Goal: Information Seeking & Learning: Understand process/instructions

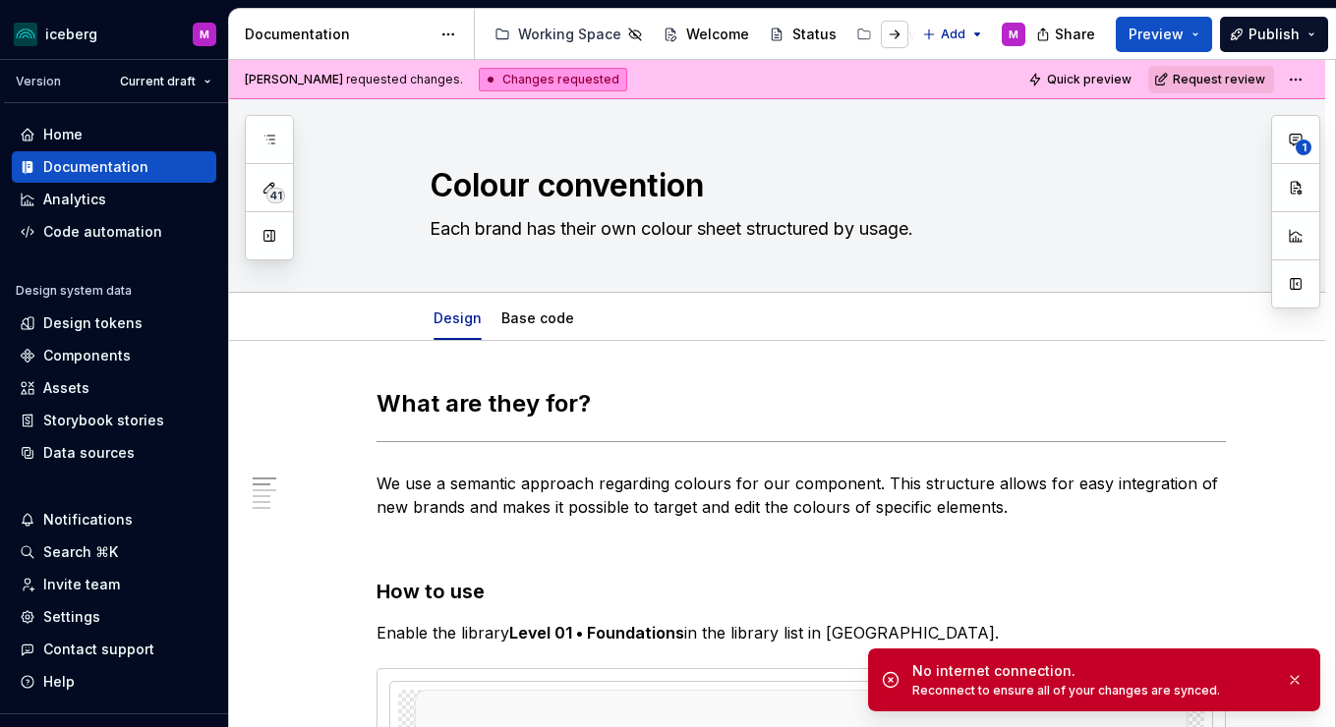
type textarea "*"
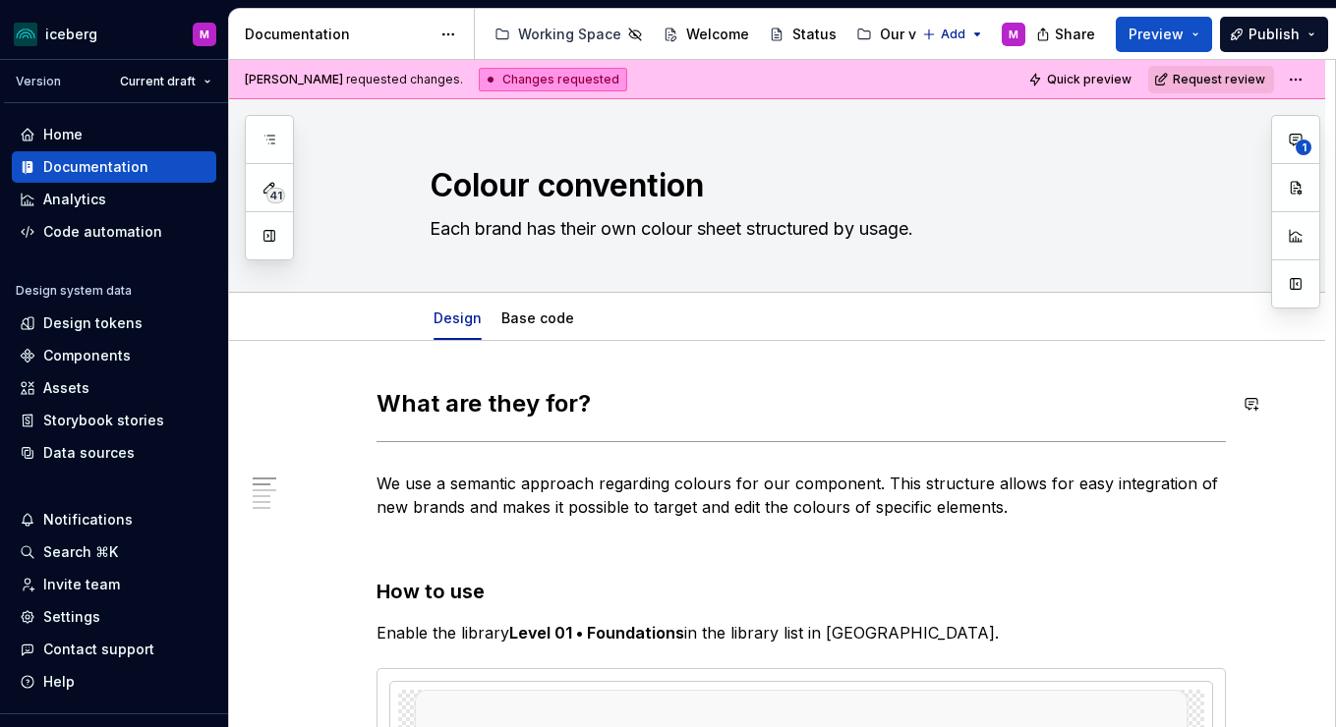
type textarea "*"
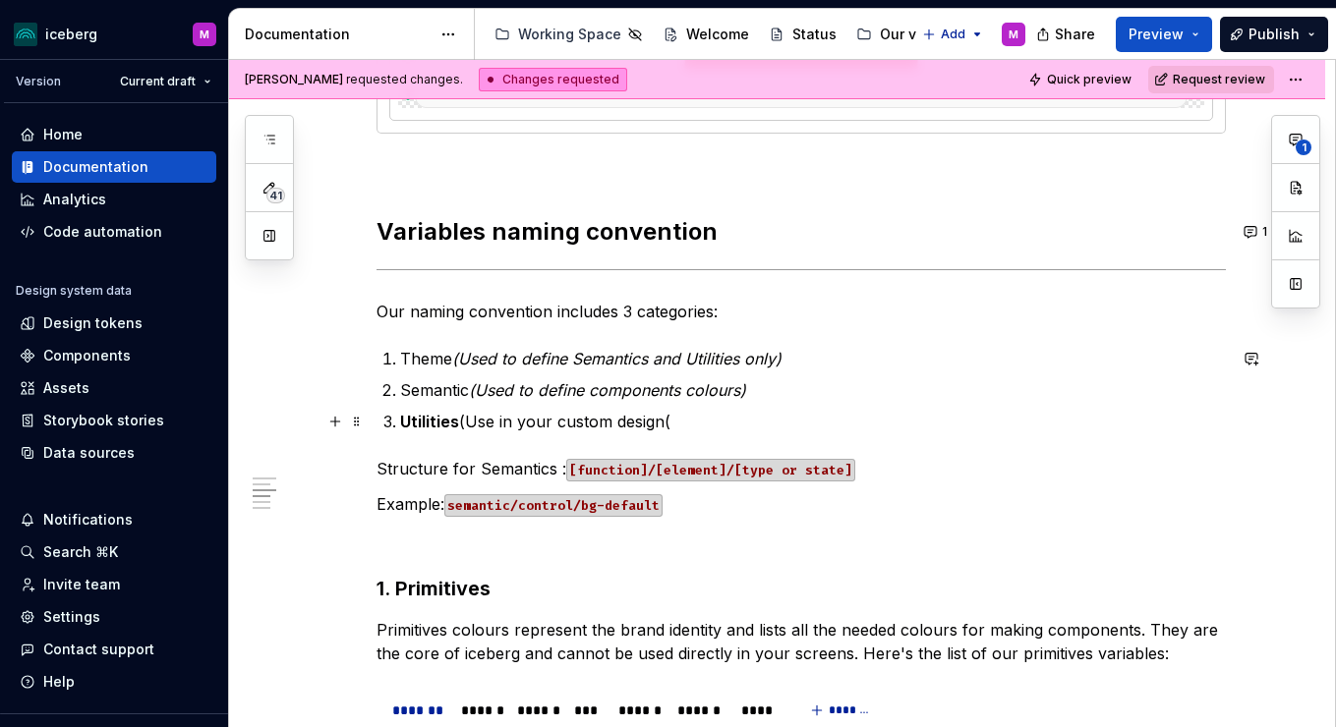
scroll to position [1618, 0]
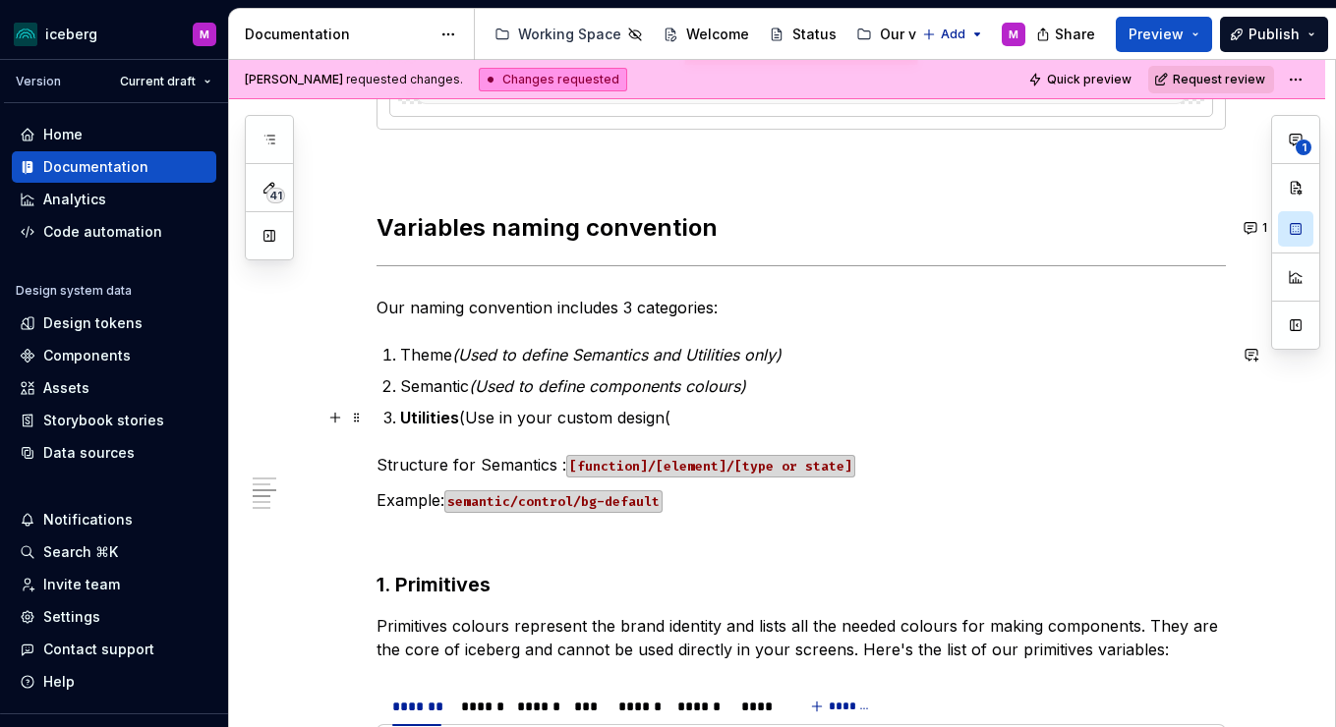
click at [678, 418] on p "Utilities (Use in your custom design(" at bounding box center [813, 418] width 826 height 24
click at [691, 458] on code "[function]/[element]/[type or state]" at bounding box center [710, 466] width 289 height 23
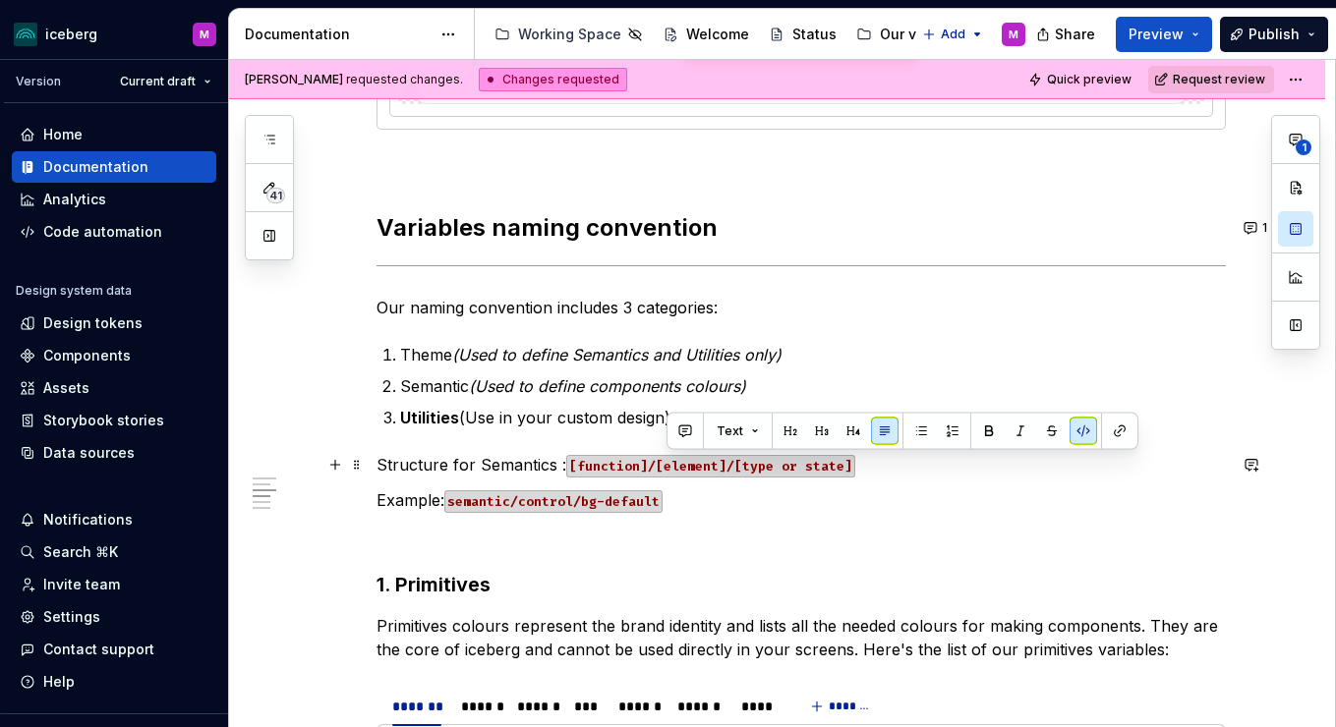
click at [560, 471] on p "Structure for Semantics : [function]/[element]/[type or state]" at bounding box center [801, 465] width 849 height 24
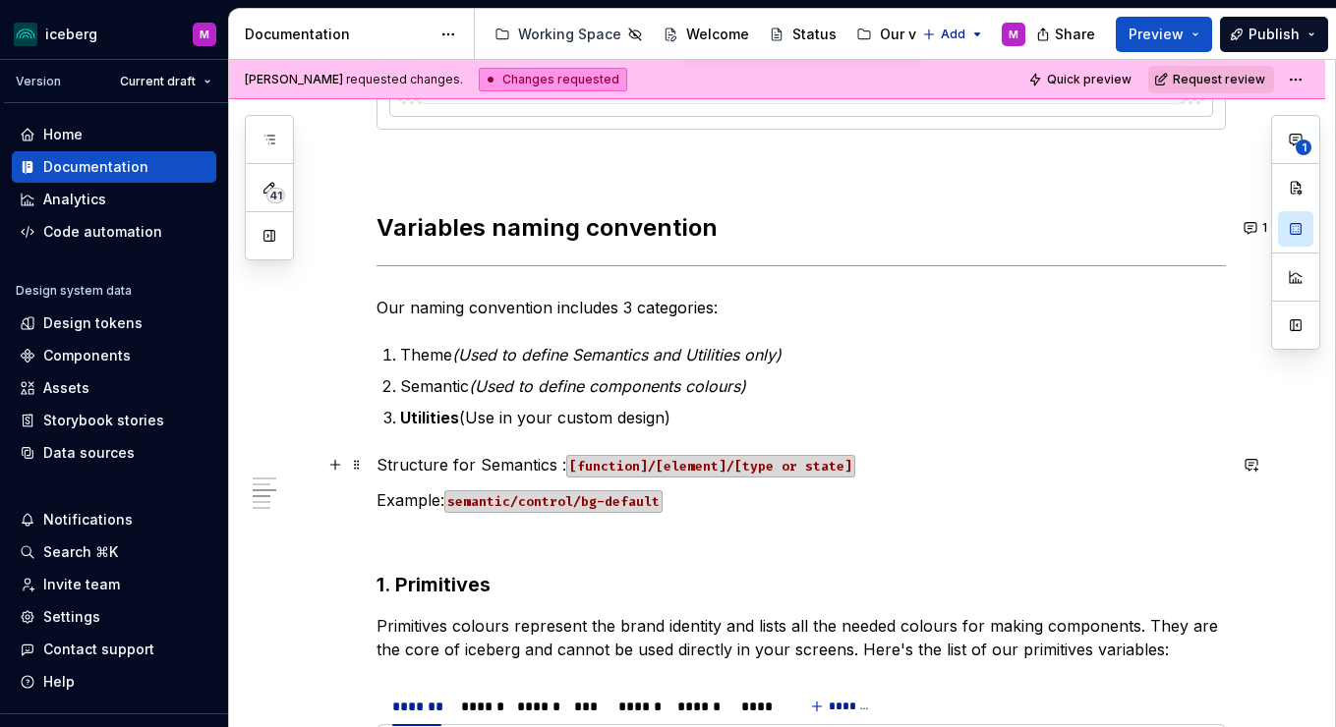
click at [576, 463] on code "[function]/[element]/[type or state]" at bounding box center [710, 466] width 289 height 23
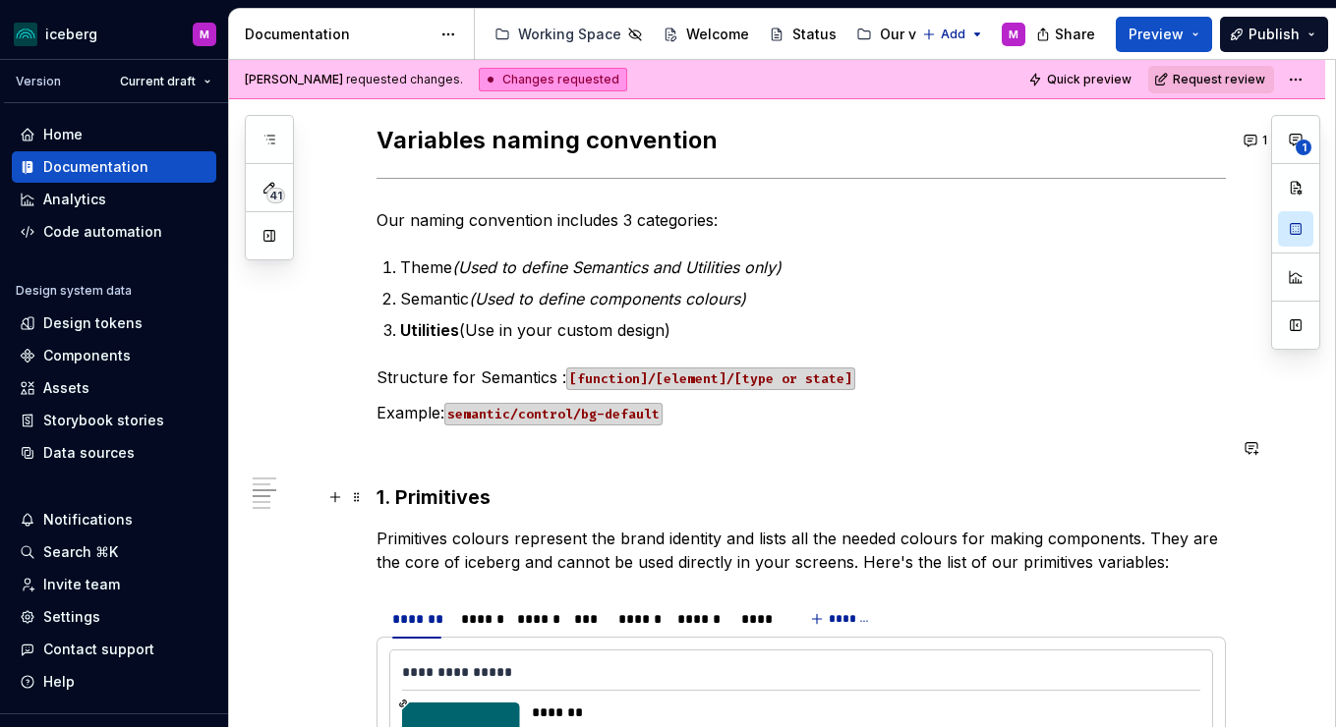
scroll to position [1729, 0]
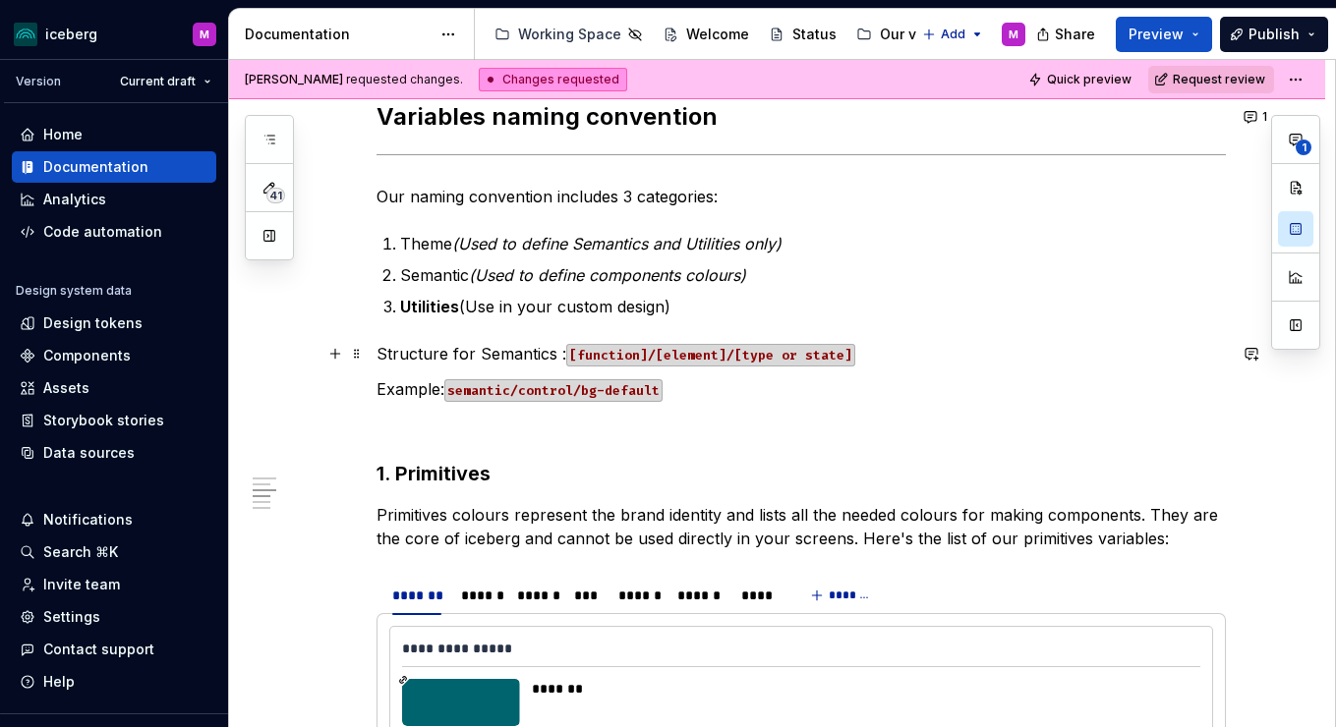
click at [753, 349] on code "[function]/[element]/[type or state]" at bounding box center [710, 355] width 289 height 23
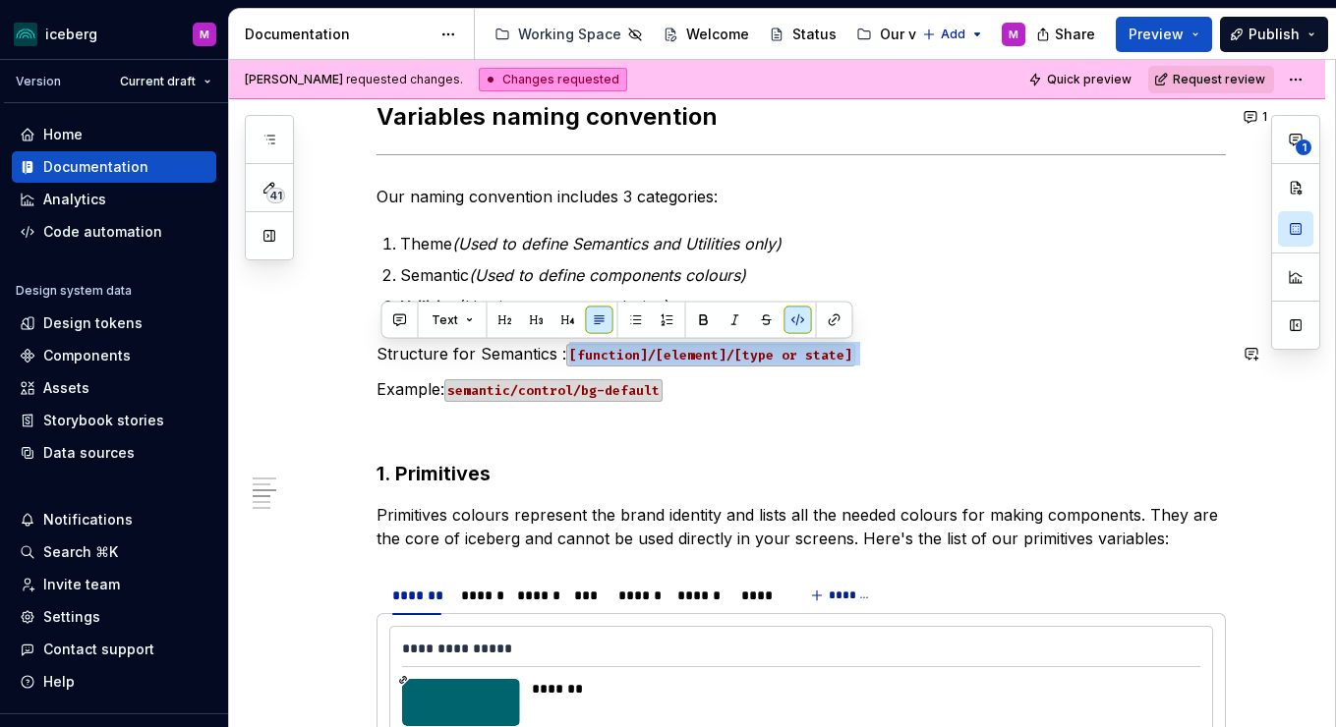
drag, startPoint x: 573, startPoint y: 355, endPoint x: 846, endPoint y: 368, distance: 273.6
copy code "[function]/[element]/[type or state]"
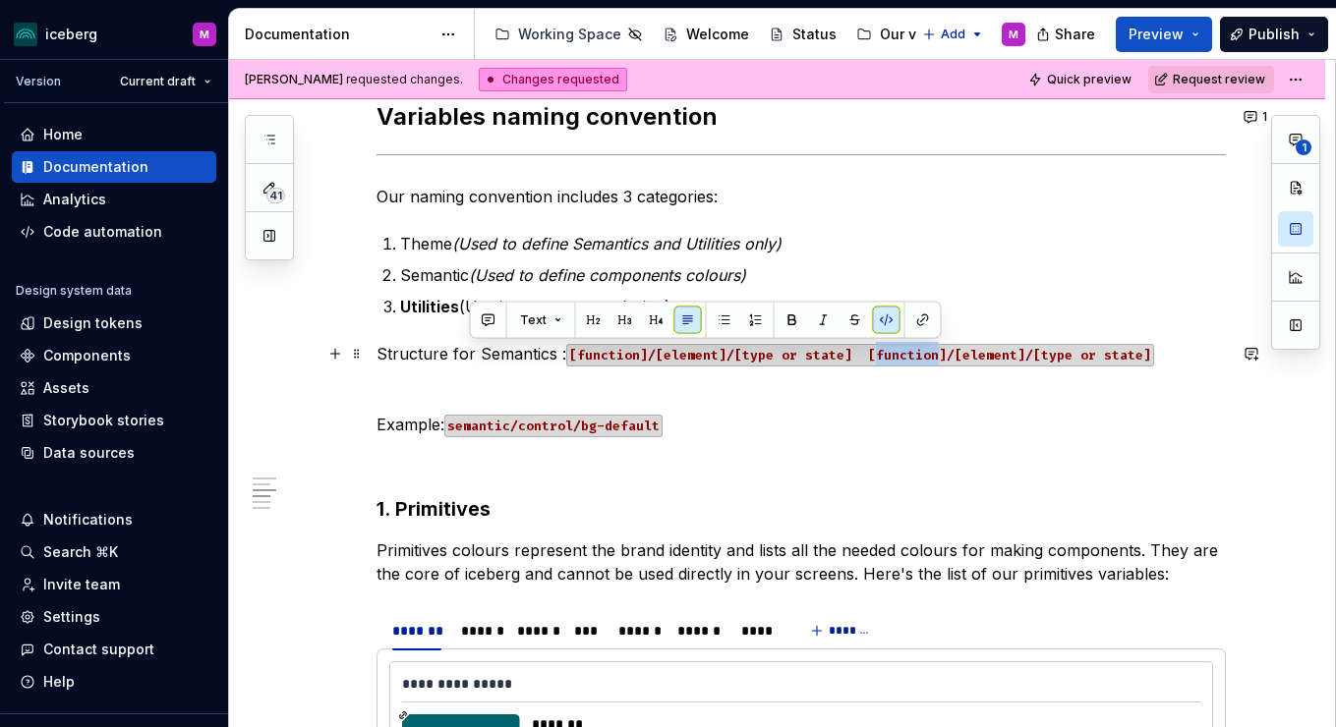
drag, startPoint x: 943, startPoint y: 354, endPoint x: 873, endPoint y: 354, distance: 69.8
click at [873, 354] on code "[function]/[element]/[type or state] [function]/[element]/[type or state]" at bounding box center [860, 355] width 588 height 23
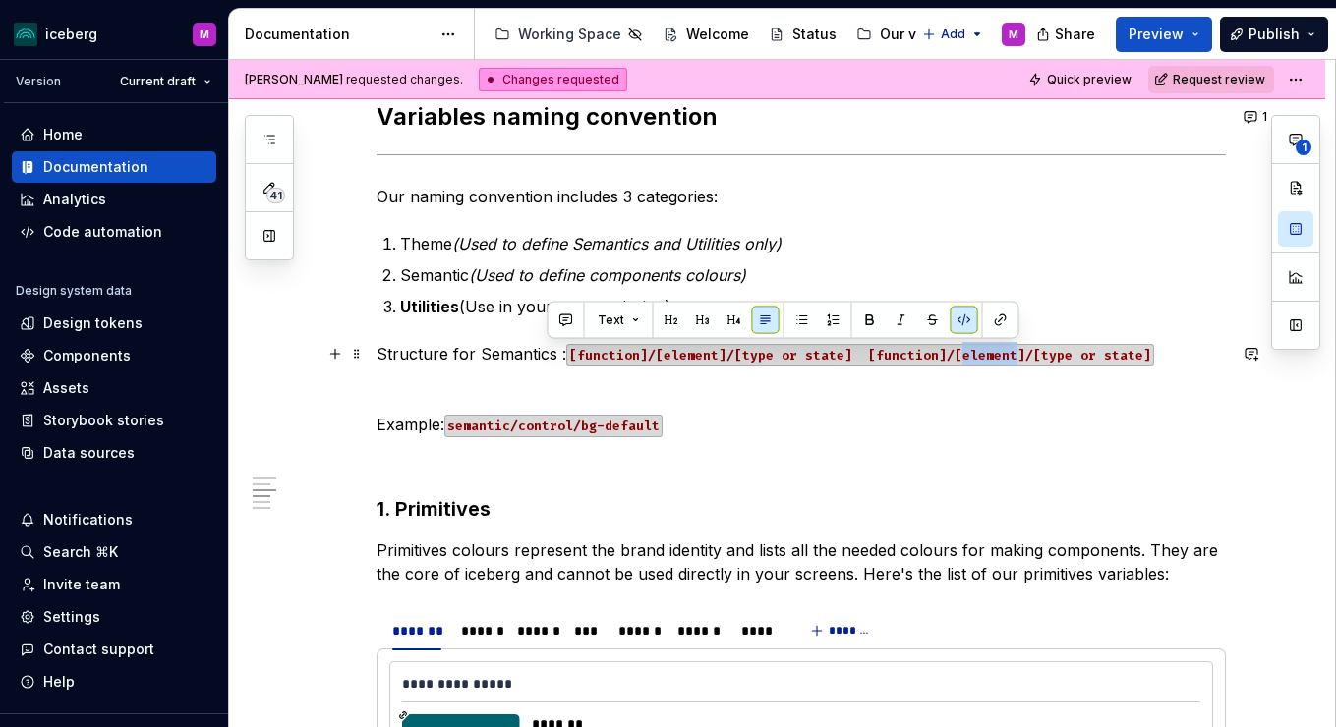
drag, startPoint x: 1014, startPoint y: 351, endPoint x: 959, endPoint y: 353, distance: 54.1
click at [959, 353] on code "[function]/[element]/[type or state] [function]/[element]/[type or state]" at bounding box center [860, 355] width 588 height 23
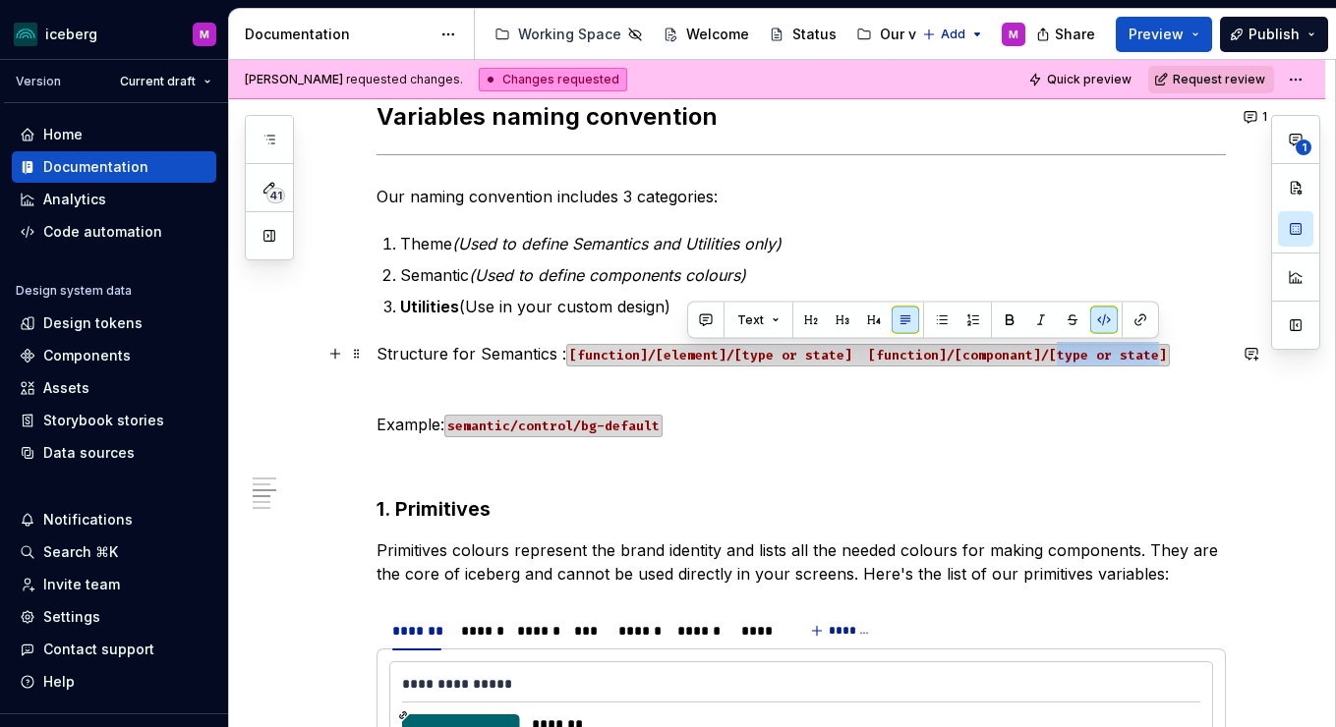
drag, startPoint x: 1056, startPoint y: 355, endPoint x: 1157, endPoint y: 349, distance: 101.4
click at [1157, 349] on code "[function]/[element]/[type or state] [function]/[componant]/[type or state]" at bounding box center [868, 355] width 604 height 23
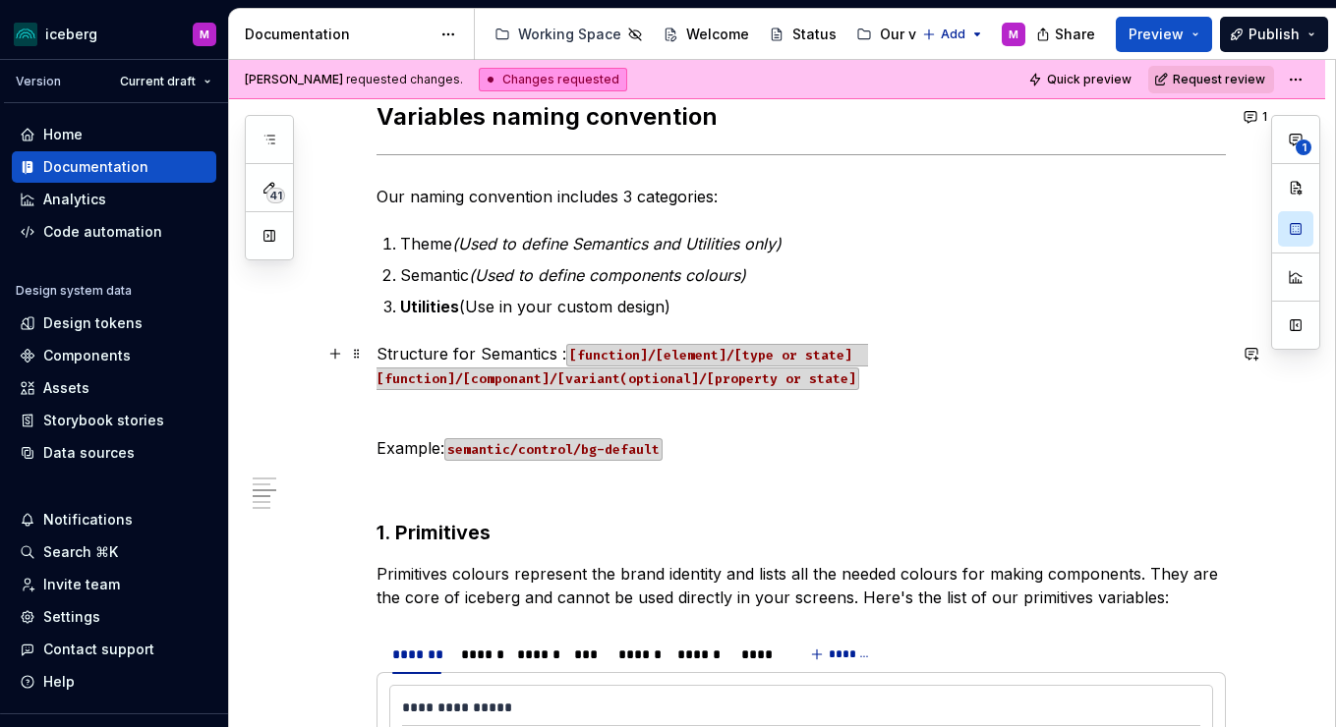
click at [872, 376] on p "Structure for Semantics : [function]/[element]/[type or state] [function]/[comp…" at bounding box center [801, 365] width 849 height 47
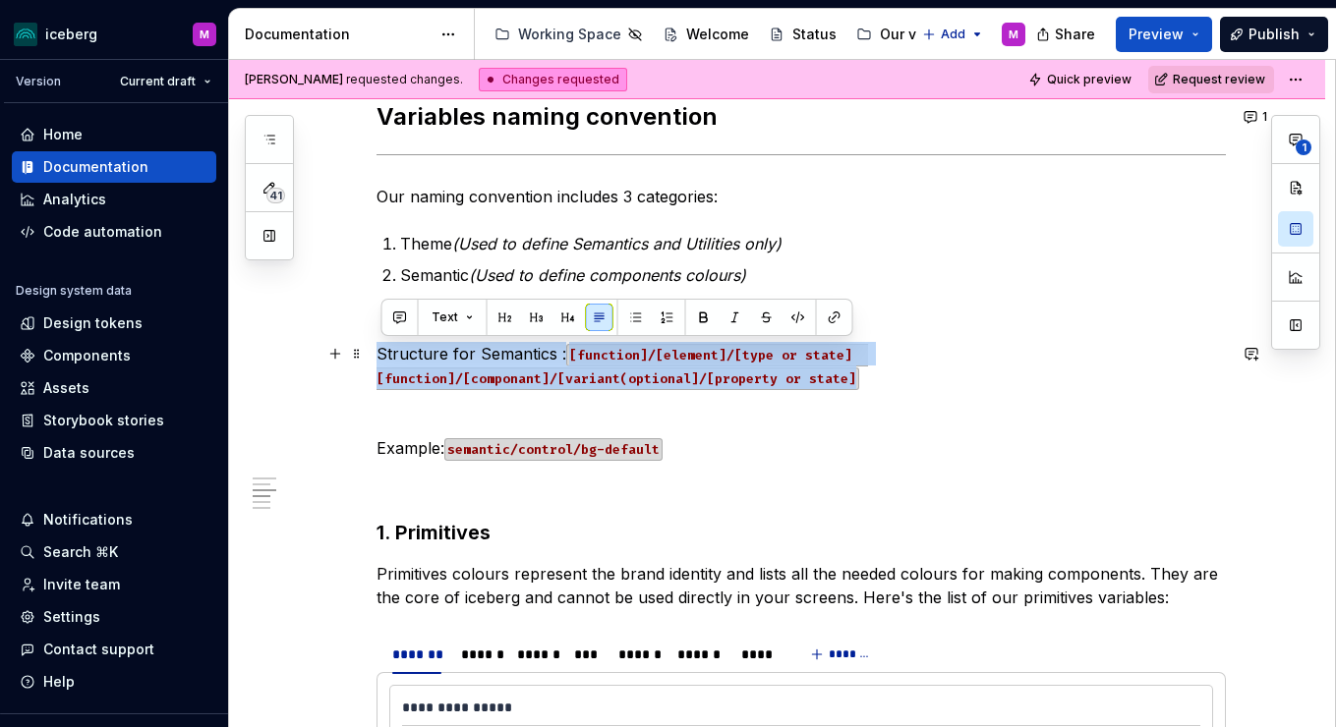
drag, startPoint x: 849, startPoint y: 384, endPoint x: 295, endPoint y: 360, distance: 555.0
copy p "Structure for Semantics : [function]/[element]/[type or state] [function]/[comp…"
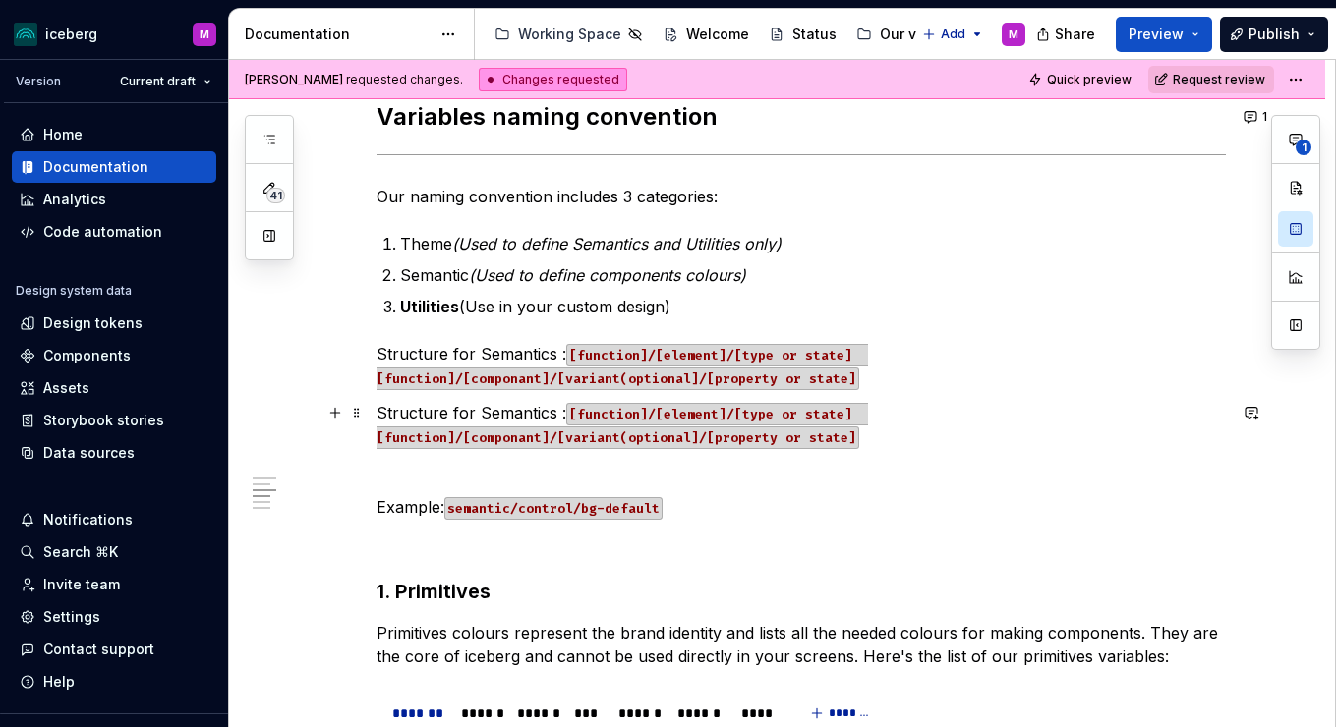
click at [552, 416] on p "Structure for Semantics : [function]/[element]/[type or state] [function]/[comp…" at bounding box center [801, 424] width 849 height 47
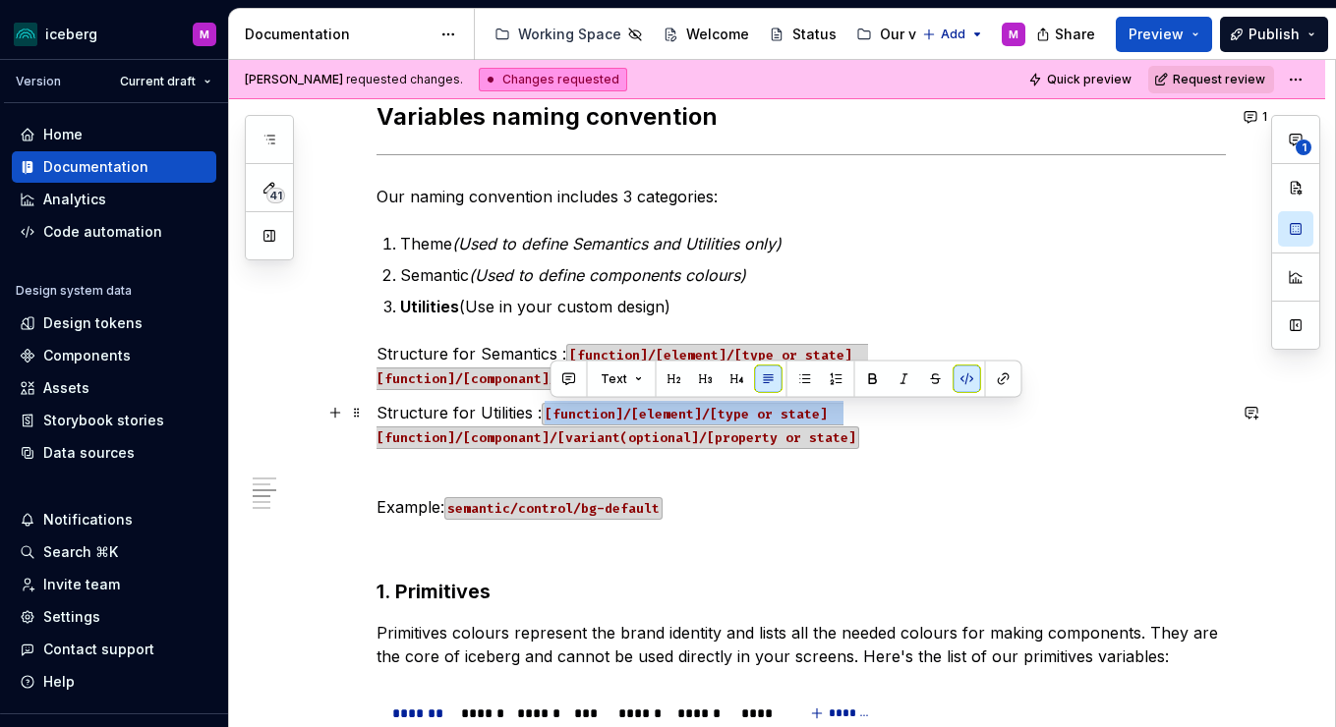
drag, startPoint x: 699, startPoint y: 404, endPoint x: 547, endPoint y: 405, distance: 152.4
click at [547, 405] on code "[function]/[element]/[type or state] [function]/[componant]/[variant(optional]/…" at bounding box center [618, 426] width 483 height 46
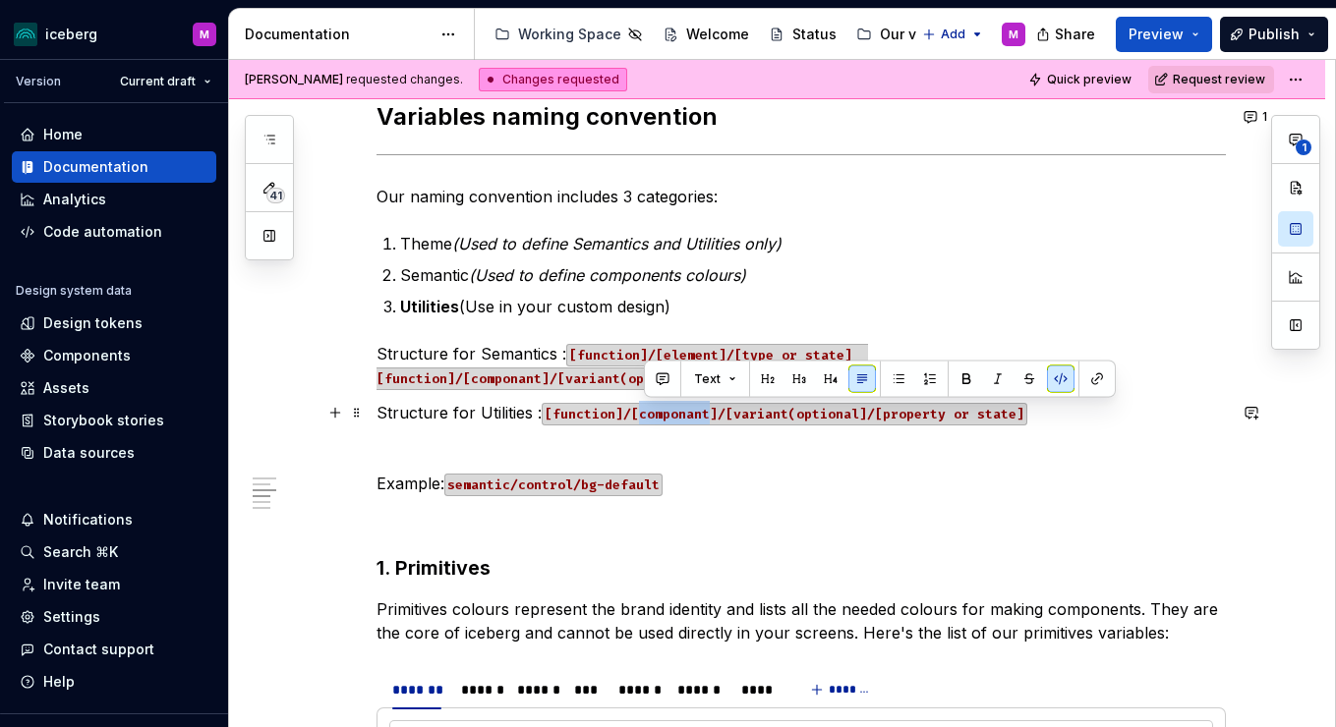
drag, startPoint x: 646, startPoint y: 414, endPoint x: 713, endPoint y: 414, distance: 66.8
click at [713, 414] on code "[function]/[componant]/[variant(optional]/[property or state]" at bounding box center [785, 414] width 486 height 23
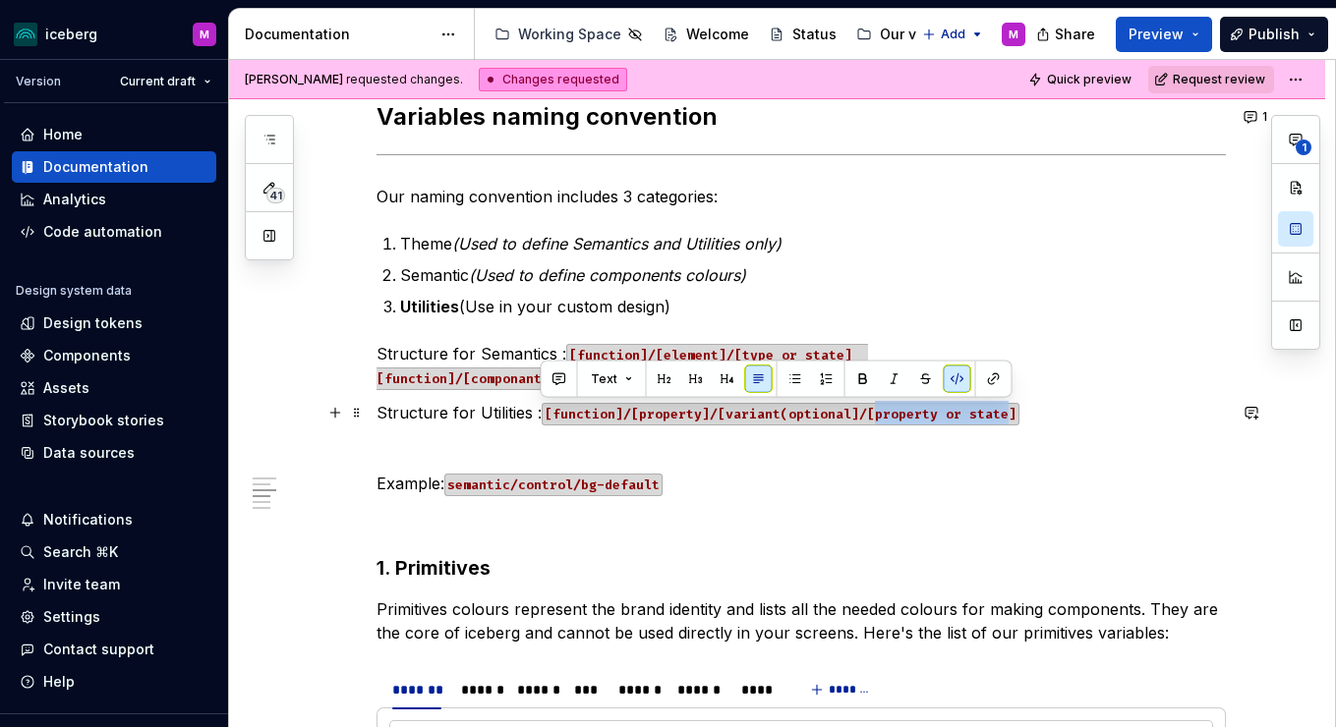
drag, startPoint x: 875, startPoint y: 416, endPoint x: 1012, endPoint y: 420, distance: 136.7
click at [1012, 420] on code "[function]/[property]/[variant(optional]/[property or state]" at bounding box center [781, 414] width 478 height 23
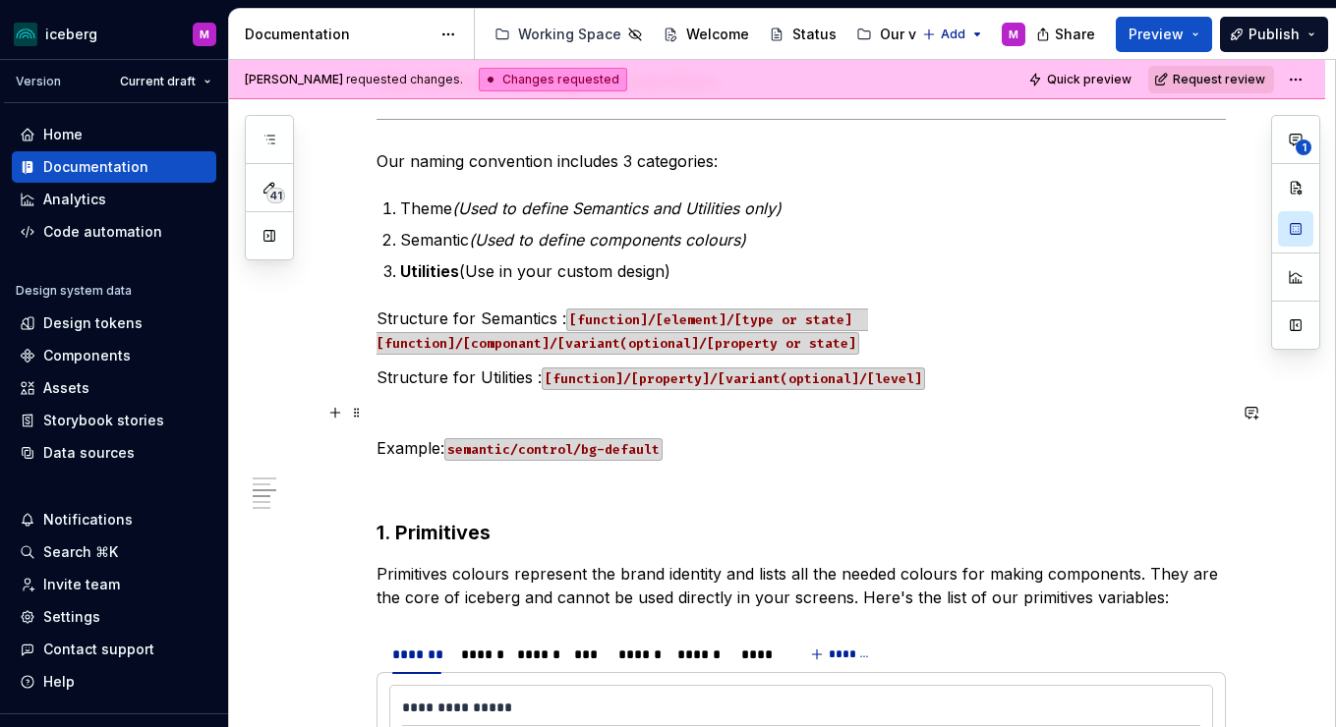
scroll to position [1770, 0]
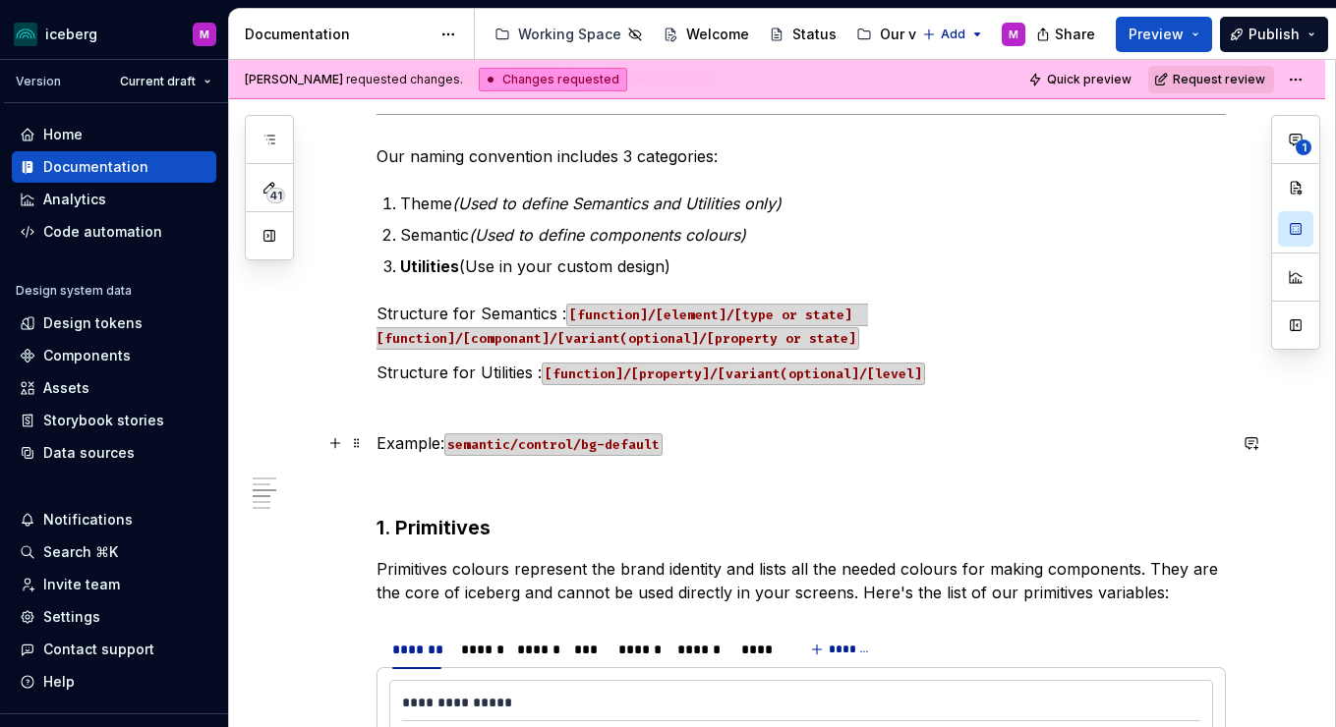
click at [688, 436] on p "Example: semantic/control/bg-default" at bounding box center [801, 444] width 849 height 24
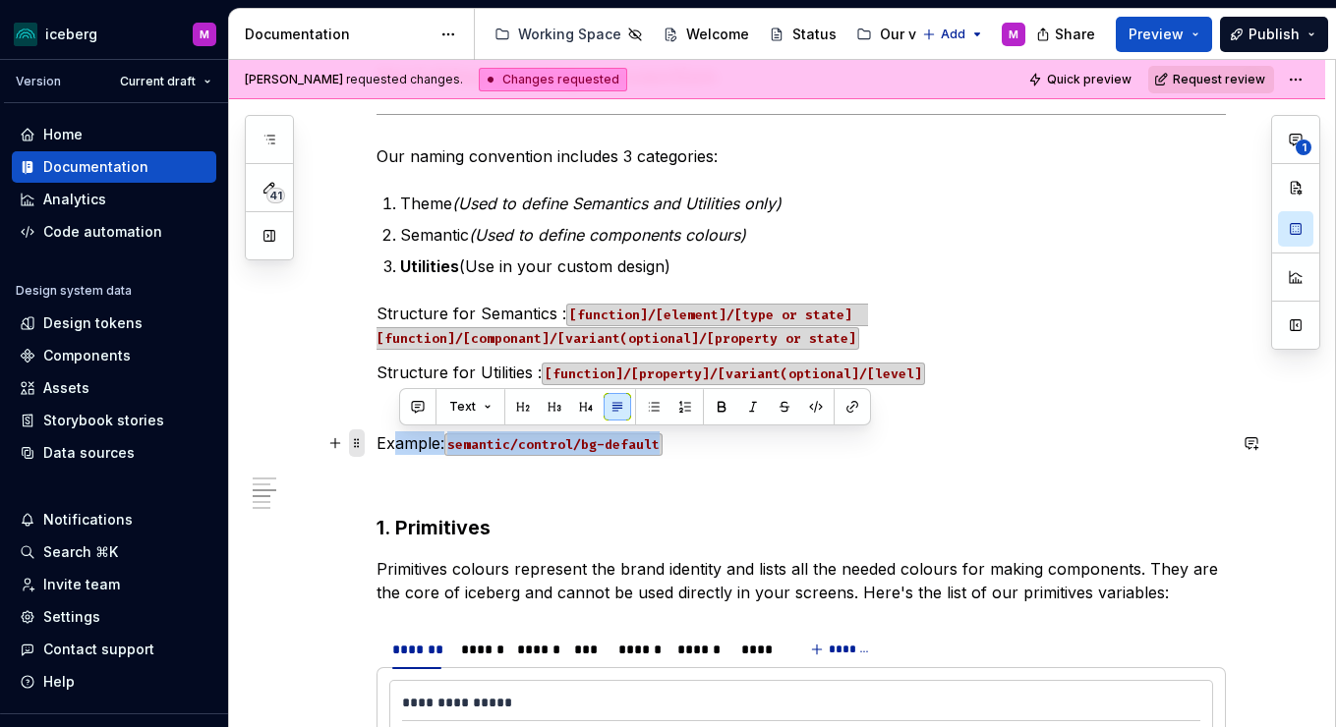
drag, startPoint x: 482, startPoint y: 439, endPoint x: 359, endPoint y: 441, distance: 122.9
drag, startPoint x: 359, startPoint y: 441, endPoint x: 370, endPoint y: 441, distance: 10.8
click at [359, 441] on span at bounding box center [357, 444] width 16 height 28
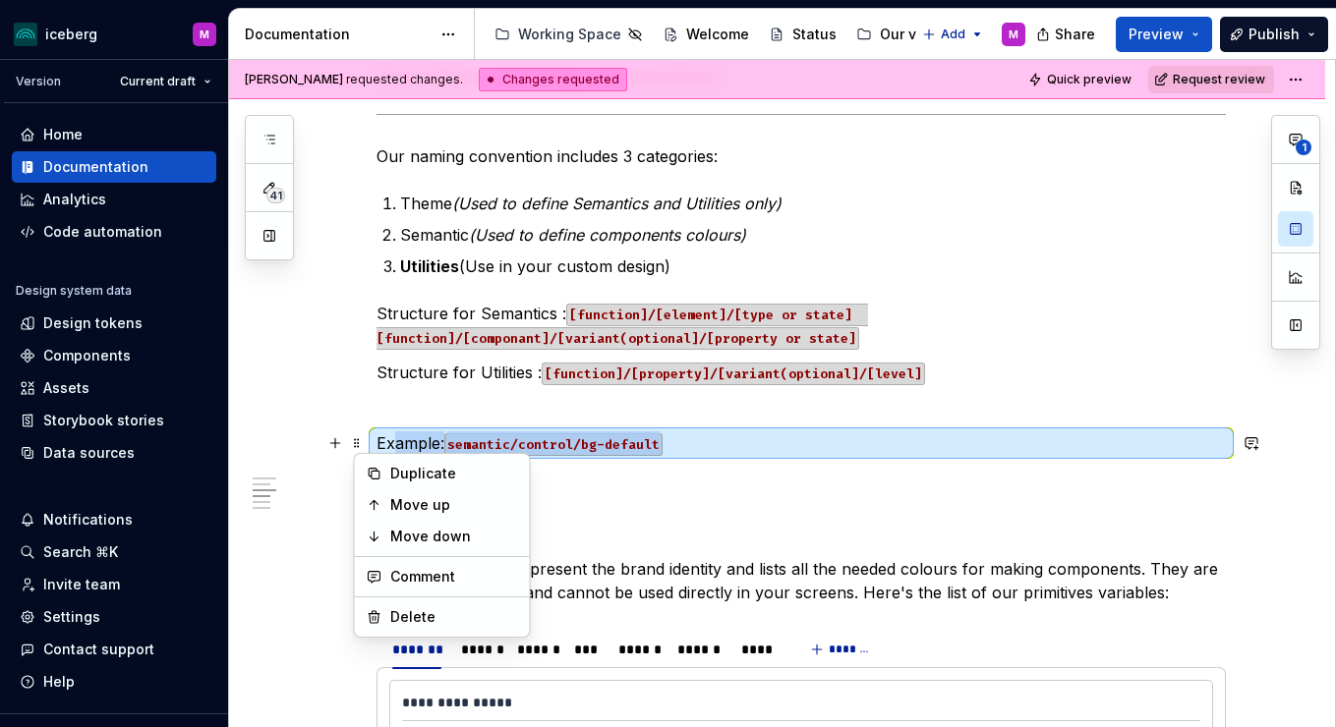
drag, startPoint x: 427, startPoint y: 439, endPoint x: 590, endPoint y: 446, distance: 163.3
click at [428, 439] on p "Example: semantic/control/bg-default" at bounding box center [801, 444] width 849 height 24
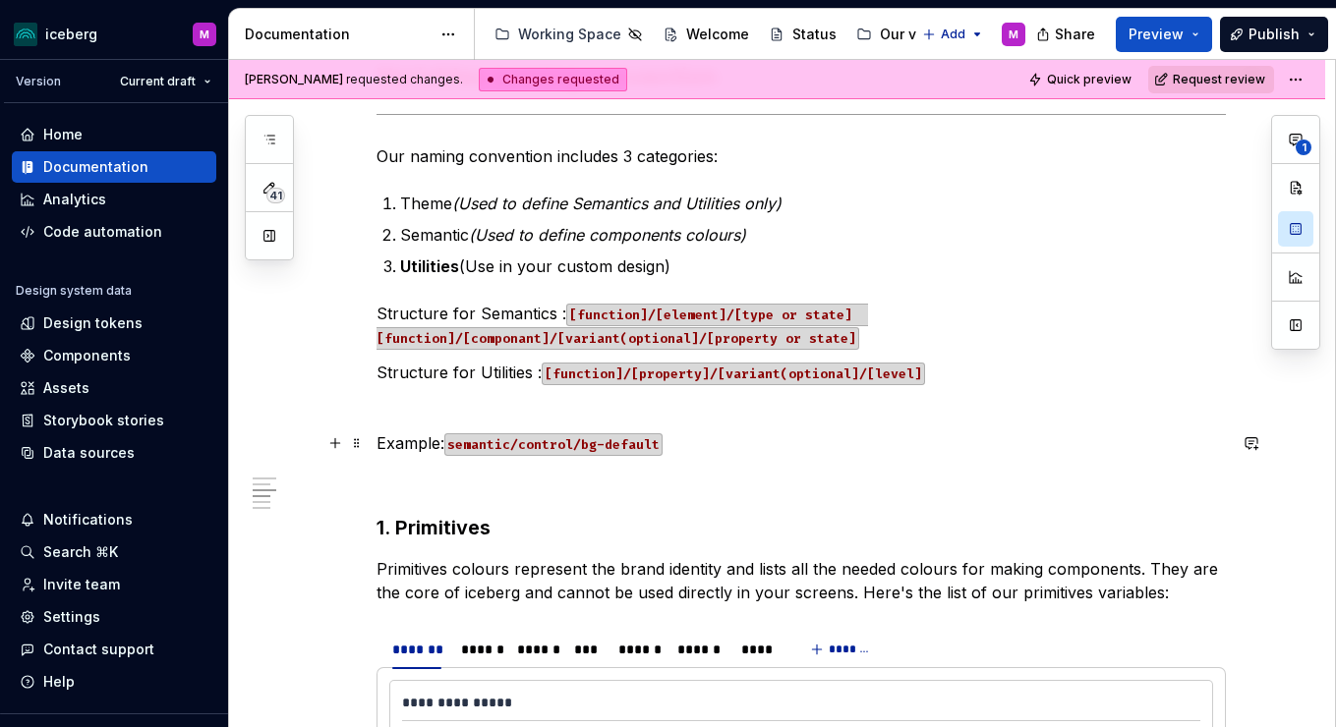
click at [699, 452] on p "Example: semantic/control/bg-default" at bounding box center [801, 444] width 849 height 24
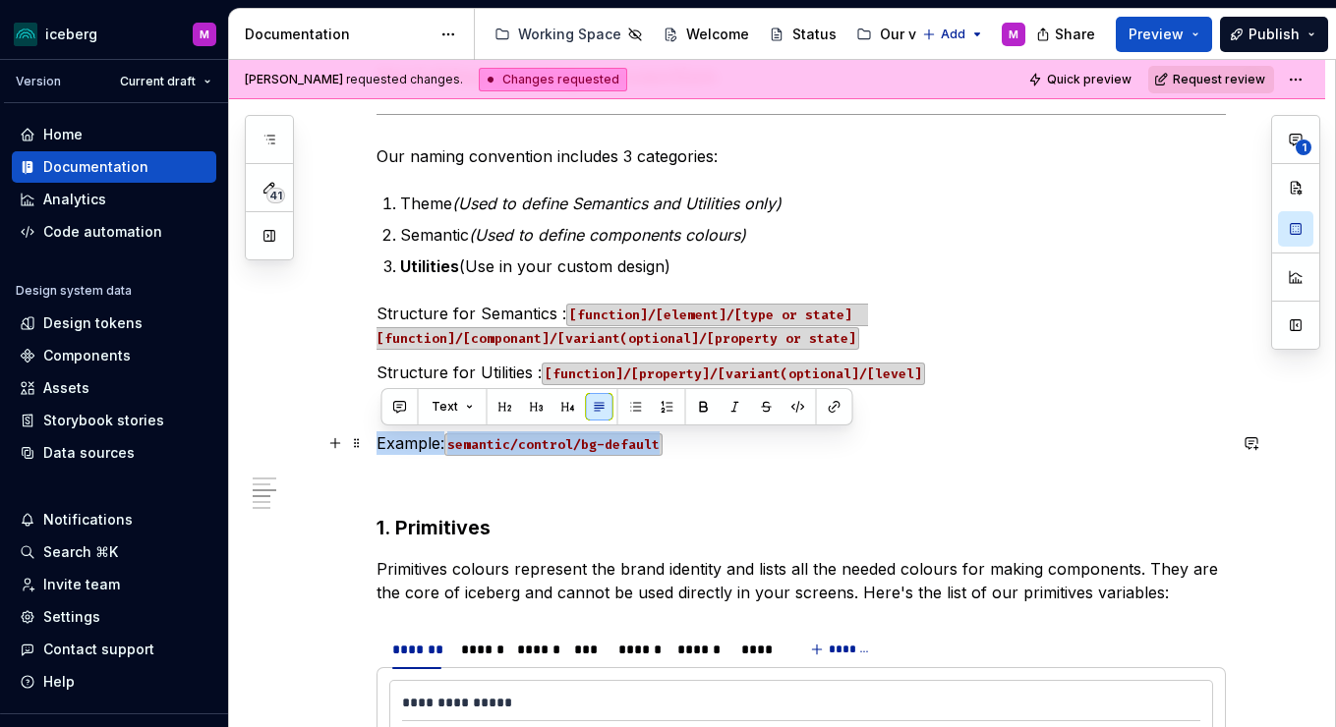
drag, startPoint x: 672, startPoint y: 445, endPoint x: 380, endPoint y: 438, distance: 292.1
click at [380, 438] on p "Example: semantic/control/bg-default" at bounding box center [801, 444] width 849 height 24
copy p "Example: semantic/control/bg-default"
click at [925, 319] on p "Structure for Semantics : [function]/[element]/[type or state] [function]/[comp…" at bounding box center [801, 325] width 849 height 47
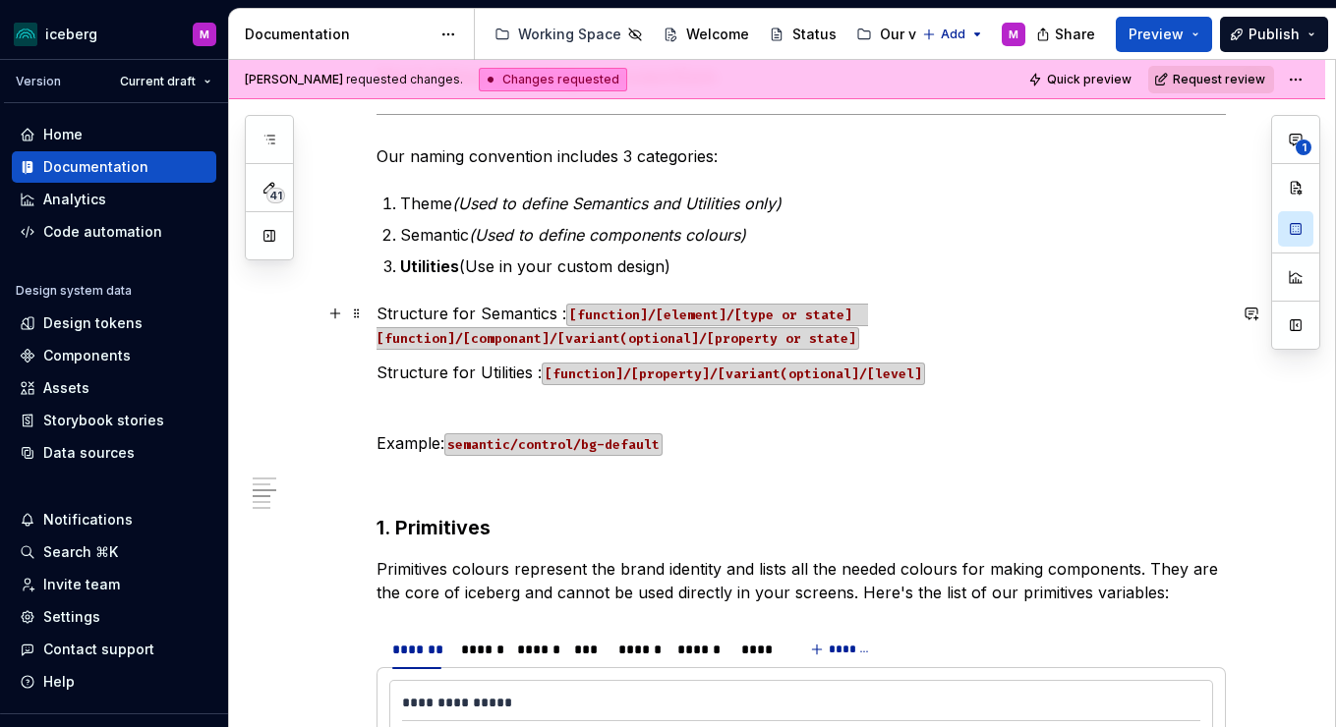
click at [917, 334] on p "Structure for Semantics : [function]/[element]/[type or state] [function]/[comp…" at bounding box center [801, 325] width 849 height 47
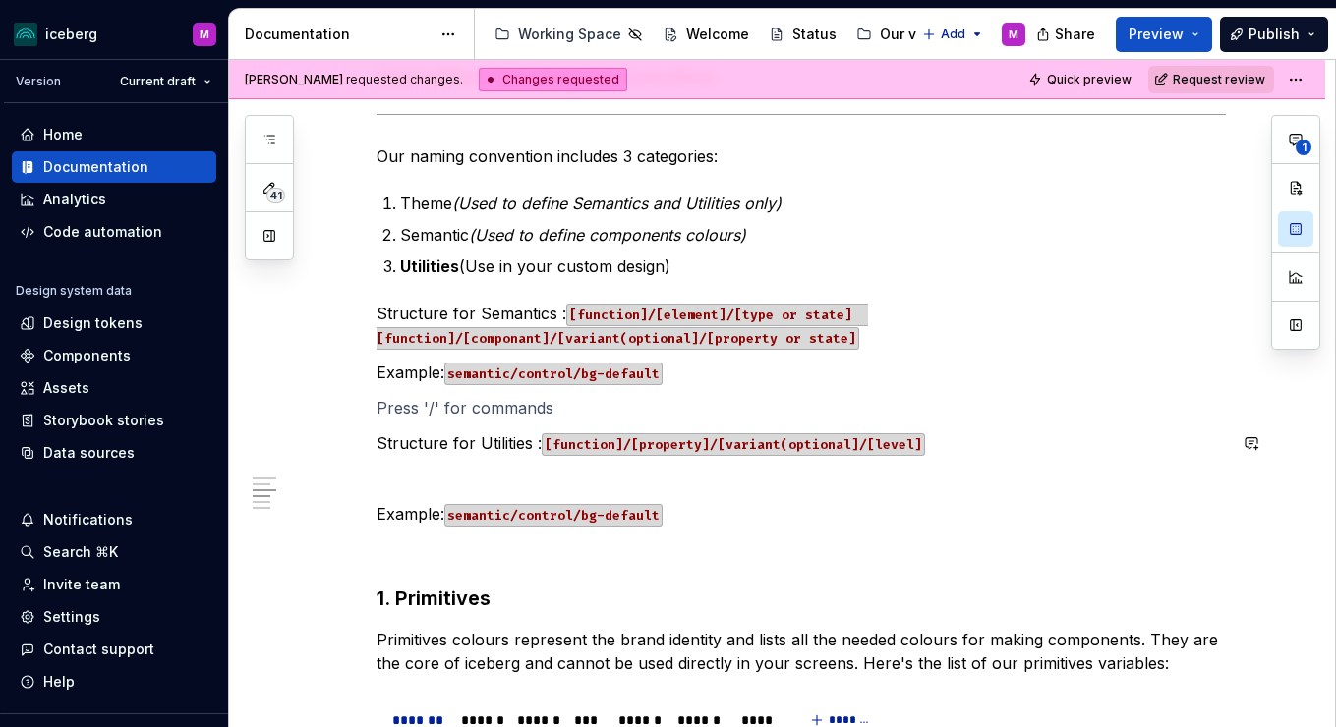
click at [544, 471] on p at bounding box center [801, 479] width 849 height 24
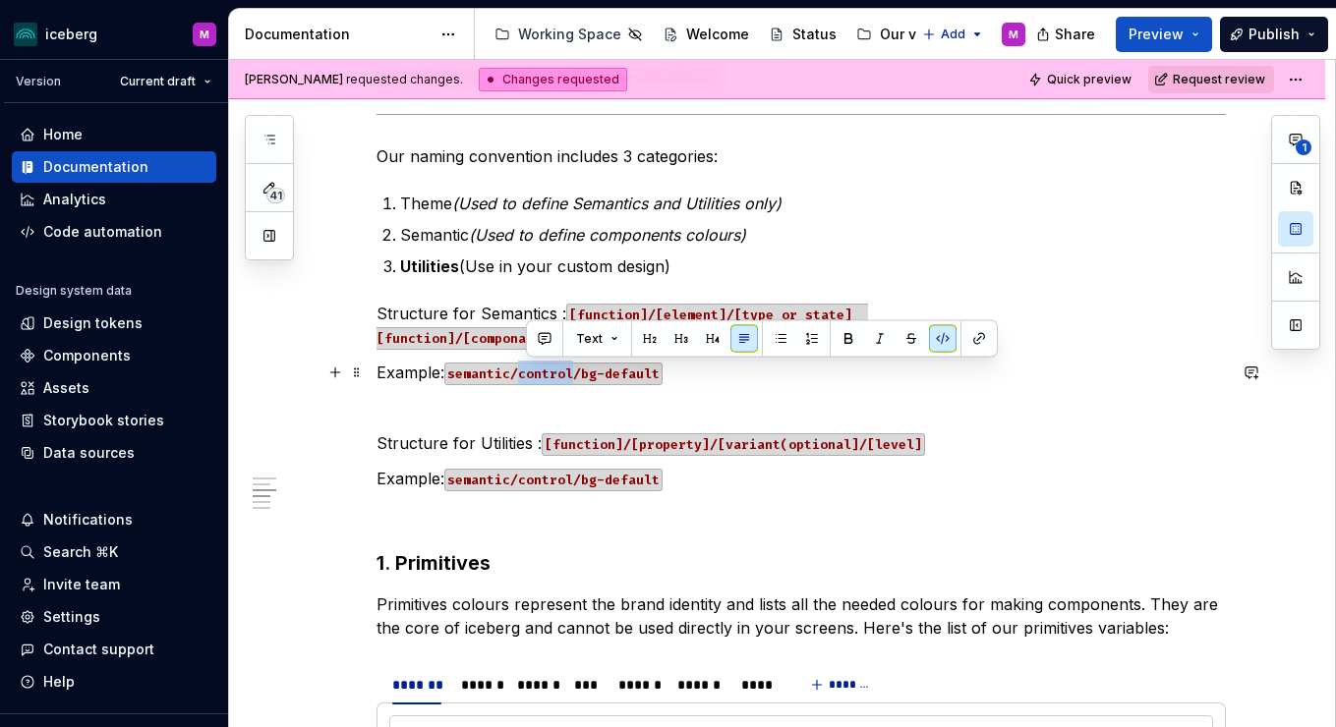
drag, startPoint x: 526, startPoint y: 374, endPoint x: 577, endPoint y: 371, distance: 51.2
click at [577, 371] on code "semantic/control/bg-default" at bounding box center [553, 374] width 218 height 23
click at [600, 381] on code "semantic/control/bg-default" at bounding box center [553, 374] width 218 height 23
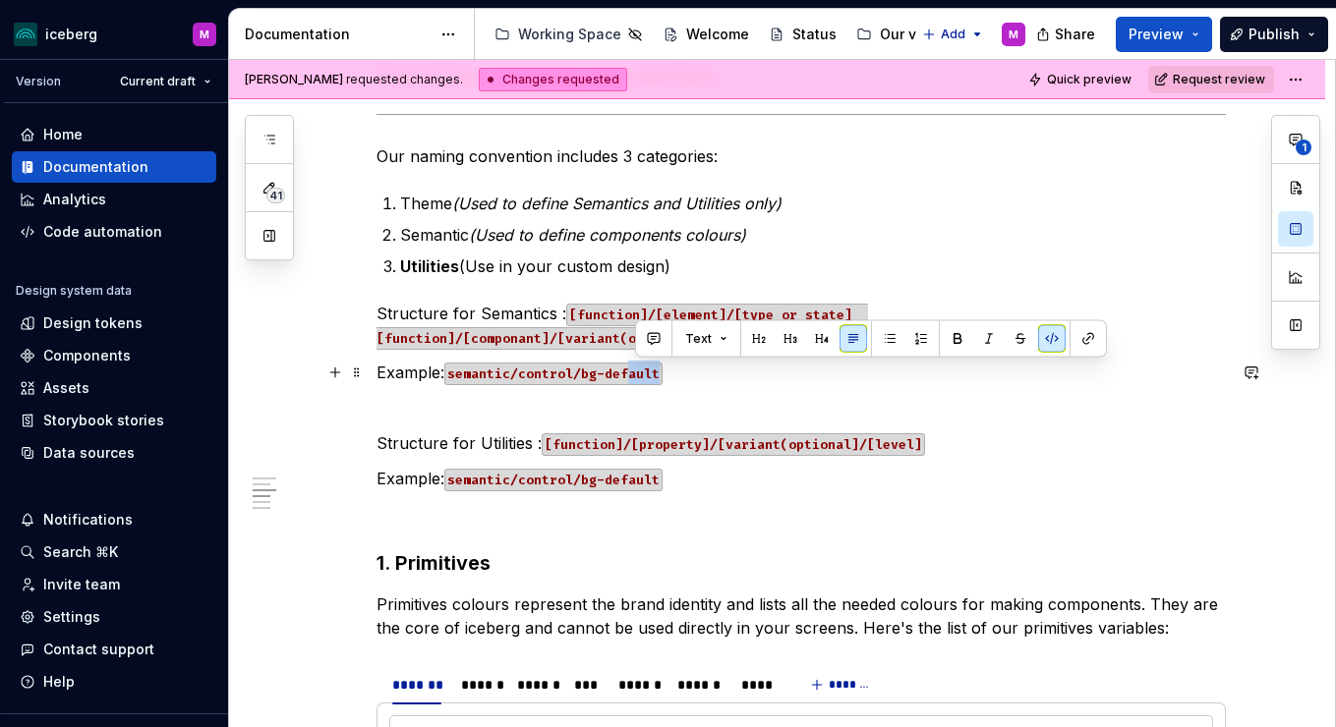
drag, startPoint x: 665, startPoint y: 371, endPoint x: 636, endPoint y: 371, distance: 28.5
click at [636, 371] on p "Example: semantic/control/bg-default" at bounding box center [801, 373] width 849 height 24
click at [605, 373] on code "semantic/control/bg-default" at bounding box center [553, 374] width 218 height 23
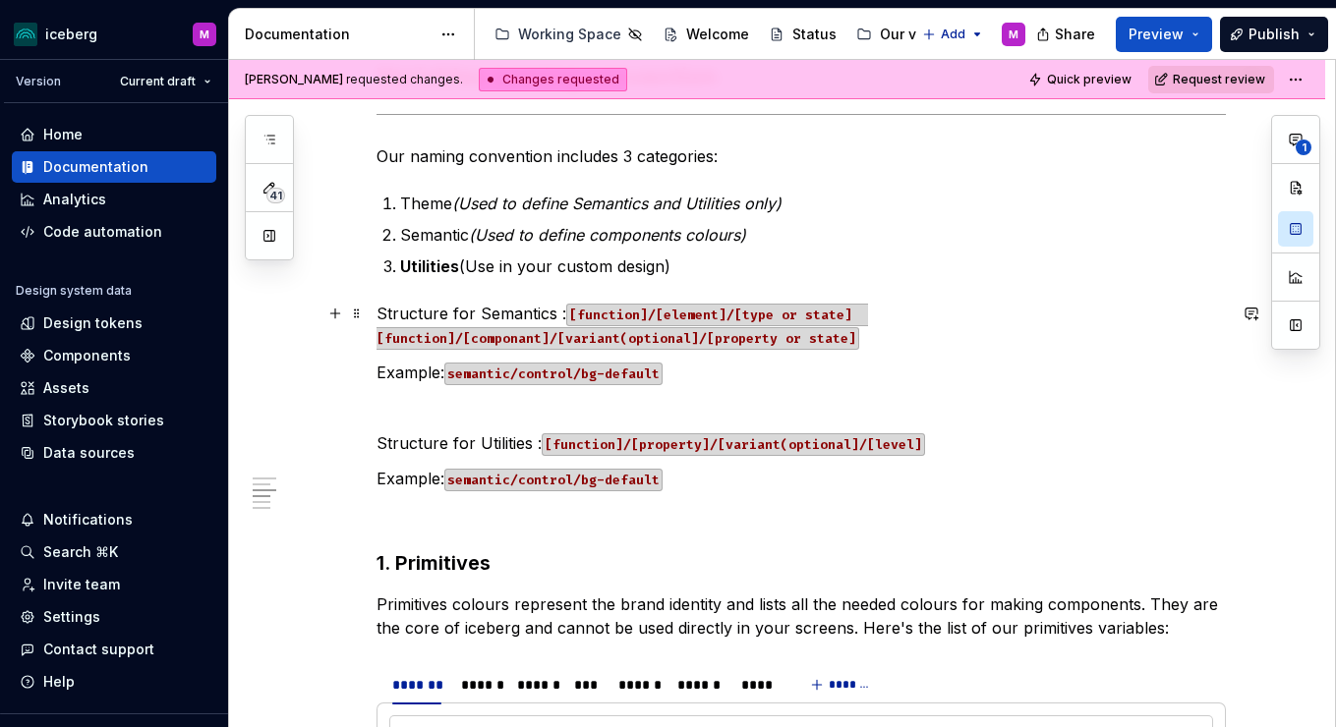
click at [691, 330] on code "[function]/[element]/[type or state] [function]/[componant]/[variant(optional]/…" at bounding box center [623, 327] width 492 height 46
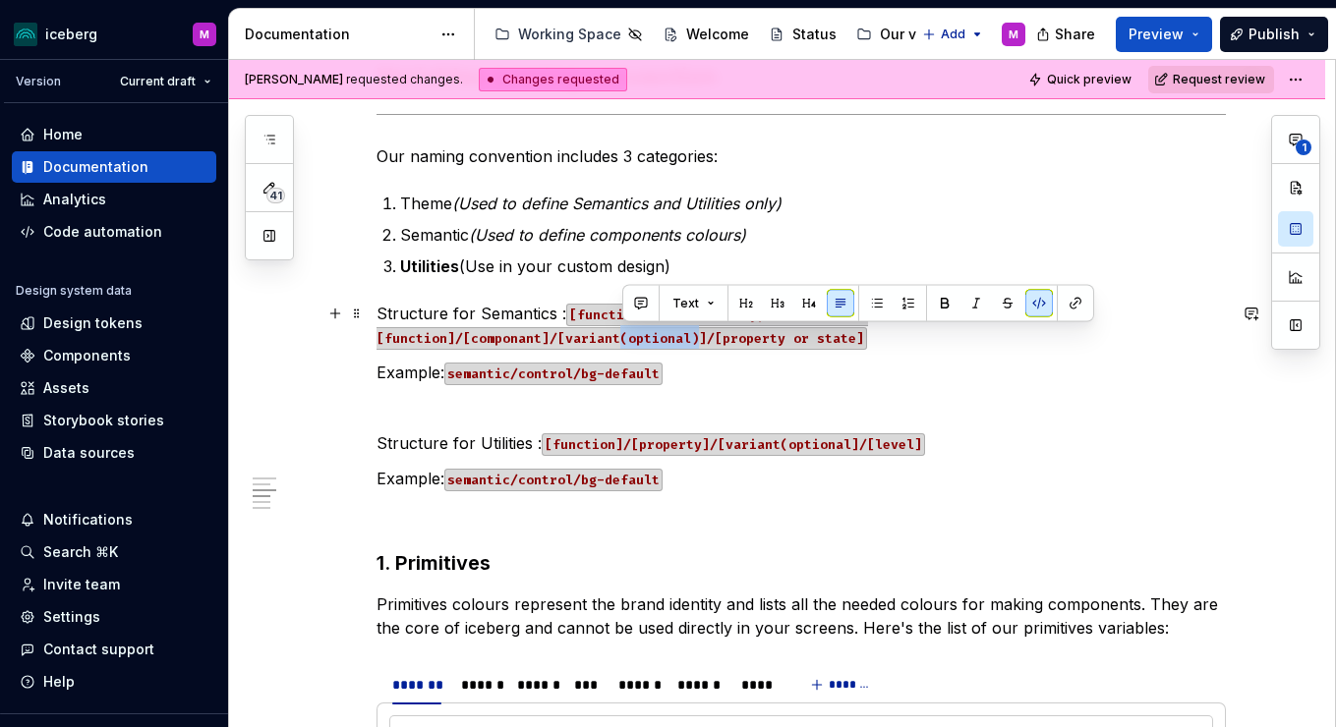
drag, startPoint x: 660, startPoint y: 334, endPoint x: 623, endPoint y: 332, distance: 36.4
click at [623, 332] on code "[function]/[element]/[type or state] [function]/[componant]/[variant(optional)]…" at bounding box center [623, 327] width 492 height 46
click at [935, 304] on button "button" at bounding box center [945, 304] width 28 height 28
click at [949, 296] on button "button" at bounding box center [945, 304] width 28 height 28
click at [978, 301] on button "button" at bounding box center [976, 304] width 28 height 28
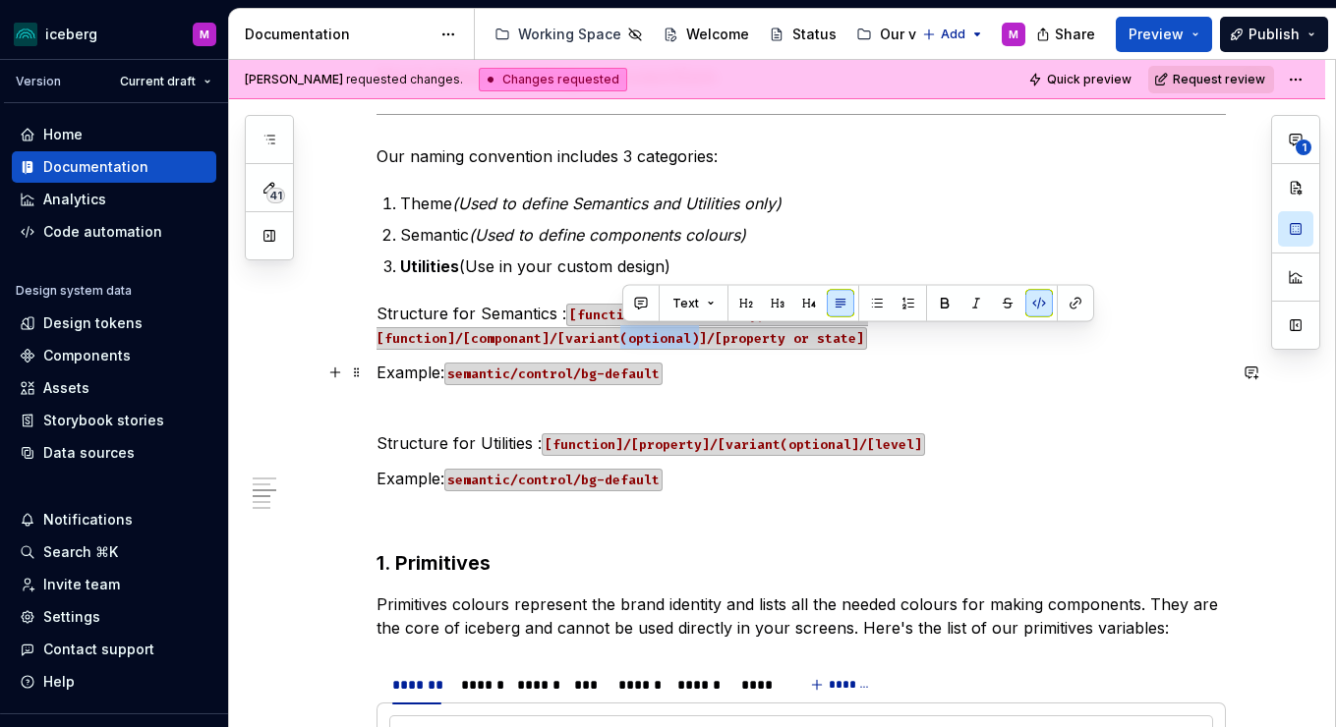
click at [817, 373] on p "Example: semantic/control/bg-default" at bounding box center [801, 373] width 849 height 24
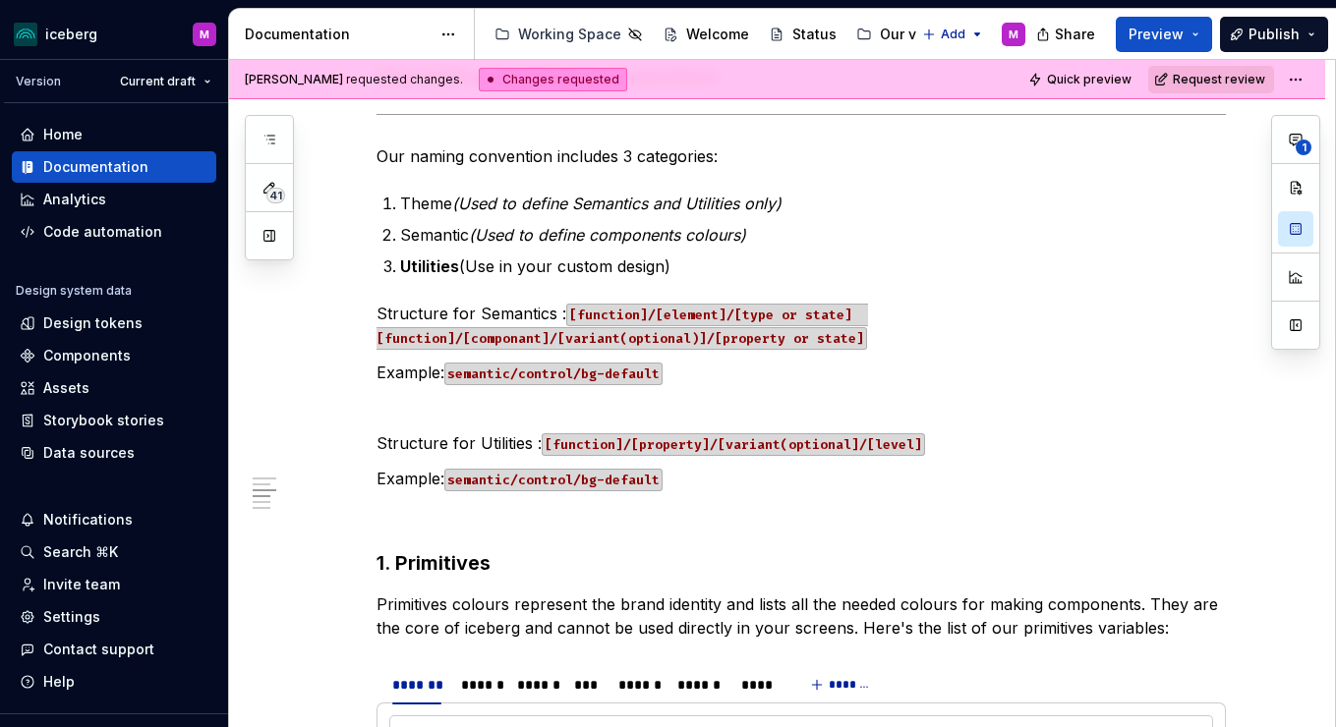
click at [586, 381] on code "semantic/control/bg-default" at bounding box center [553, 374] width 218 height 23
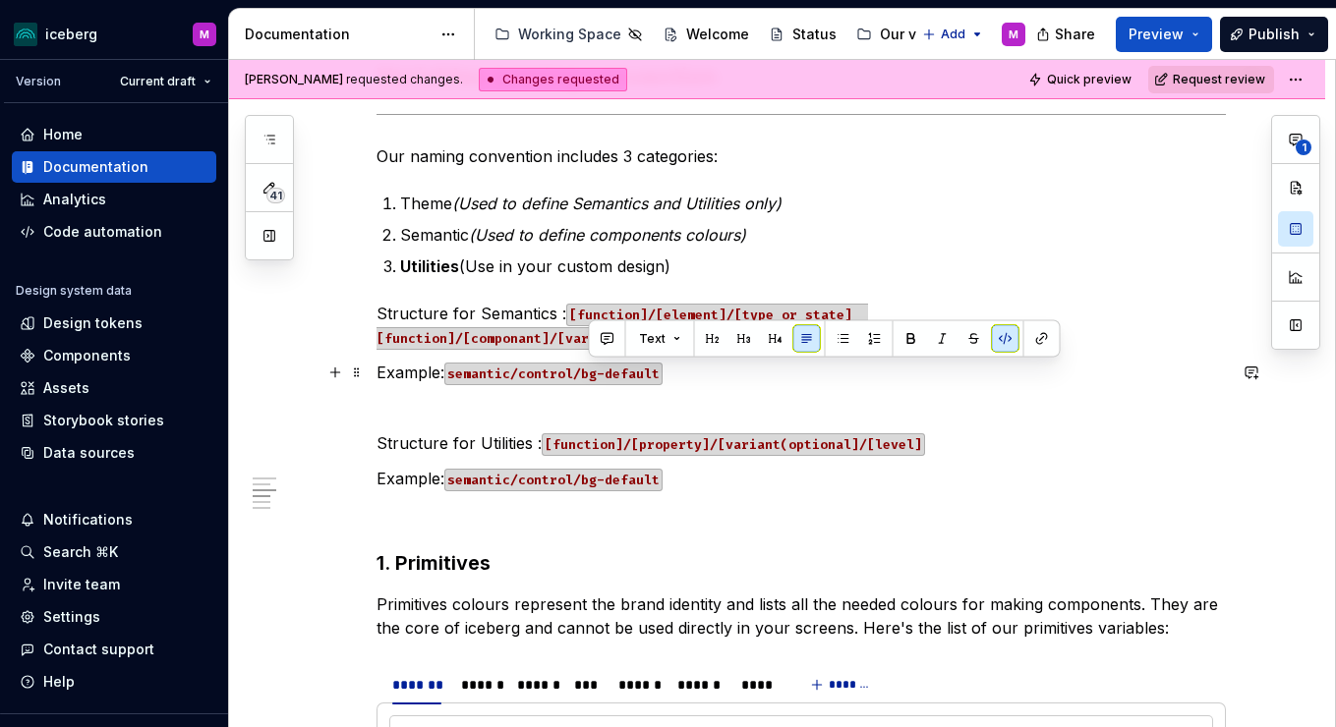
click at [568, 374] on code "semantic/control/bg-default" at bounding box center [553, 374] width 218 height 23
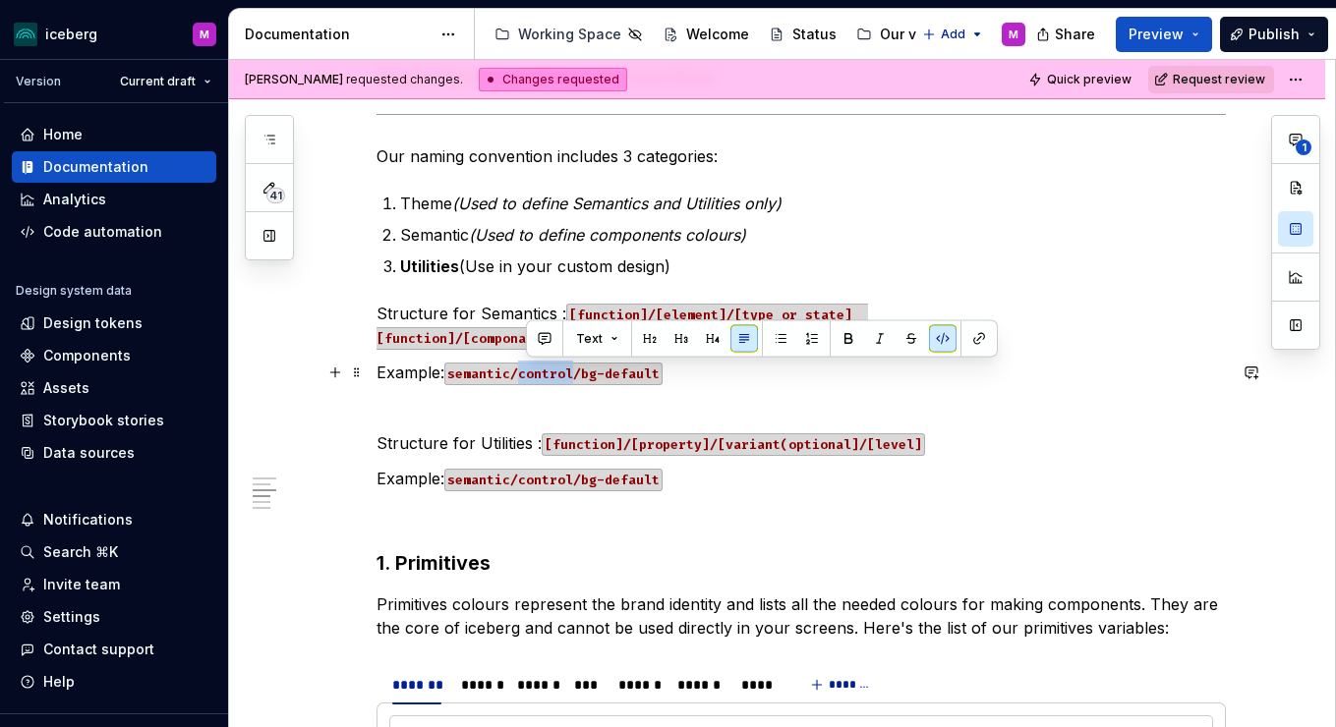
drag, startPoint x: 580, startPoint y: 371, endPoint x: 524, endPoint y: 369, distance: 56.1
click at [524, 369] on code "semantic/control/bg-default" at bounding box center [553, 374] width 218 height 23
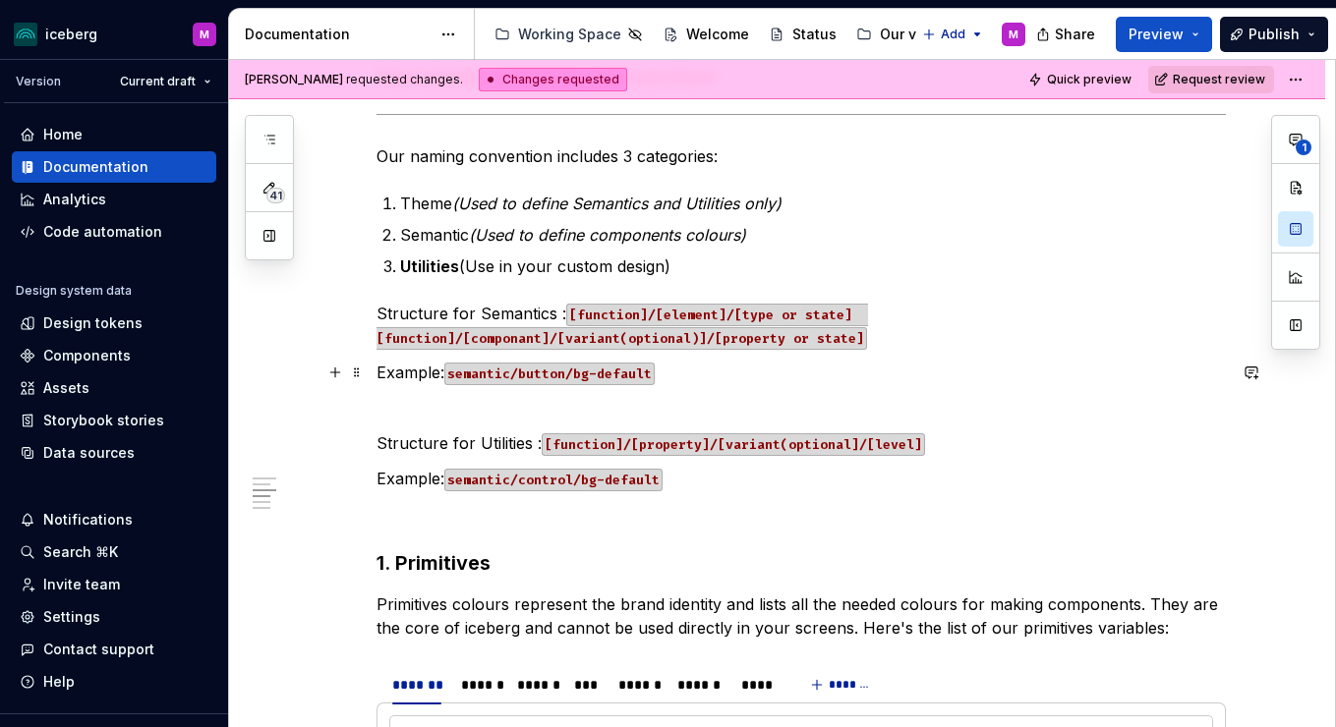
click at [581, 371] on code "semantic/button/bg-default" at bounding box center [549, 374] width 210 height 23
click at [516, 373] on code "semantic/button/secondary/bg-default" at bounding box center [588, 374] width 289 height 23
click at [471, 233] on p "Semantic (Used to define components colours)" at bounding box center [813, 235] width 826 height 24
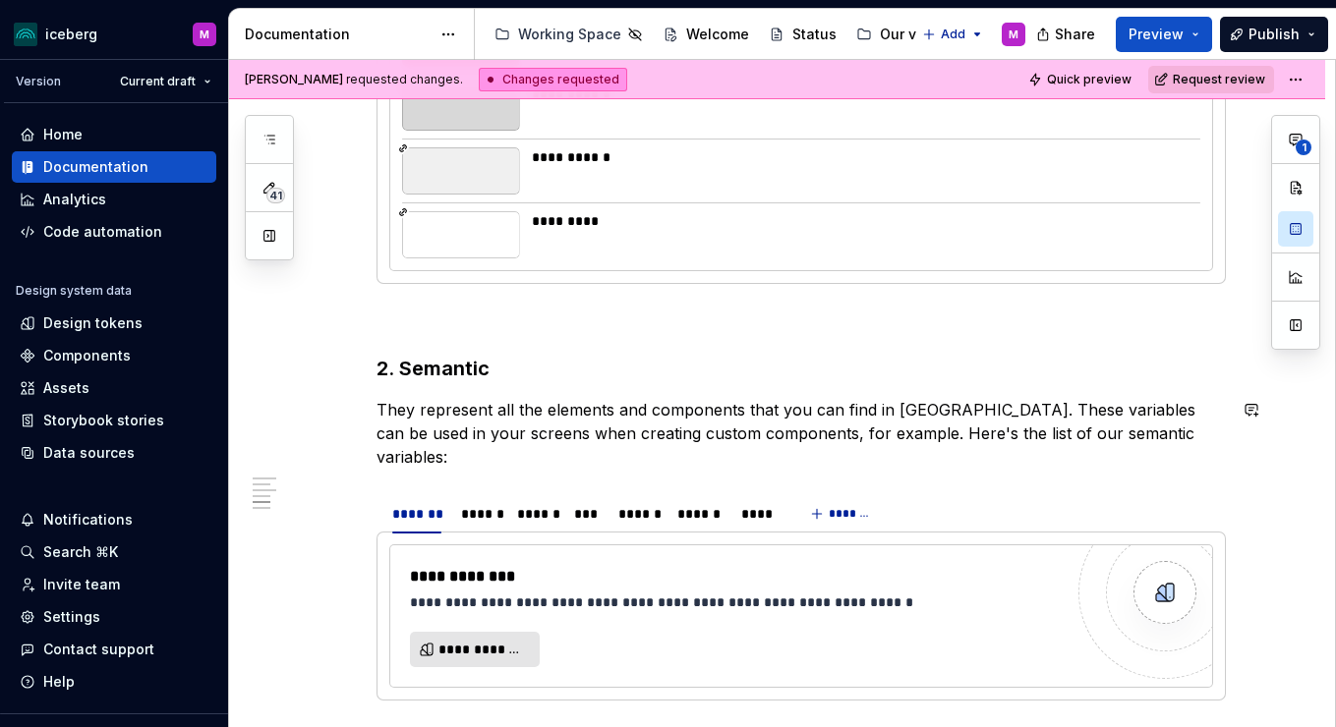
scroll to position [3467, 0]
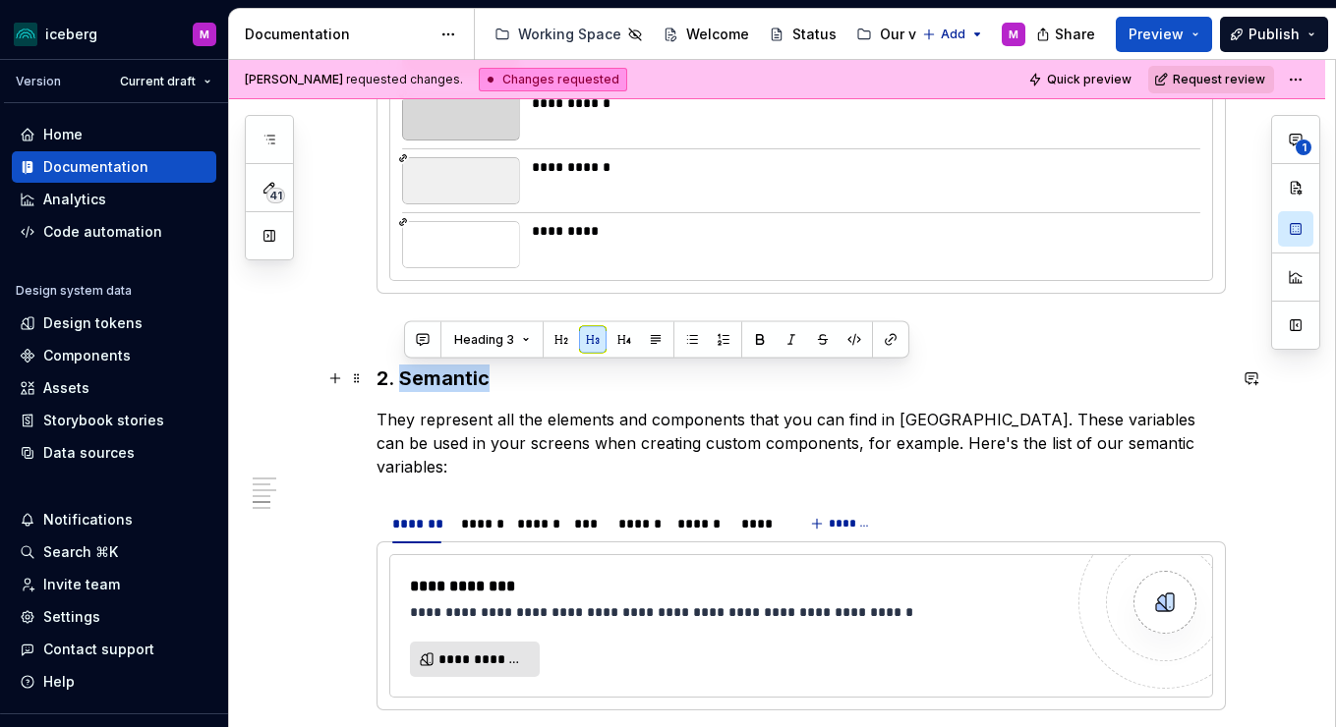
click at [498, 379] on h3 "2. Semantic" at bounding box center [801, 379] width 849 height 28
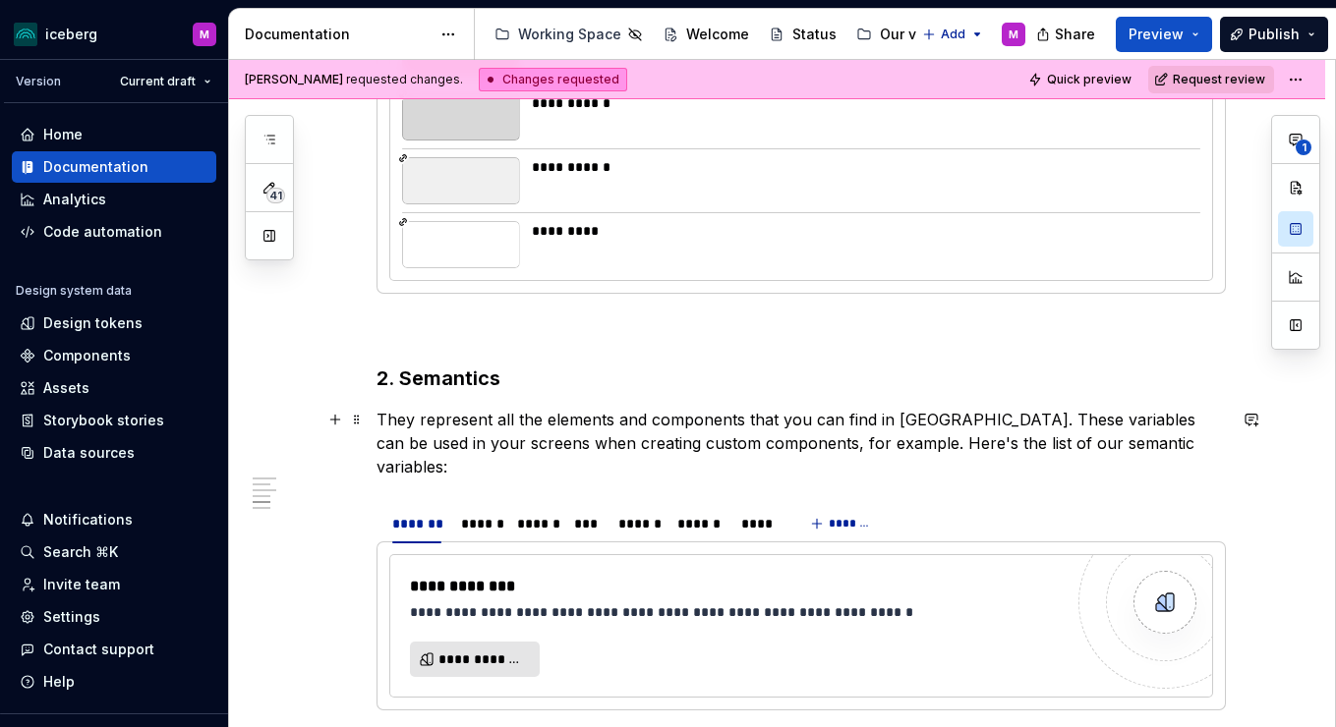
click at [1175, 446] on p "They represent all the elements and components that you can find in [GEOGRAPHIC…" at bounding box center [801, 443] width 849 height 71
click at [493, 650] on span "**********" at bounding box center [482, 660] width 88 height 20
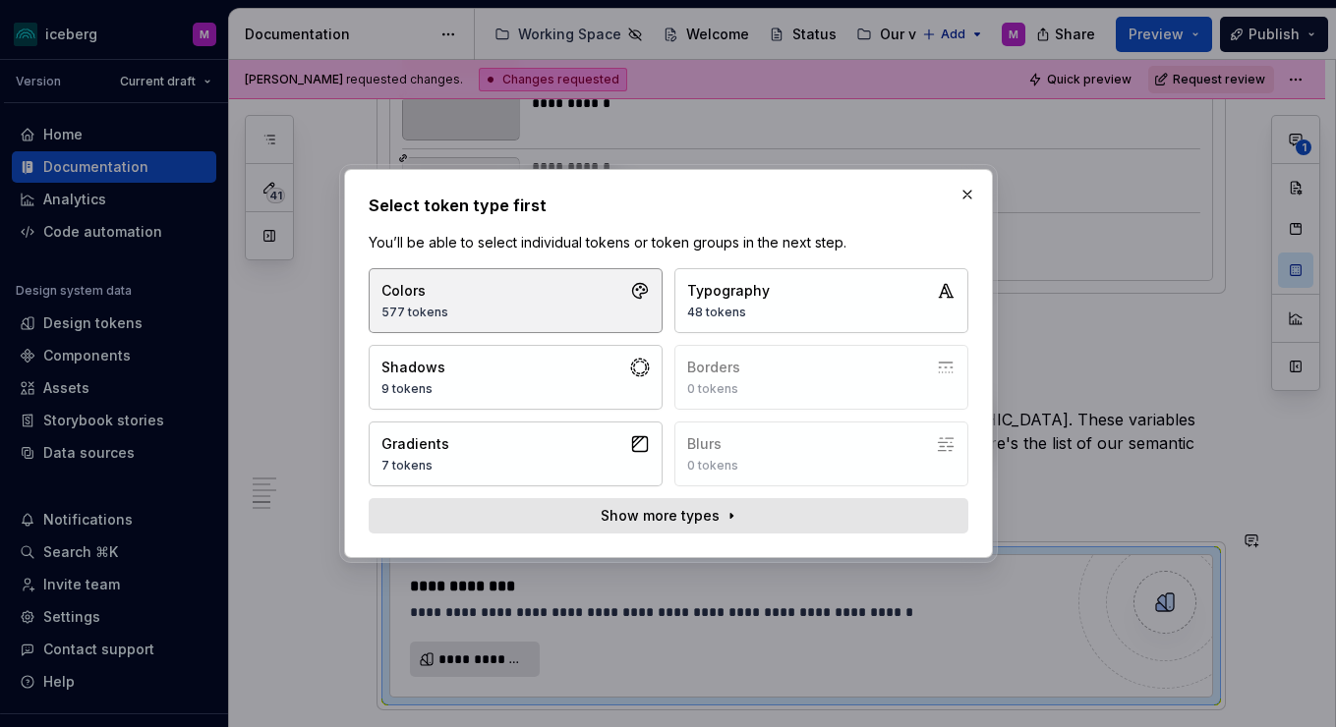
click at [629, 308] on button "Colors 577 tokens" at bounding box center [516, 300] width 294 height 65
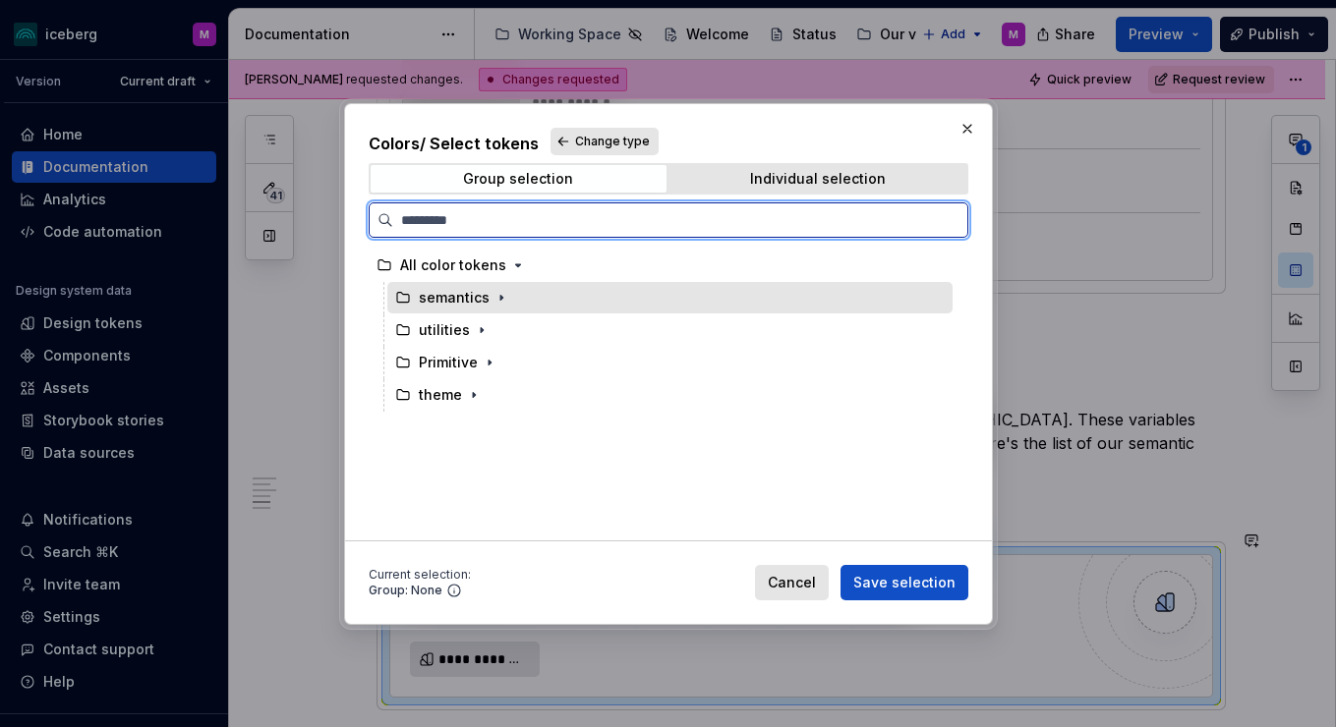
click at [456, 296] on div "semantics" at bounding box center [454, 298] width 71 height 20
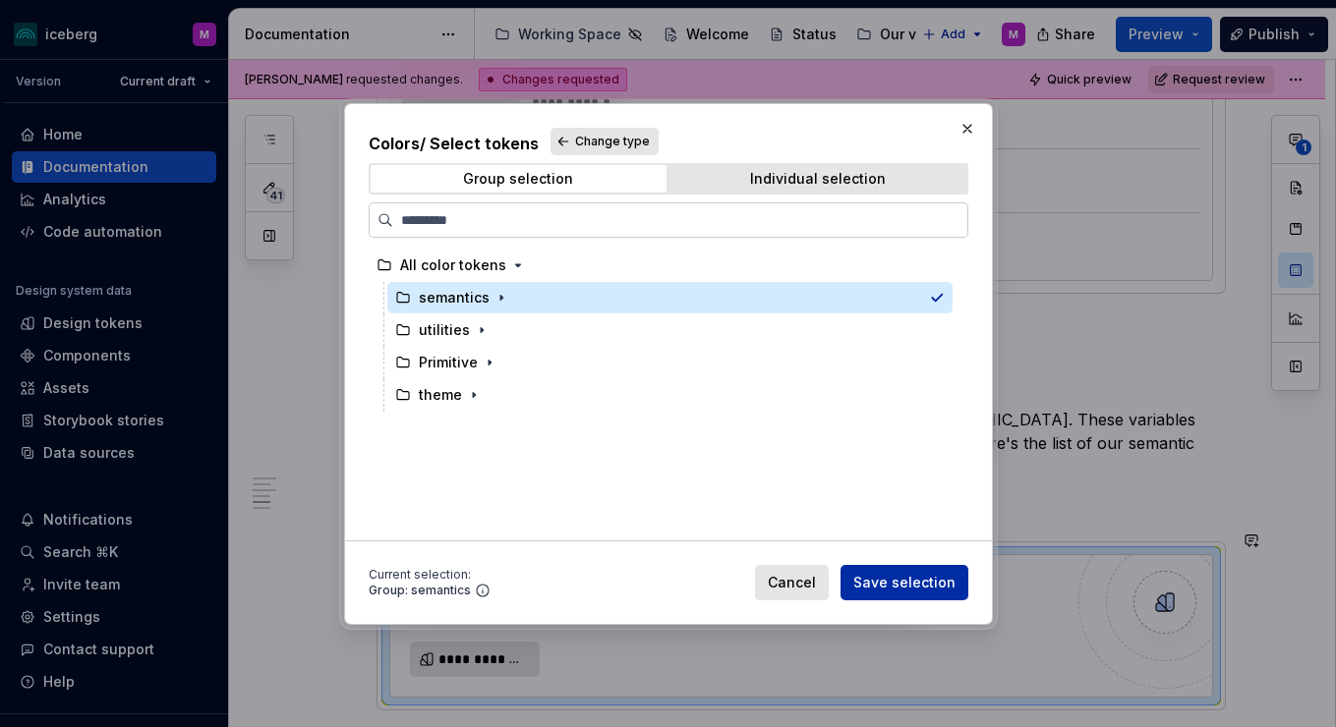
click at [925, 582] on span "Save selection" at bounding box center [904, 583] width 102 height 20
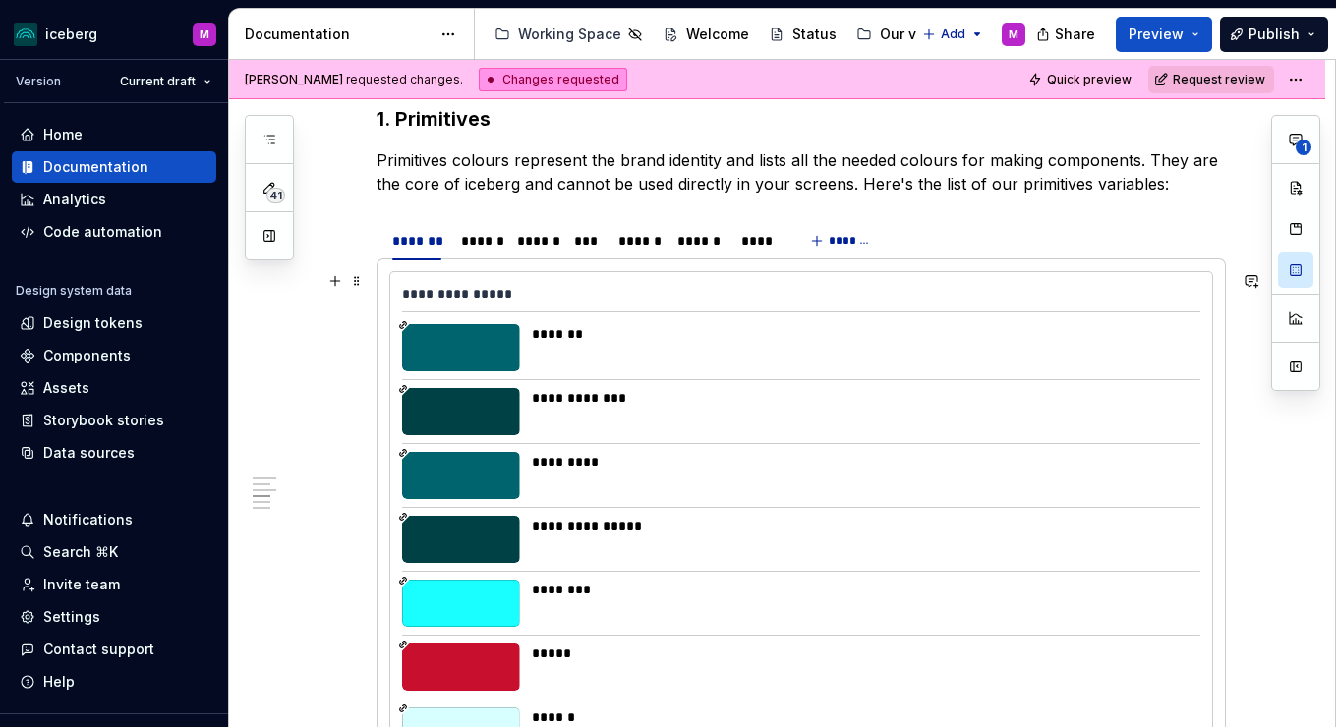
scroll to position [2195, 0]
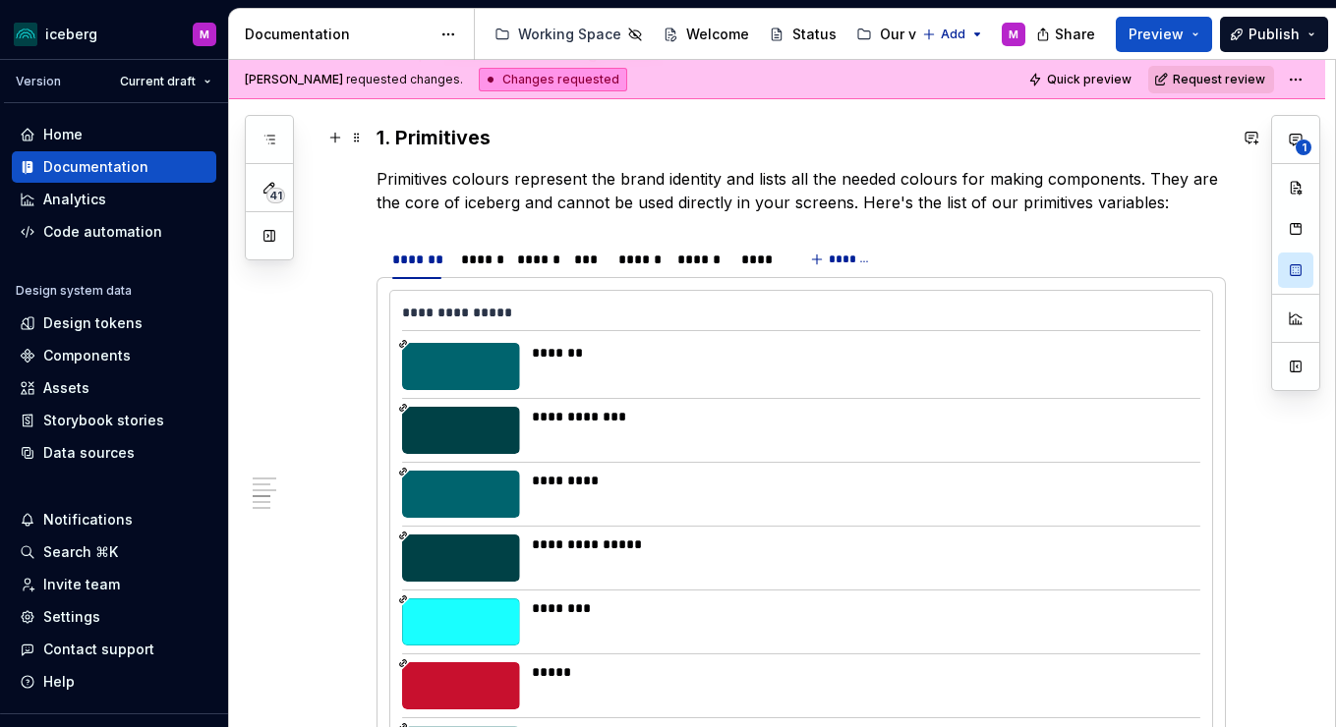
click at [430, 148] on h3 "1. Primitives" at bounding box center [801, 138] width 849 height 28
click at [504, 138] on h3 "1. Primitives" at bounding box center [801, 138] width 849 height 28
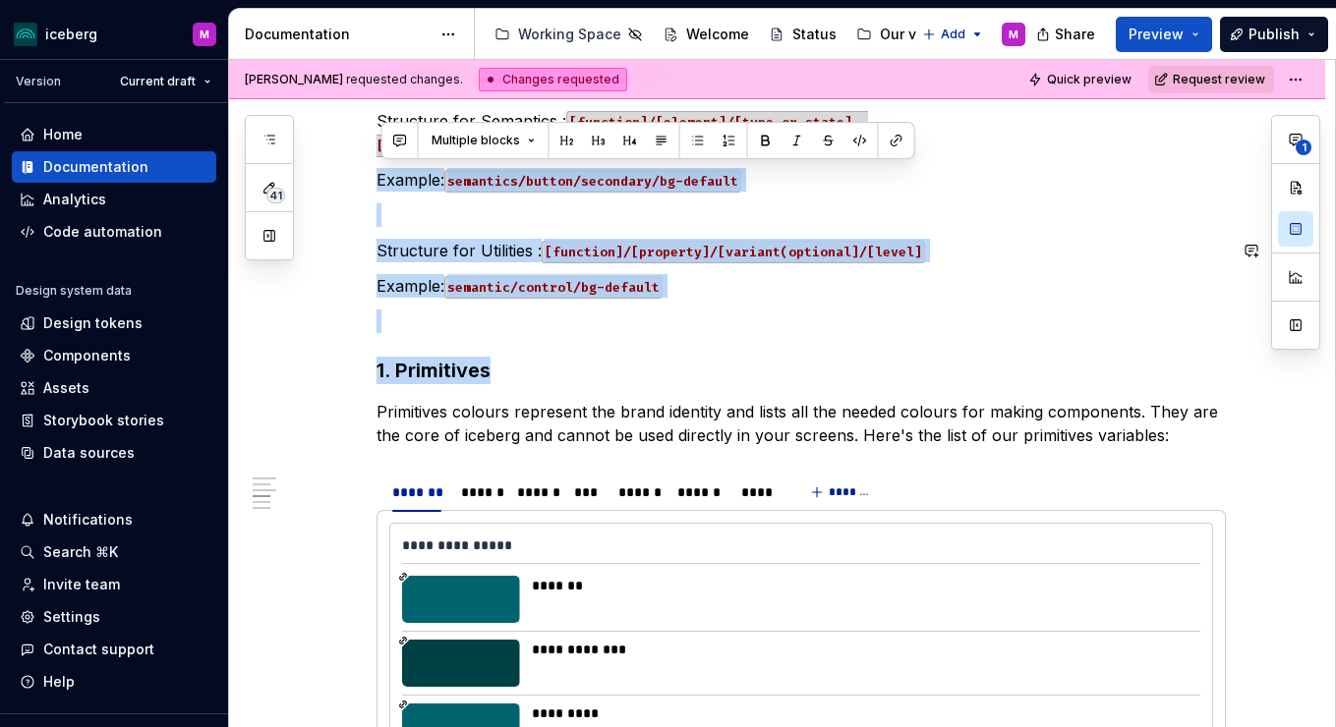
scroll to position [1911, 0]
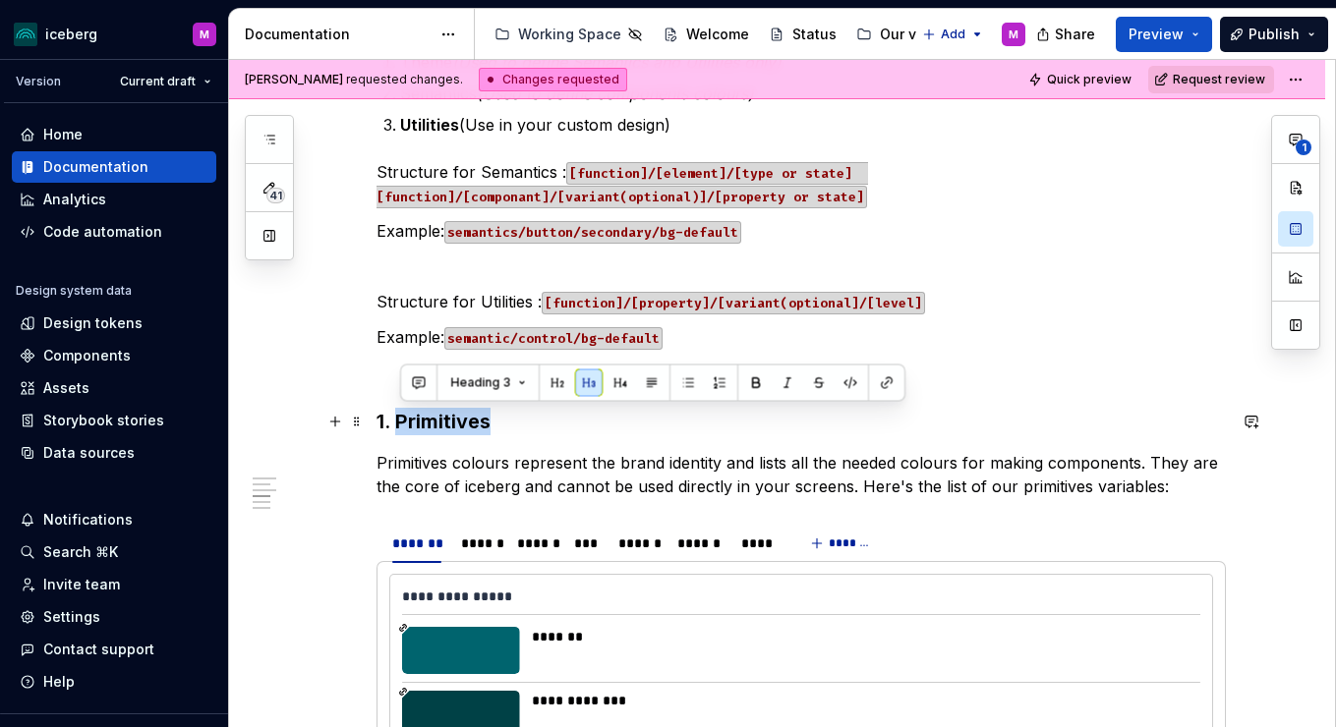
drag, startPoint x: 418, startPoint y: 133, endPoint x: 398, endPoint y: 419, distance: 286.7
click at [398, 418] on h3 "1. Primitives" at bounding box center [801, 422] width 849 height 28
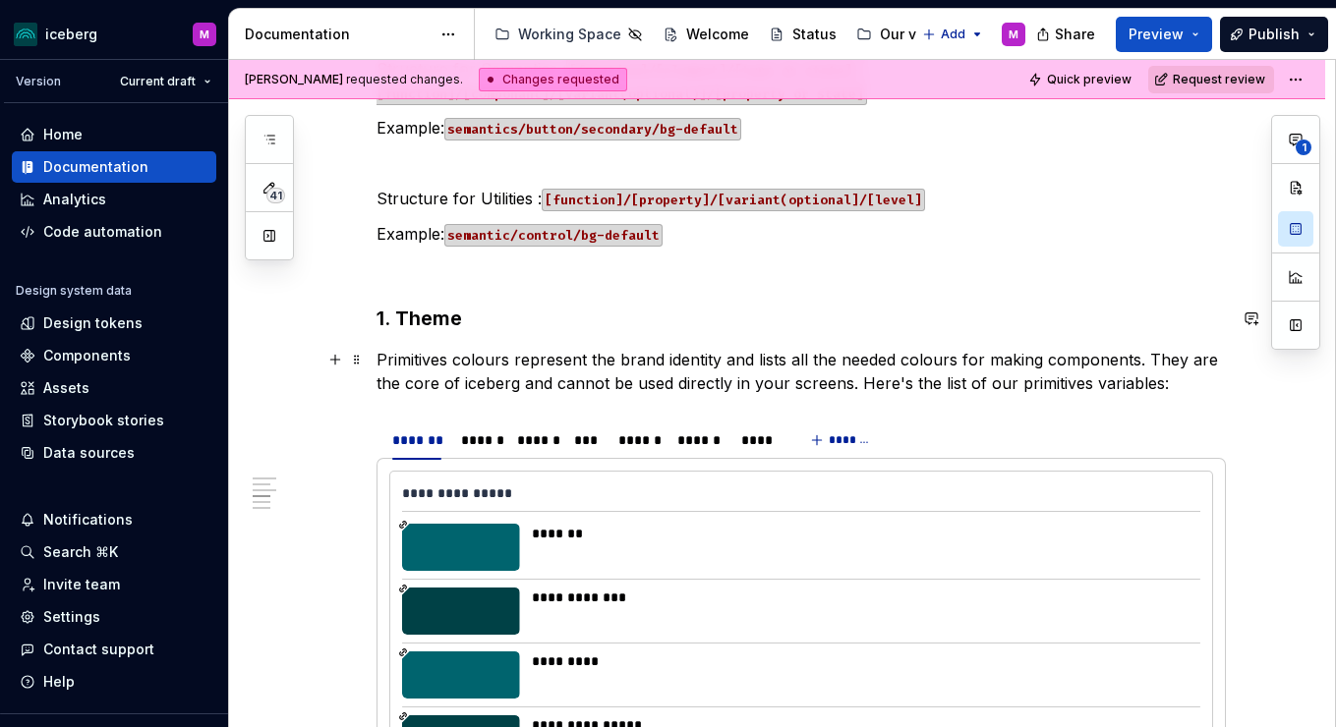
scroll to position [2156, 0]
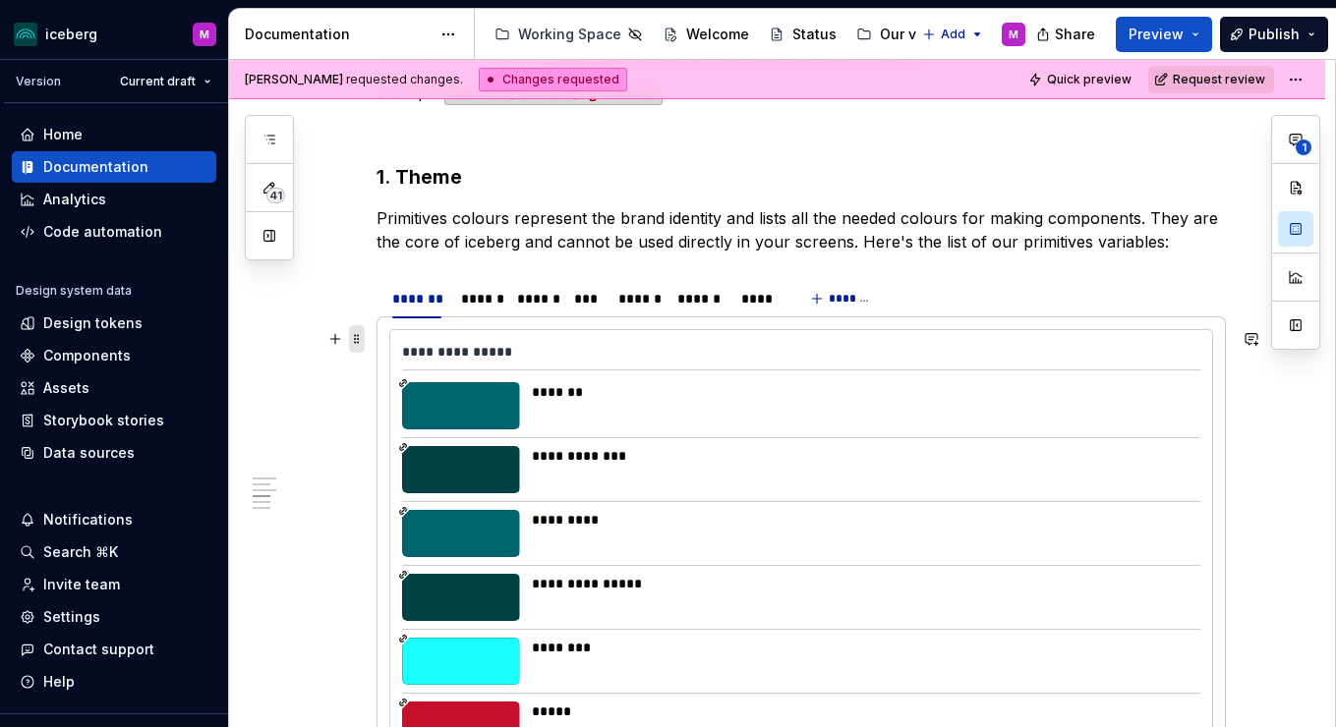
click at [363, 340] on span at bounding box center [357, 339] width 16 height 28
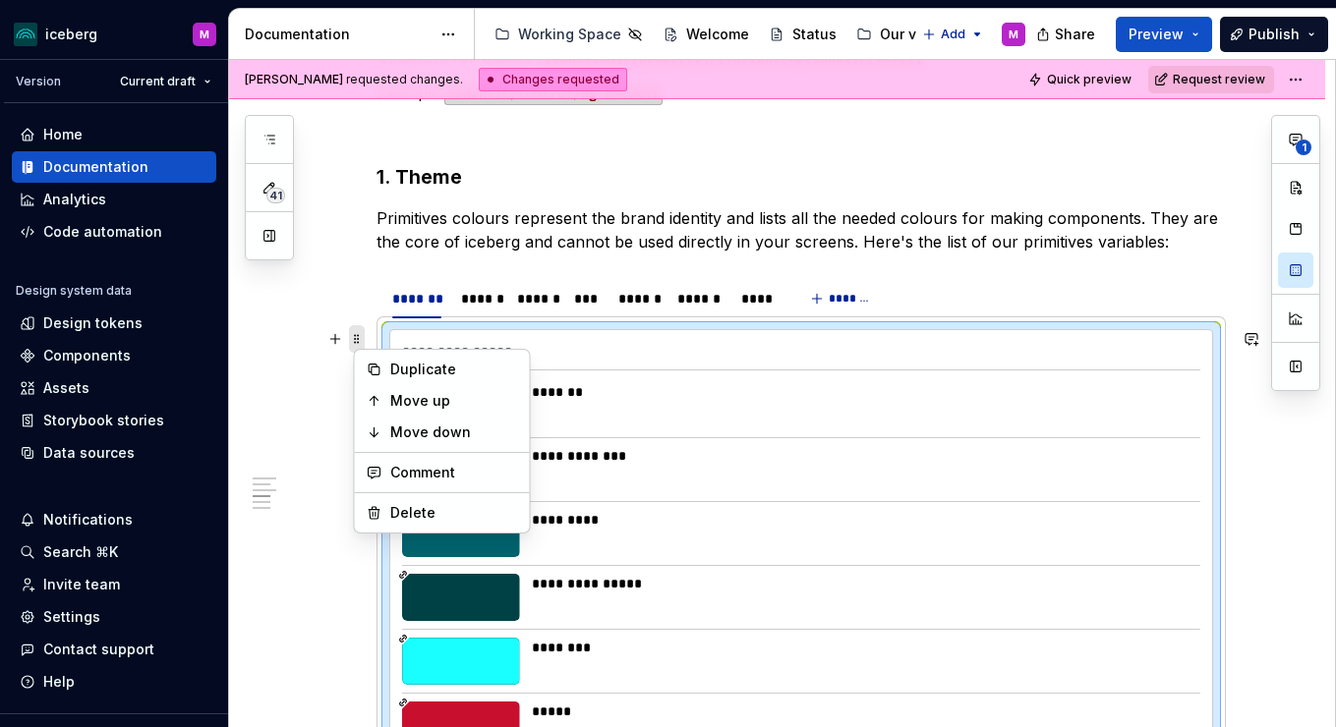
click at [363, 340] on span at bounding box center [357, 339] width 16 height 28
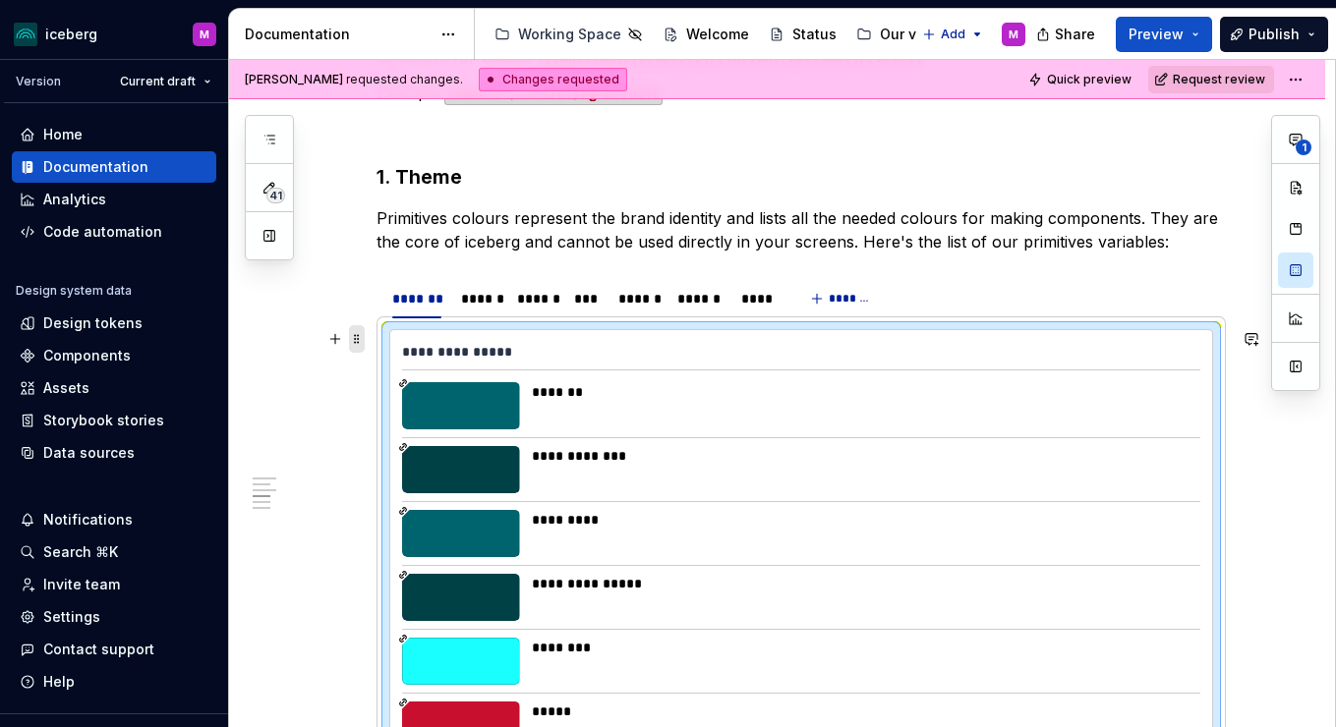
scroll to position [2425, 0]
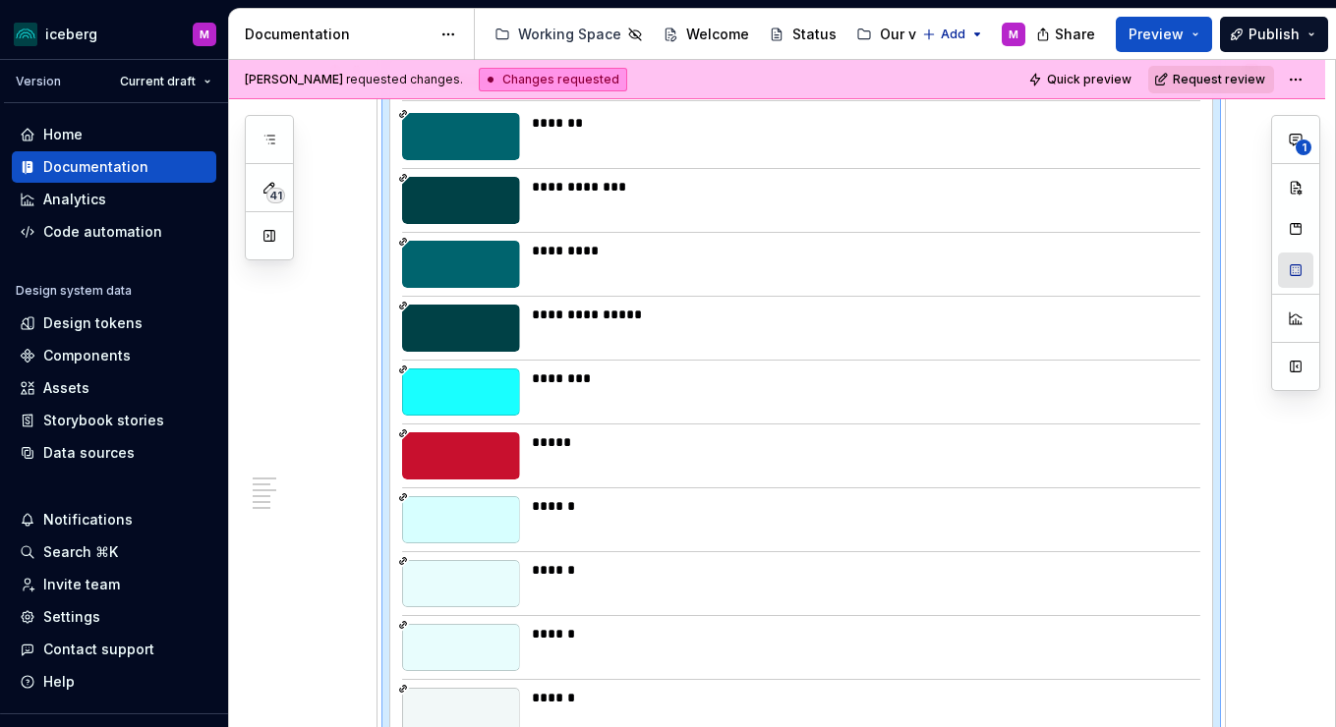
click at [1289, 271] on button "button" at bounding box center [1295, 270] width 35 height 35
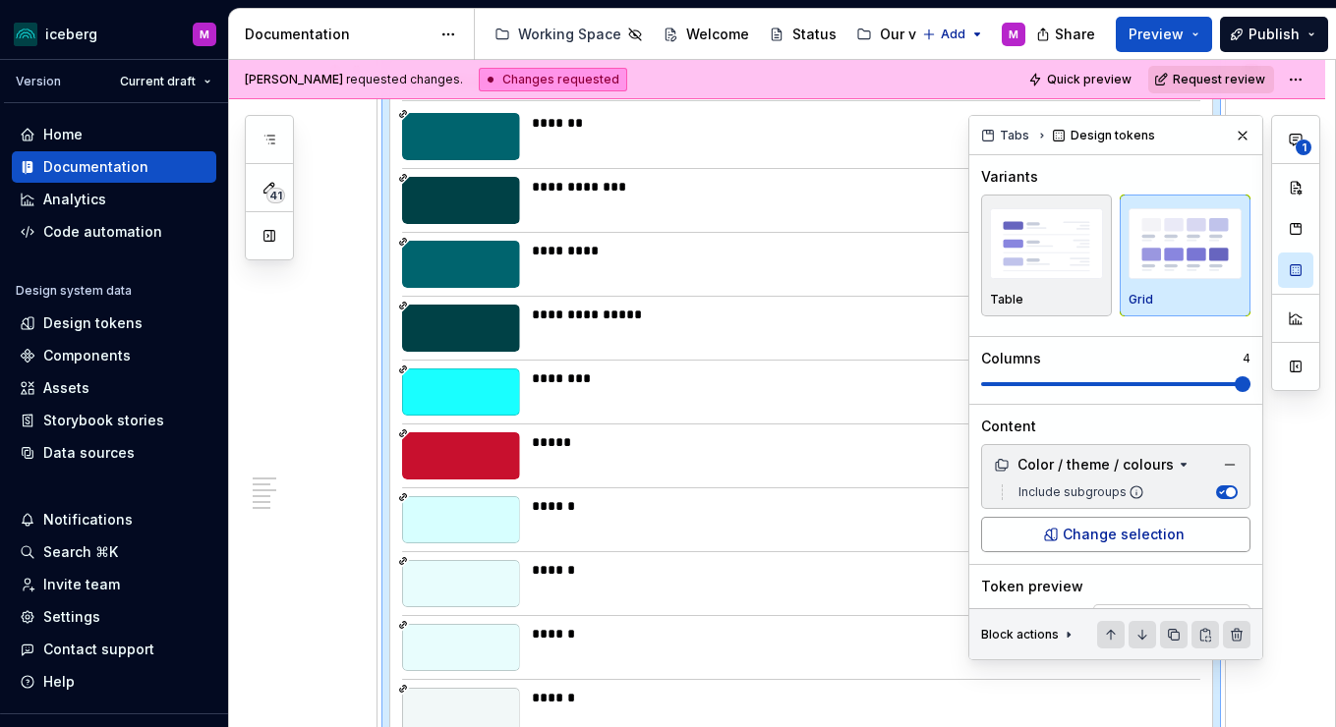
click at [1094, 540] on span "Change selection" at bounding box center [1124, 535] width 122 height 20
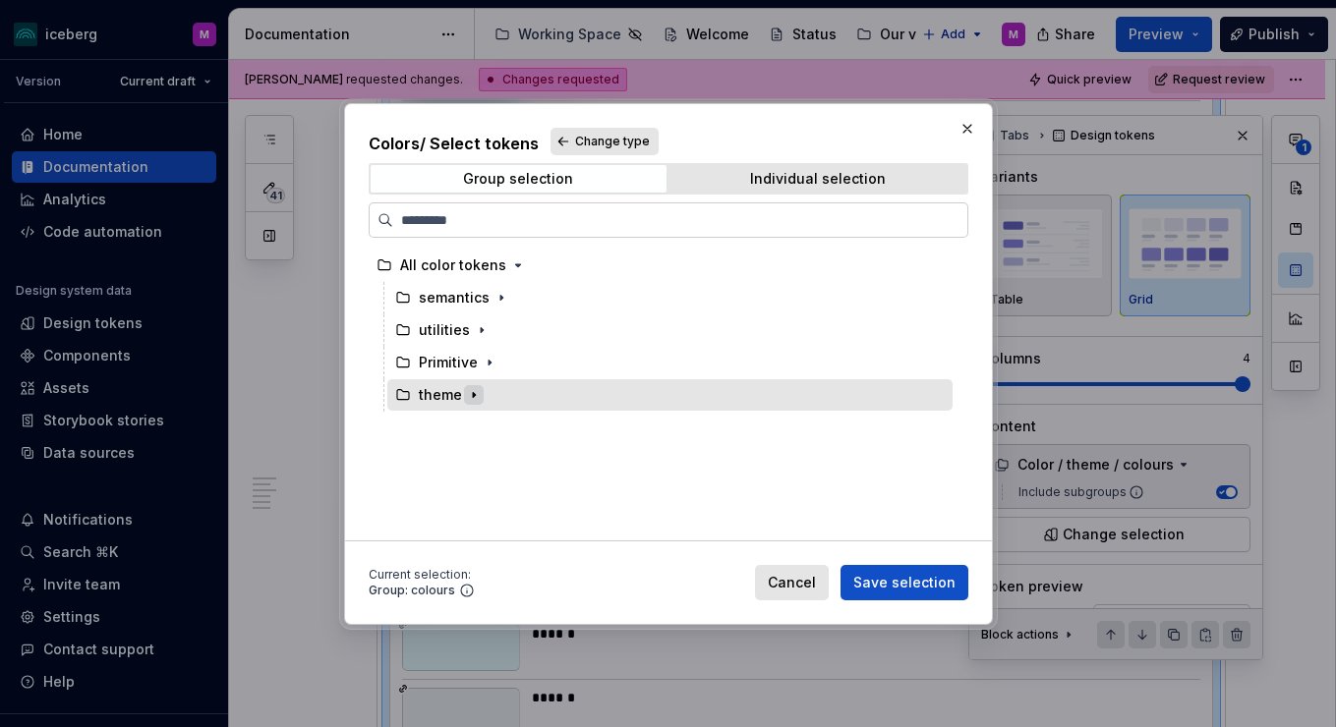
click at [466, 397] on icon "button" at bounding box center [474, 395] width 16 height 16
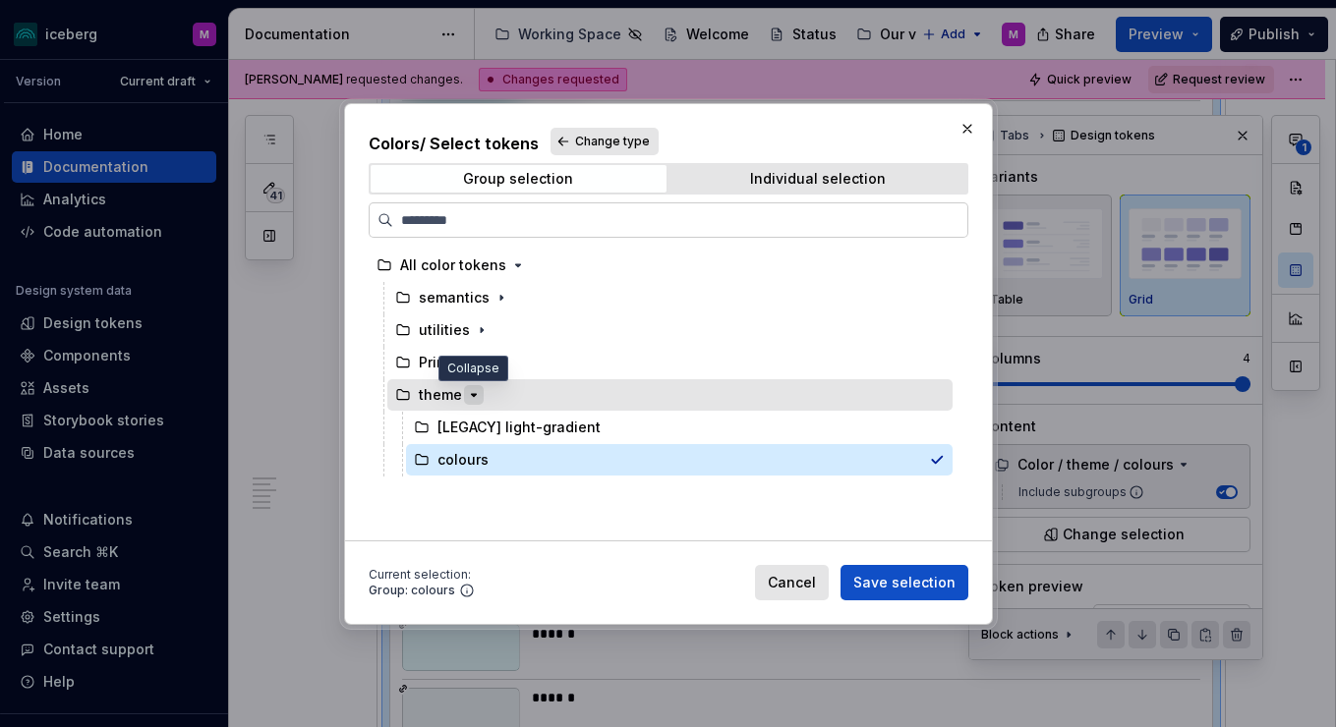
click at [467, 397] on icon "button" at bounding box center [474, 395] width 16 height 16
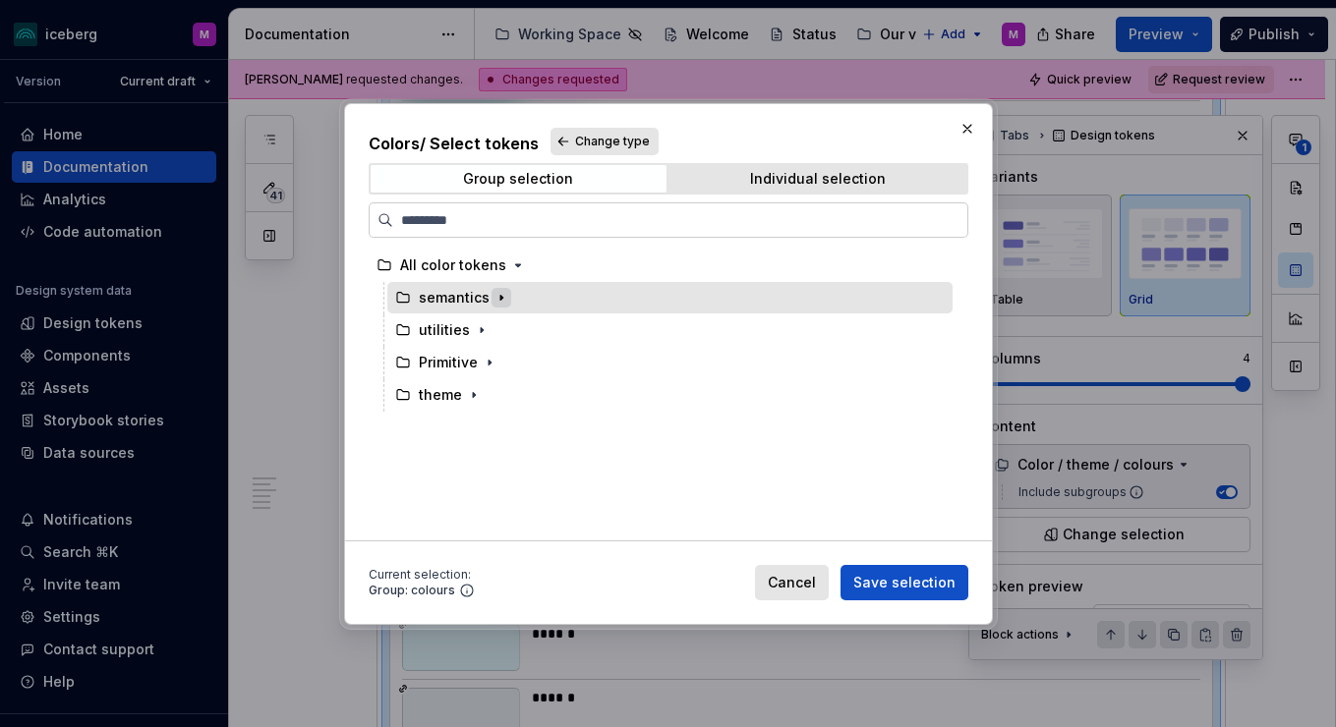
click at [499, 293] on icon "button" at bounding box center [501, 298] width 16 height 16
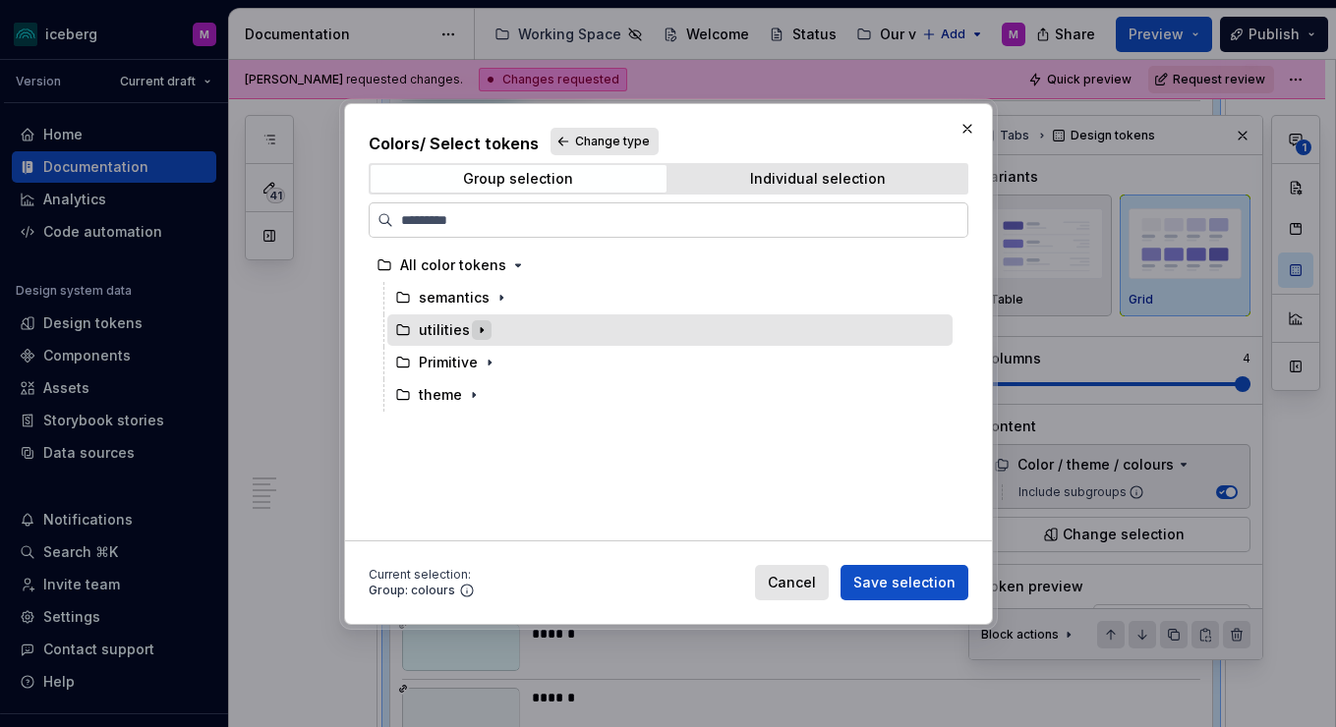
click at [479, 327] on icon "button" at bounding box center [482, 330] width 16 height 16
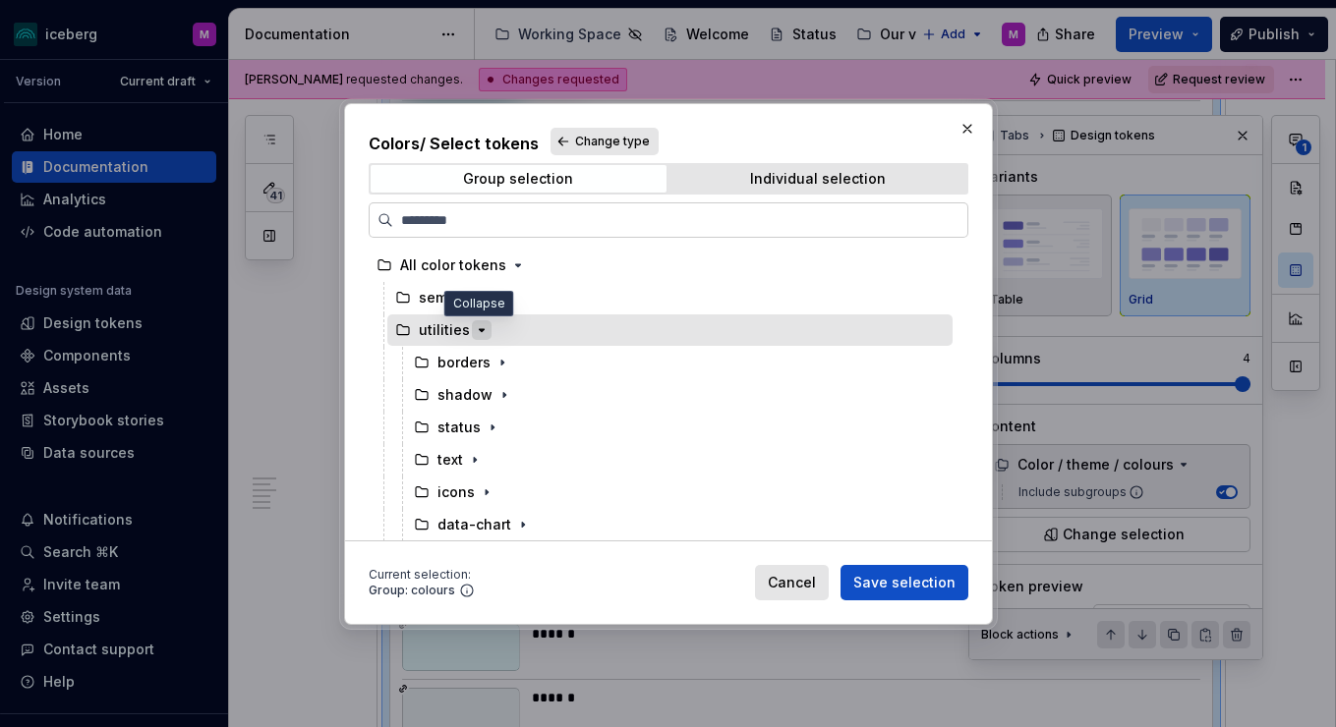
click at [479, 327] on icon "button" at bounding box center [482, 330] width 16 height 16
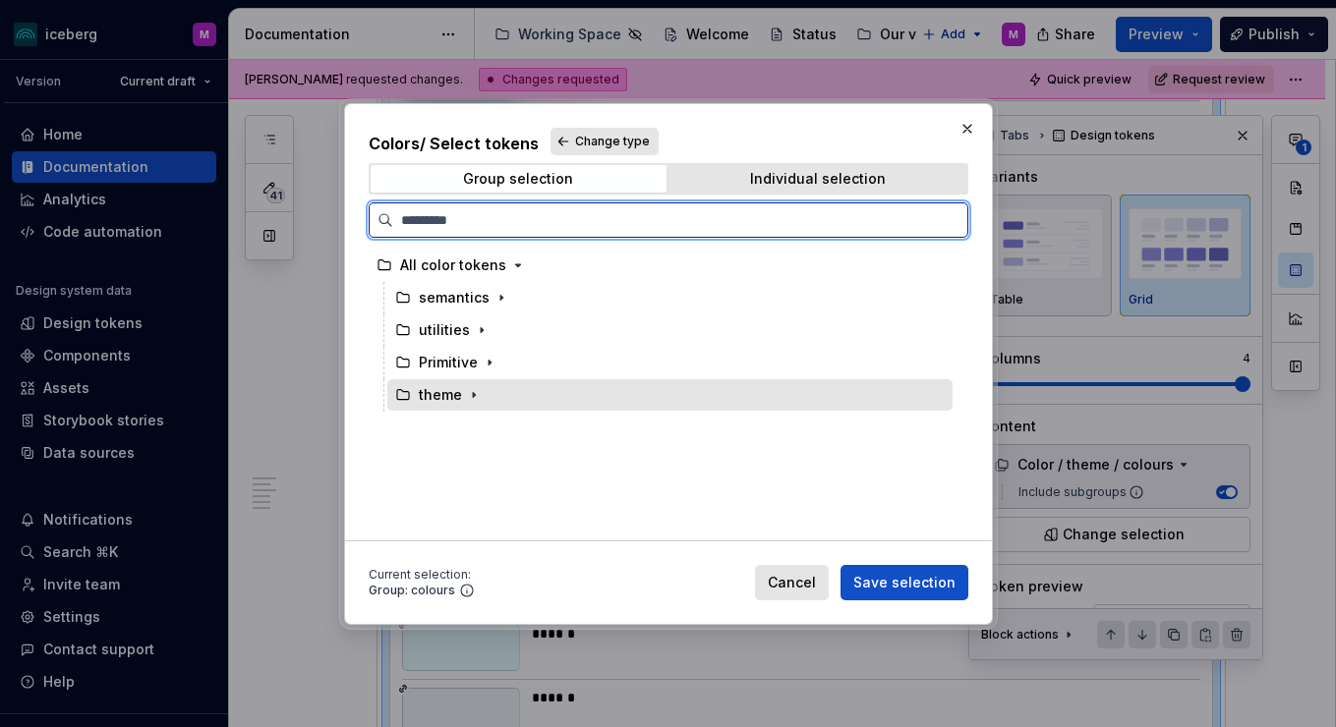
click at [427, 403] on div "theme" at bounding box center [440, 395] width 43 height 20
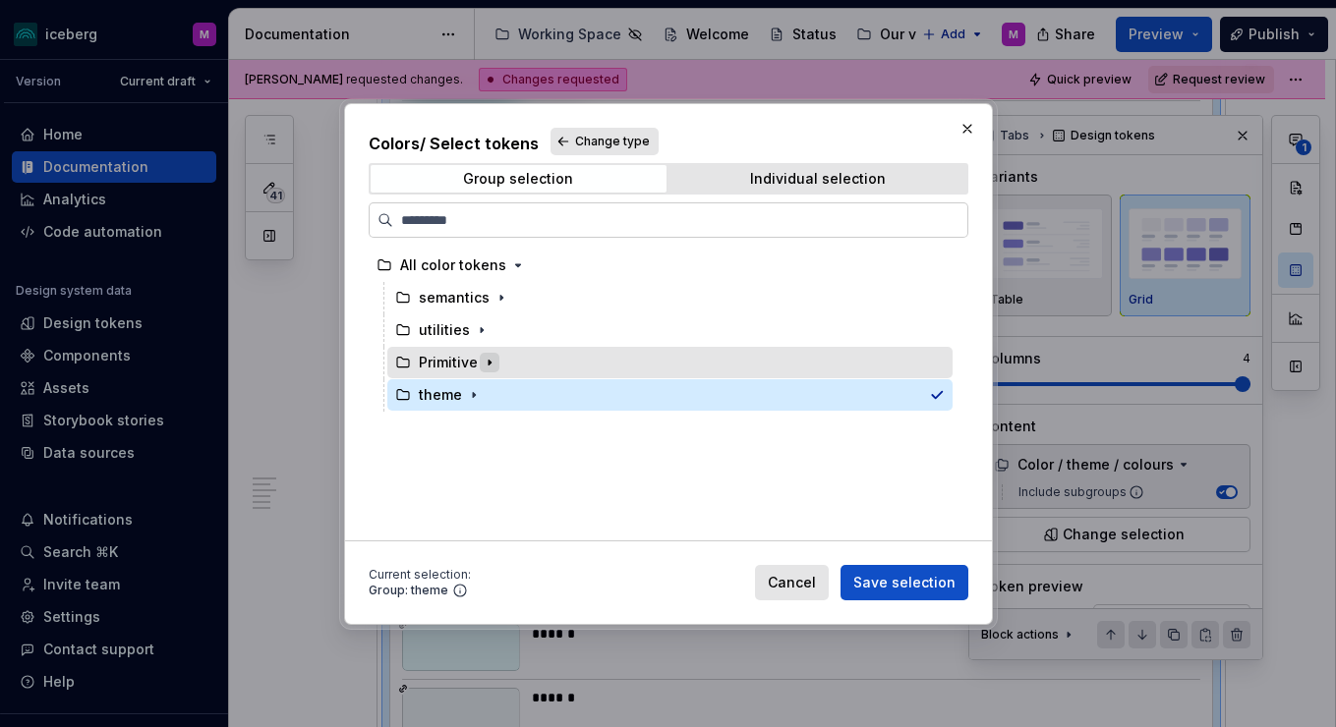
click at [489, 360] on icon "button" at bounding box center [490, 362] width 2 height 5
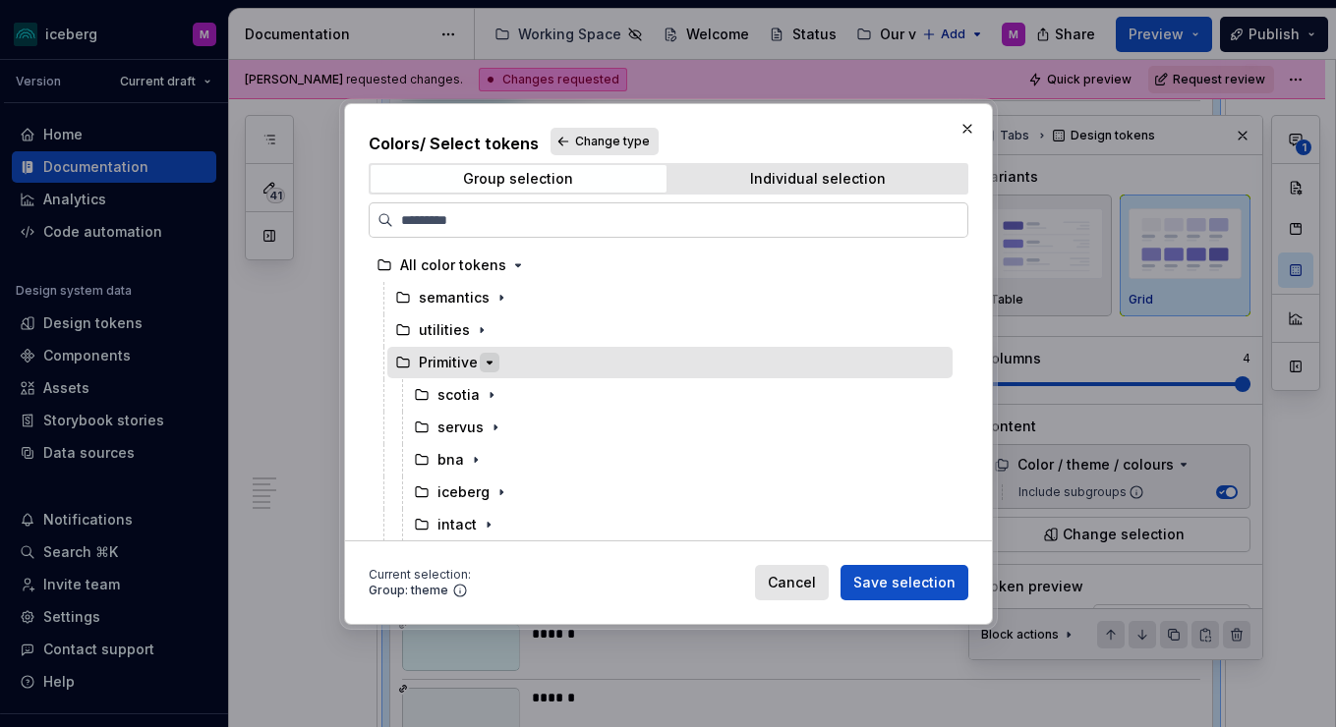
click at [487, 360] on icon "button" at bounding box center [490, 363] width 16 height 16
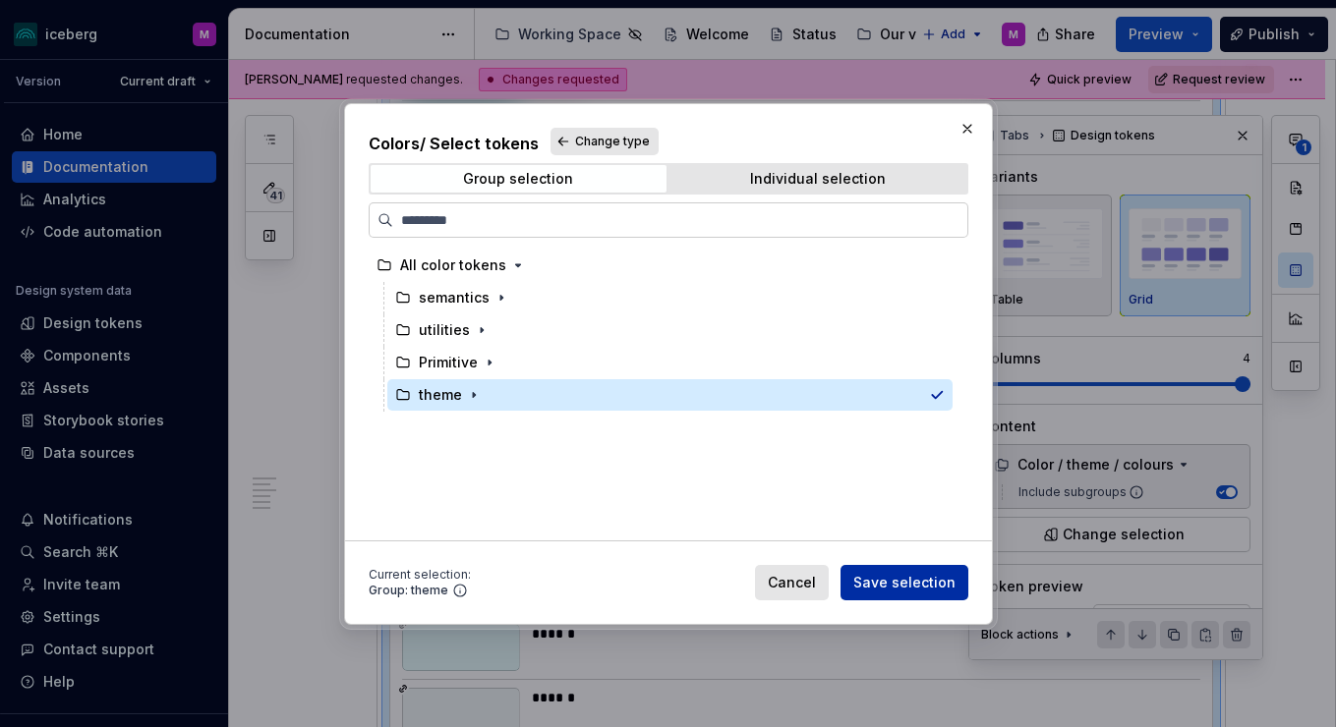
click at [916, 586] on span "Save selection" at bounding box center [904, 583] width 102 height 20
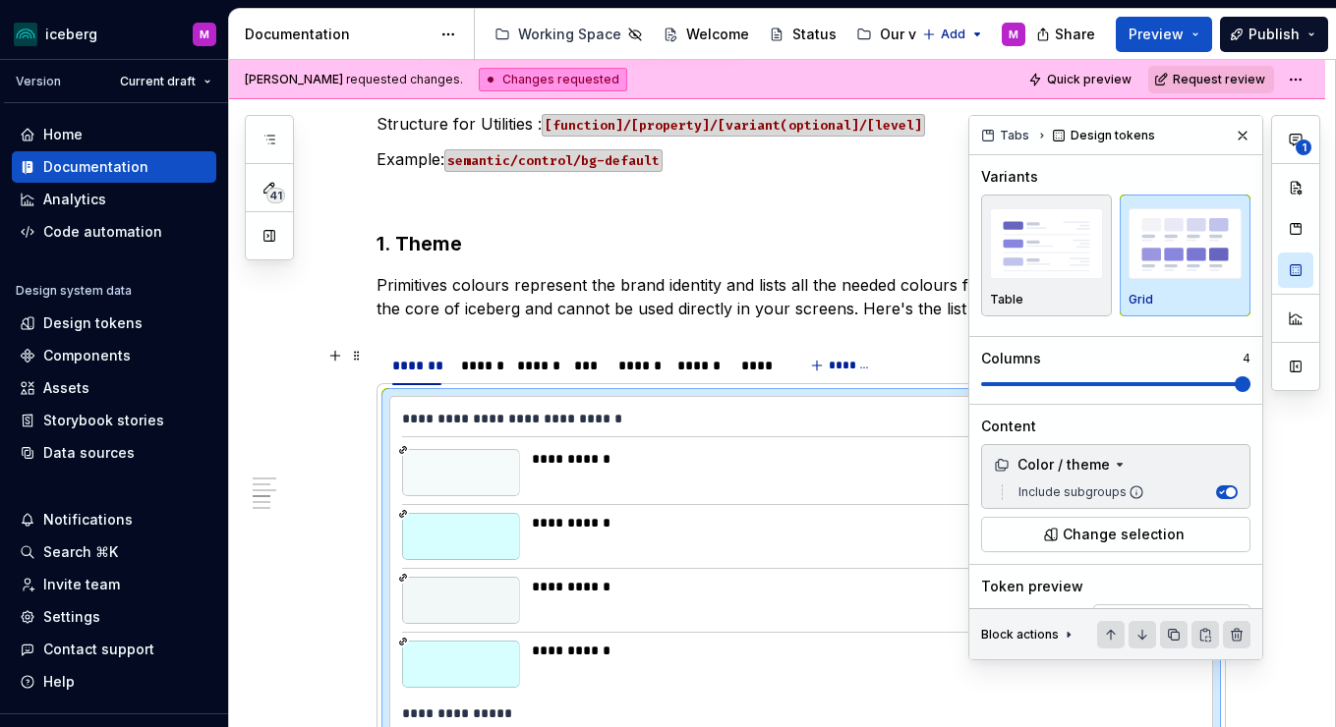
scroll to position [2079, 0]
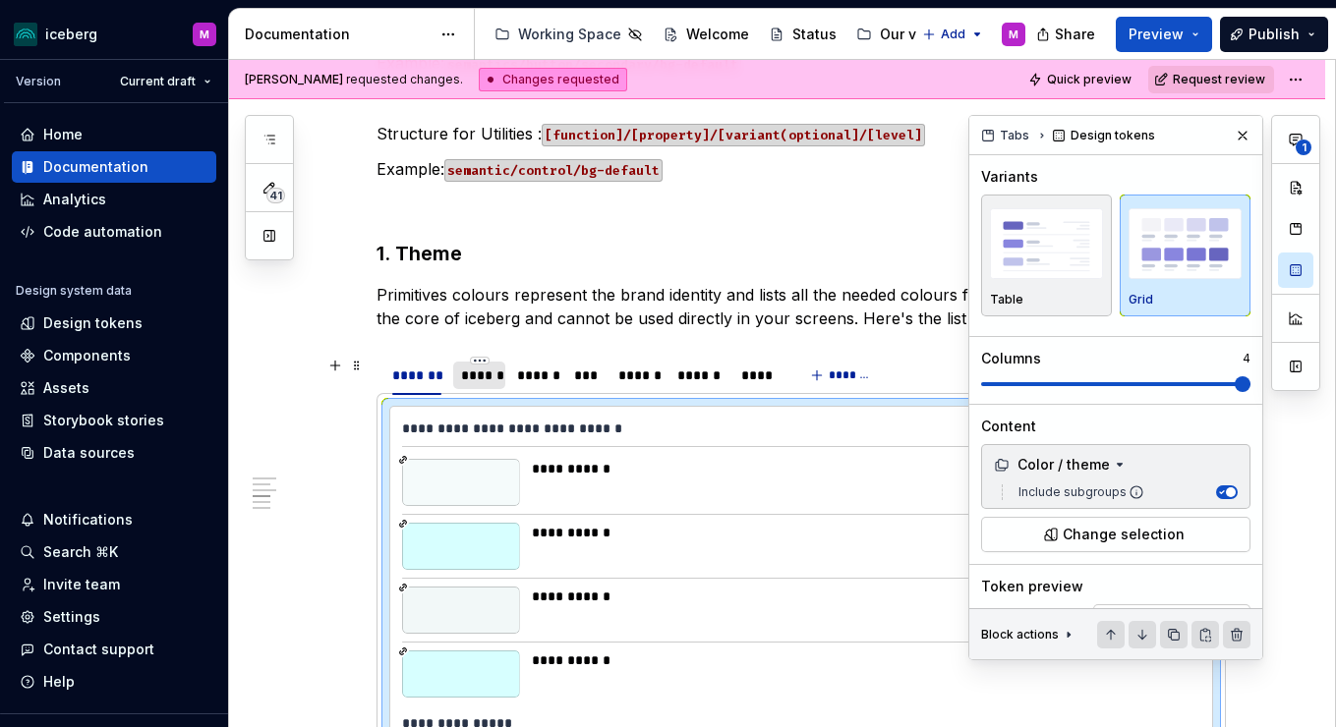
click at [496, 369] on div "******" at bounding box center [479, 376] width 36 height 20
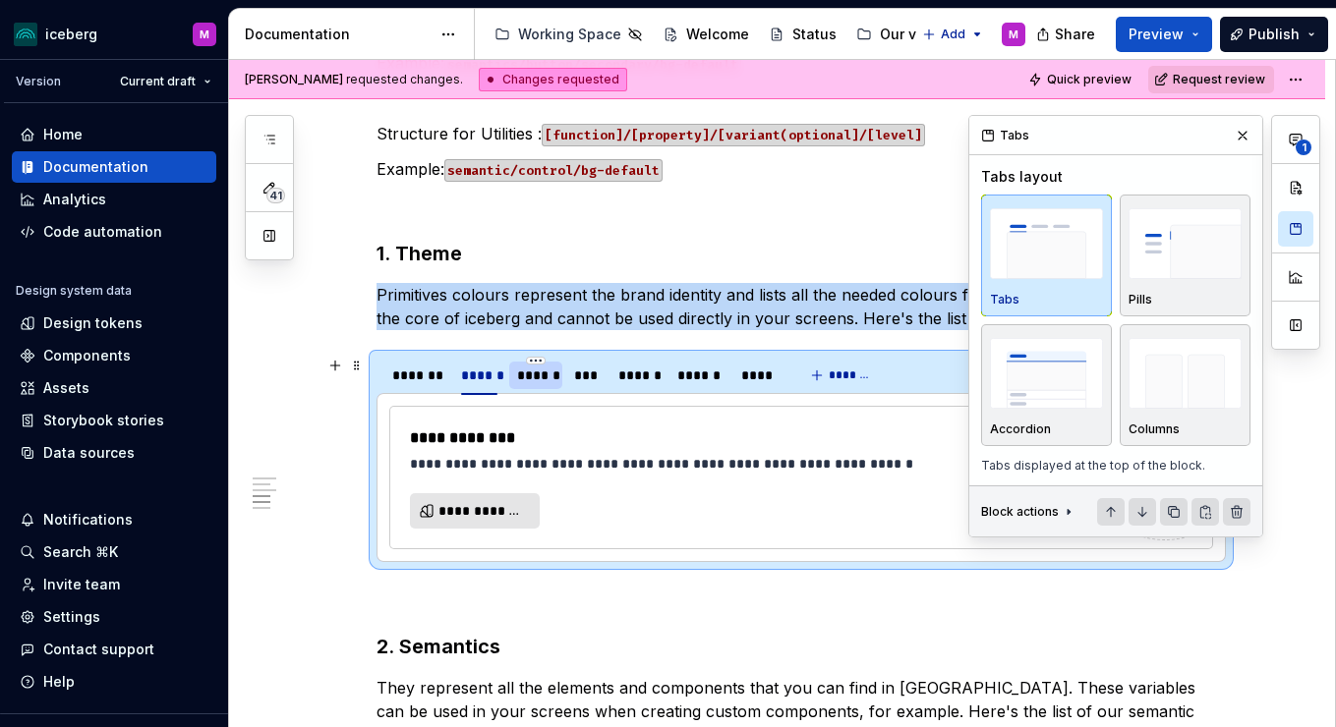
click at [553, 376] on div "******" at bounding box center [535, 376] width 37 height 20
click at [599, 379] on div "***" at bounding box center [586, 376] width 25 height 20
click at [650, 378] on div "******" at bounding box center [637, 376] width 39 height 20
click at [702, 381] on div "******" at bounding box center [699, 376] width 44 height 20
click at [405, 371] on div "*******" at bounding box center [417, 376] width 50 height 20
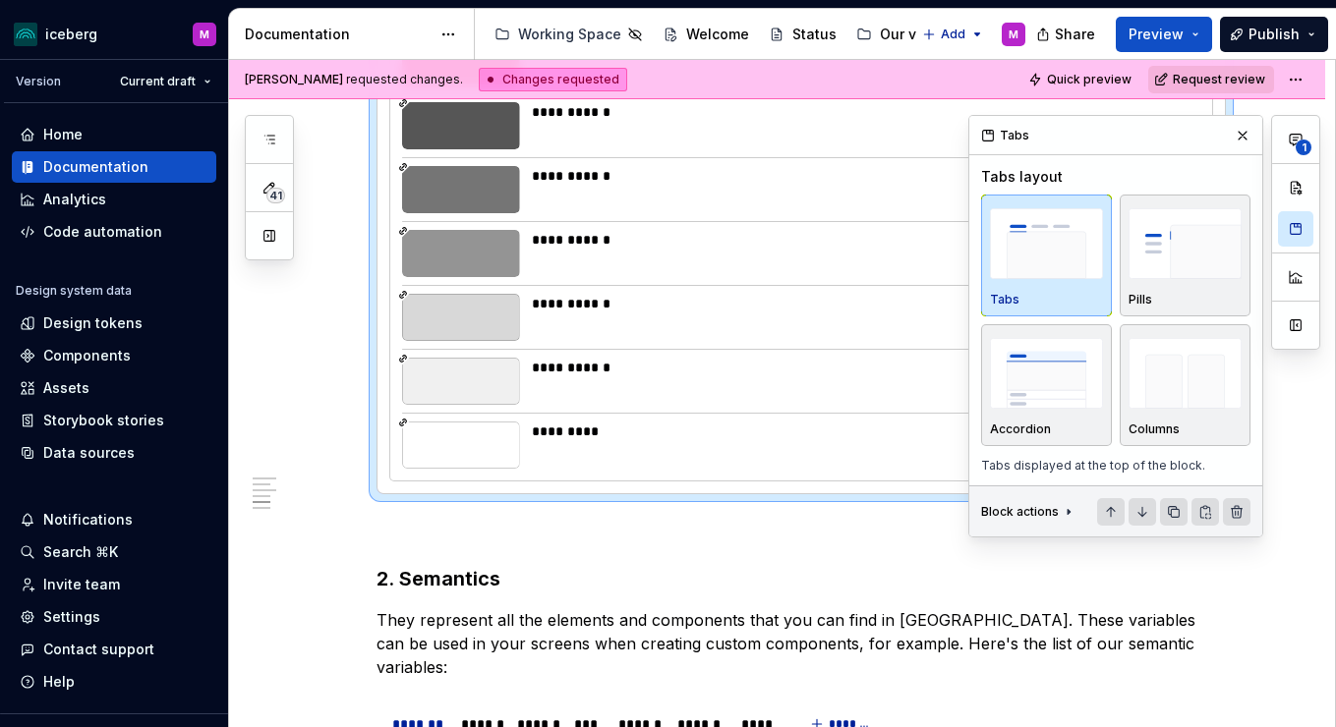
scroll to position [3878, 0]
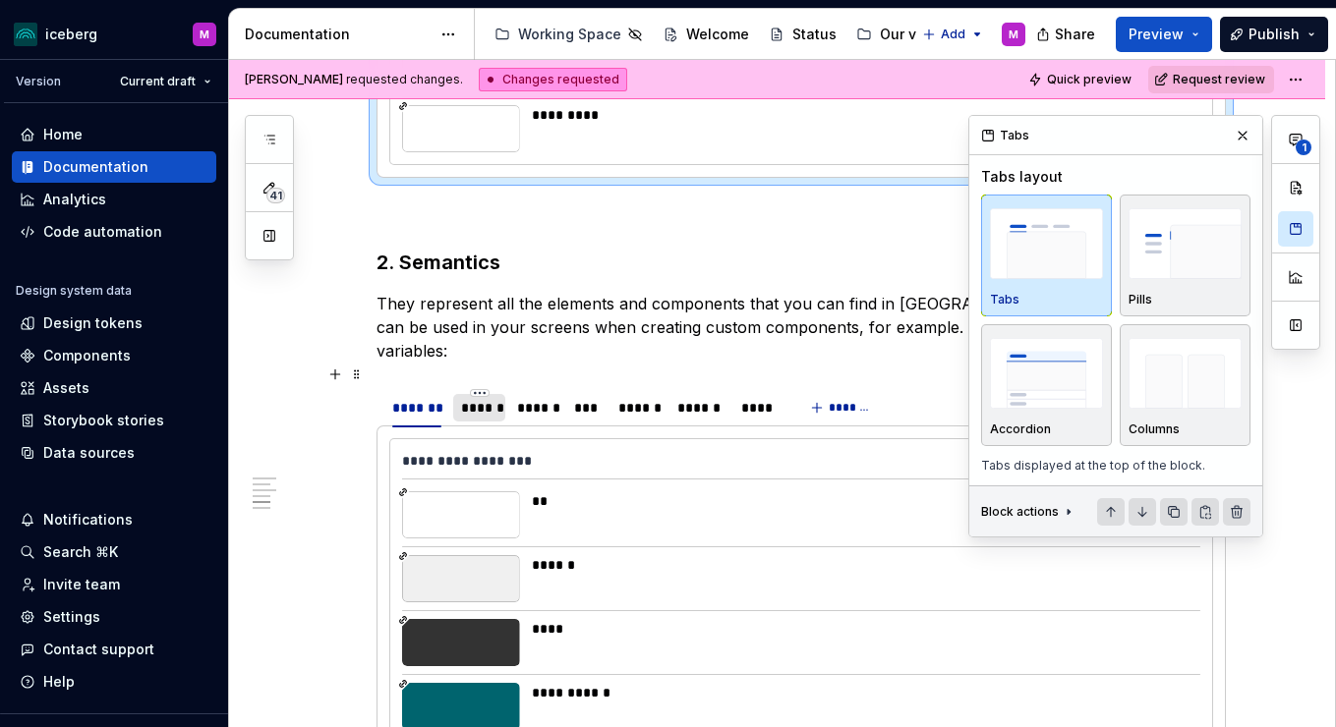
click at [487, 398] on div "******" at bounding box center [479, 408] width 36 height 20
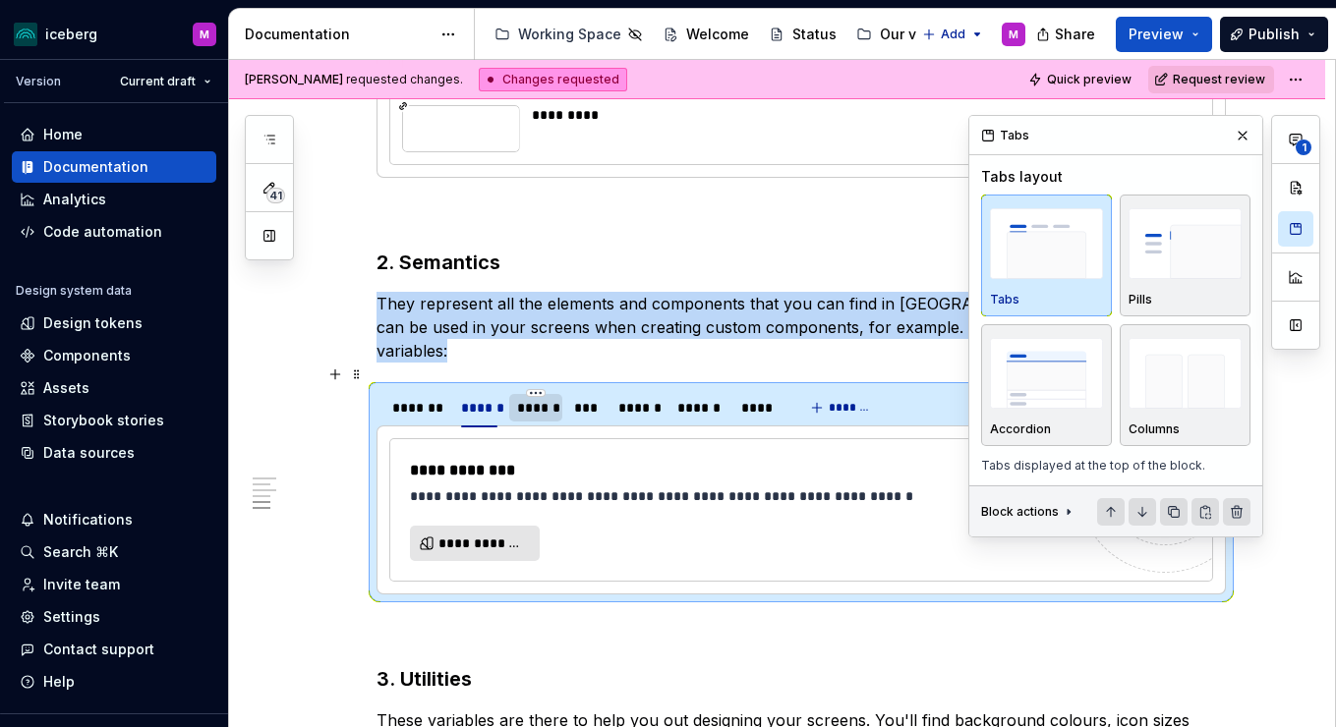
click at [554, 398] on div "******" at bounding box center [535, 408] width 37 height 20
click at [421, 398] on div "*******" at bounding box center [417, 408] width 50 height 20
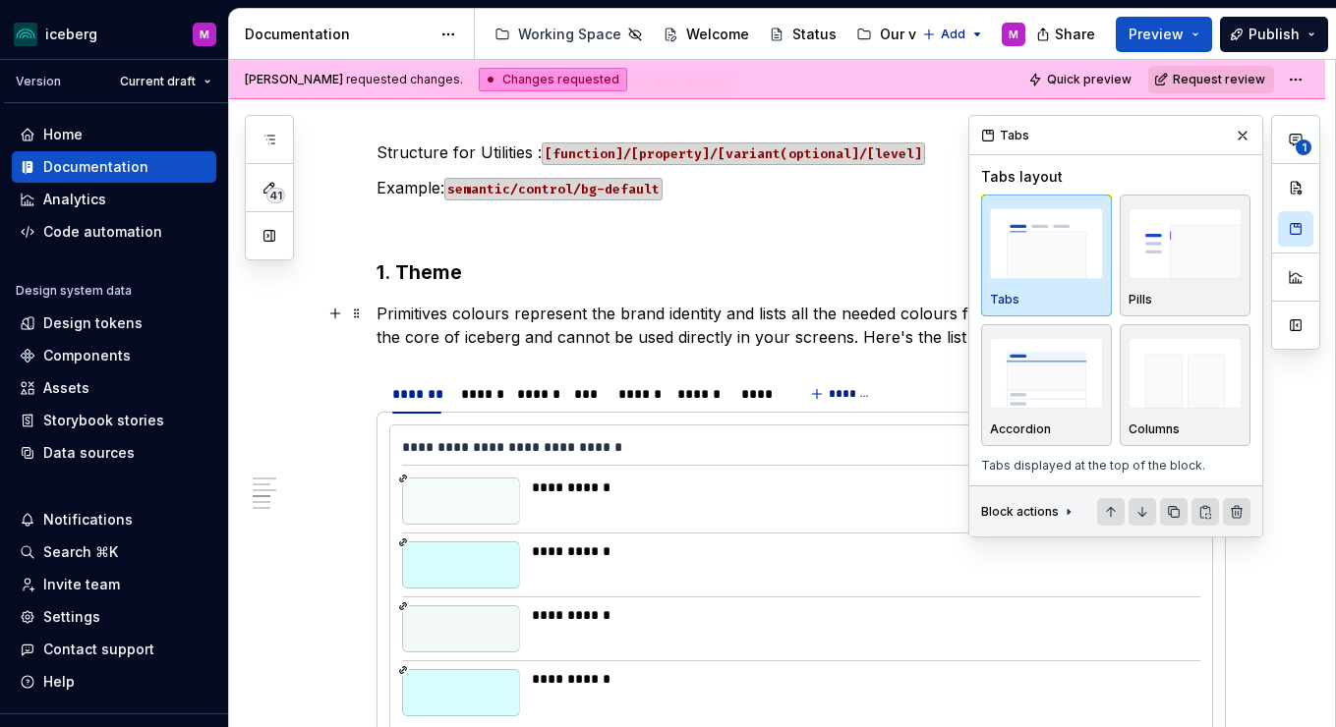
scroll to position [2087, 0]
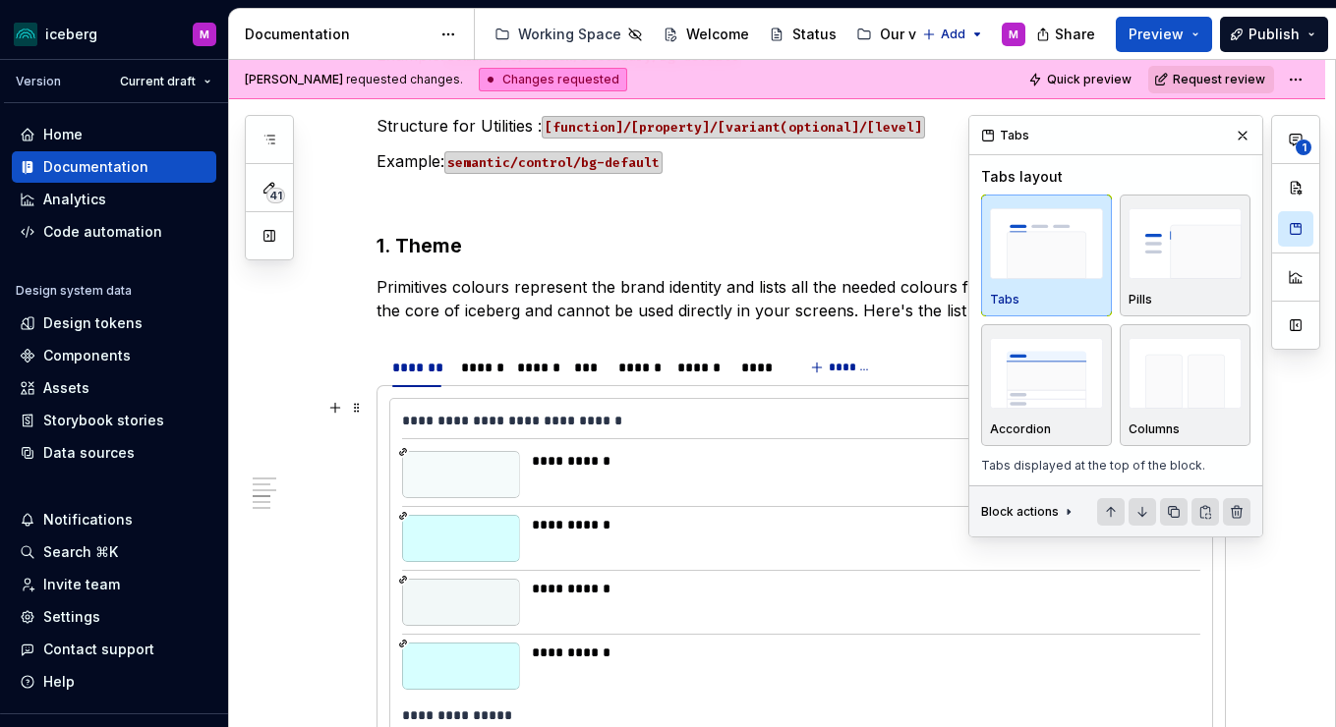
click at [630, 418] on div "**********" at bounding box center [801, 425] width 798 height 29
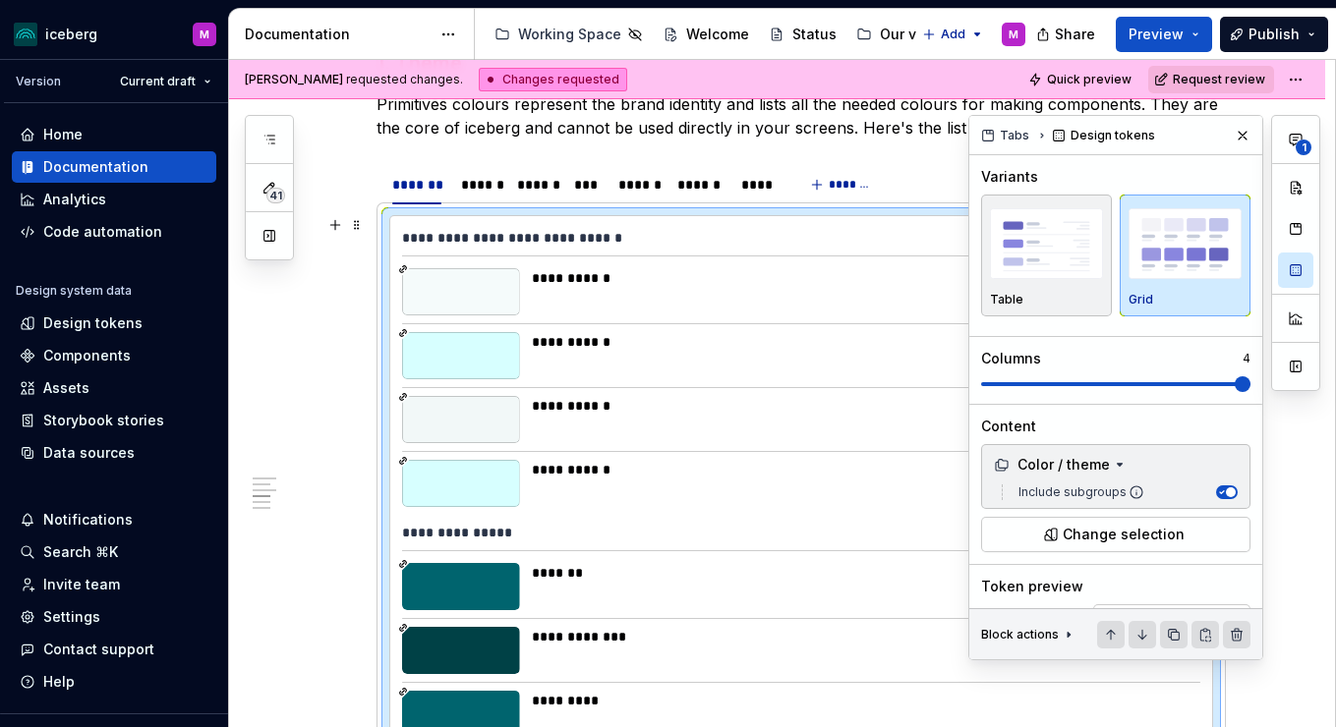
scroll to position [2285, 0]
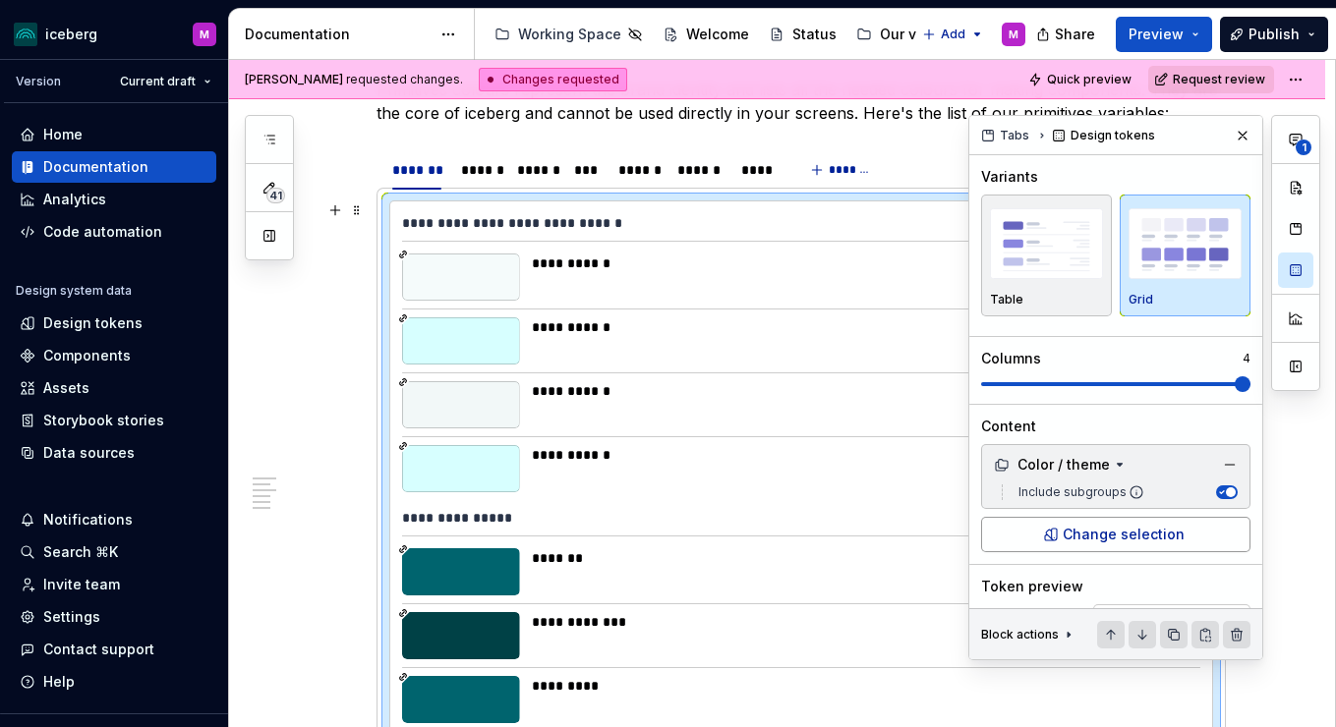
click at [1120, 529] on span "Change selection" at bounding box center [1124, 535] width 122 height 20
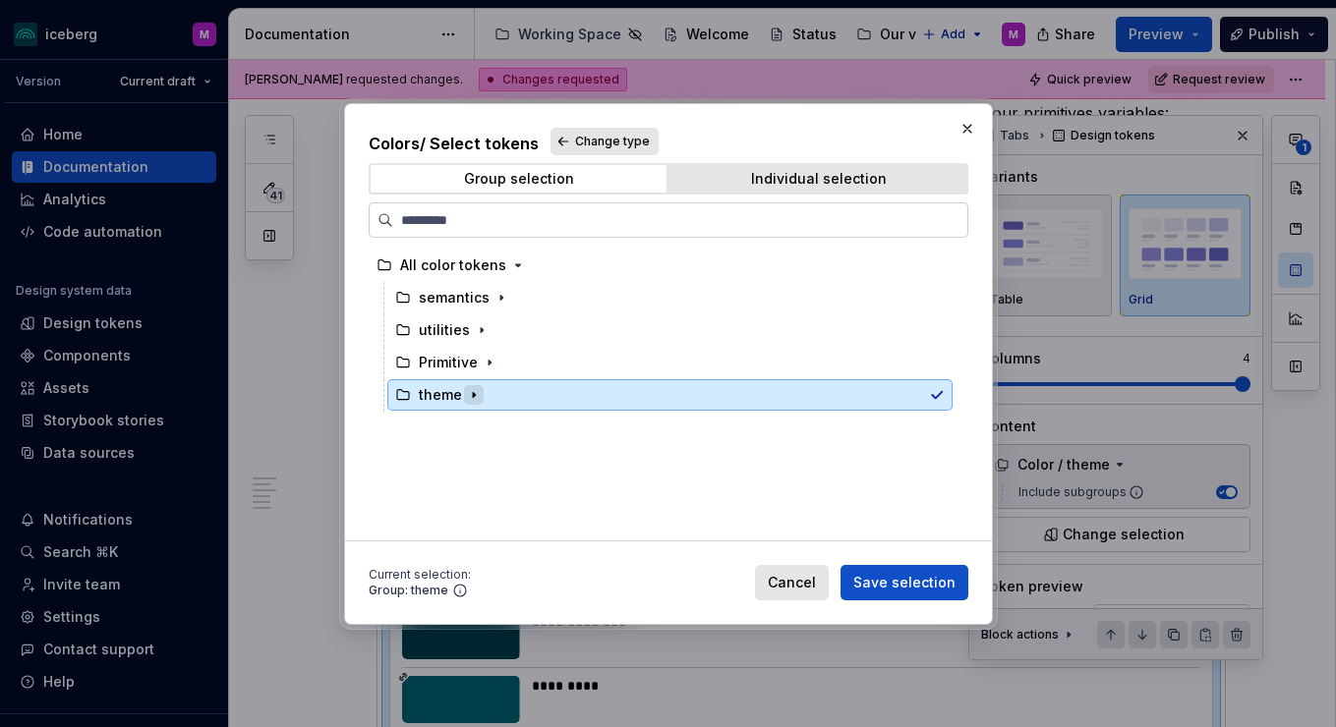
click at [475, 397] on icon "button" at bounding box center [474, 395] width 16 height 16
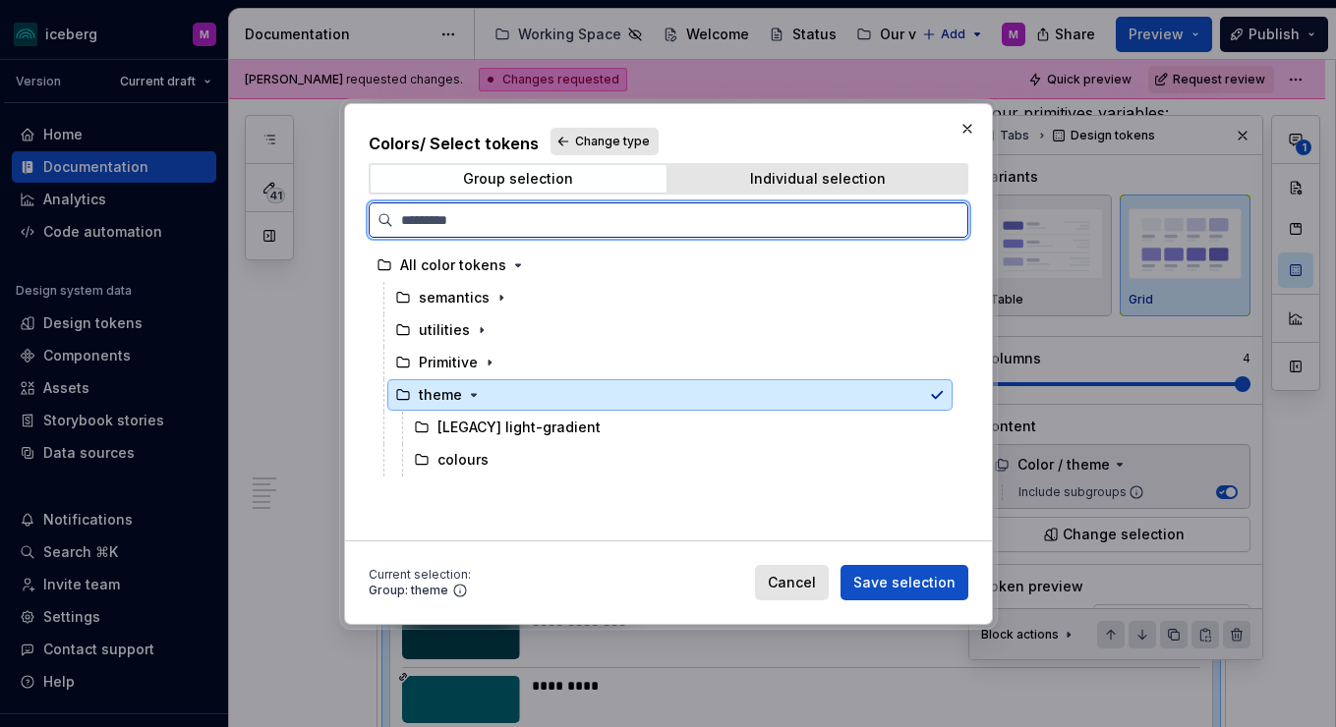
click at [928, 396] on div "theme" at bounding box center [669, 394] width 565 height 31
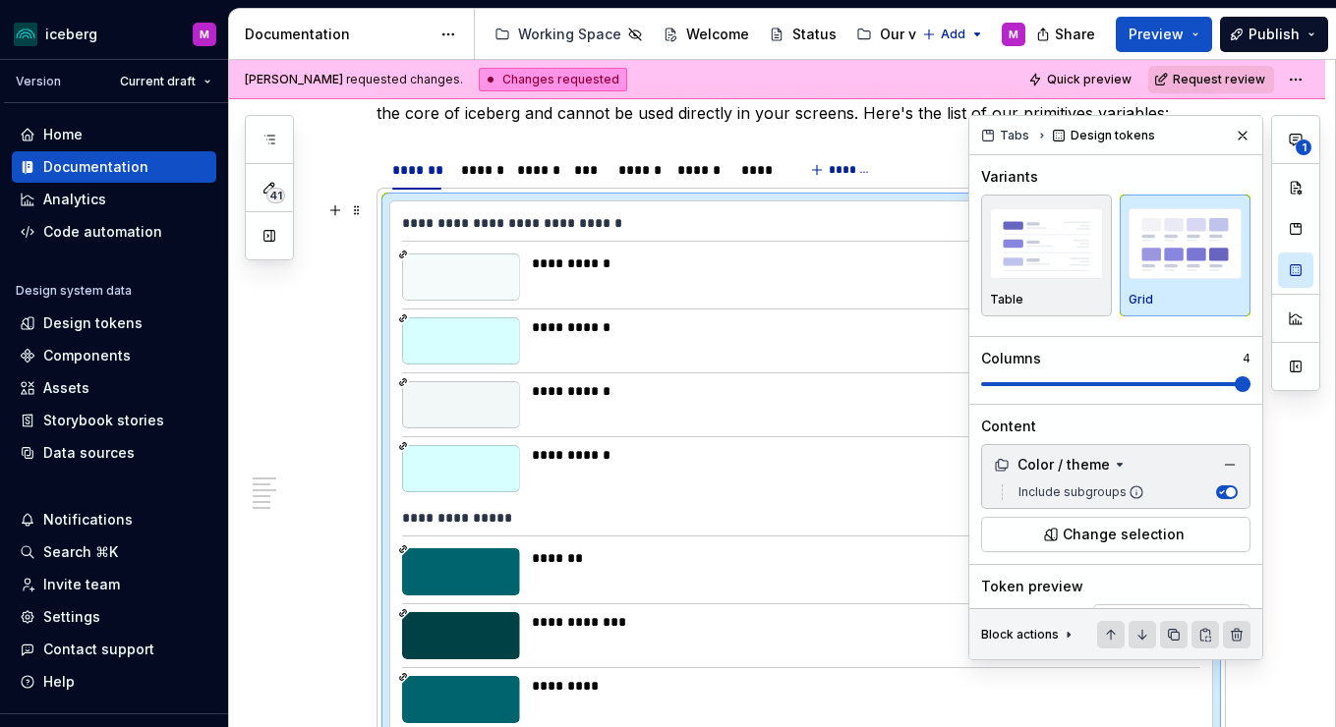
click at [1220, 490] on icon "button" at bounding box center [1221, 493] width 10 height 10
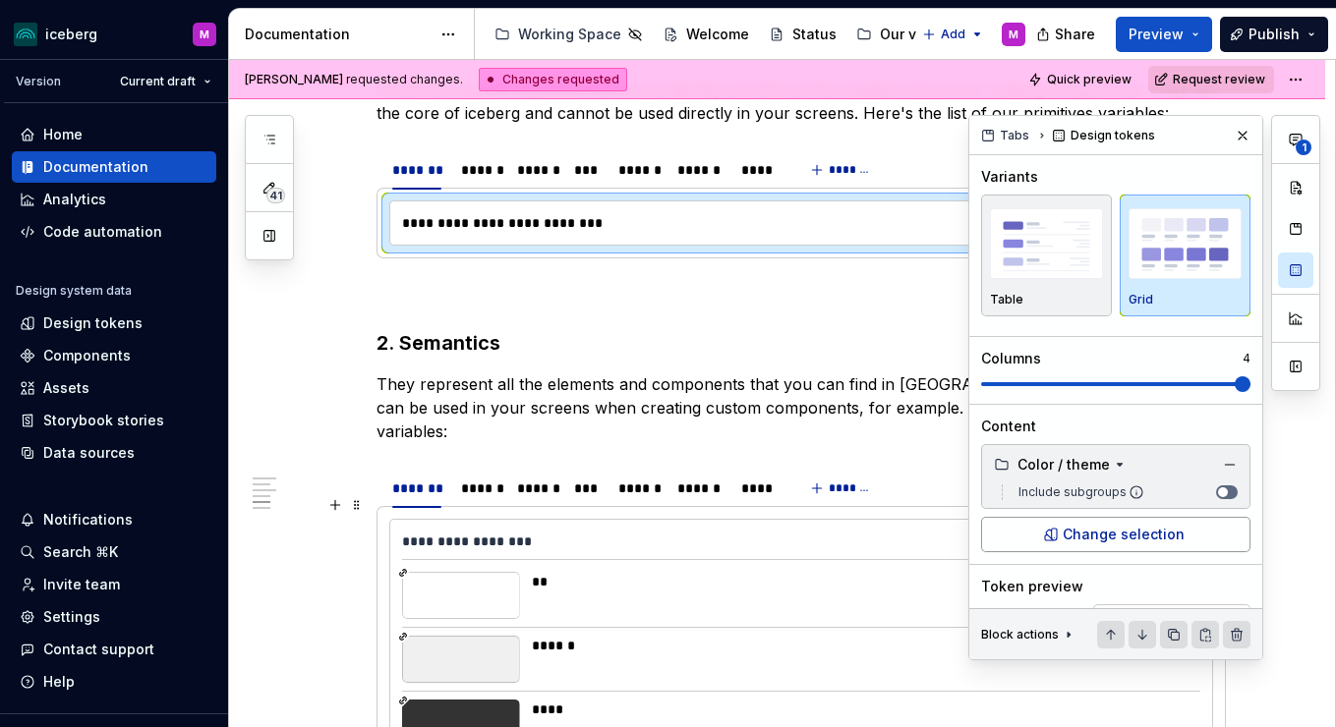
click at [1169, 519] on button "Change selection" at bounding box center [1115, 534] width 269 height 35
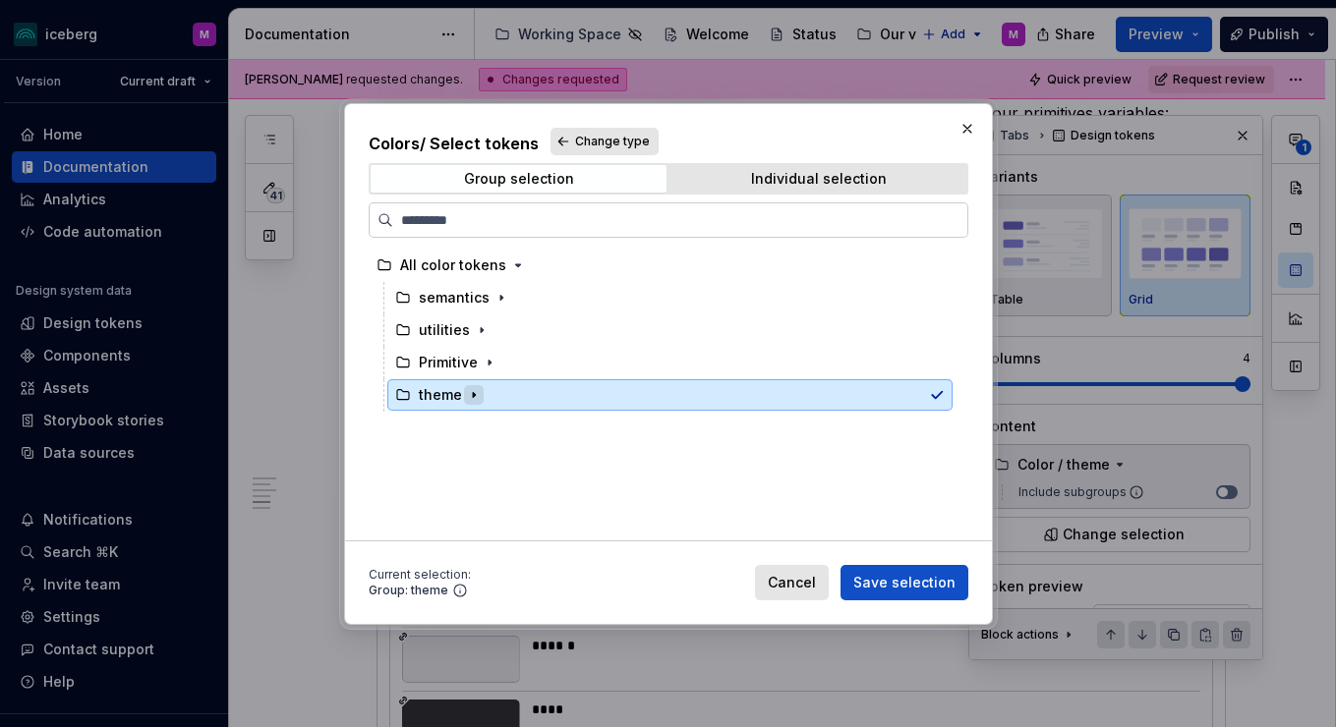
click at [469, 393] on icon "button" at bounding box center [474, 395] width 16 height 16
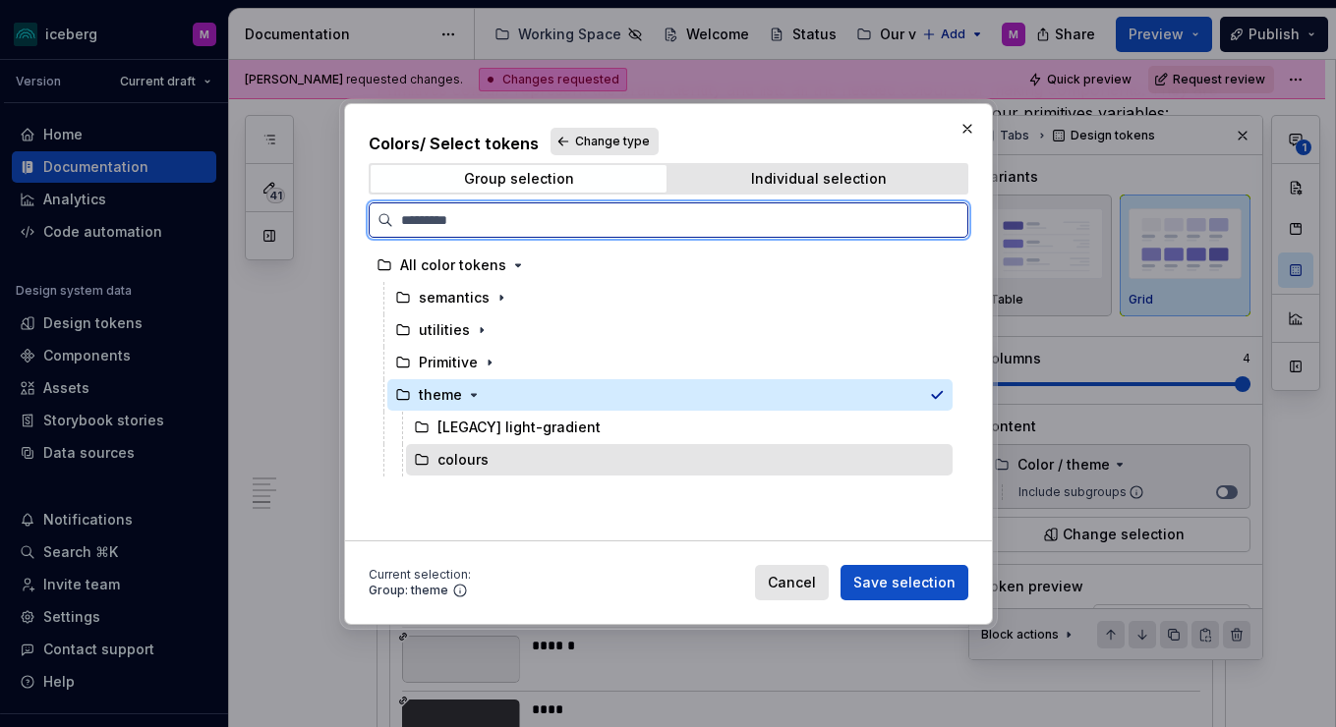
click at [541, 454] on div "colours" at bounding box center [679, 459] width 547 height 31
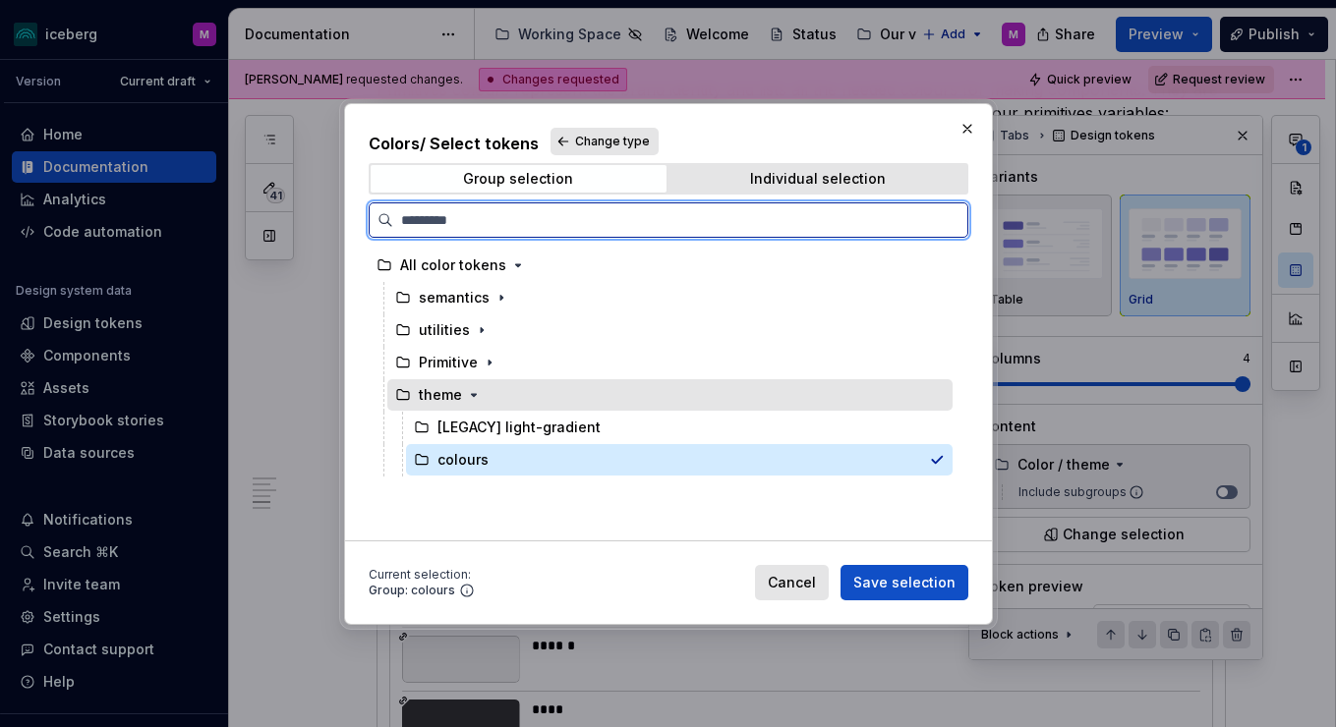
click at [521, 396] on div "theme" at bounding box center [669, 394] width 565 height 31
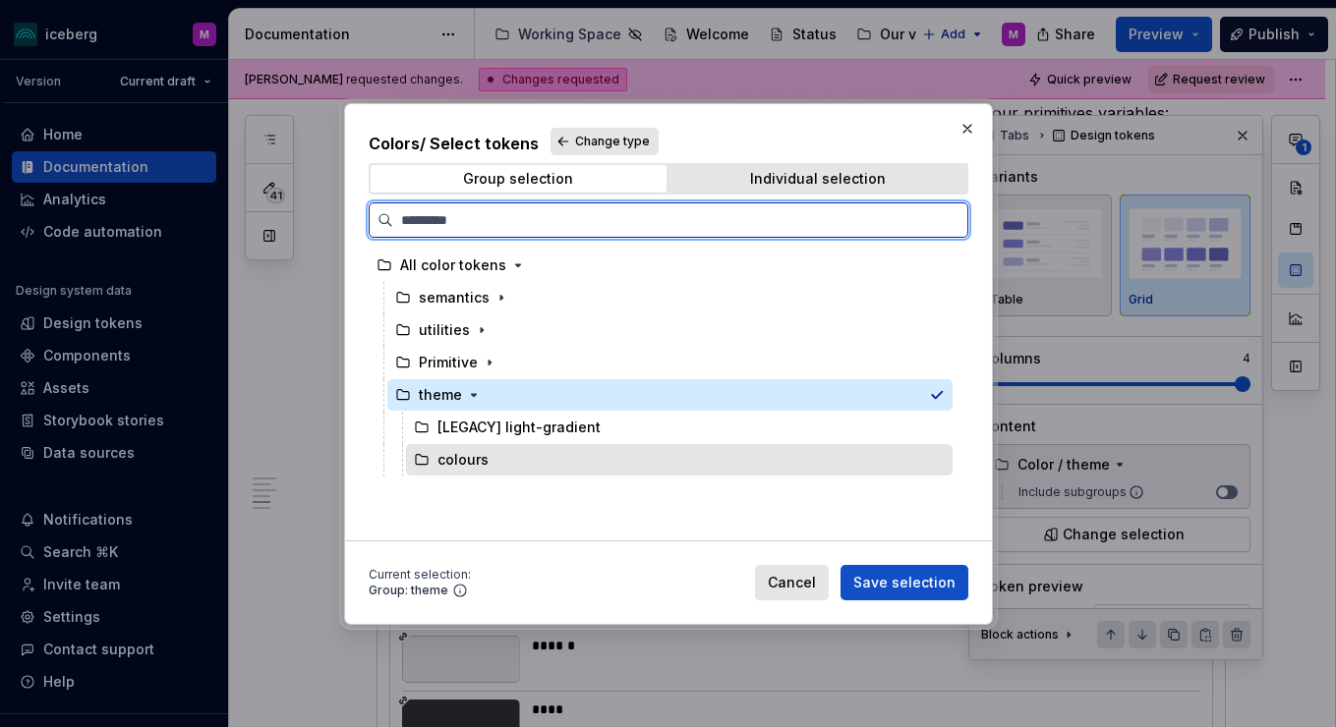
click at [550, 454] on div "colours" at bounding box center [679, 459] width 547 height 31
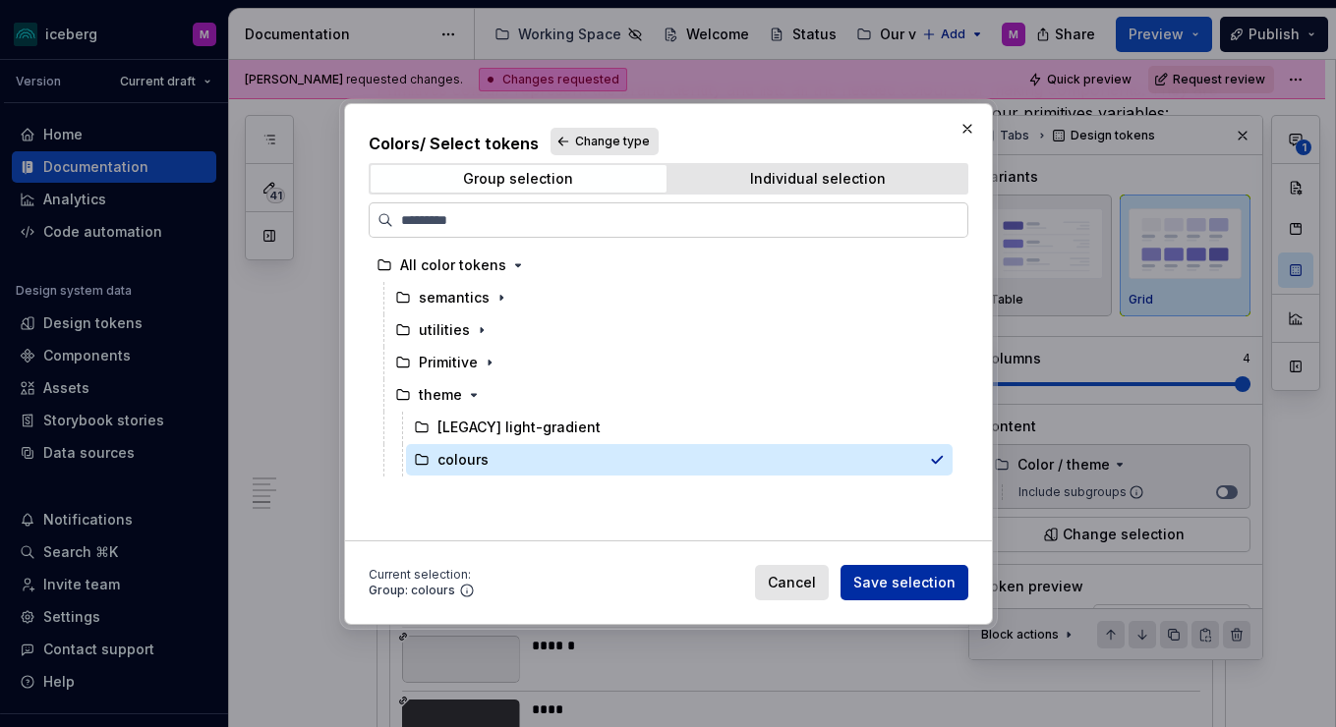
click at [892, 588] on span "Save selection" at bounding box center [904, 583] width 102 height 20
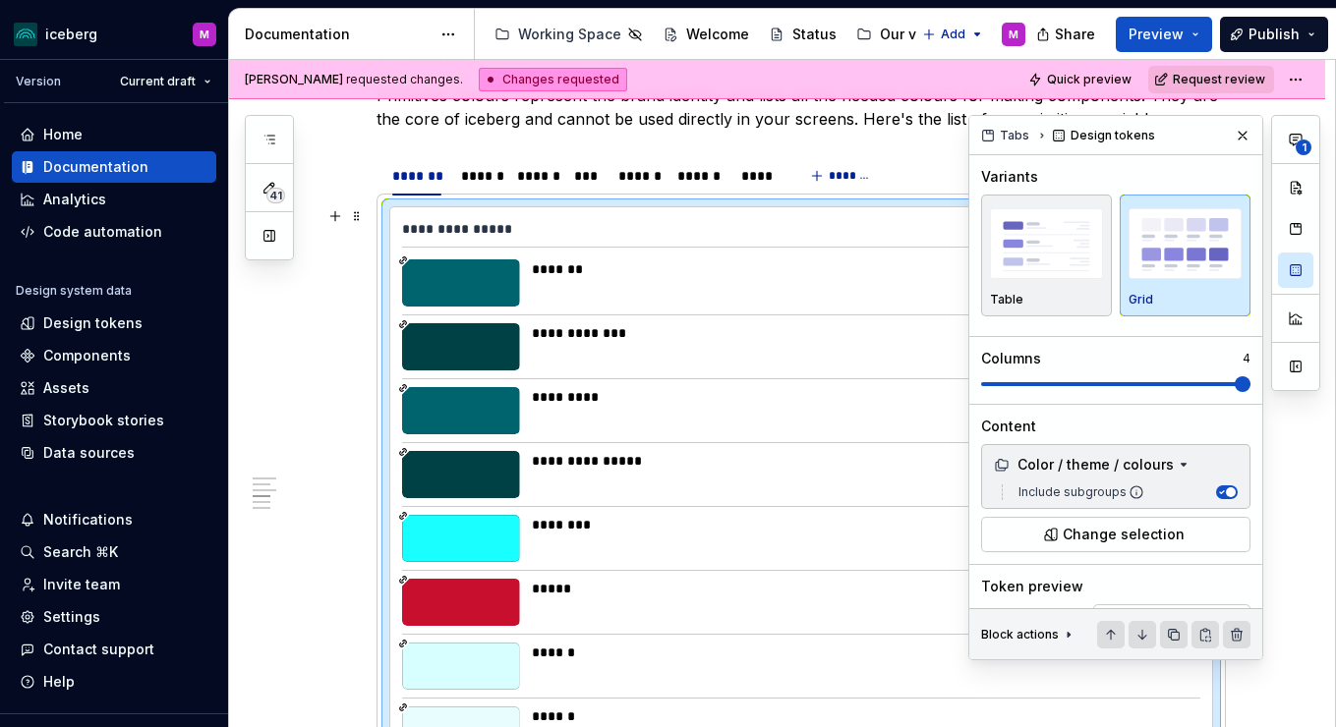
scroll to position [2280, 0]
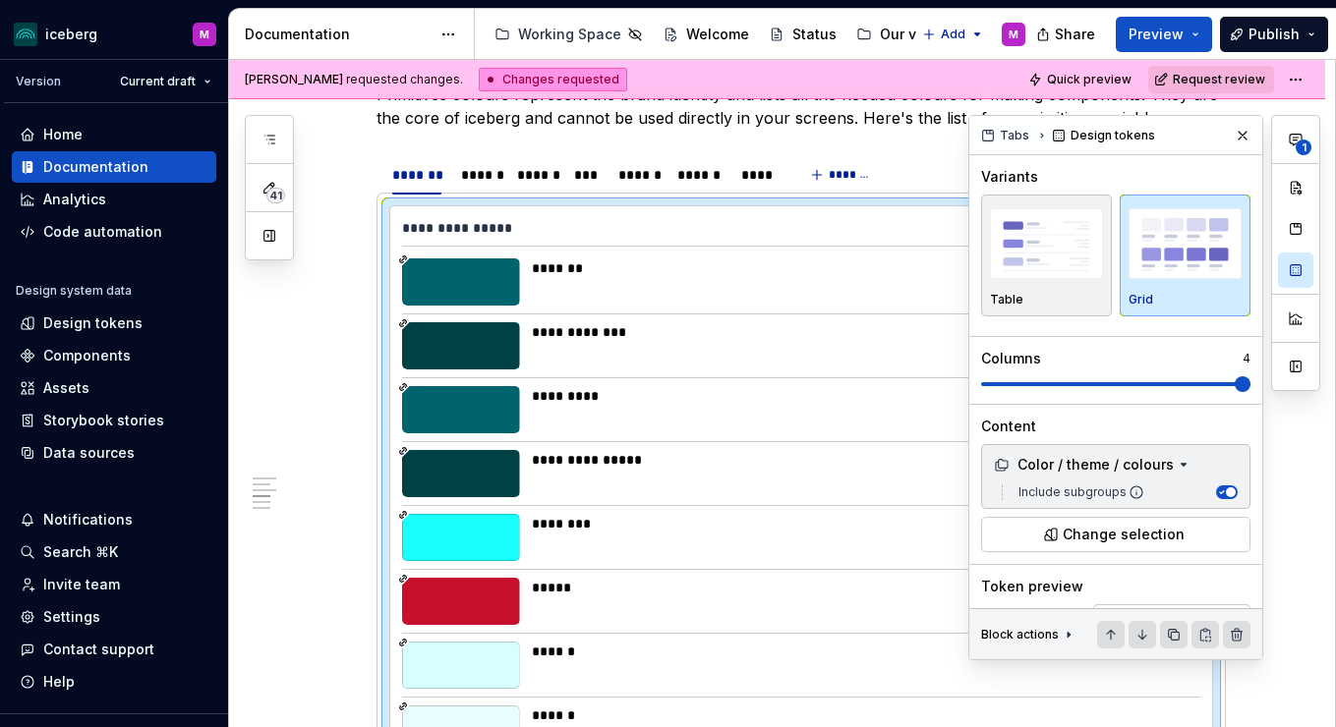
drag, startPoint x: 1243, startPoint y: 134, endPoint x: 838, endPoint y: 269, distance: 427.1
click at [1242, 134] on button "button" at bounding box center [1243, 136] width 28 height 28
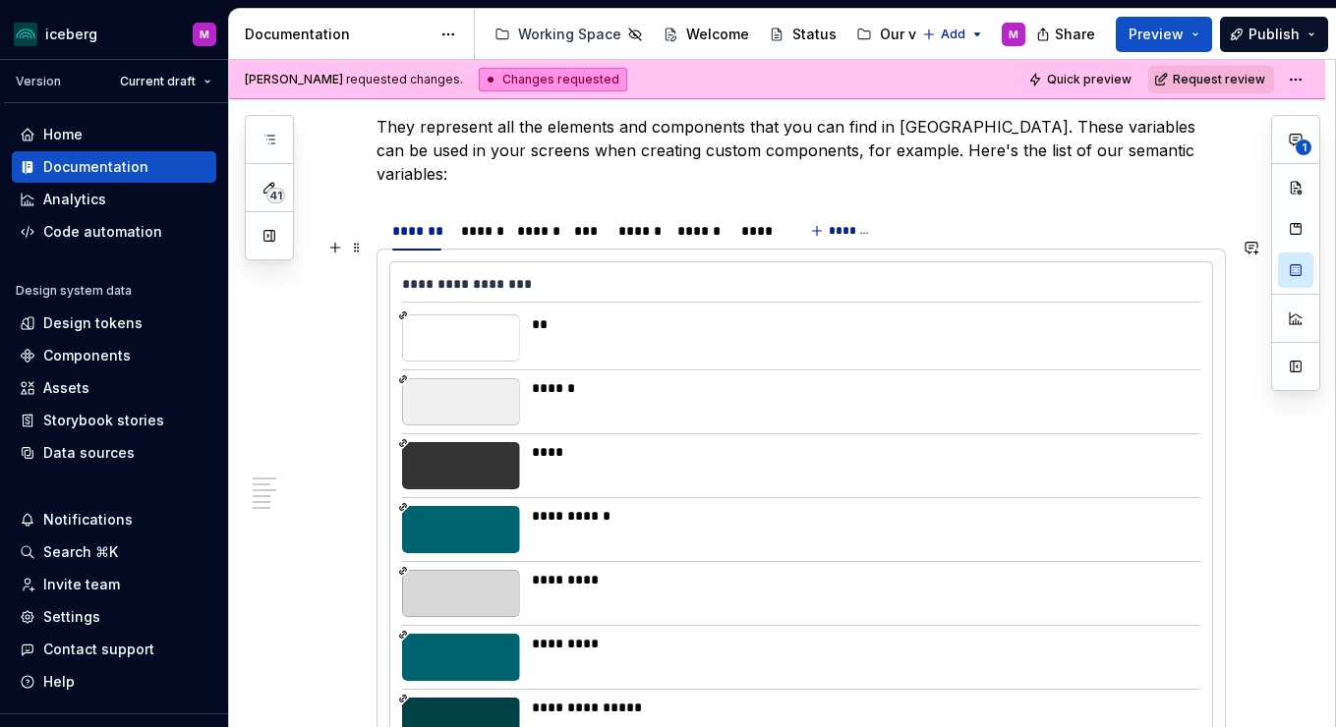
scroll to position [3683, 0]
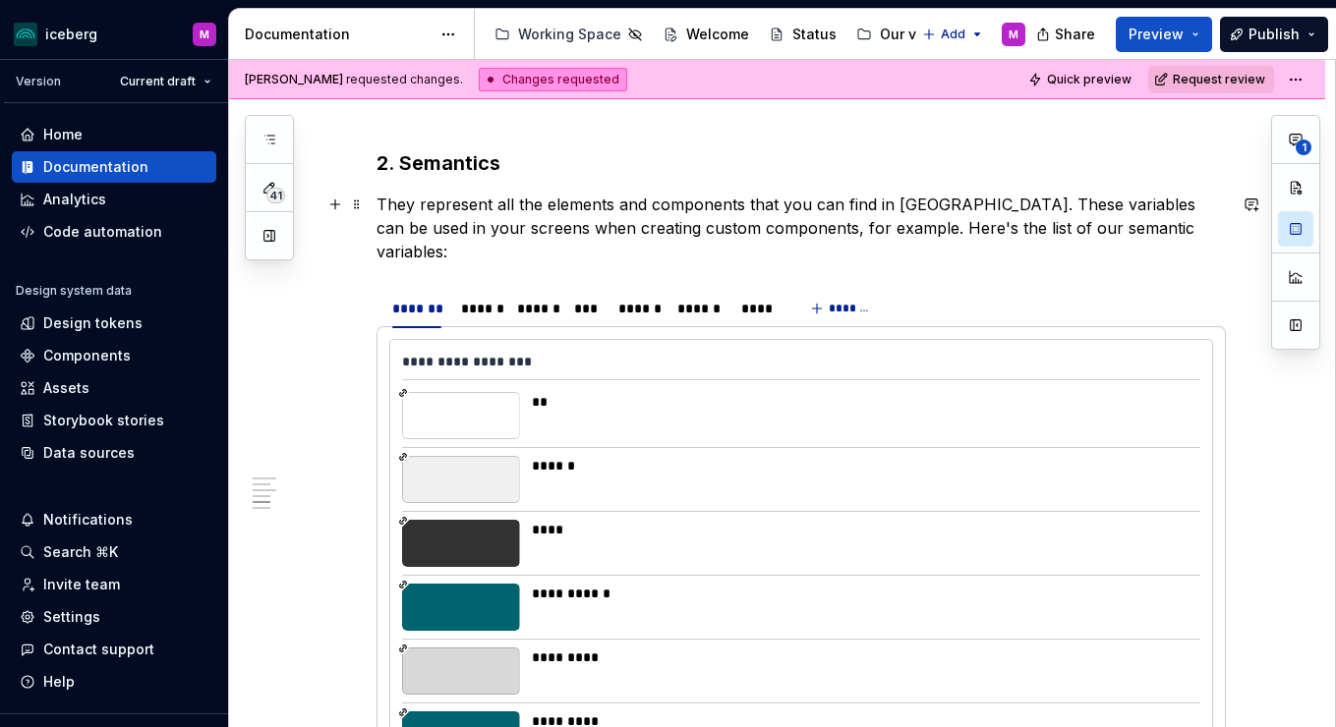
click at [697, 213] on p "They represent all the elements and components that you can find in [GEOGRAPHIC…" at bounding box center [801, 228] width 849 height 71
click at [1194, 229] on p "They represent all the elements and components that you can find in [GEOGRAPHIC…" at bounding box center [801, 228] width 849 height 71
click at [959, 199] on p "They represent all the elements and components that you can find in [GEOGRAPHIC…" at bounding box center [801, 228] width 849 height 71
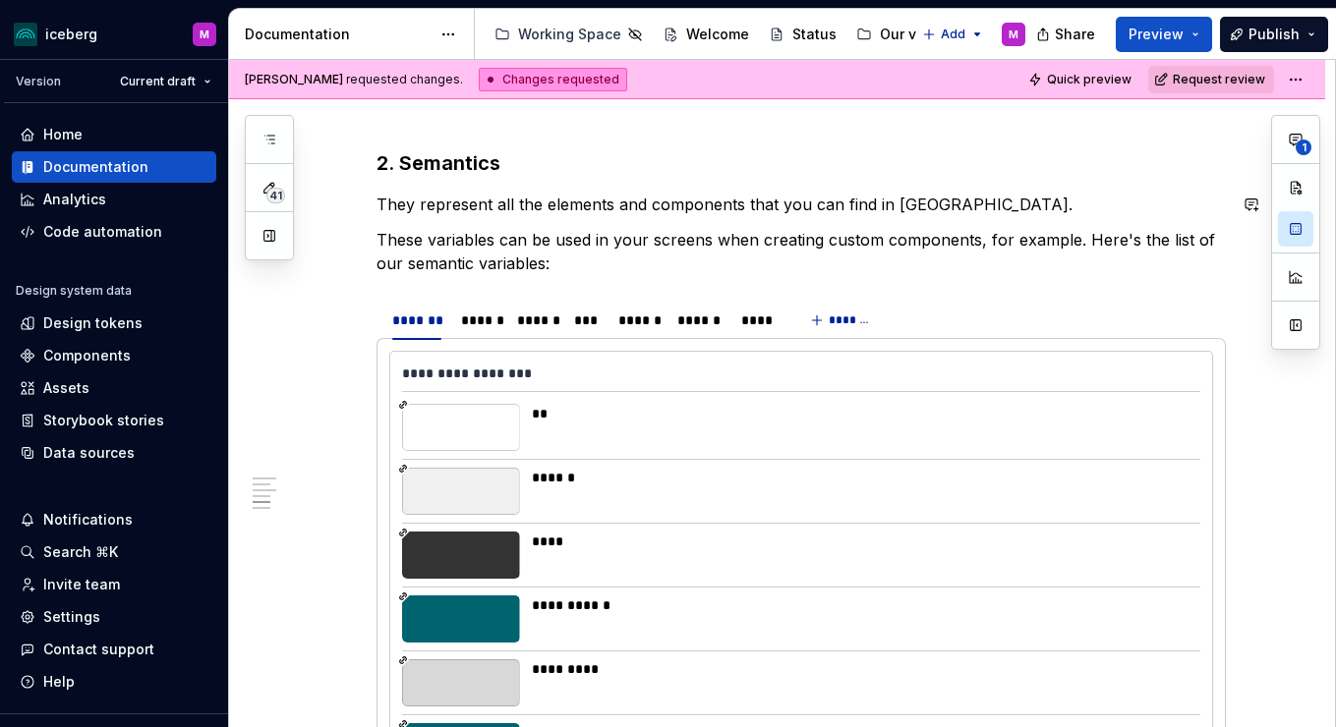
scroll to position [3675, 0]
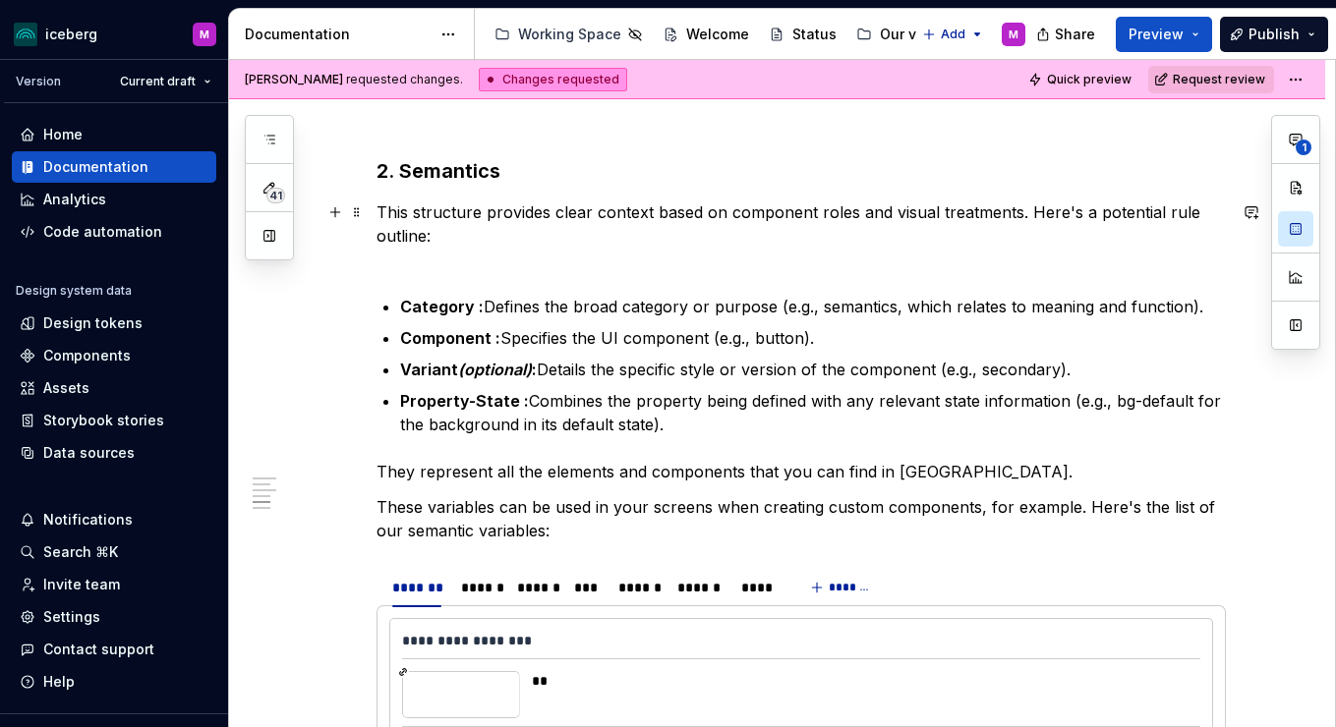
click at [683, 269] on p "This structure provides clear context based on component roles and visual treat…" at bounding box center [801, 236] width 849 height 71
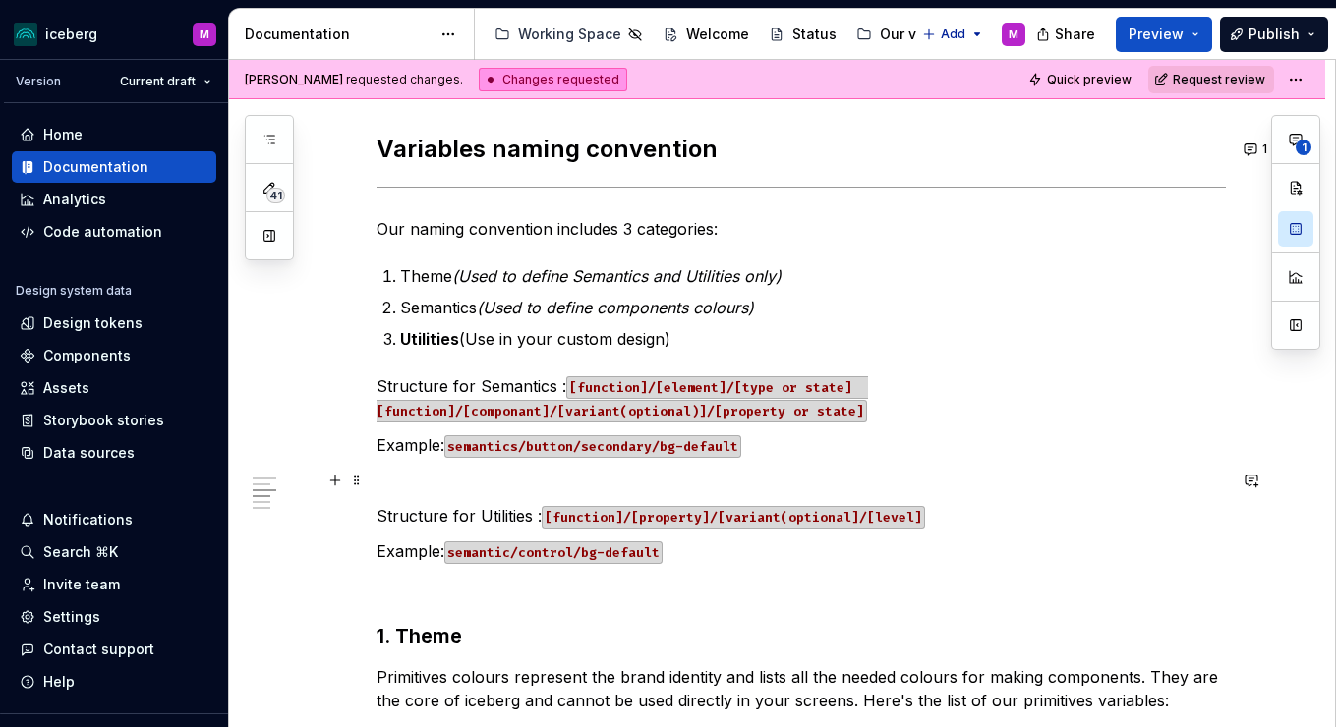
scroll to position [1727, 0]
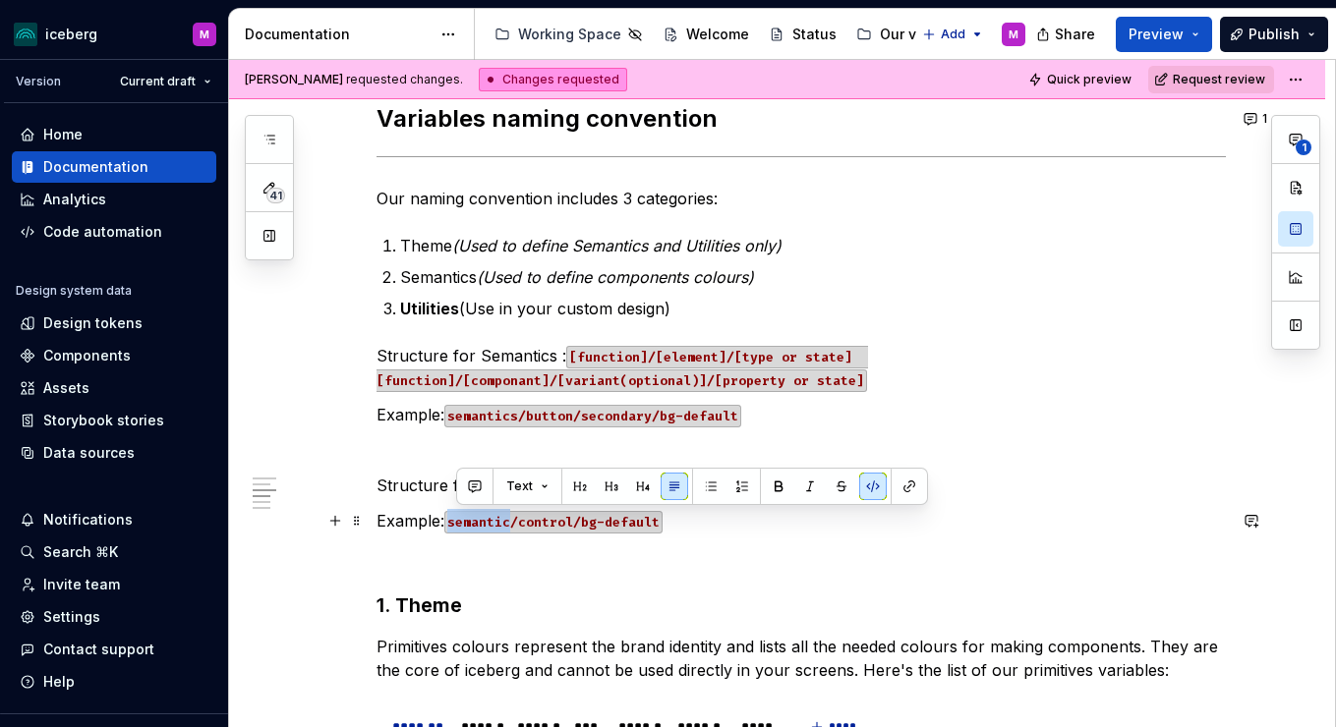
drag, startPoint x: 480, startPoint y: 516, endPoint x: 457, endPoint y: 518, distance: 22.7
click at [457, 518] on code "semantic/control/bg-default" at bounding box center [553, 522] width 218 height 23
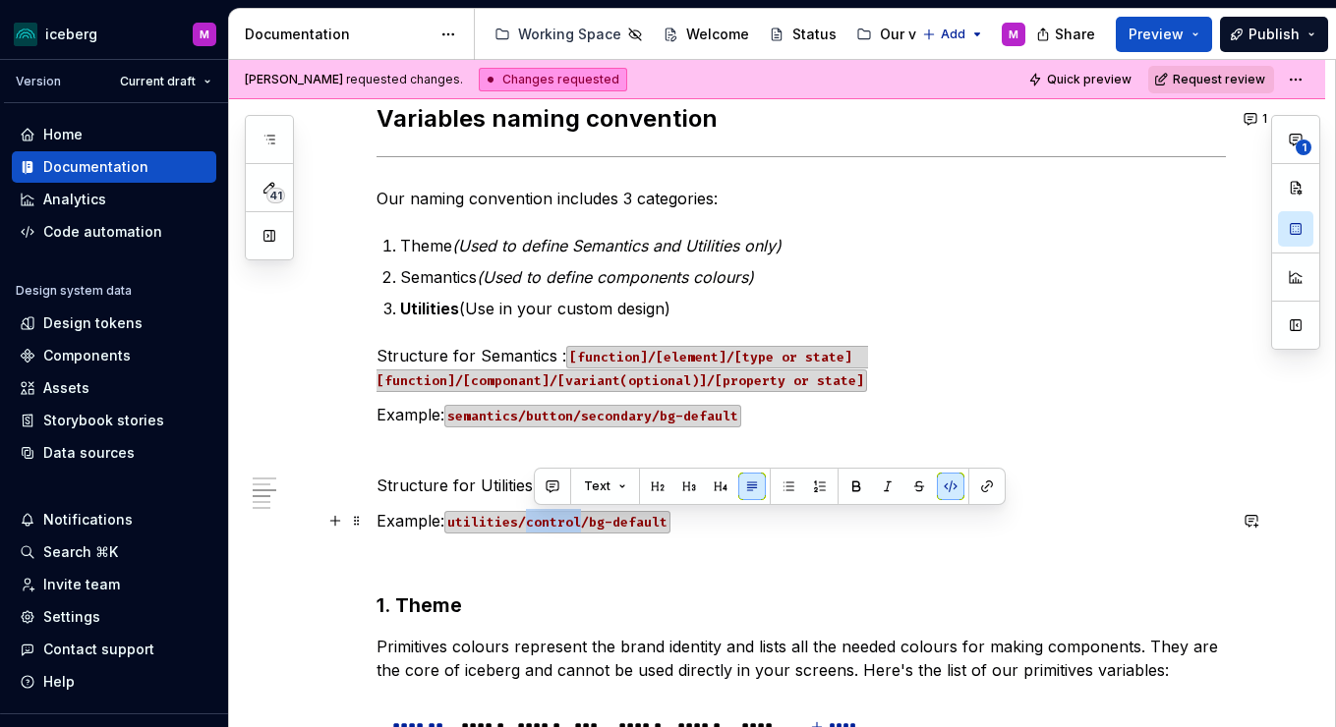
drag, startPoint x: 533, startPoint y: 521, endPoint x: 587, endPoint y: 521, distance: 54.1
click at [587, 521] on code "utilities/control/bg-default" at bounding box center [557, 522] width 226 height 23
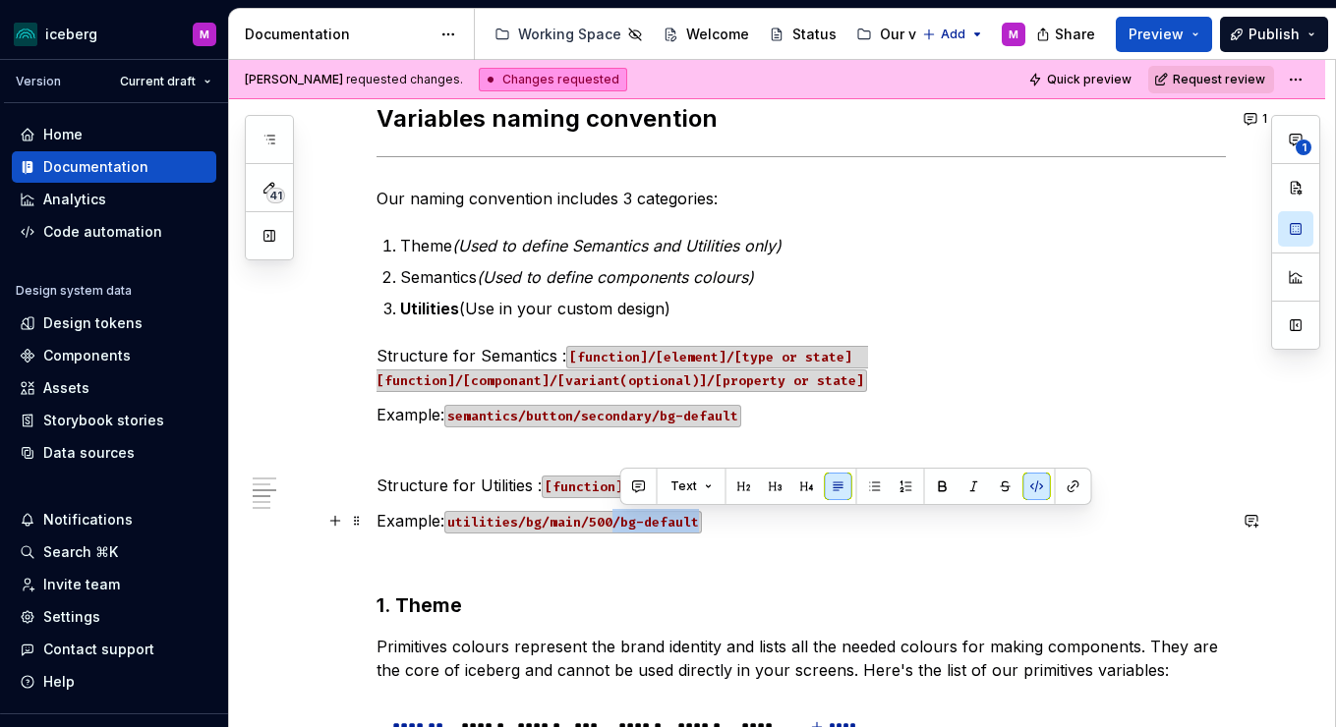
drag, startPoint x: 621, startPoint y: 520, endPoint x: 725, endPoint y: 525, distance: 103.3
click at [725, 525] on p "Example: utilities/bg/main/500/bg-default" at bounding box center [801, 521] width 849 height 24
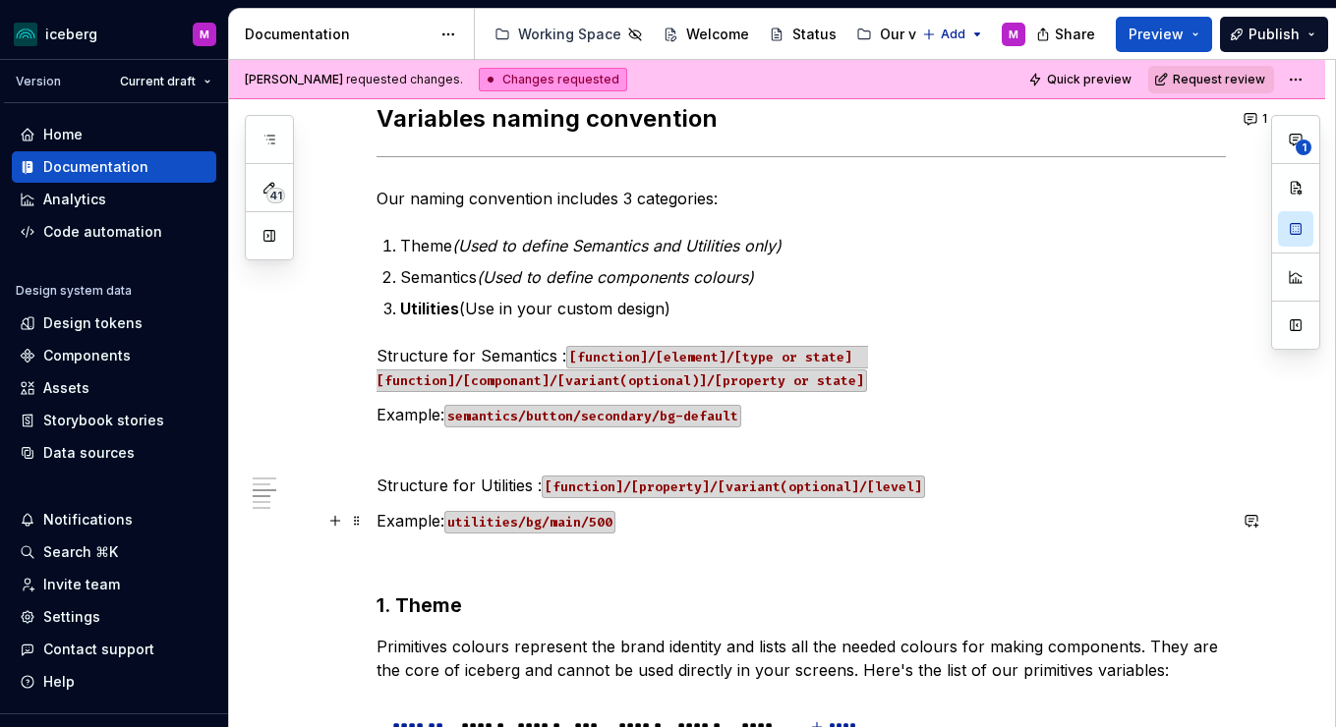
click at [773, 520] on p "Example: utilities/bg/main/500" at bounding box center [801, 521] width 849 height 24
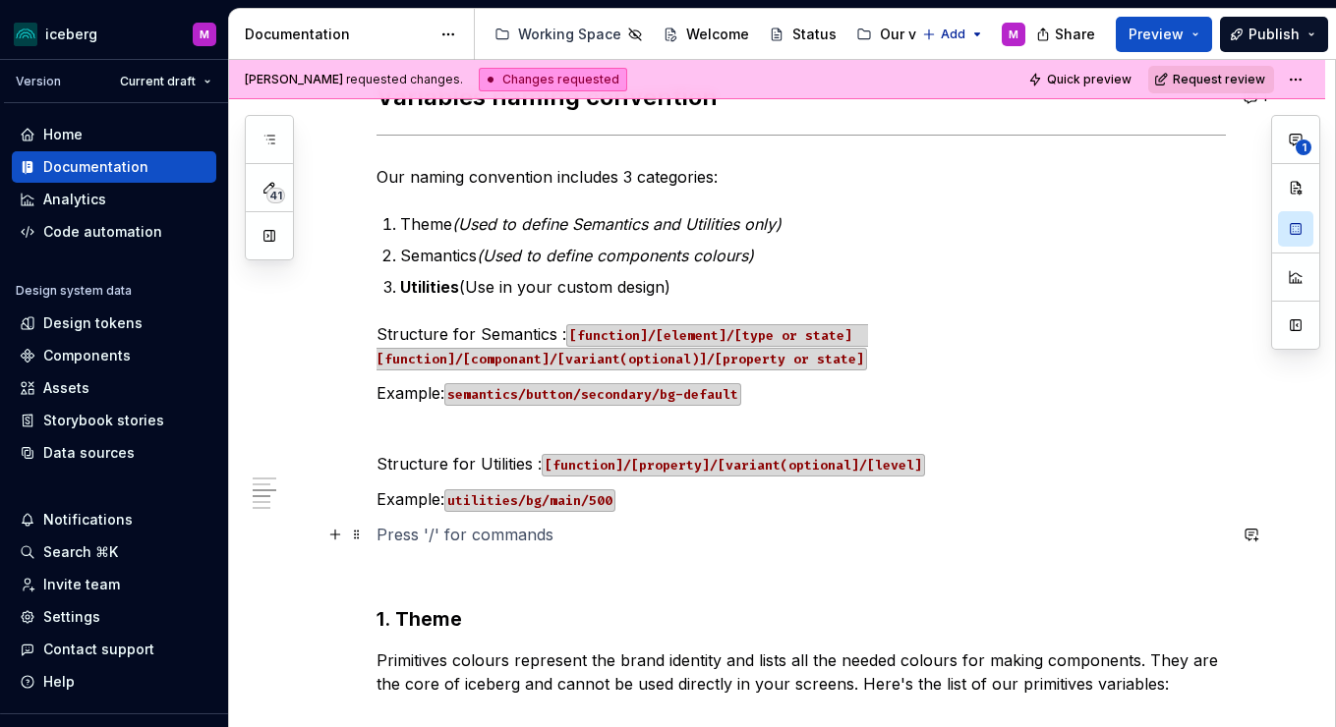
scroll to position [1760, 0]
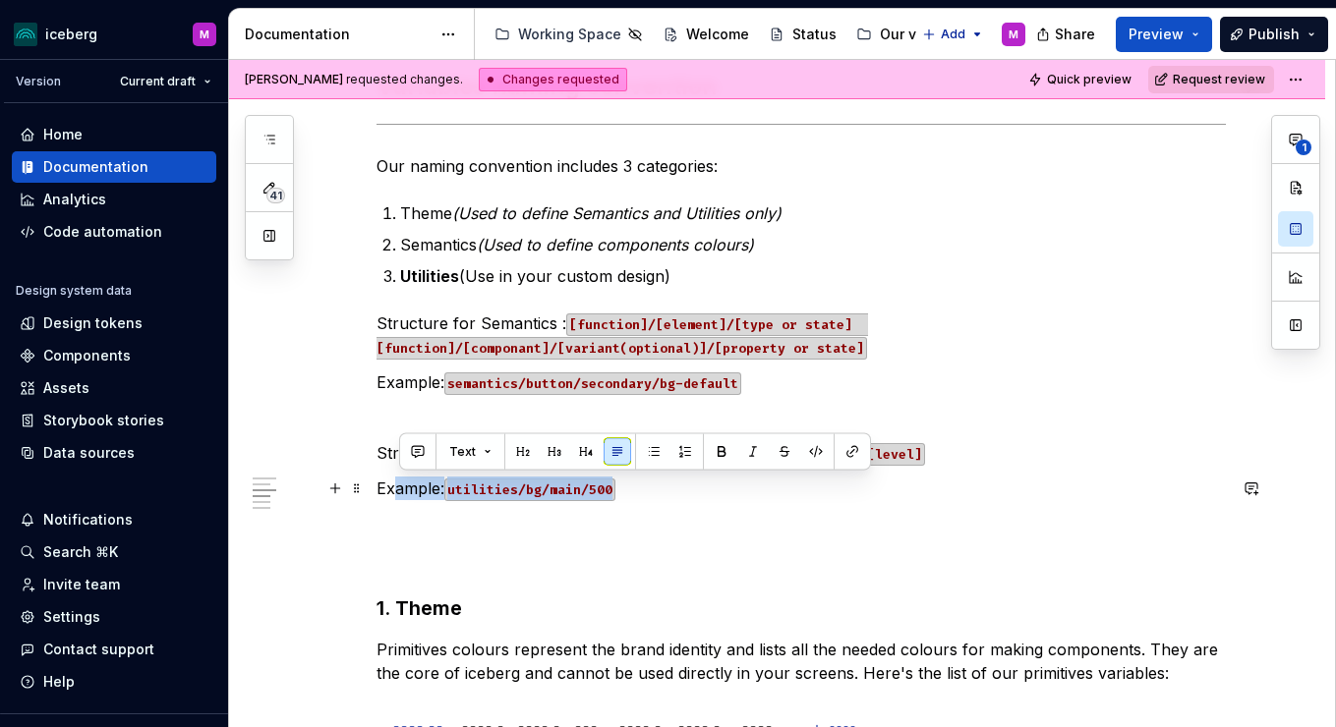
drag, startPoint x: 401, startPoint y: 480, endPoint x: 479, endPoint y: 493, distance: 78.9
click at [636, 497] on p "Example: utilities/bg/main/500" at bounding box center [801, 489] width 849 height 24
drag, startPoint x: 554, startPoint y: 491, endPoint x: 428, endPoint y: 490, distance: 126.8
click at [428, 490] on p "Example: utilities/bg/main/500" at bounding box center [801, 489] width 849 height 24
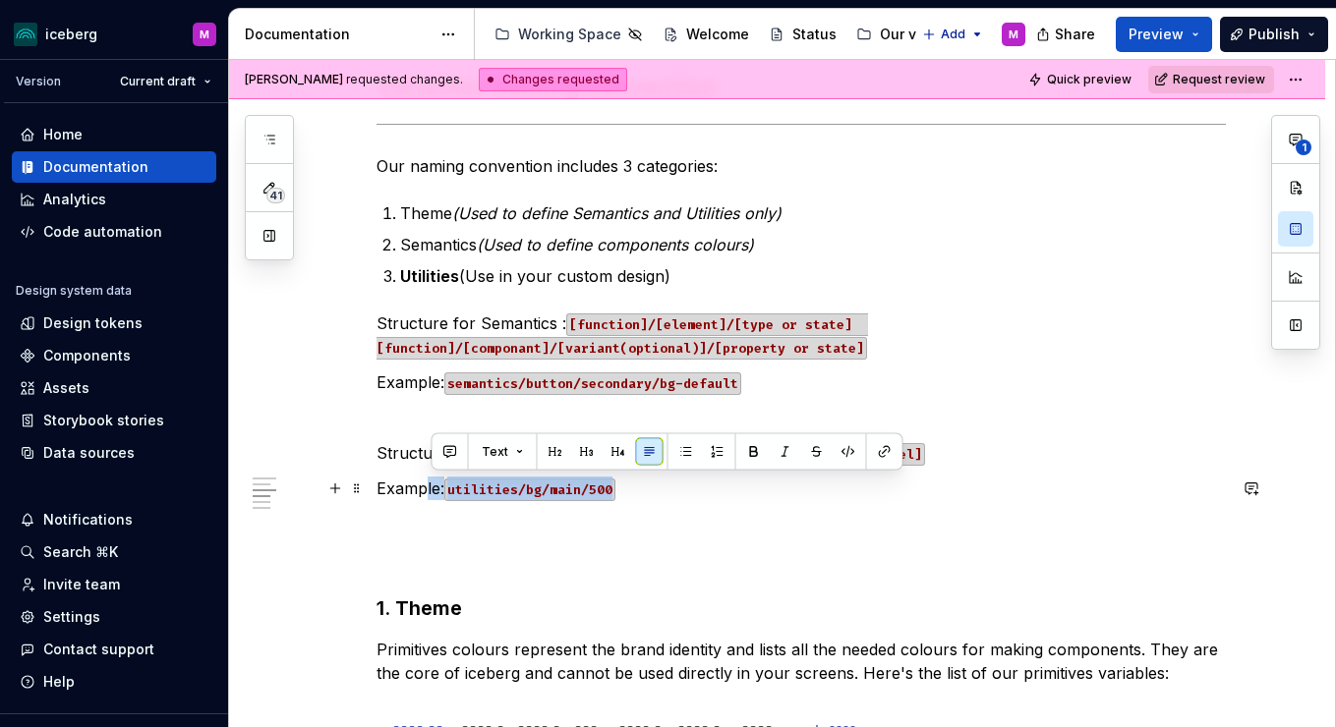
copy p "le: utilities/bg/main/500"
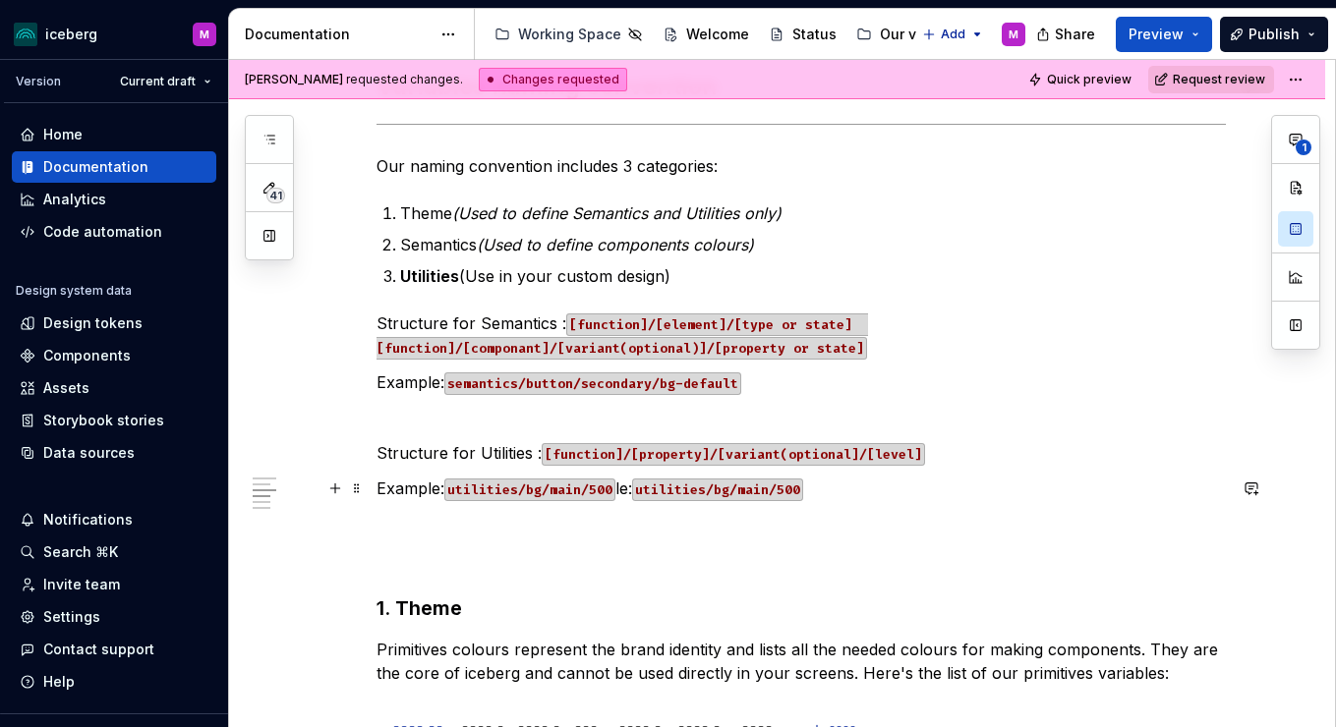
click at [628, 488] on p "Example: utilities/bg/main/500 le: utilities/bg/main/500" at bounding box center [801, 489] width 849 height 24
click at [742, 490] on code "utilities/bg/main/500" at bounding box center [721, 490] width 171 height 23
drag, startPoint x: 735, startPoint y: 490, endPoint x: 779, endPoint y: 489, distance: 43.3
click at [779, 489] on code "utilities/bg/main/500" at bounding box center [721, 490] width 171 height 23
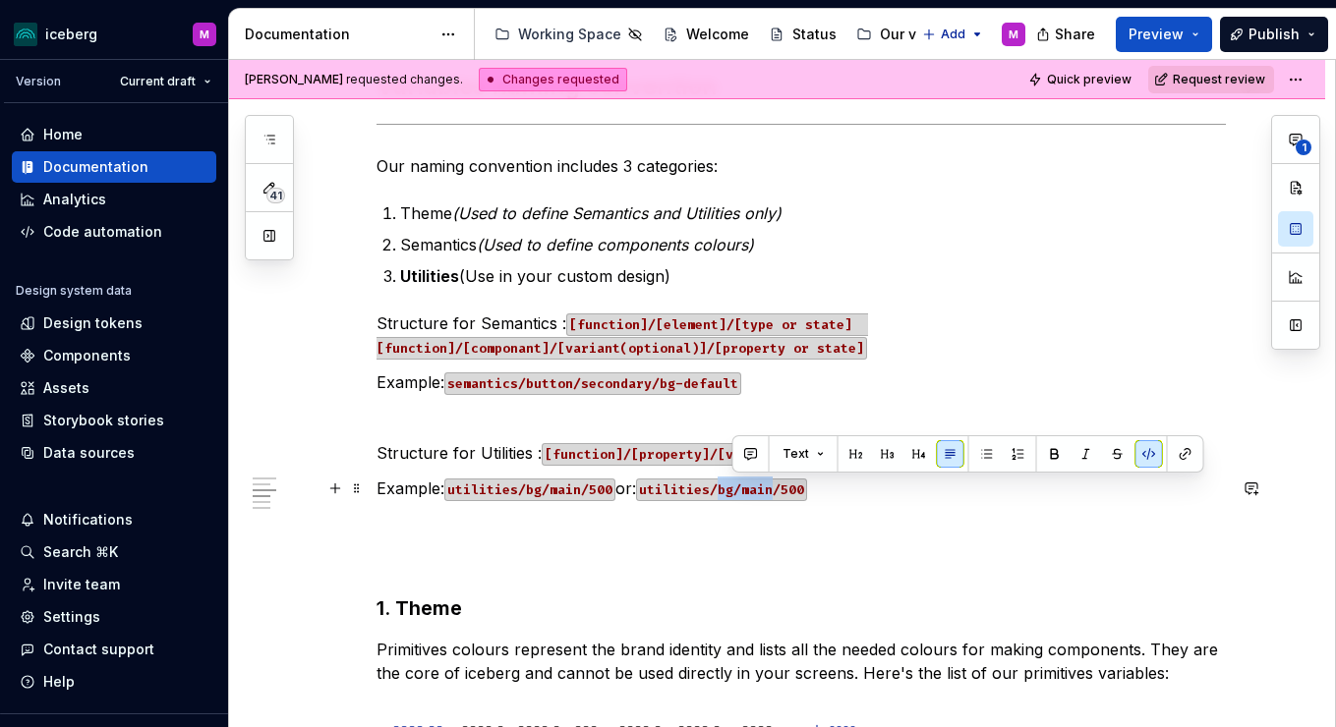
drag, startPoint x: 784, startPoint y: 488, endPoint x: 774, endPoint y: 543, distance: 56.1
click at [733, 489] on code "utilities/bg/main/500" at bounding box center [721, 490] width 171 height 23
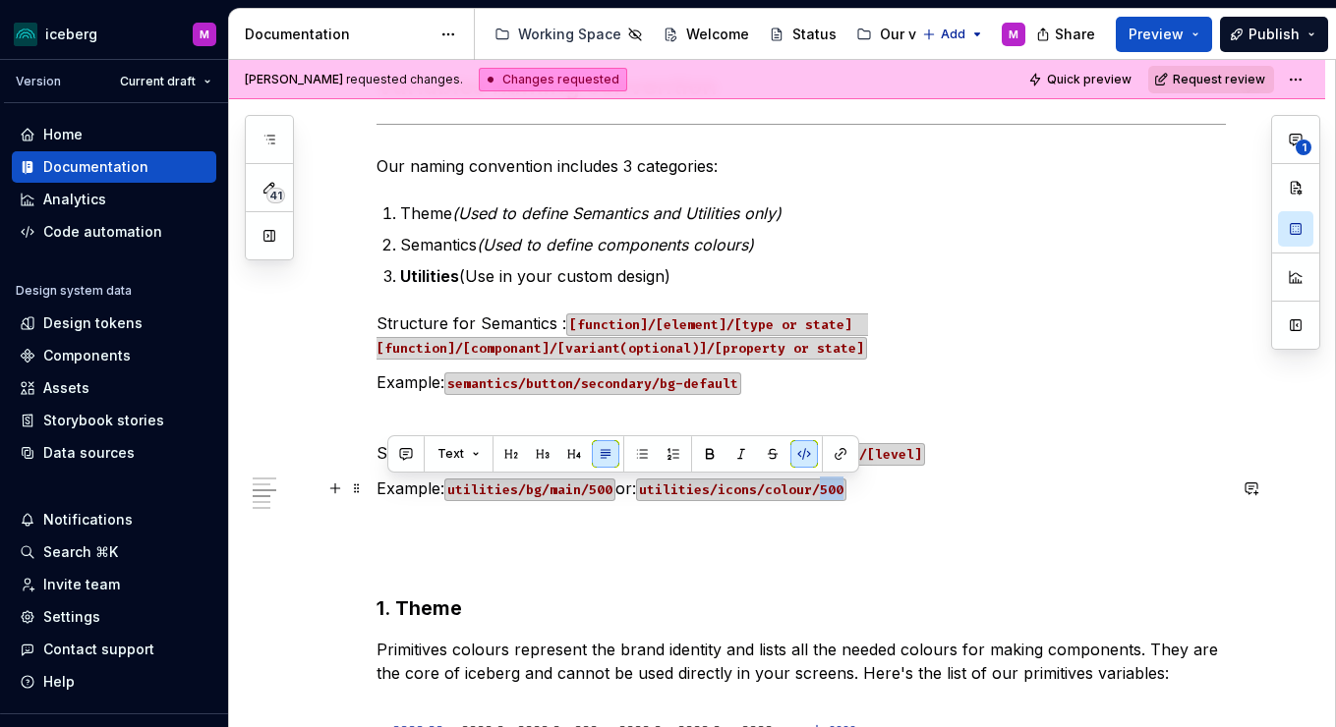
drag, startPoint x: 849, startPoint y: 487, endPoint x: 864, endPoint y: 486, distance: 14.8
click at [861, 486] on p "Example: utilities/bg/main/500 or: utilities/icons/colour/500" at bounding box center [801, 489] width 849 height 24
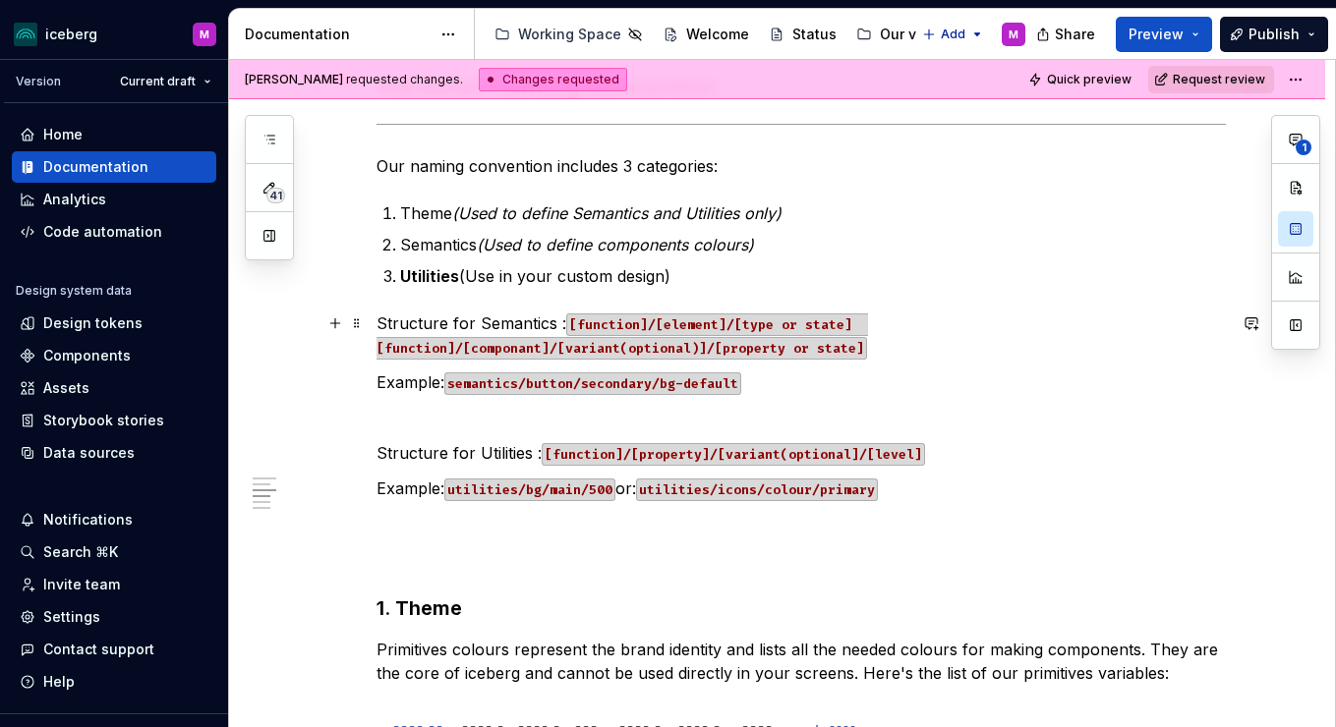
click at [846, 357] on code "[function]/[element]/[type or state] [function]/[componant]/[variant(optional)]…" at bounding box center [623, 337] width 492 height 46
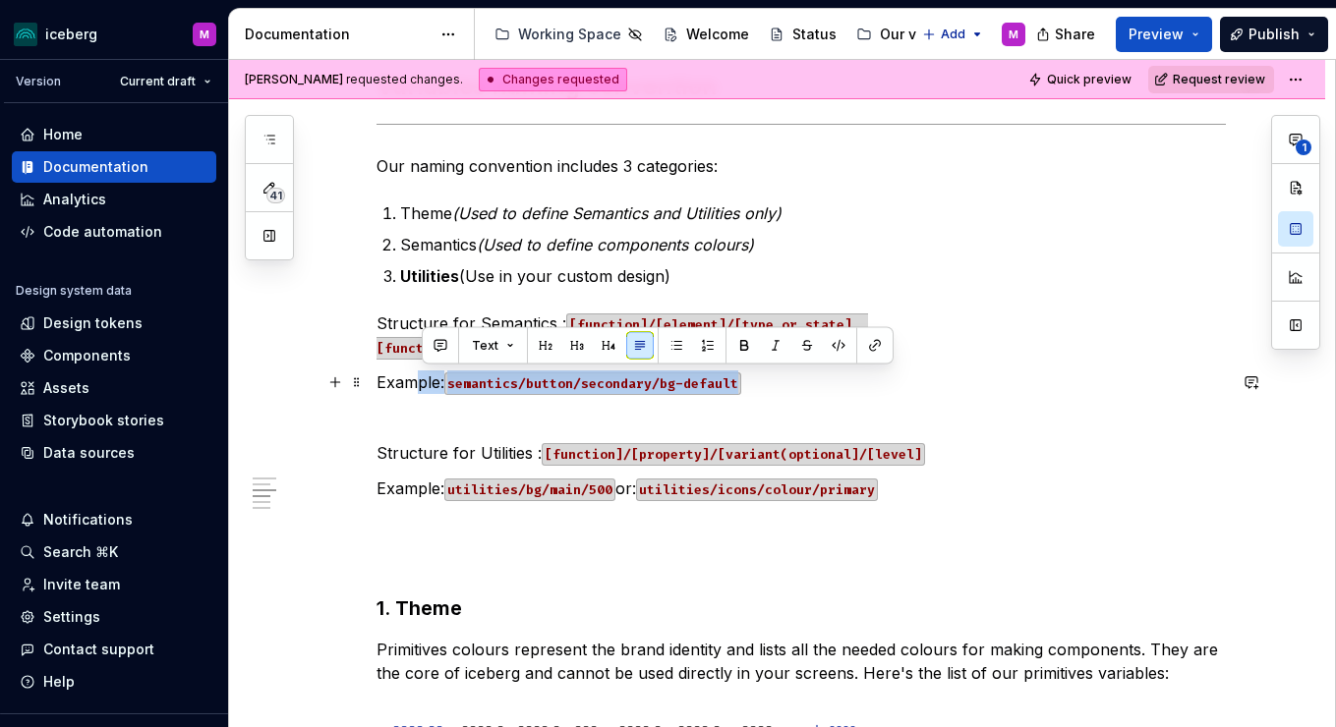
drag, startPoint x: 630, startPoint y: 375, endPoint x: 419, endPoint y: 375, distance: 211.4
click at [419, 375] on p "Example: semantics/button/secondary/bg-default" at bounding box center [801, 383] width 849 height 24
drag, startPoint x: 935, startPoint y: 521, endPoint x: 924, endPoint y: 492, distance: 31.4
click at [939, 515] on p at bounding box center [801, 524] width 849 height 24
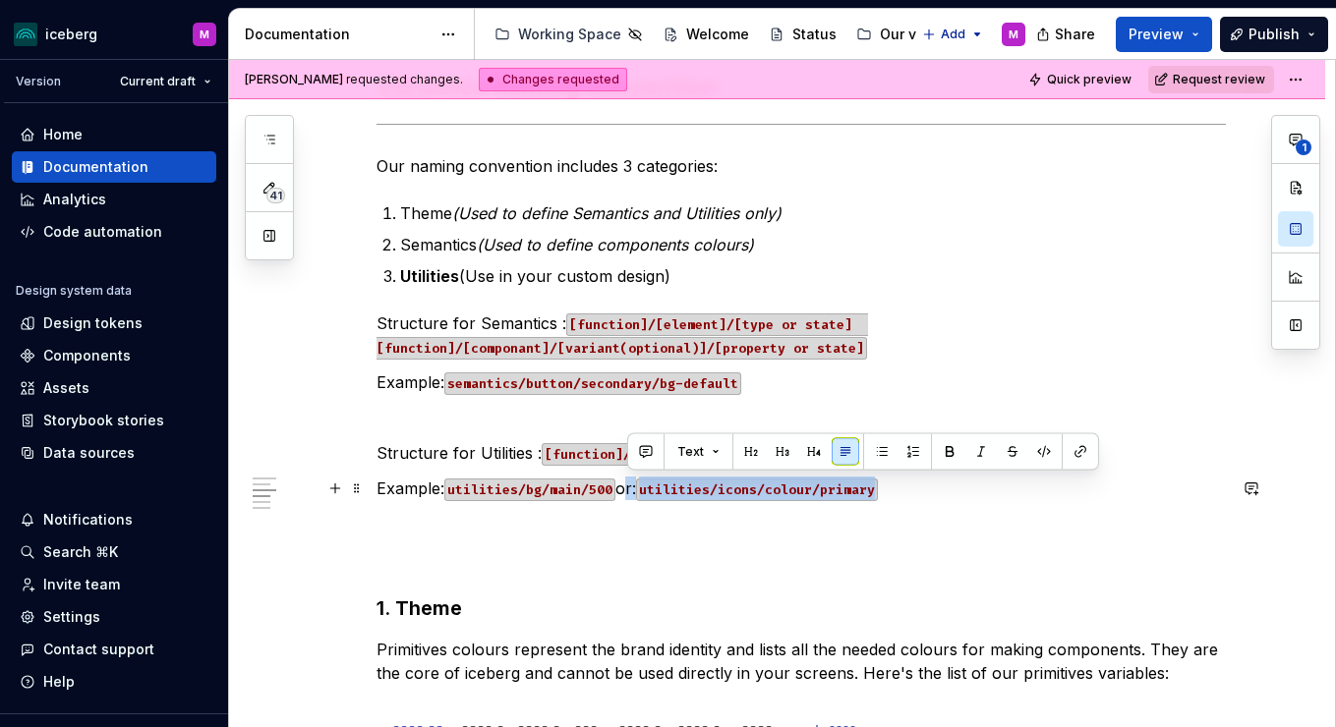
drag, startPoint x: 893, startPoint y: 492, endPoint x: 626, endPoint y: 495, distance: 266.4
click at [626, 495] on p "Example: utilities/bg/main/500 or: utilities/icons/colour/primary" at bounding box center [801, 489] width 849 height 24
copy p "or: utilities/icons/colour/primary"
click at [646, 496] on p "Example: utilities/bg/main/500 or: utilities/icons/colour/primary" at bounding box center [801, 489] width 849 height 24
drag, startPoint x: 645, startPoint y: 488, endPoint x: 632, endPoint y: 487, distance: 12.8
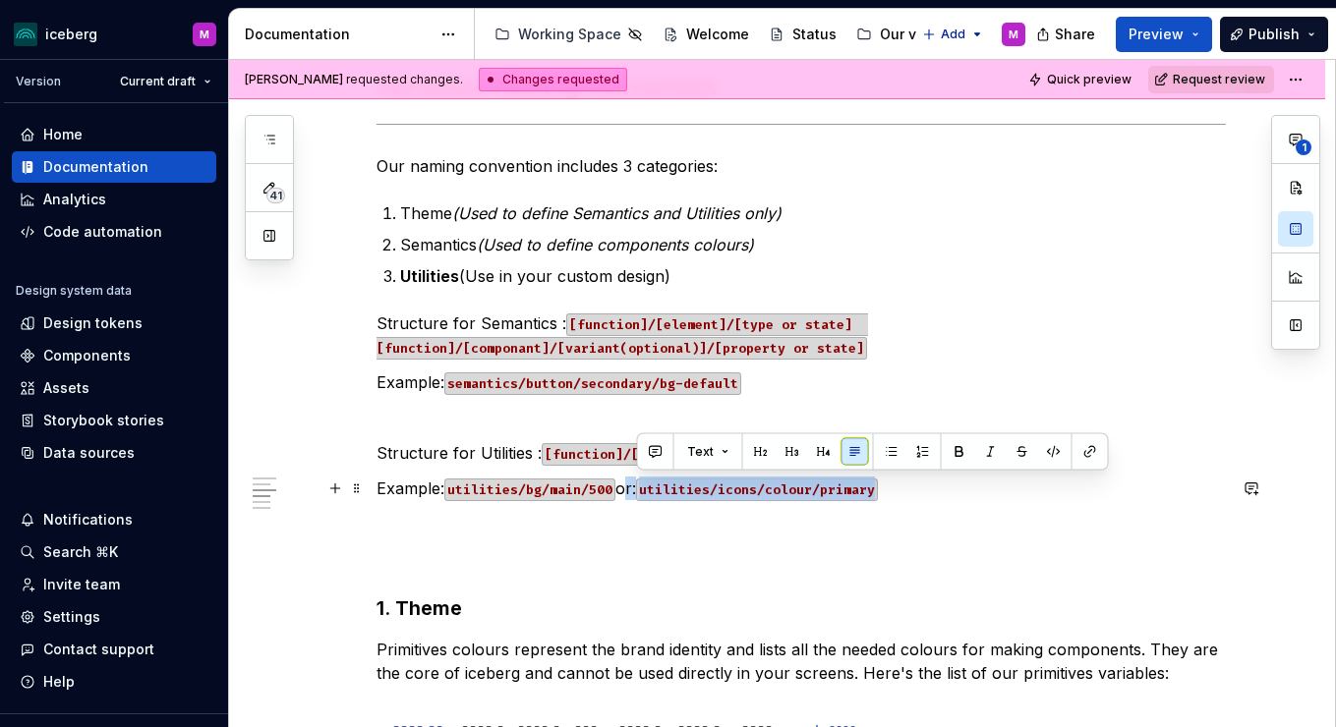
click at [632, 487] on p "Example: utilities/bg/main/500 or: utilities/icons/colour/primary" at bounding box center [801, 489] width 849 height 24
click at [771, 380] on p "Example: semantics/button/secondary/bg-default" at bounding box center [801, 383] width 849 height 24
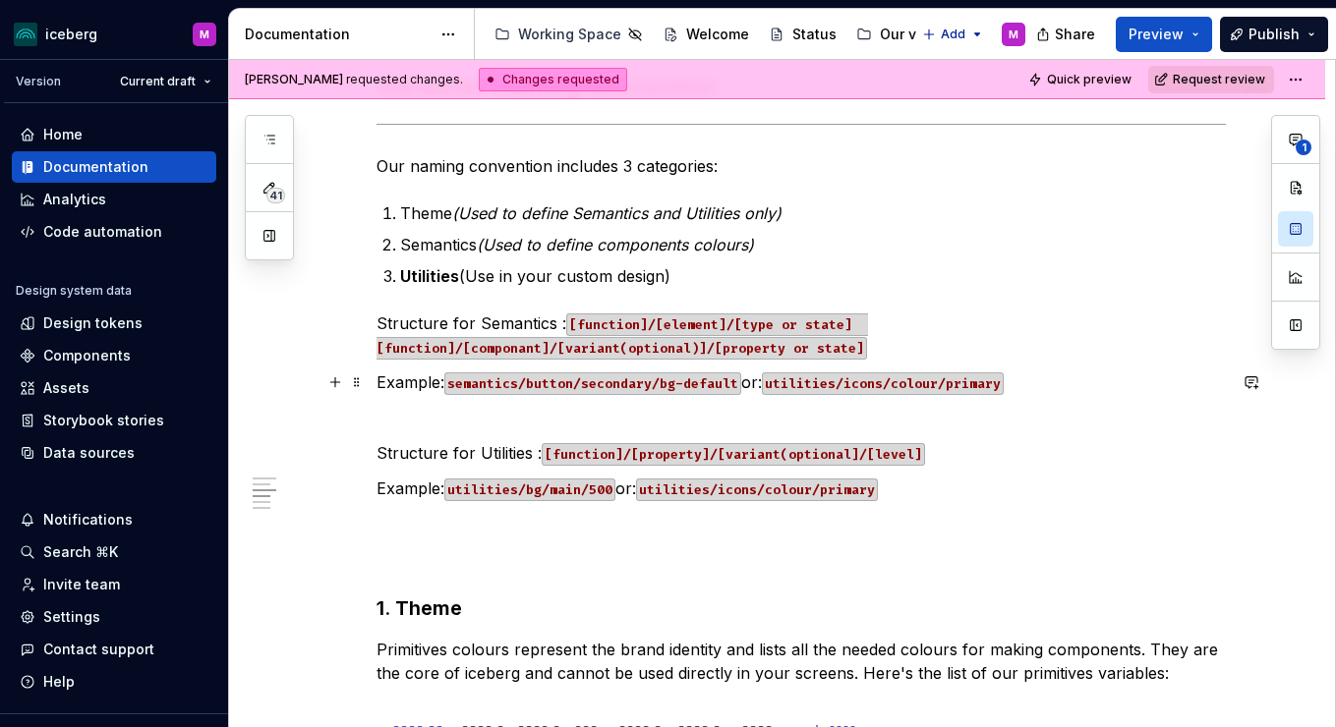
click at [750, 380] on p "Example: semantics/button/secondary/bg-default or: utilities/icons/colour/prima…" at bounding box center [801, 383] width 849 height 24
click at [757, 381] on p "Example: semantics/button/secondary/bg-default or: utilities/icons/colour/prima…" at bounding box center [801, 383] width 849 height 24
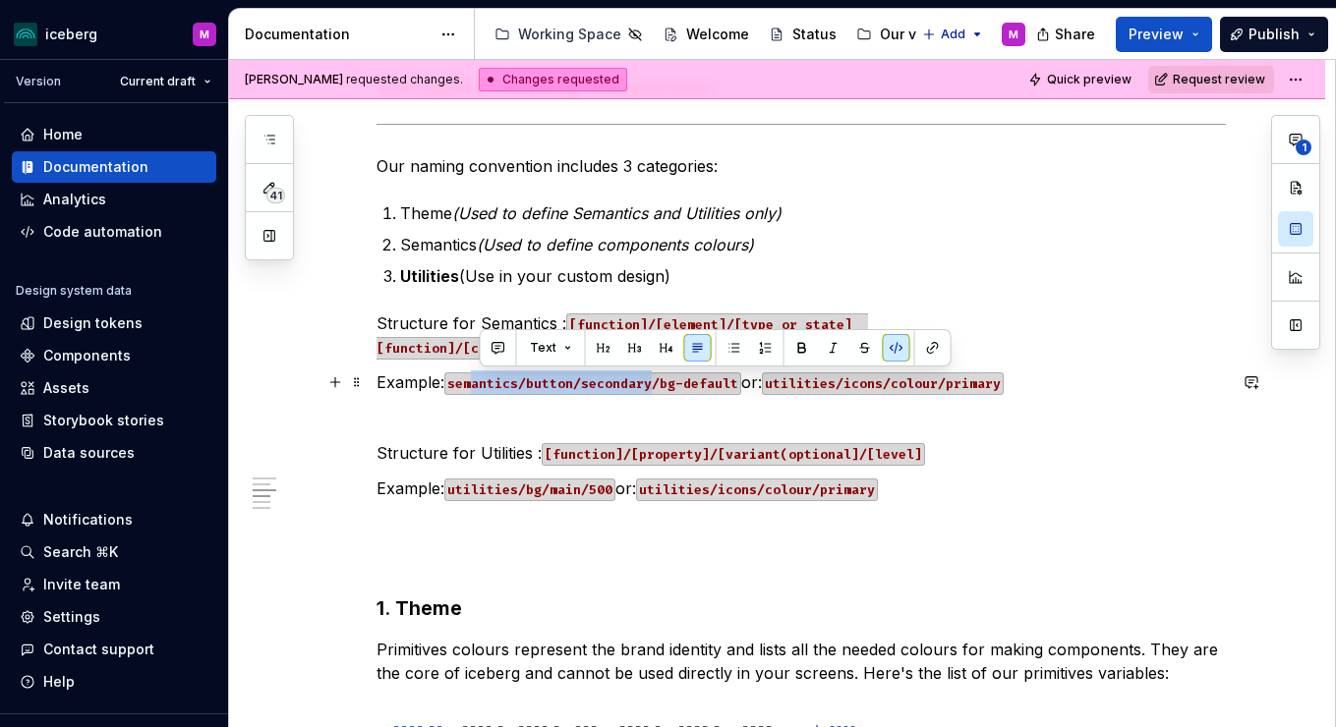
drag, startPoint x: 662, startPoint y: 382, endPoint x: 478, endPoint y: 377, distance: 183.9
click at [478, 377] on code "semantics/button/secondary/bg-default" at bounding box center [592, 384] width 297 height 23
drag, startPoint x: 478, startPoint y: 377, endPoint x: 459, endPoint y: 377, distance: 18.7
click at [475, 377] on code "semantics/button/secondary/bg-default" at bounding box center [592, 384] width 297 height 23
drag, startPoint x: 501, startPoint y: 380, endPoint x: 533, endPoint y: 380, distance: 31.5
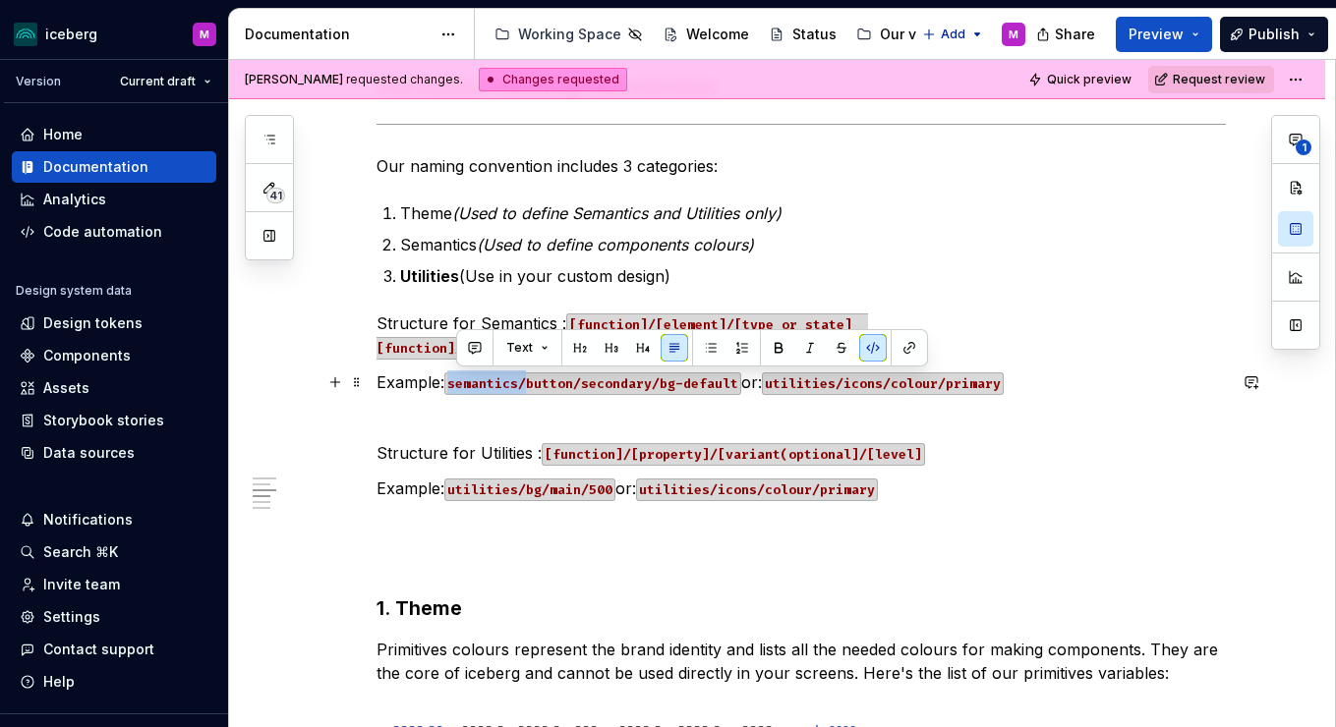
click at [533, 380] on code "semantics/button/secondary/bg-default" at bounding box center [592, 384] width 297 height 23
copy code "semantics/"
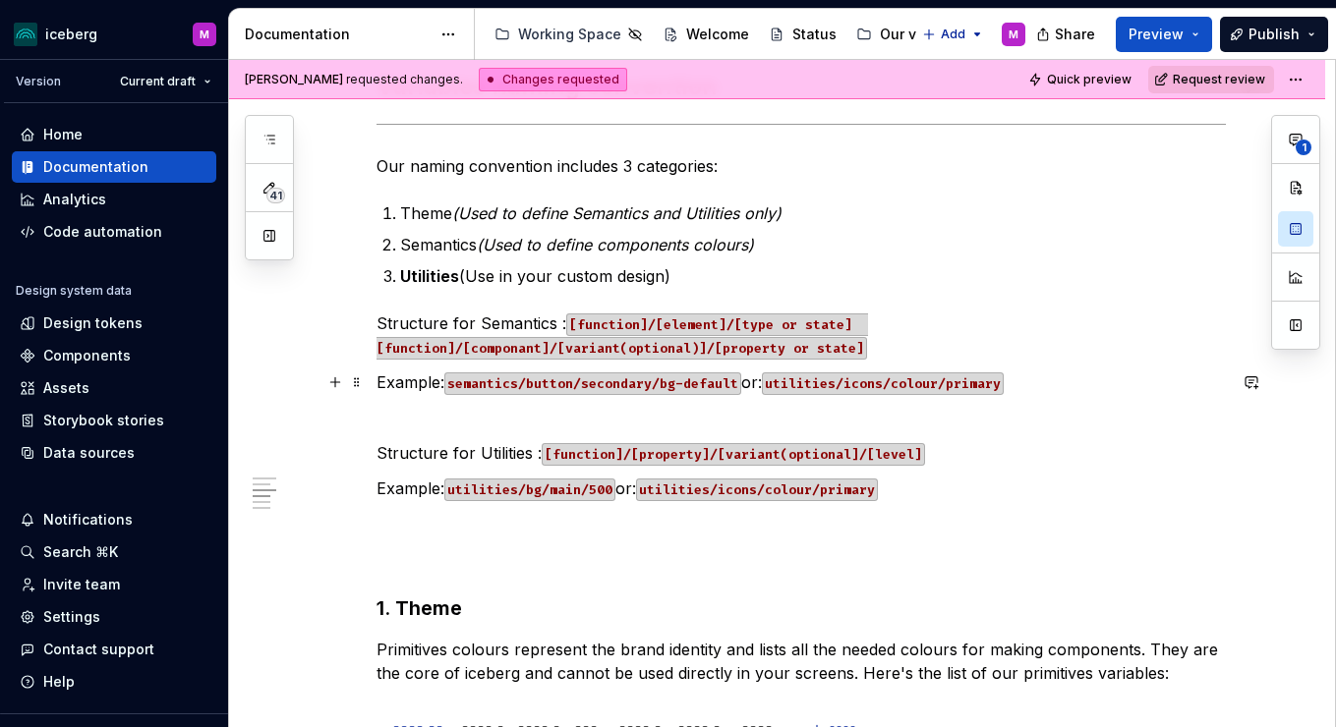
click at [834, 386] on code "utilities/icons/colour/primary" at bounding box center [883, 384] width 242 height 23
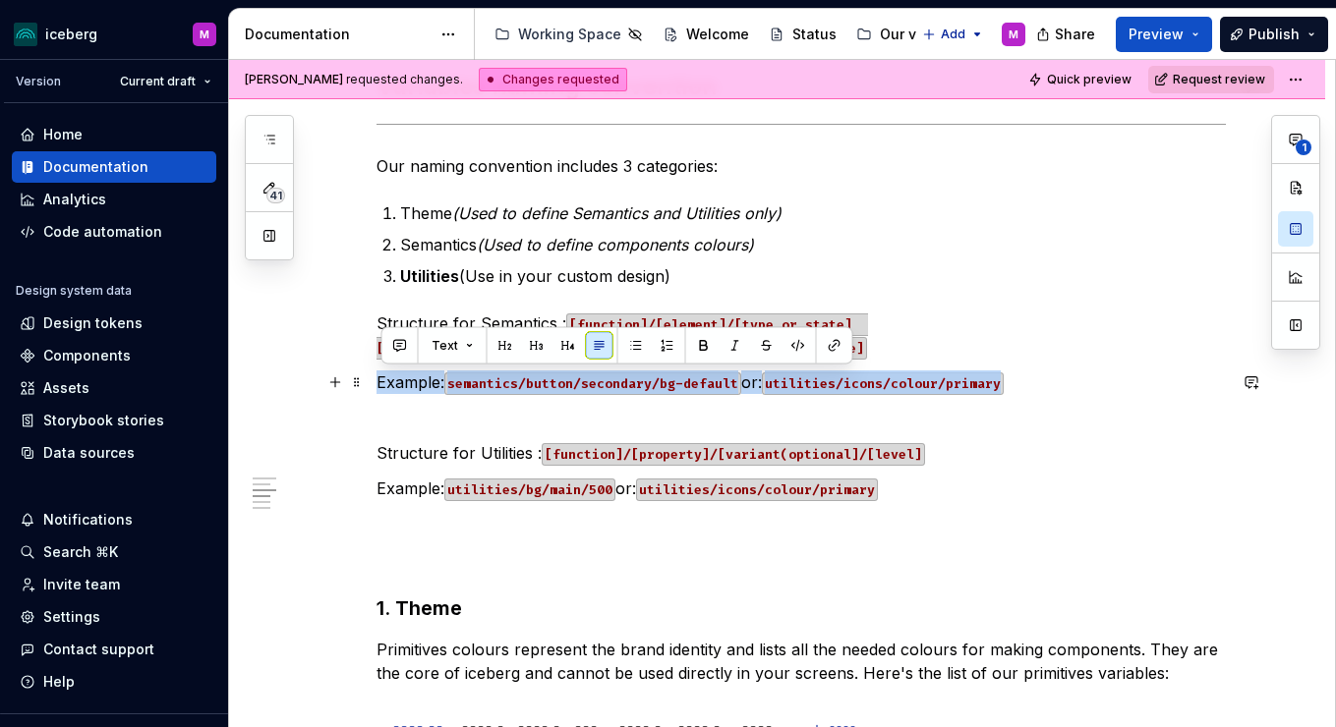
drag, startPoint x: 810, startPoint y: 380, endPoint x: 790, endPoint y: 381, distance: 19.7
click at [810, 380] on code "utilities/icons/colour/primary" at bounding box center [883, 384] width 242 height 23
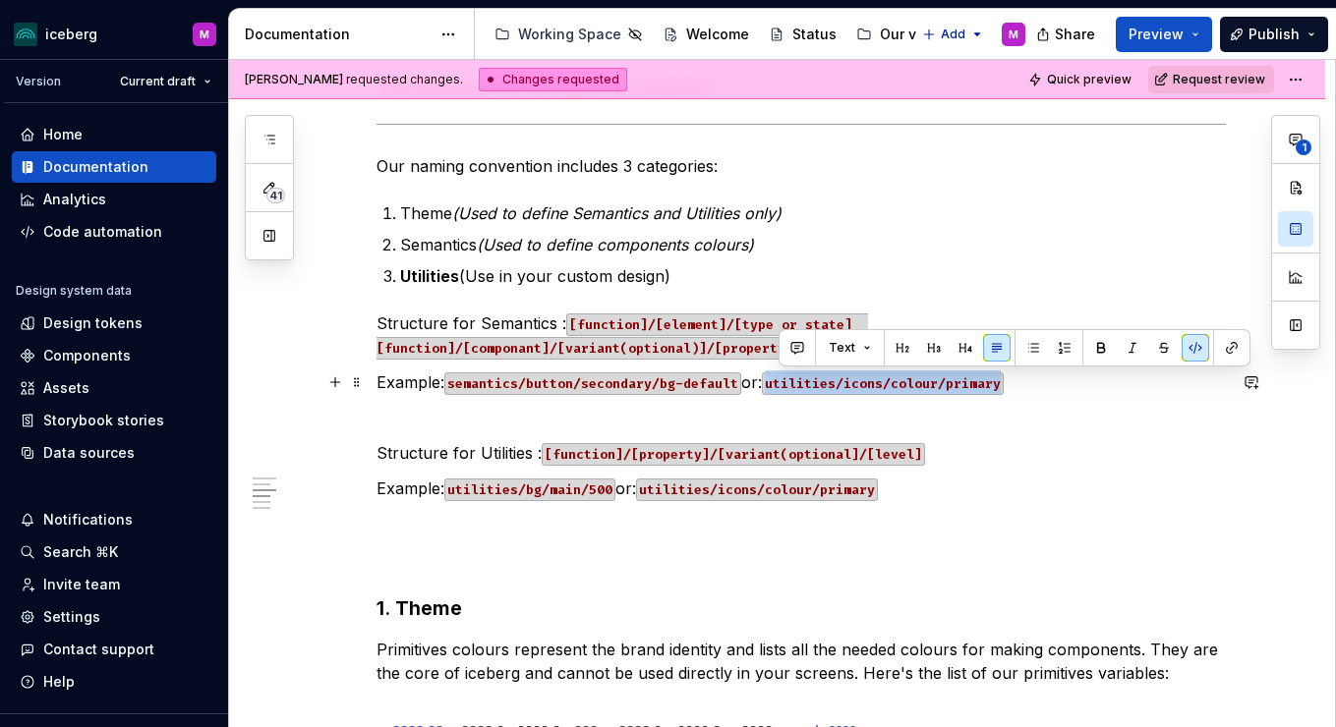
drag, startPoint x: 781, startPoint y: 382, endPoint x: 1012, endPoint y: 388, distance: 231.1
click at [1004, 388] on code "utilities/icons/colour/primary" at bounding box center [883, 384] width 242 height 23
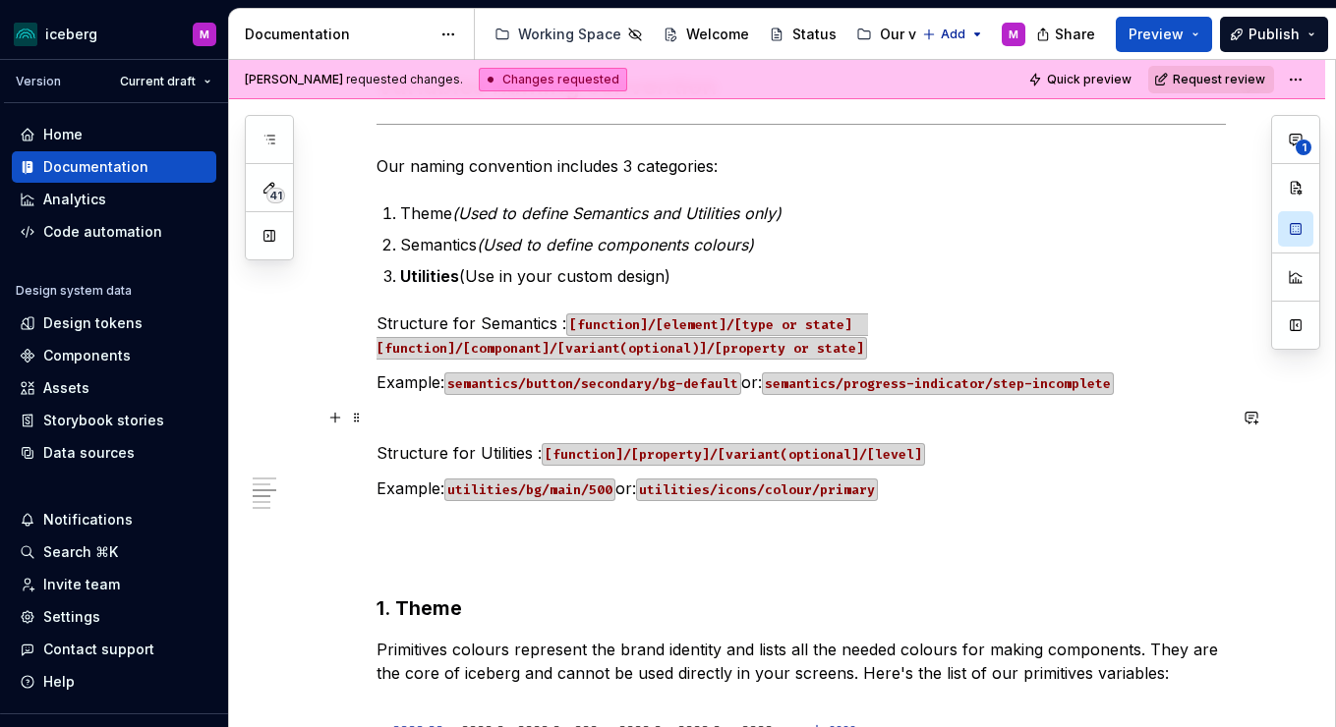
click at [1052, 413] on p at bounding box center [801, 418] width 849 height 24
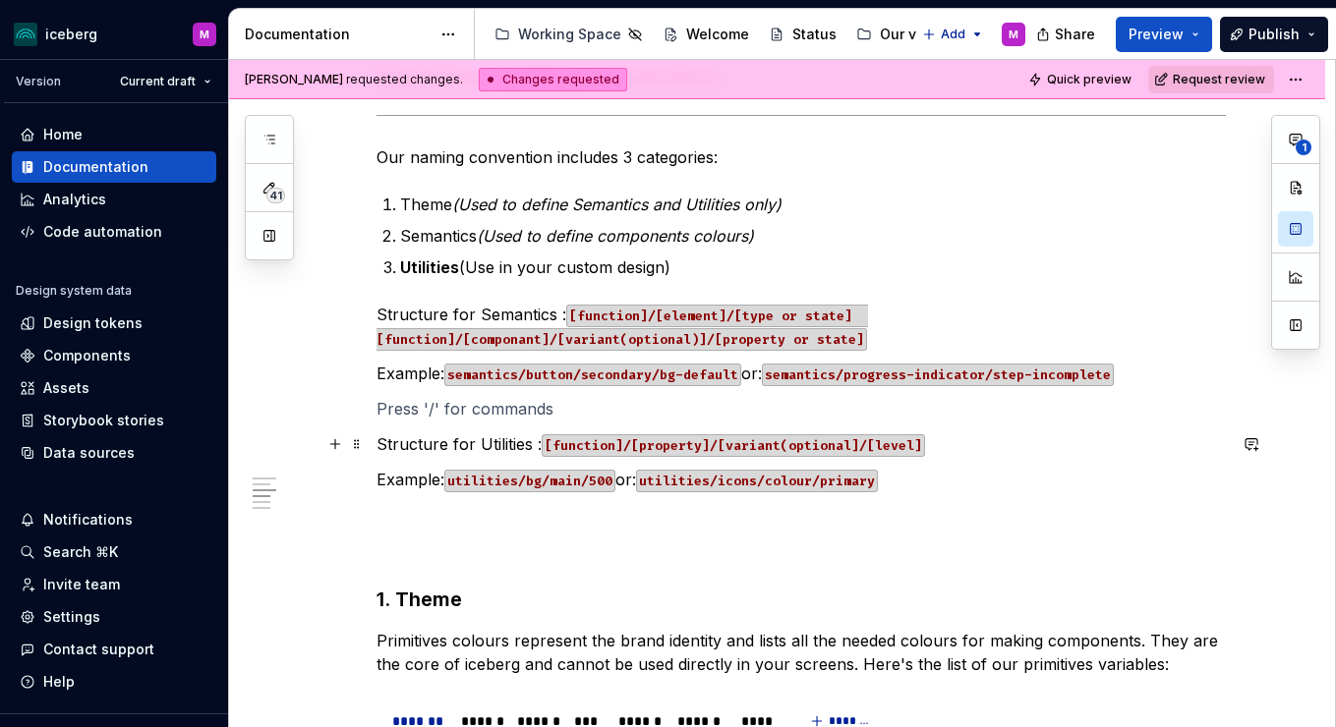
click at [533, 441] on p "Structure for Utilities : [function]/[property]/[variant(optional]/[level]" at bounding box center [801, 445] width 849 height 24
click at [569, 310] on code "[function]/[element]/[type or state] [function]/[componant]/[variant(optional)]…" at bounding box center [623, 328] width 492 height 46
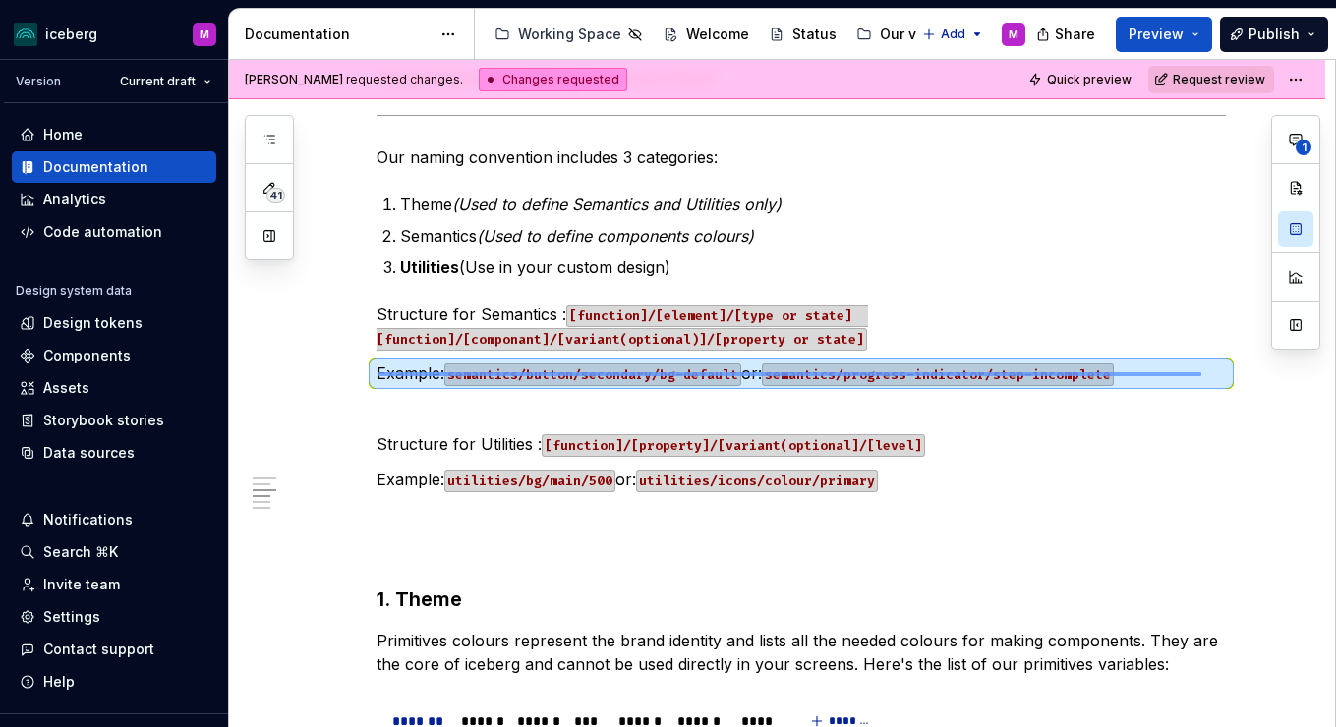
drag, startPoint x: 377, startPoint y: 373, endPoint x: 1202, endPoint y: 376, distance: 824.8
click at [1202, 376] on div "[PERSON_NAME] requested changes. Changes requested Quick preview Request review…" at bounding box center [782, 394] width 1106 height 668
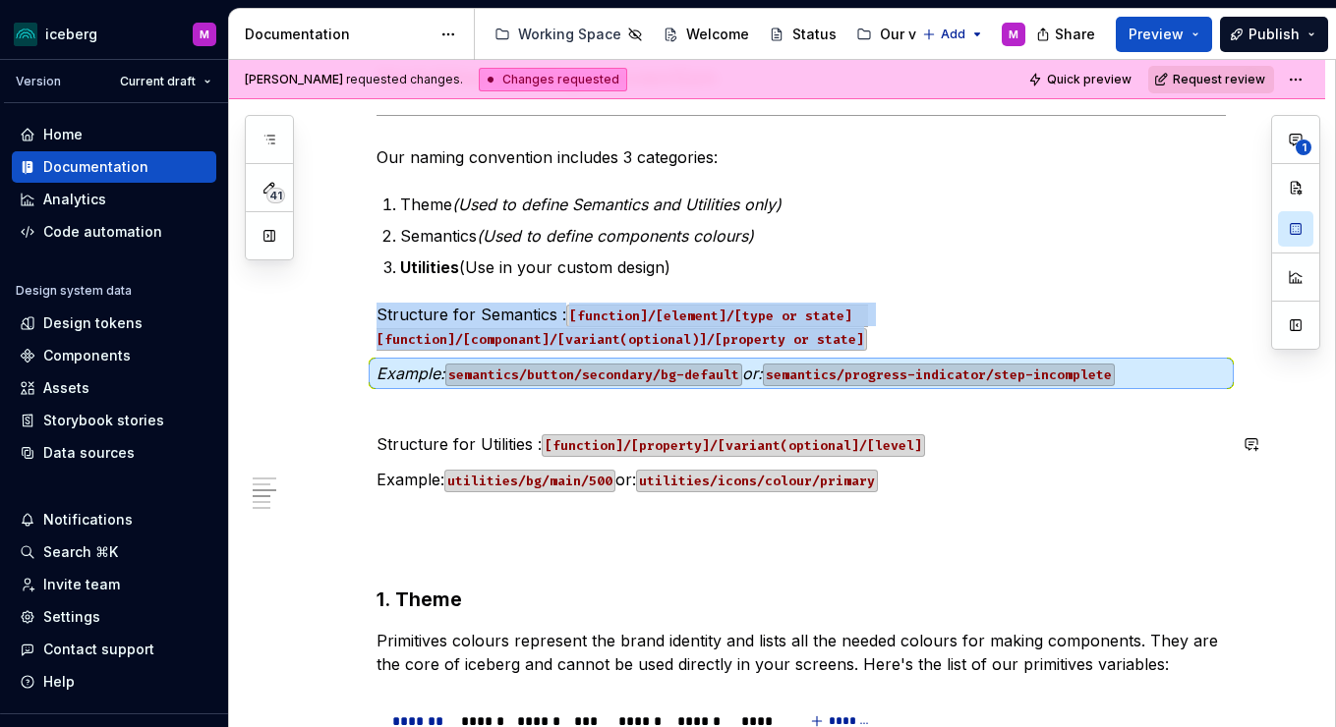
drag, startPoint x: 459, startPoint y: 461, endPoint x: 439, endPoint y: 466, distance: 20.3
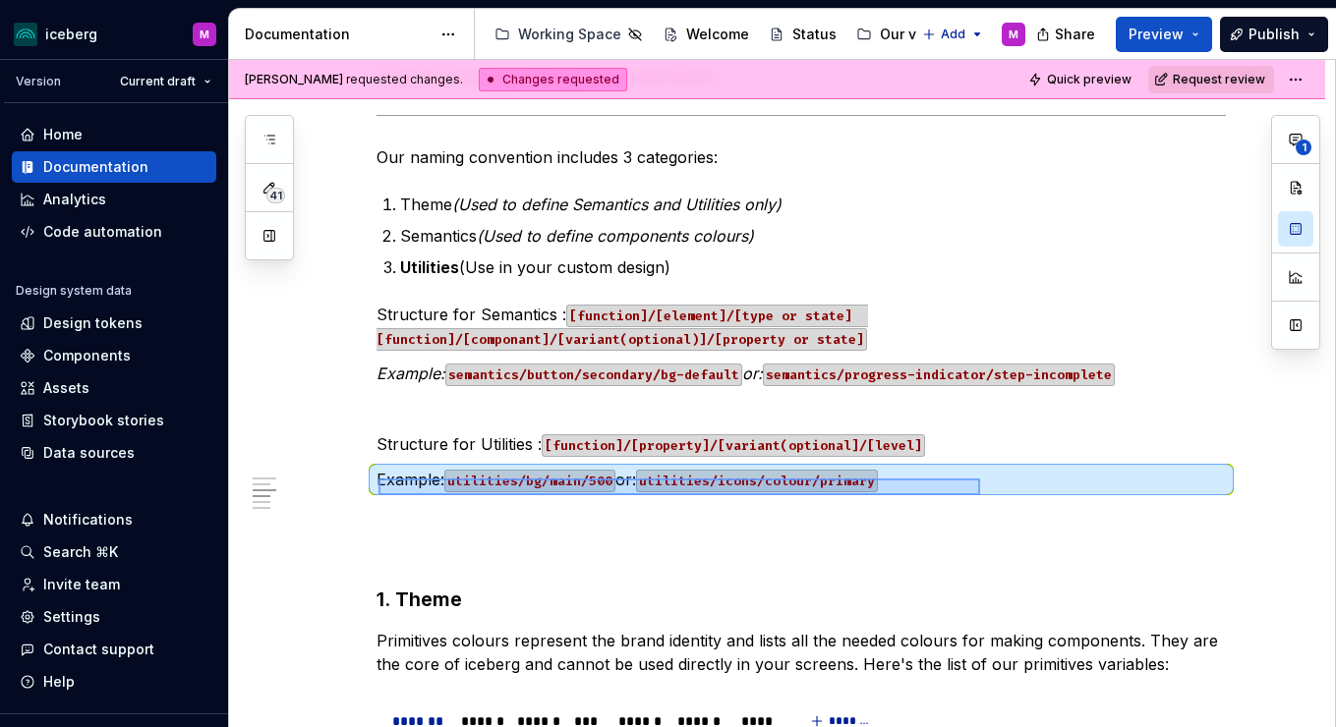
drag, startPoint x: 378, startPoint y: 479, endPoint x: 981, endPoint y: 493, distance: 602.8
click at [981, 493] on div "[PERSON_NAME] requested changes. Changes requested Quick preview Request review…" at bounding box center [782, 394] width 1106 height 668
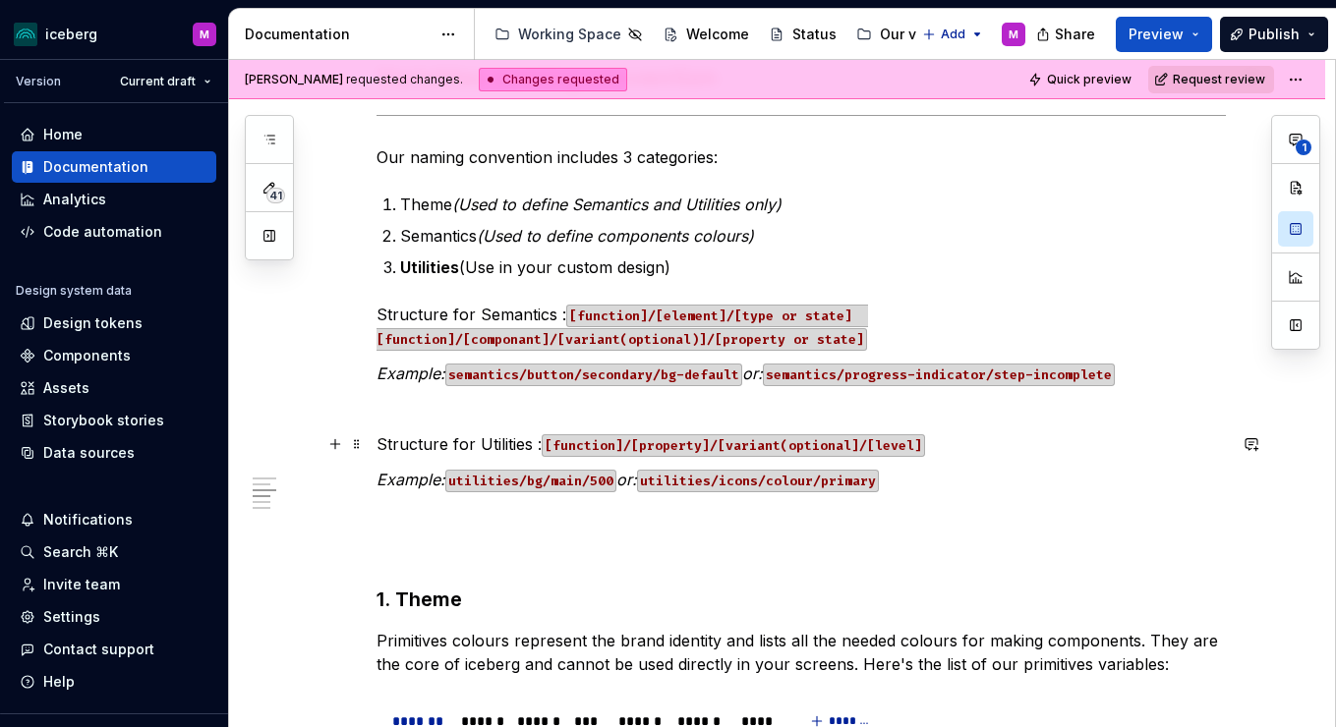
click at [989, 440] on p "Structure for Utilities : [function]/[property]/[variant(optional]/[level]" at bounding box center [801, 445] width 849 height 24
click at [565, 305] on p "Structure for Semantics : [function]/[element]/[type or state] [function]/[comp…" at bounding box center [801, 326] width 849 height 47
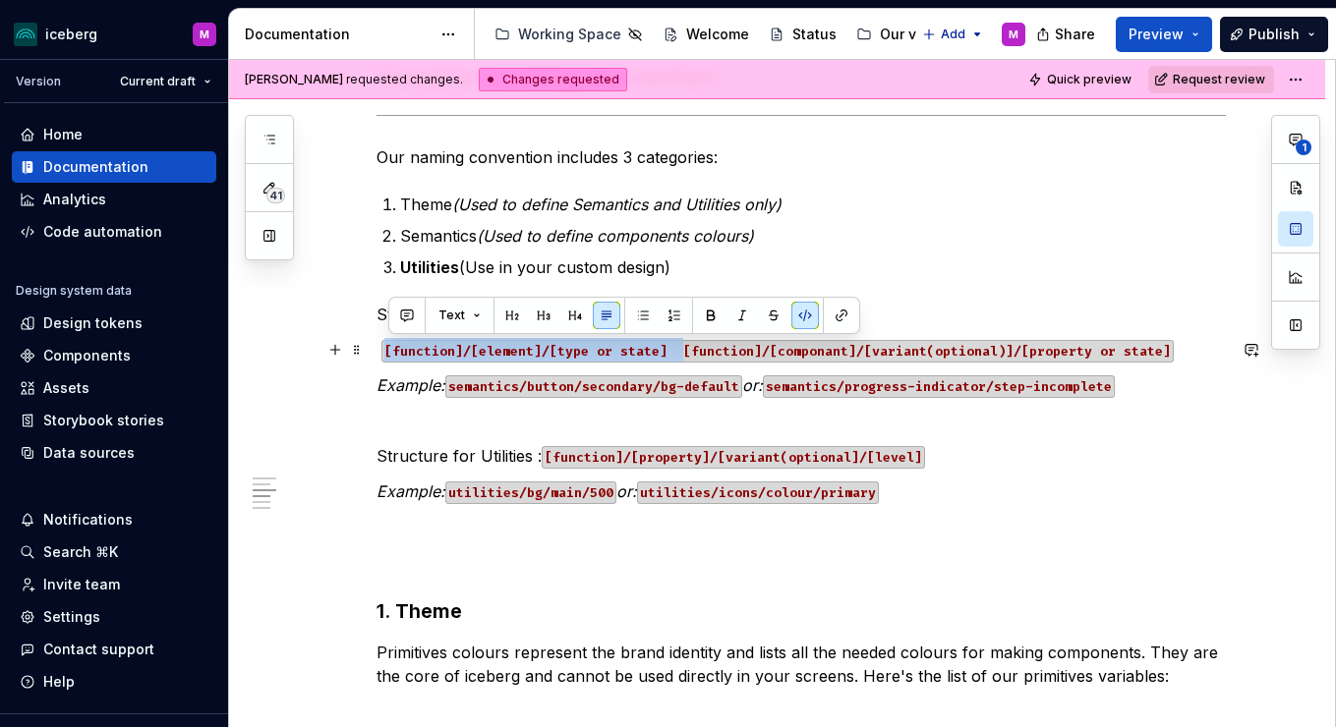
drag, startPoint x: 607, startPoint y: 343, endPoint x: 389, endPoint y: 350, distance: 217.4
click at [389, 350] on code "[function]/[element]/[type or state] [function]/[componant]/[variant(optional)]…" at bounding box center [777, 351] width 792 height 23
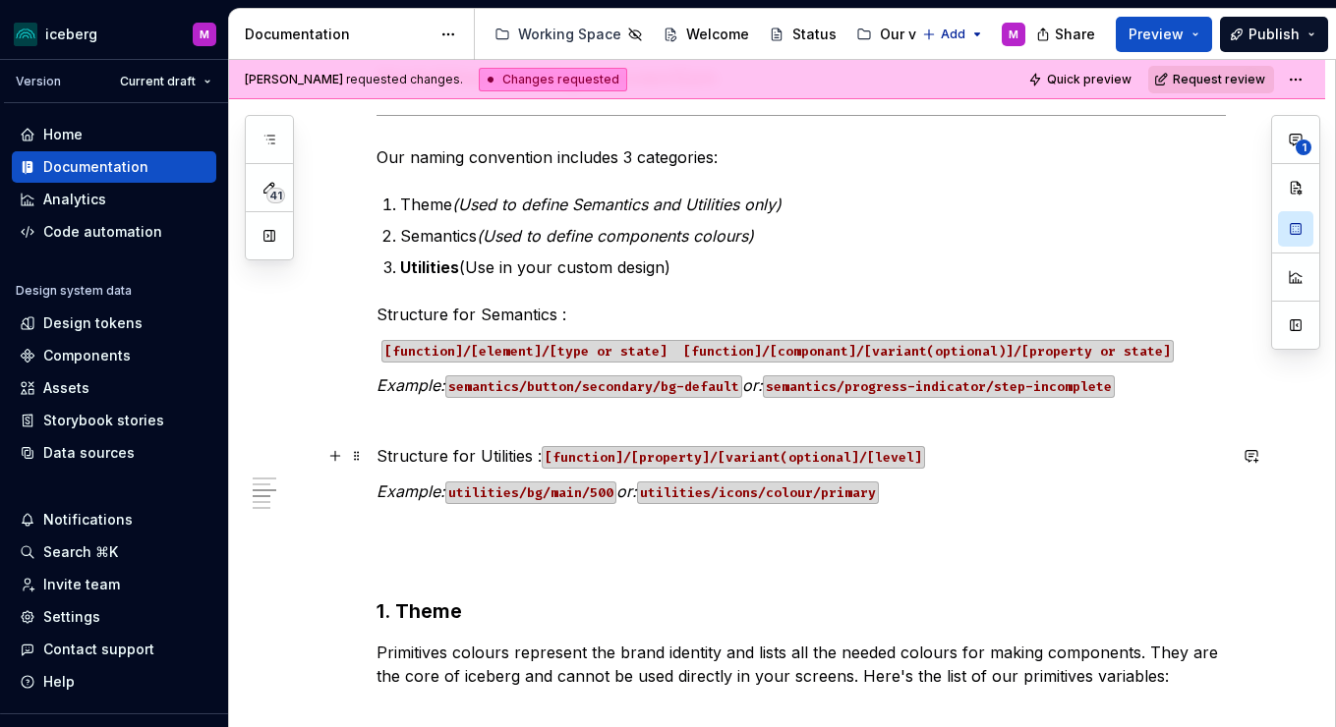
click at [525, 453] on p "Structure for Utilities : [function]/[property]/[variant(optional]/[level]" at bounding box center [801, 456] width 849 height 24
click at [542, 453] on p "Structure for Utilities : [function]/[property]/[variant(optional]/[level]" at bounding box center [801, 456] width 849 height 24
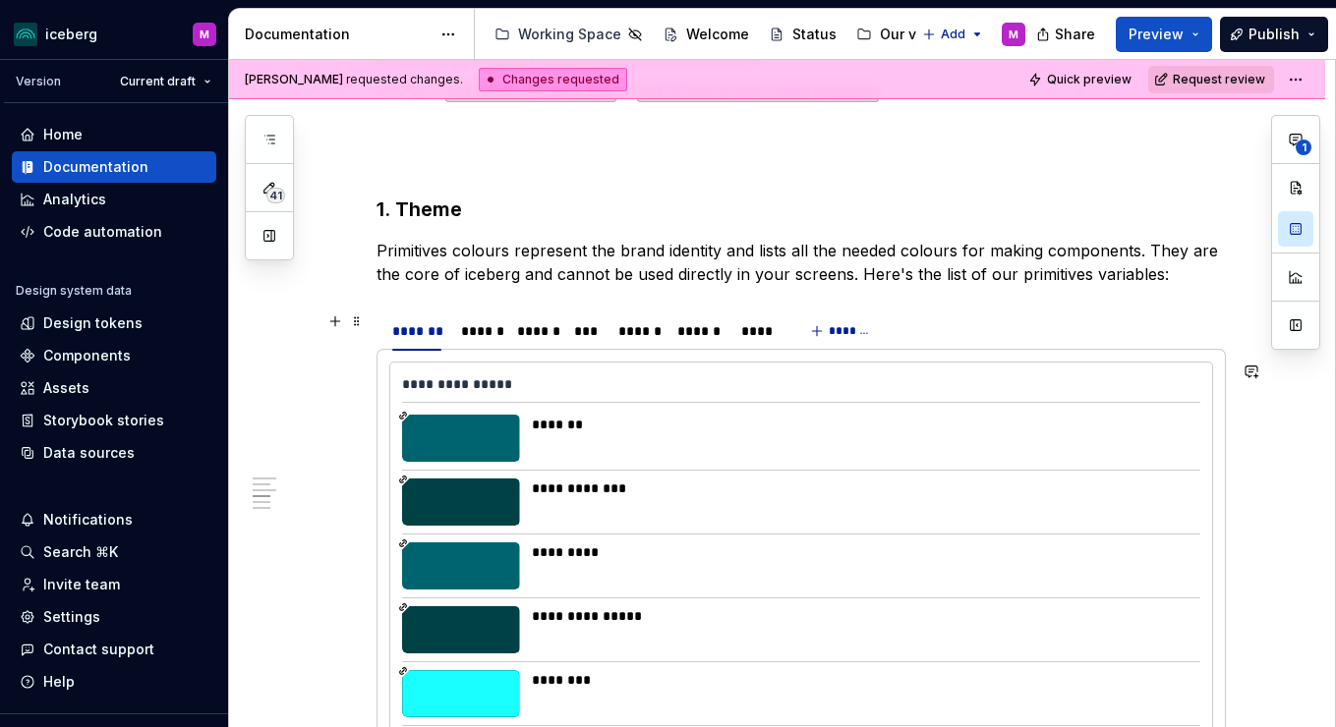
scroll to position [2075, 0]
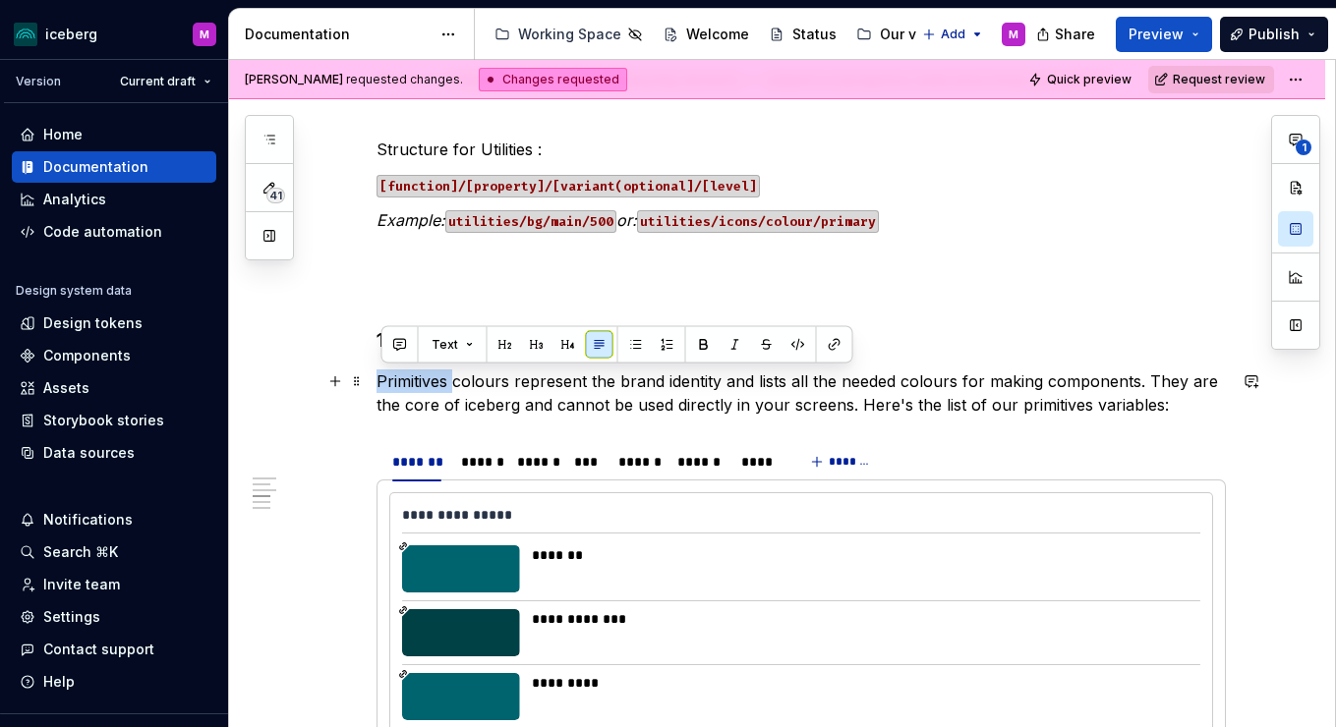
click at [382, 378] on p "Primitives colours represent the brand identity and lists all the needed colour…" at bounding box center [801, 393] width 849 height 47
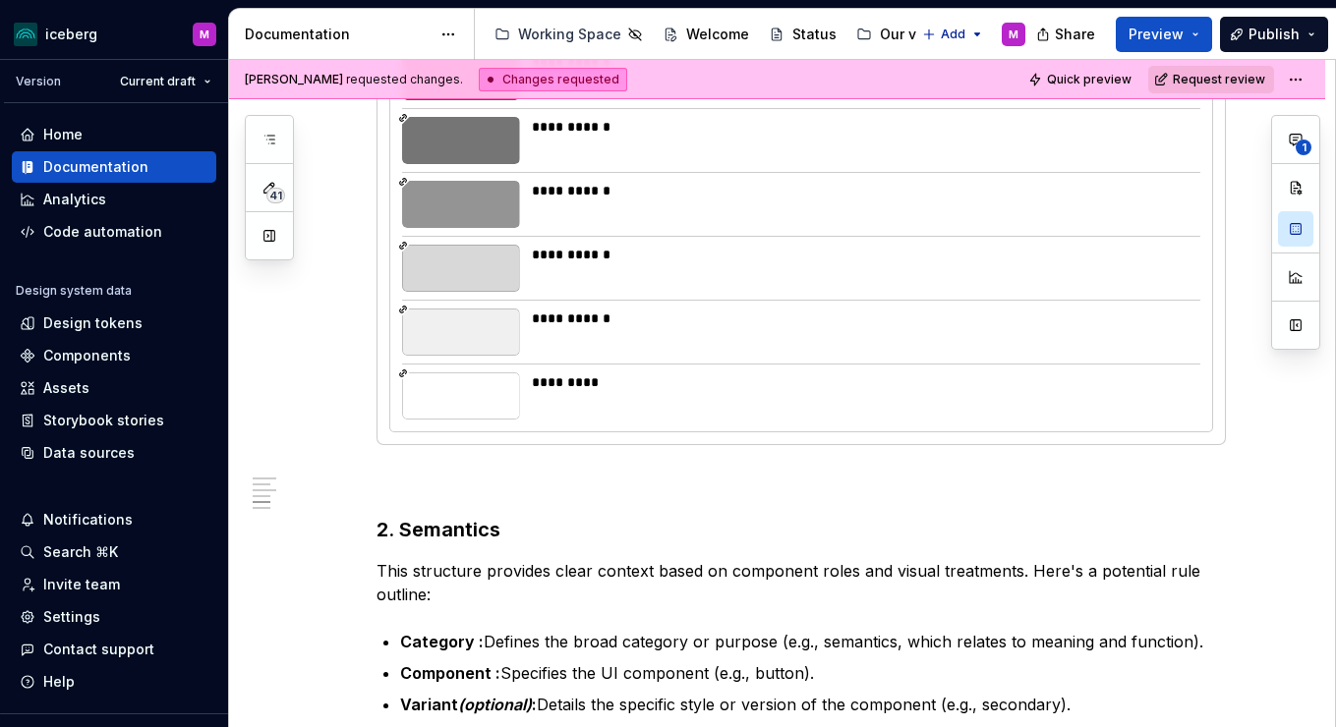
scroll to position [3753, 0]
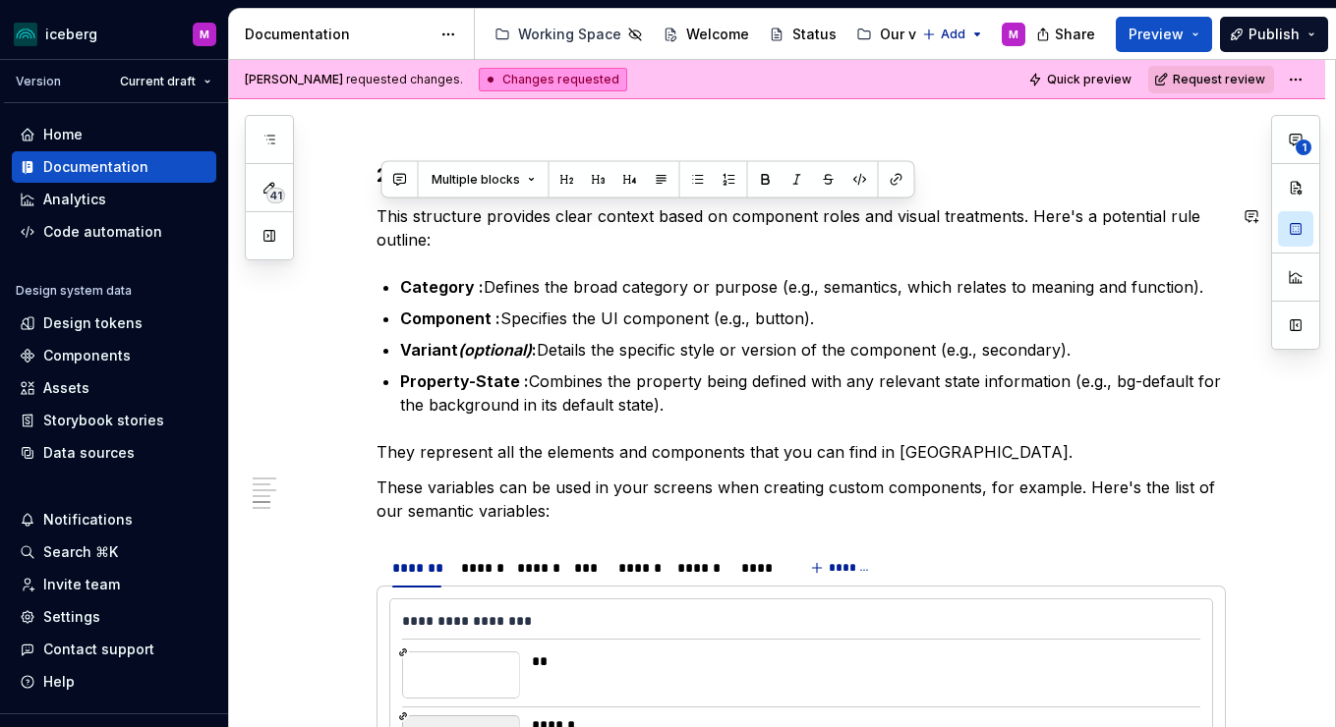
drag, startPoint x: 504, startPoint y: 277, endPoint x: 368, endPoint y: 203, distance: 155.3
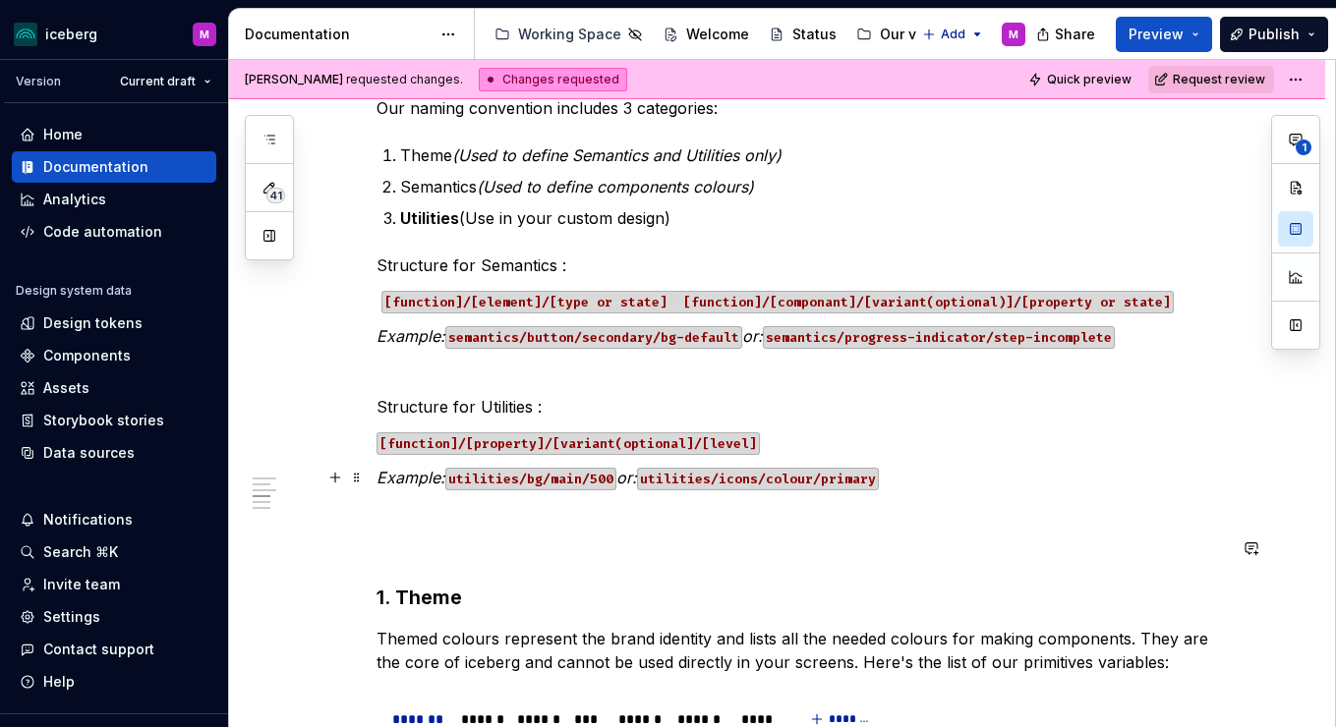
scroll to position [1806, 0]
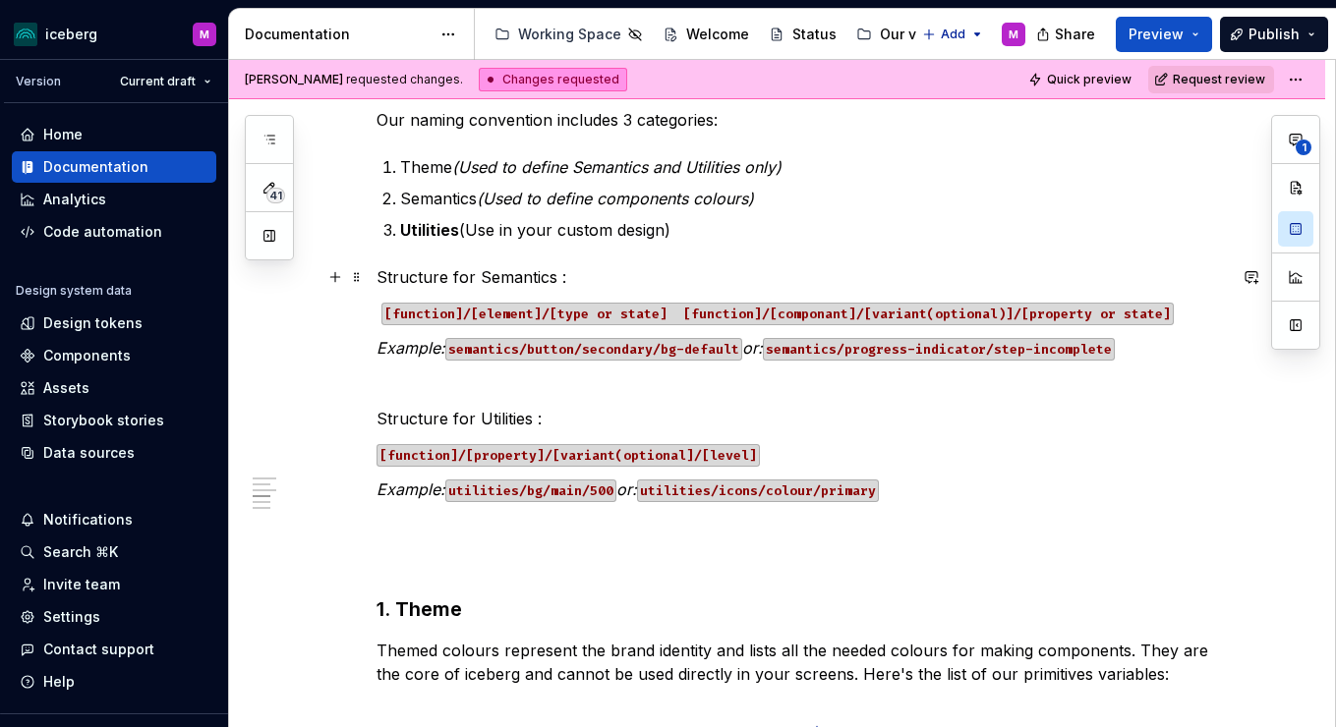
click at [591, 275] on p "Structure for Semantics :" at bounding box center [801, 277] width 849 height 24
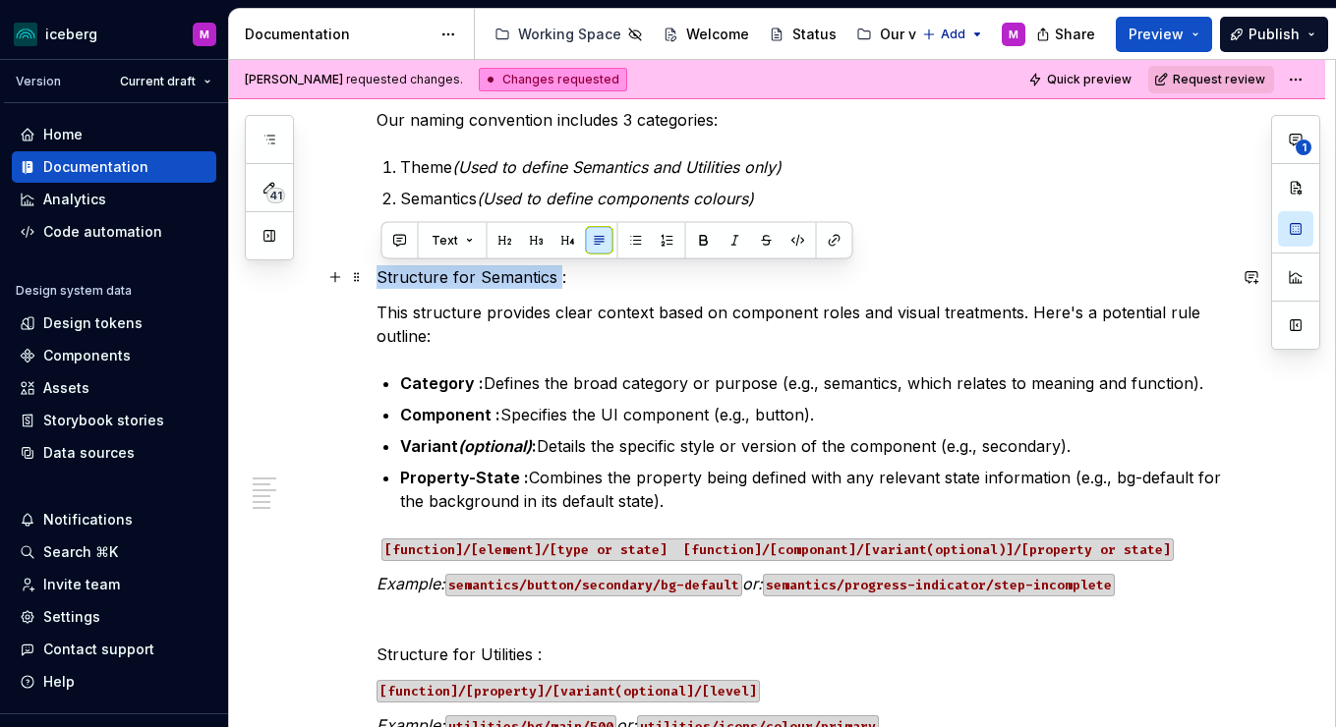
drag, startPoint x: 384, startPoint y: 275, endPoint x: 561, endPoint y: 277, distance: 177.0
click at [561, 277] on p "Structure for Semantics :" at bounding box center [801, 277] width 849 height 24
click at [562, 240] on button "button" at bounding box center [568, 241] width 28 height 28
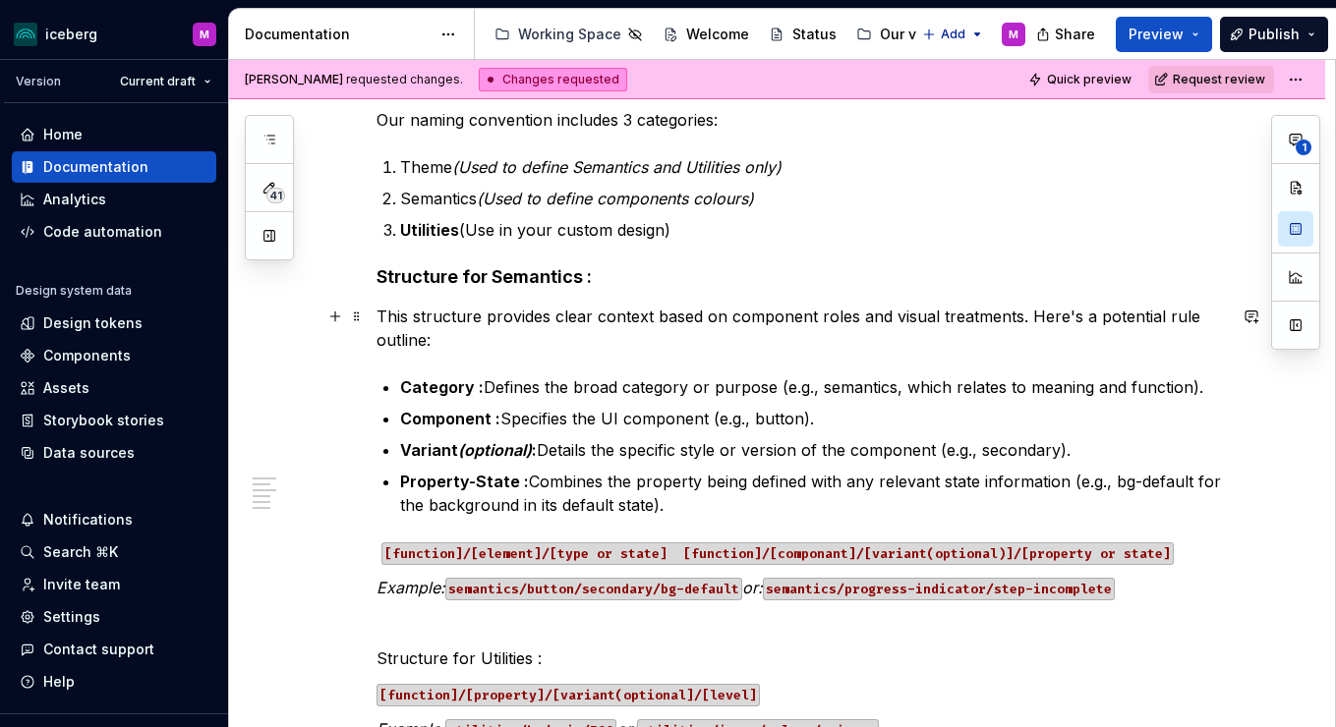
scroll to position [1927, 0]
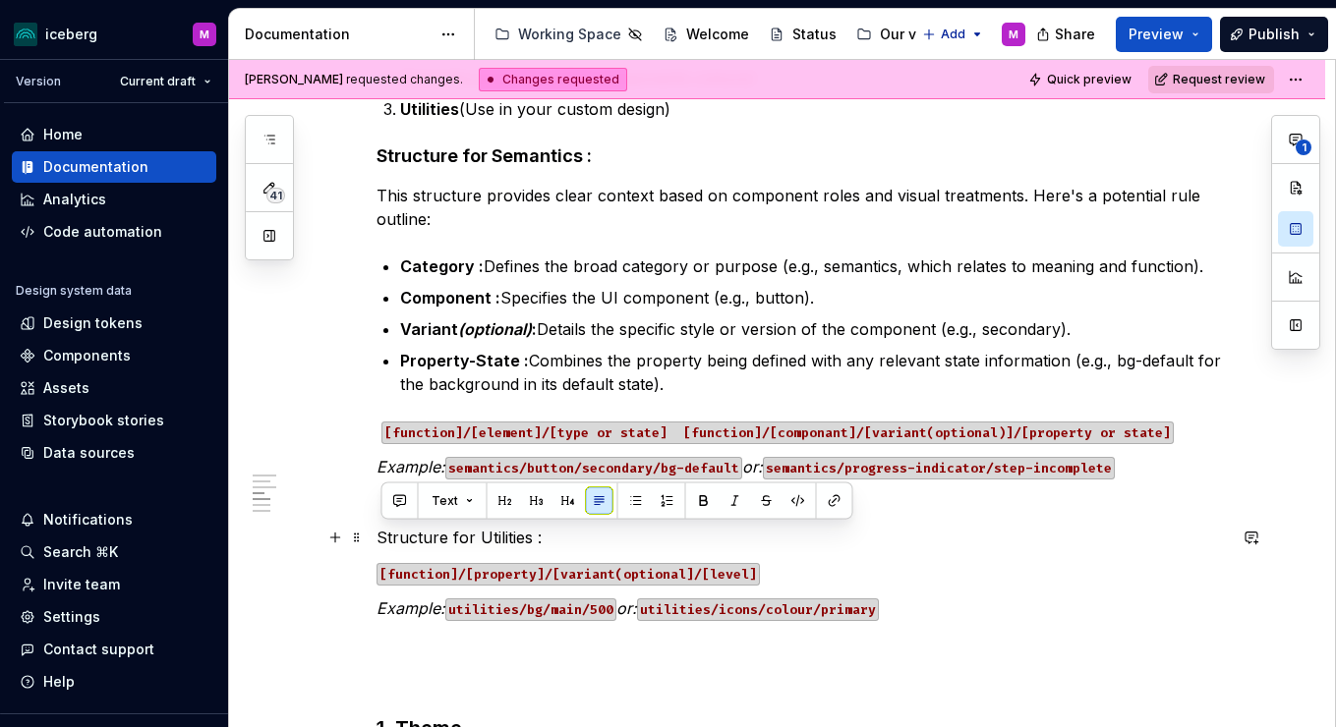
drag, startPoint x: 551, startPoint y: 541, endPoint x: 427, endPoint y: 535, distance: 124.0
click at [393, 529] on p "Structure for Utilities :" at bounding box center [801, 538] width 849 height 24
drag, startPoint x: 435, startPoint y: 537, endPoint x: 480, endPoint y: 538, distance: 44.2
click at [435, 537] on p "Structure for Utilities :" at bounding box center [801, 538] width 849 height 24
drag, startPoint x: 458, startPoint y: 534, endPoint x: 374, endPoint y: 532, distance: 84.6
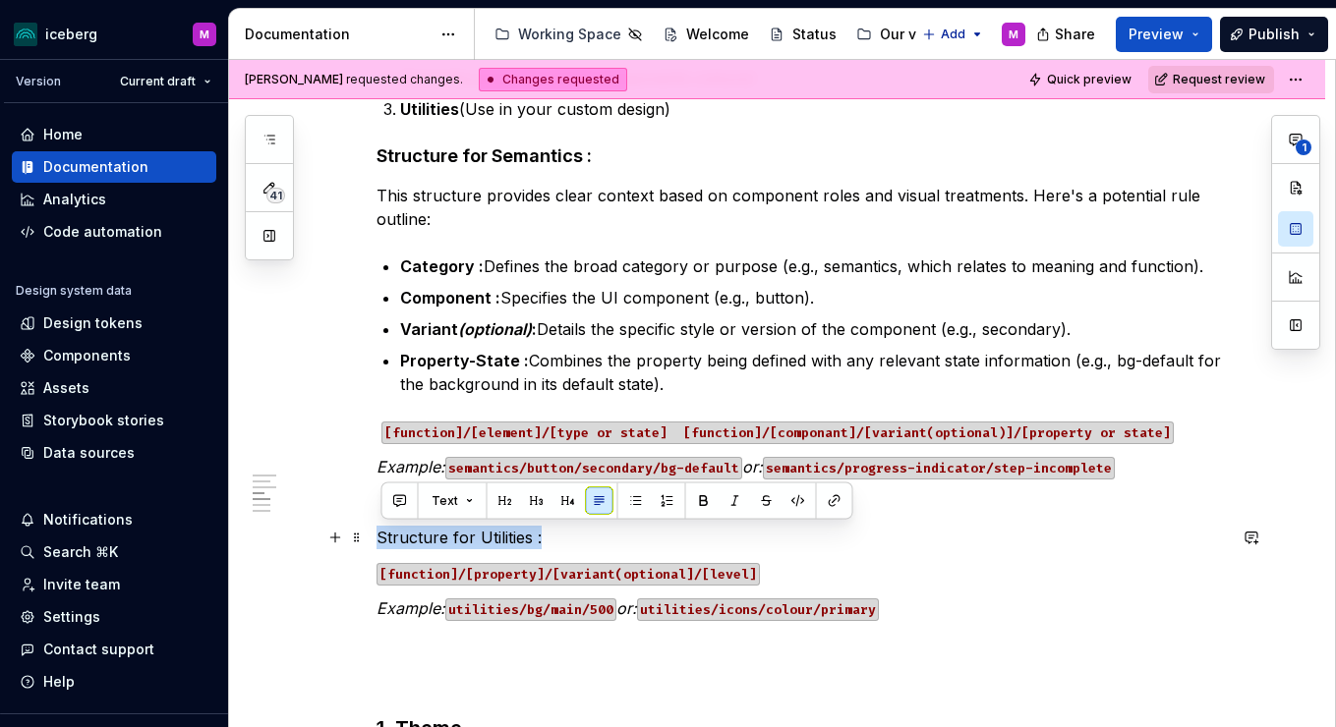
click at [567, 506] on button "button" at bounding box center [568, 502] width 28 height 28
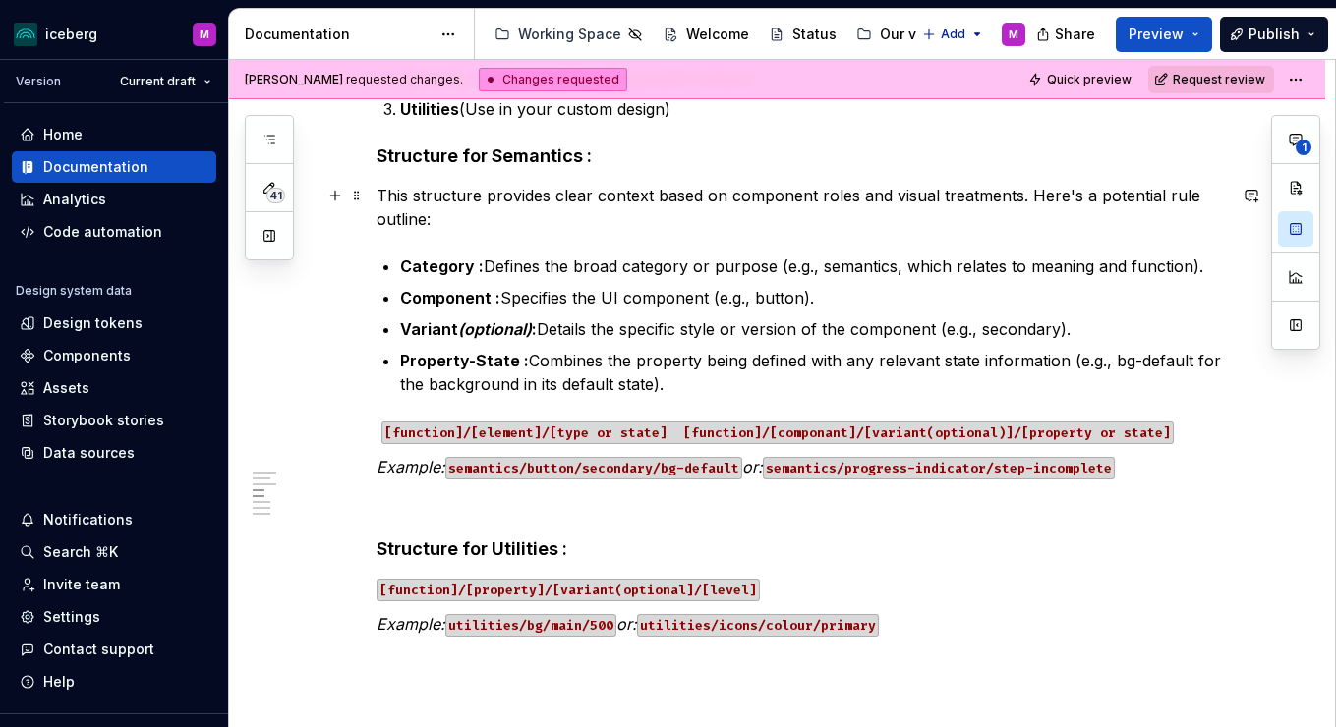
click at [500, 226] on p "This structure provides clear context based on component roles and visual treat…" at bounding box center [801, 207] width 849 height 47
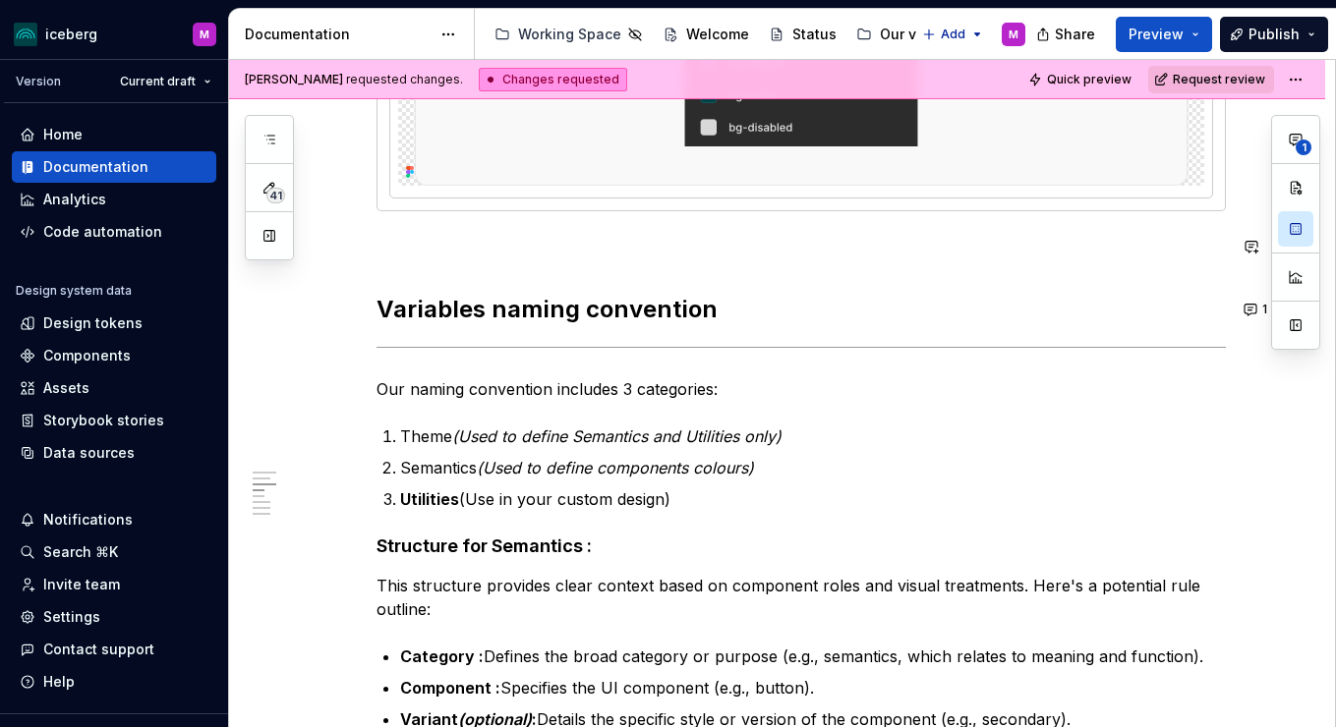
scroll to position [1533, 0]
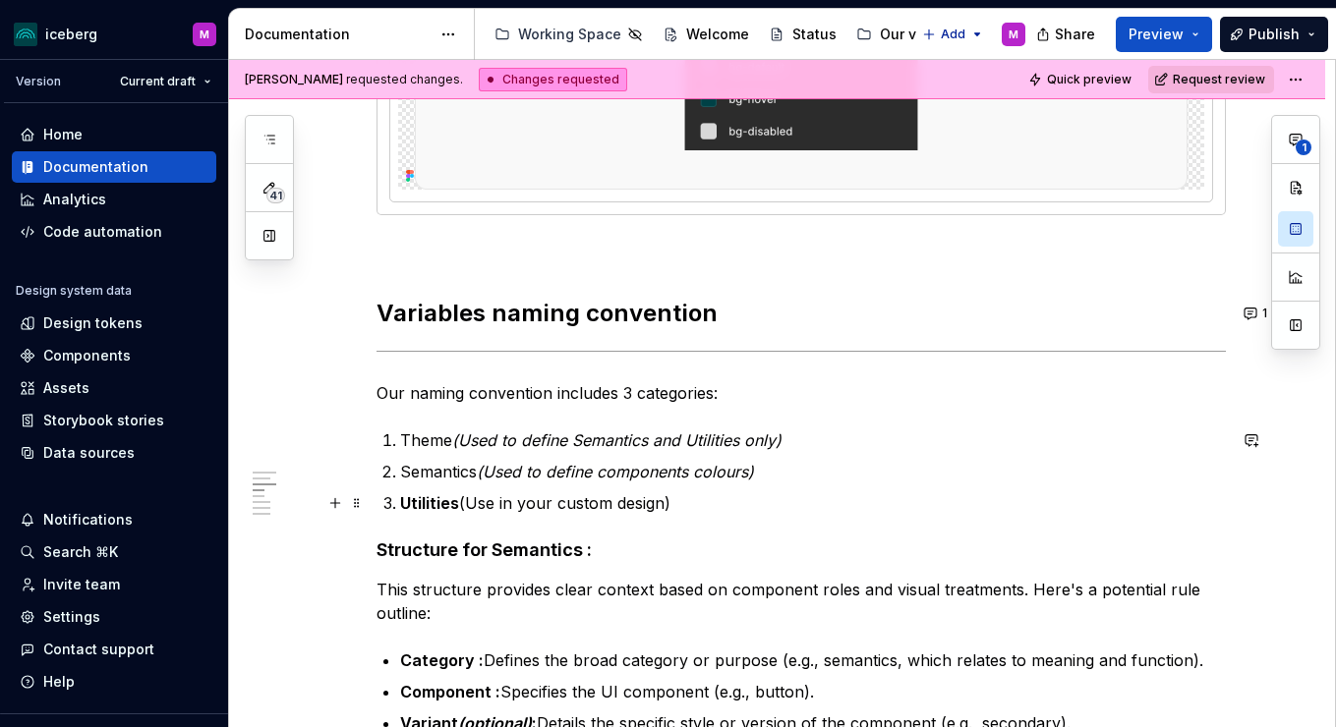
click at [719, 504] on p "Utilities (Use in your custom design)" at bounding box center [813, 504] width 826 height 24
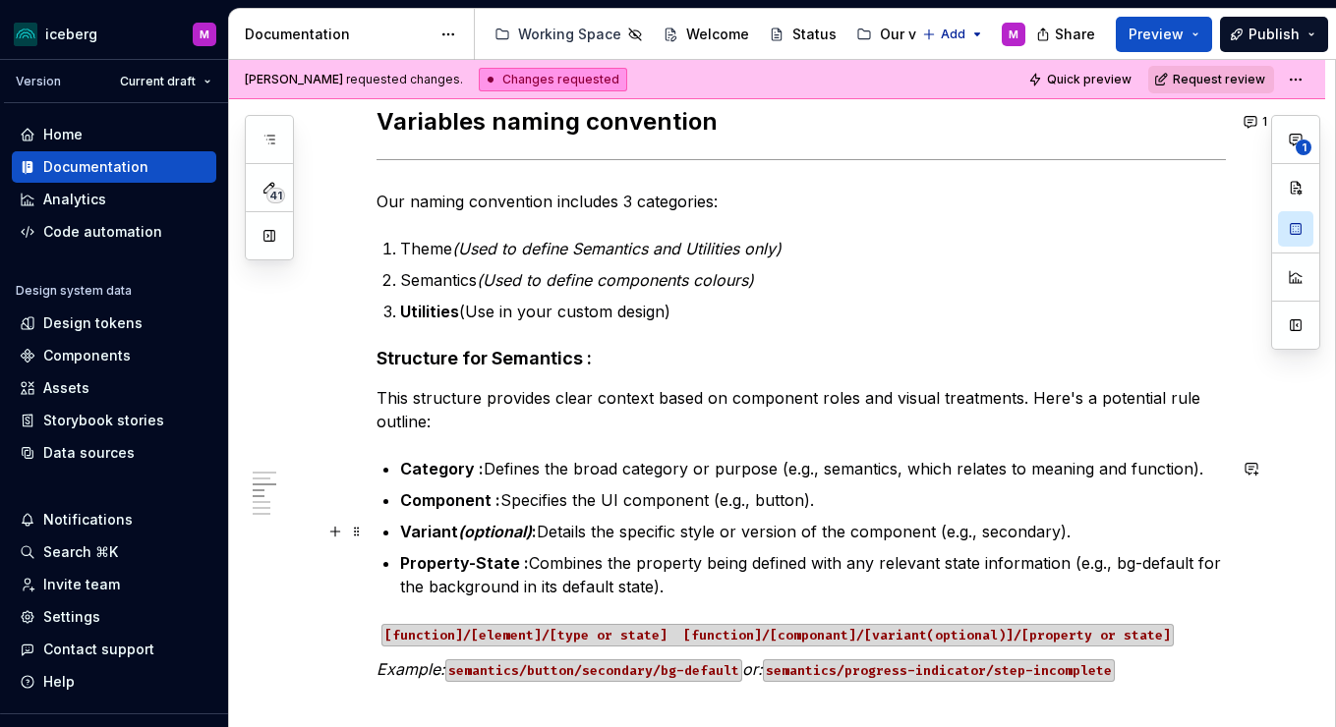
scroll to position [1761, 0]
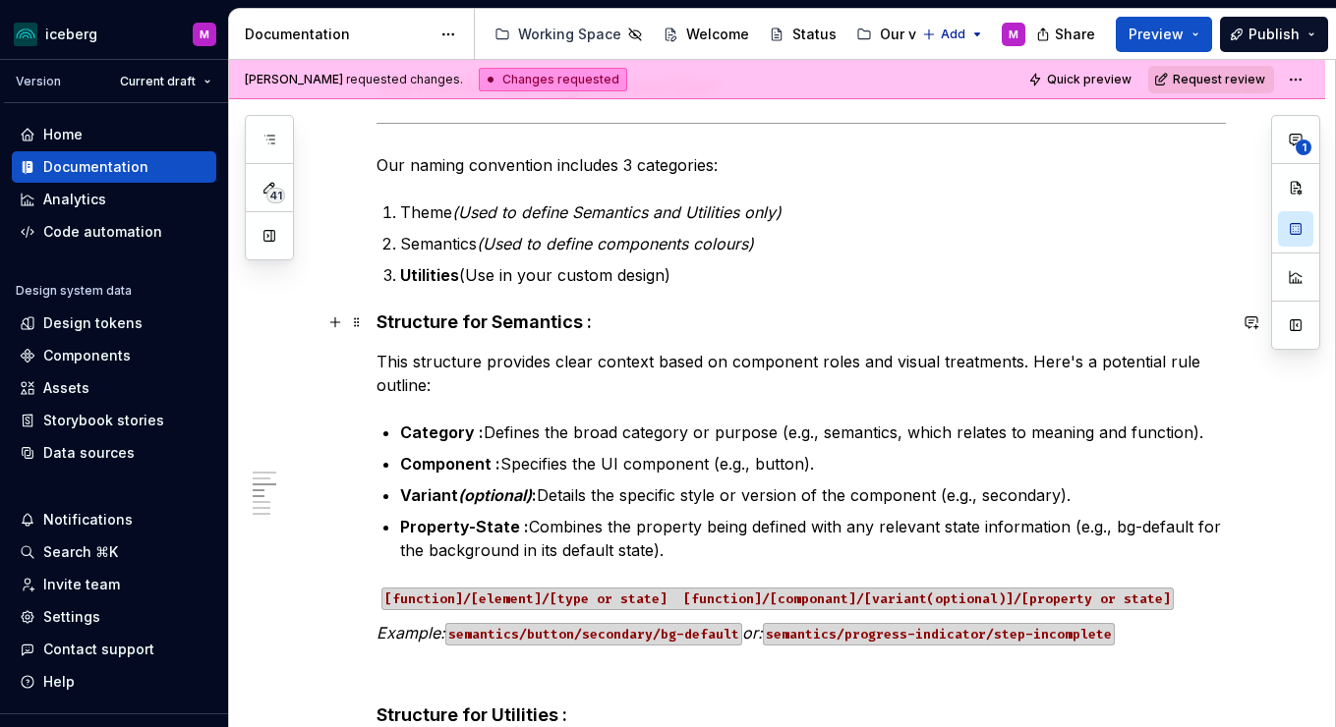
click at [435, 319] on h4 "Structure for Semantics :" at bounding box center [801, 323] width 849 height 24
click at [359, 321] on span at bounding box center [357, 323] width 16 height 28
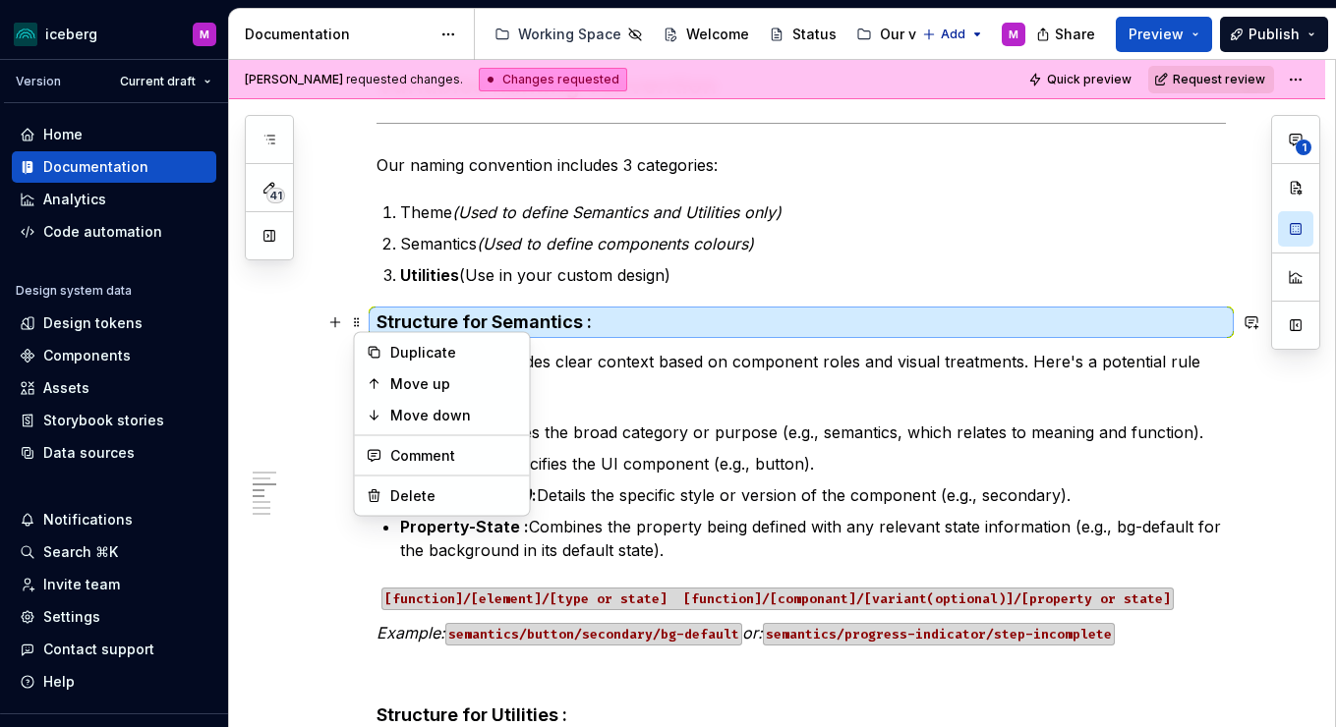
drag, startPoint x: 475, startPoint y: 323, endPoint x: 578, endPoint y: 321, distance: 103.2
click at [476, 322] on h4 "Structure for Semantics :" at bounding box center [801, 323] width 849 height 24
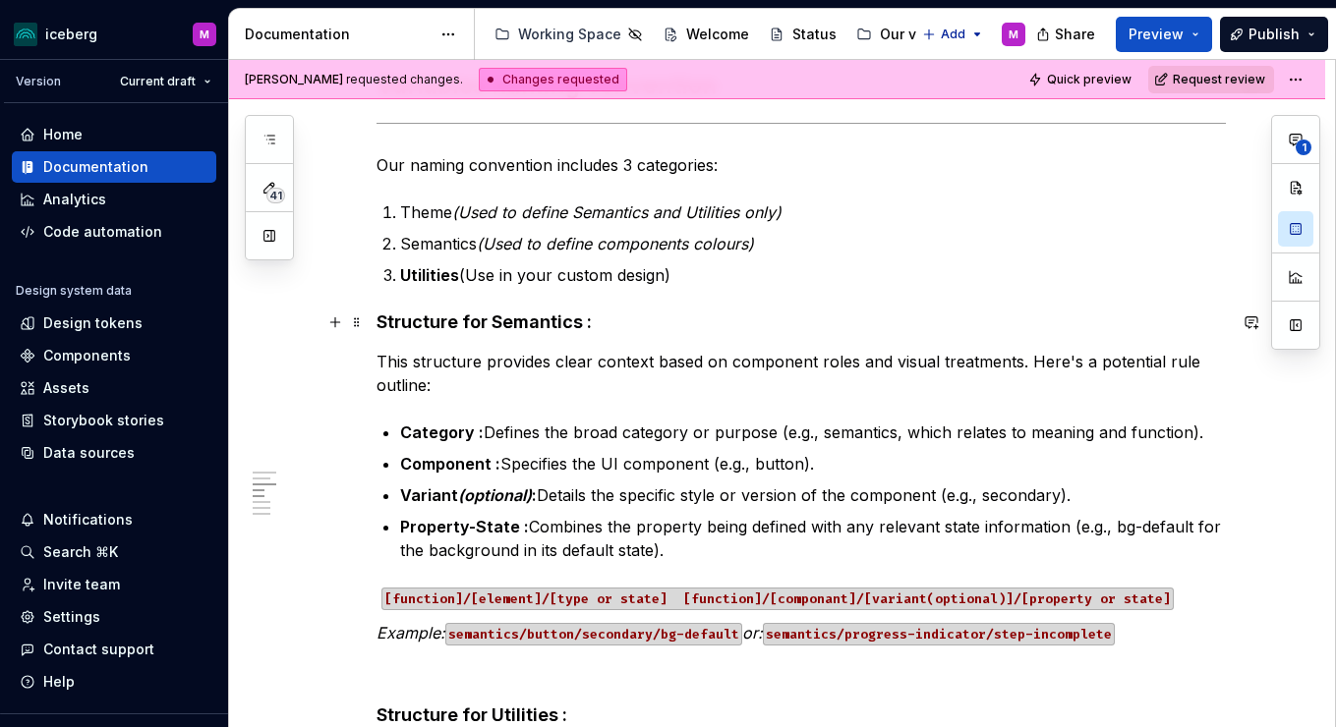
click at [615, 321] on h4 "Structure for Semantics :" at bounding box center [801, 323] width 849 height 24
click at [614, 321] on h4 "Structure for Semantics :" at bounding box center [801, 323] width 849 height 24
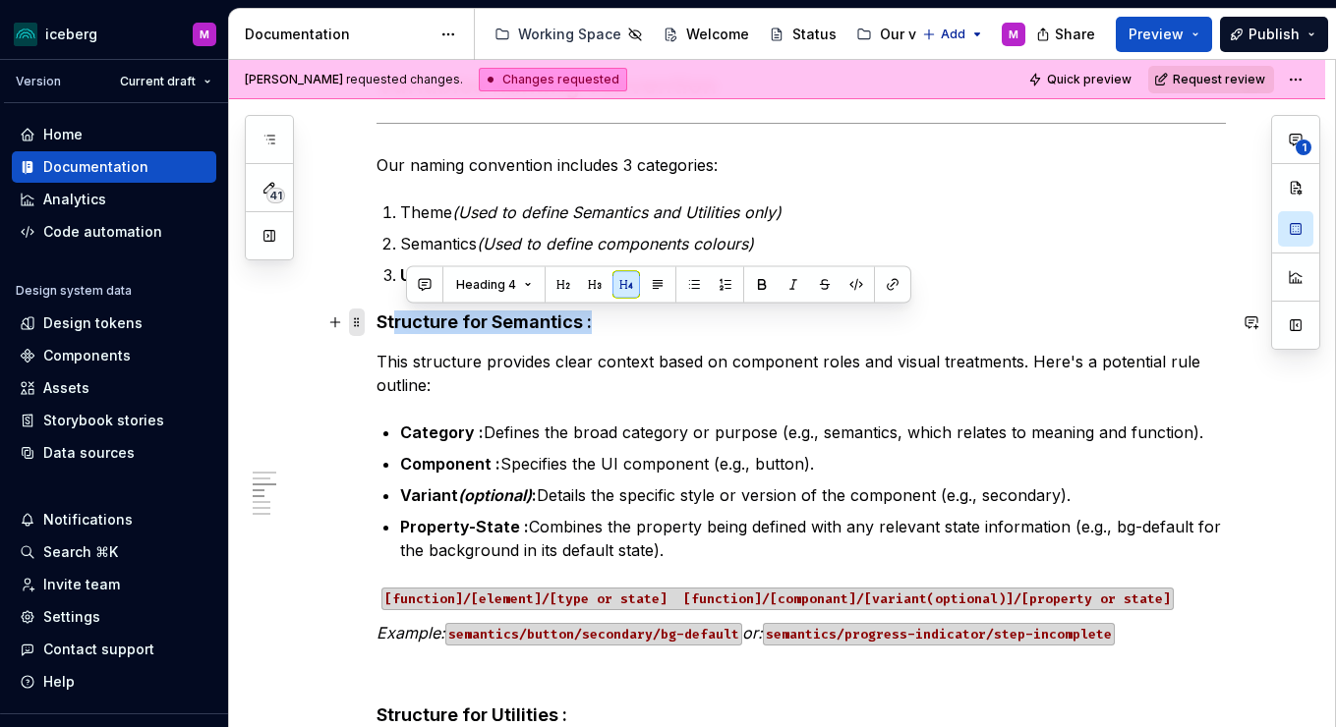
drag, startPoint x: 605, startPoint y: 322, endPoint x: 359, endPoint y: 314, distance: 245.9
click at [579, 279] on button "button" at bounding box center [588, 285] width 28 height 28
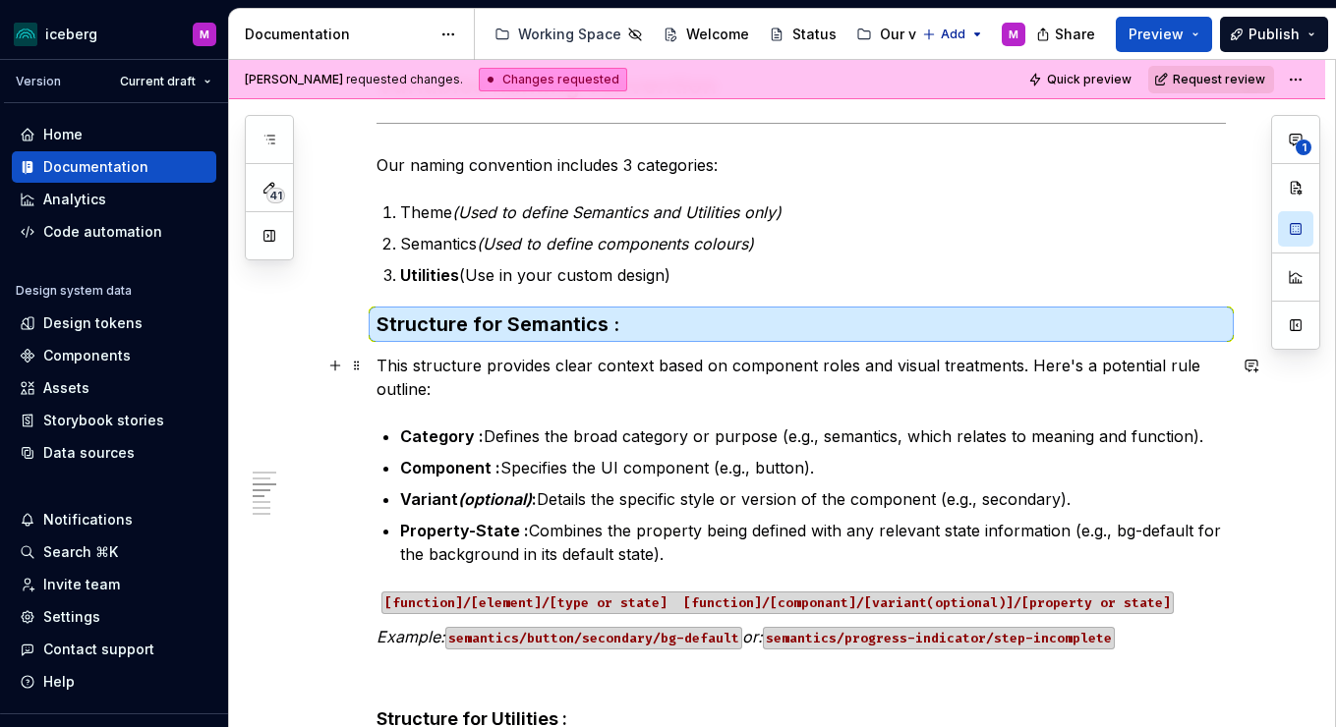
click at [716, 361] on p "This structure provides clear context based on component roles and visual treat…" at bounding box center [801, 377] width 849 height 47
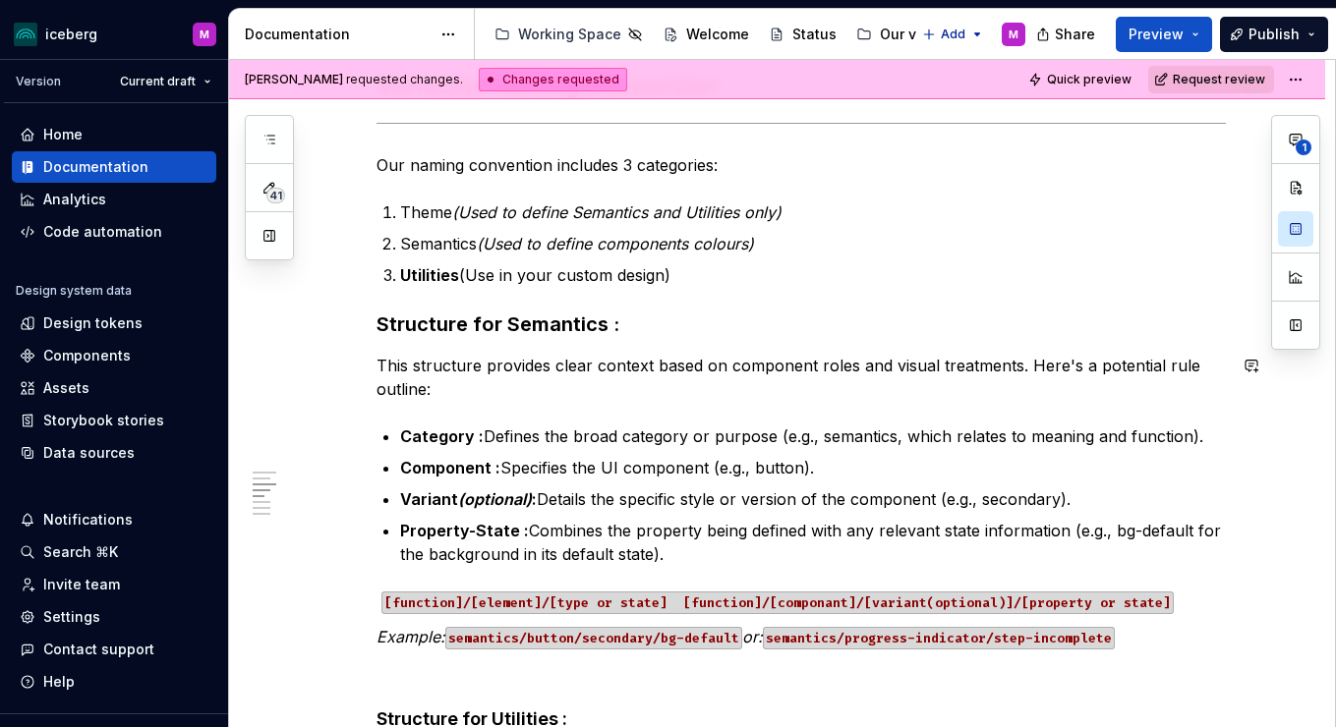
click at [705, 442] on p "Category : Defines the broad category or purpose (e.g., semantics, which relate…" at bounding box center [813, 437] width 826 height 24
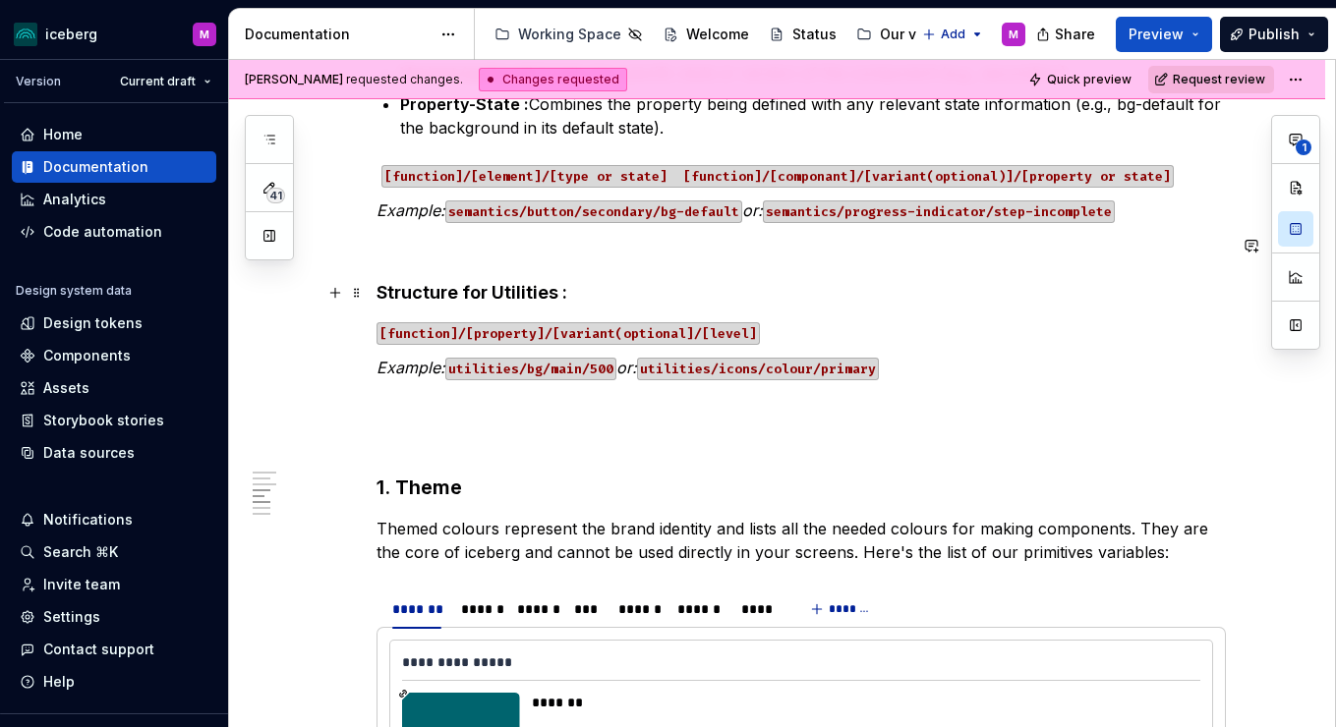
scroll to position [2264, 0]
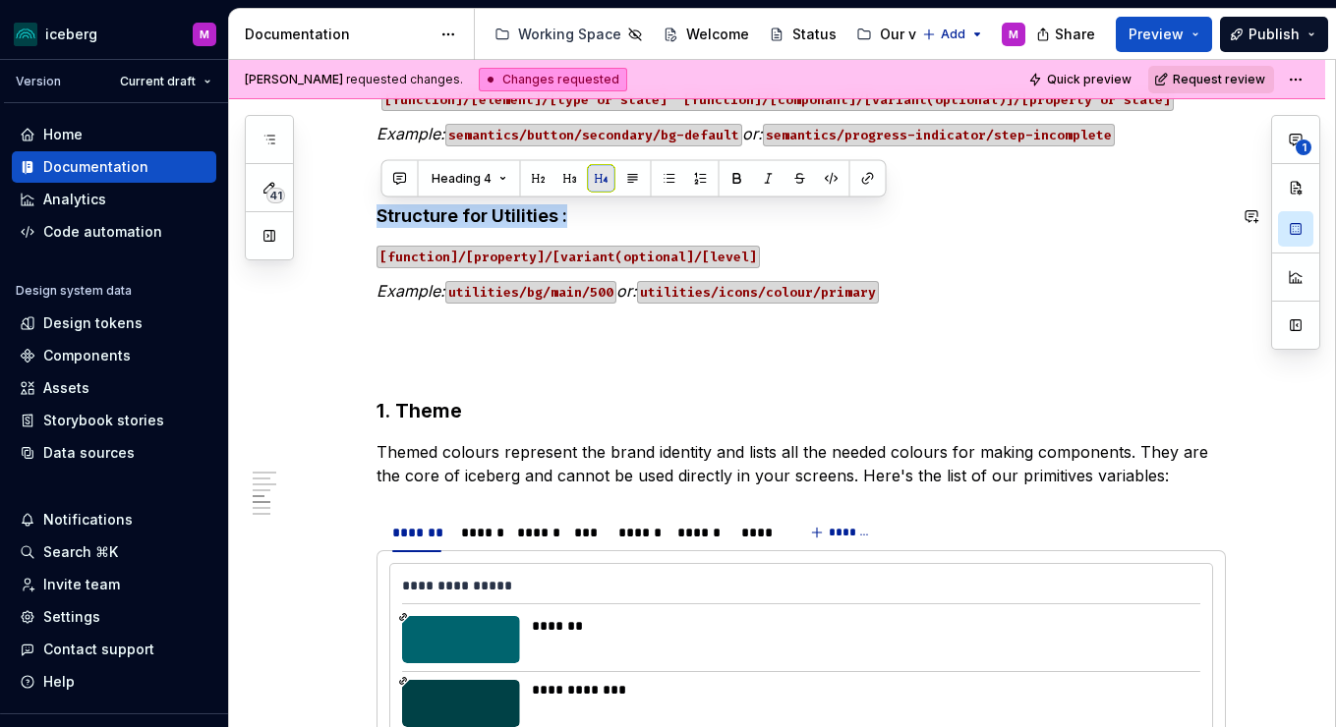
drag, startPoint x: 415, startPoint y: 203, endPoint x: 610, endPoint y: 172, distance: 197.0
click at [566, 175] on button "button" at bounding box center [570, 179] width 28 height 28
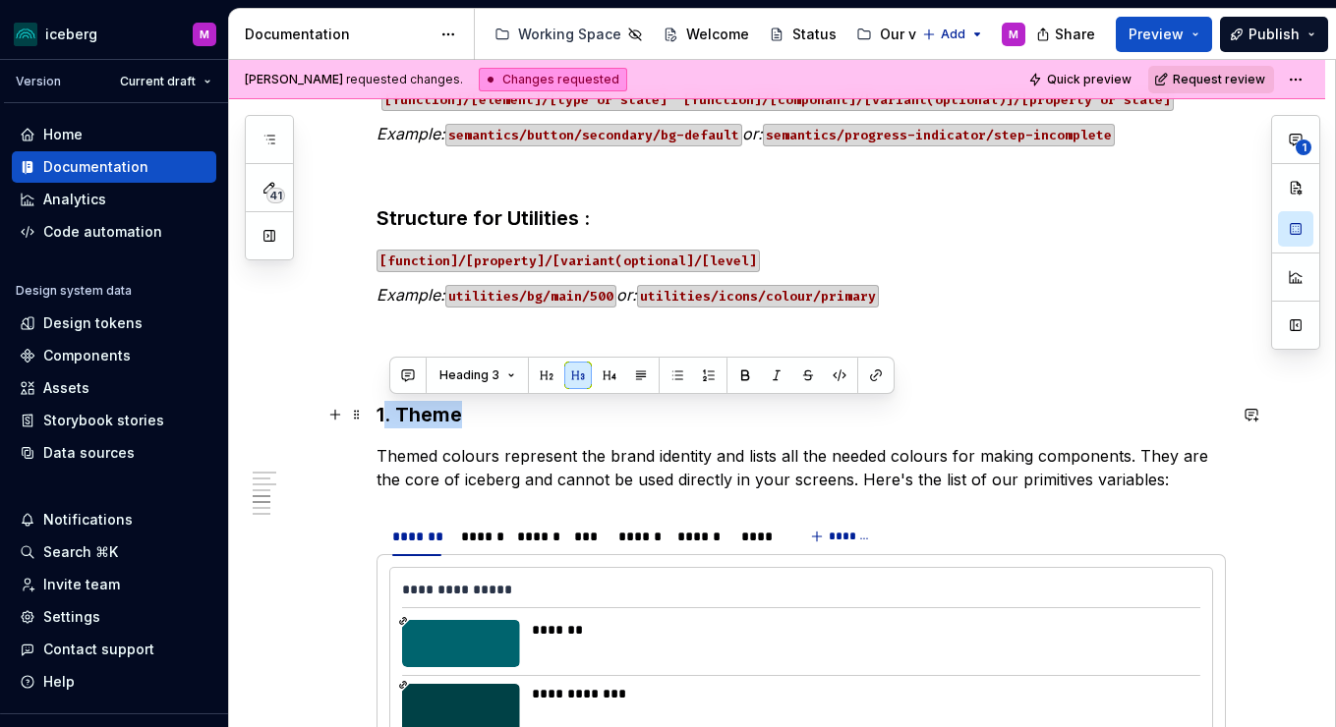
drag, startPoint x: 443, startPoint y: 412, endPoint x: 392, endPoint y: 409, distance: 51.2
click at [392, 409] on h3 "1. Theme" at bounding box center [801, 415] width 849 height 28
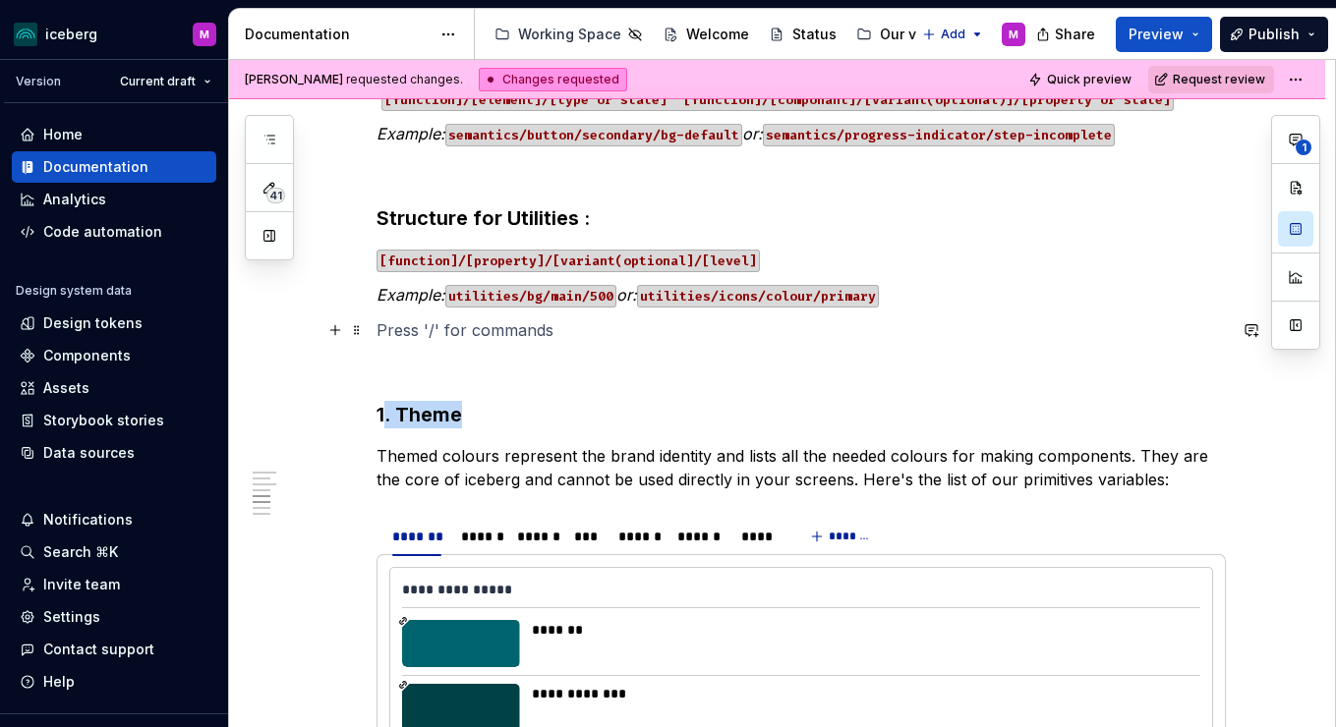
click at [638, 337] on p at bounding box center [801, 331] width 849 height 24
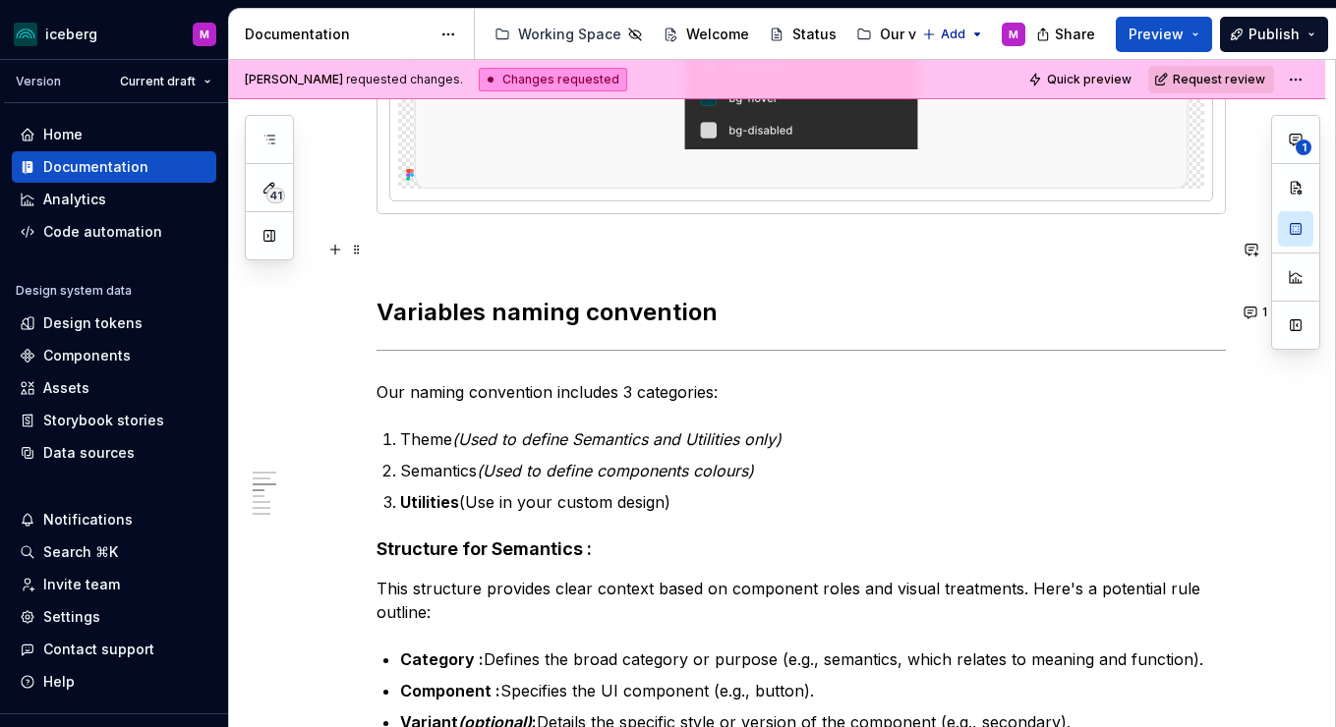
scroll to position [1525, 0]
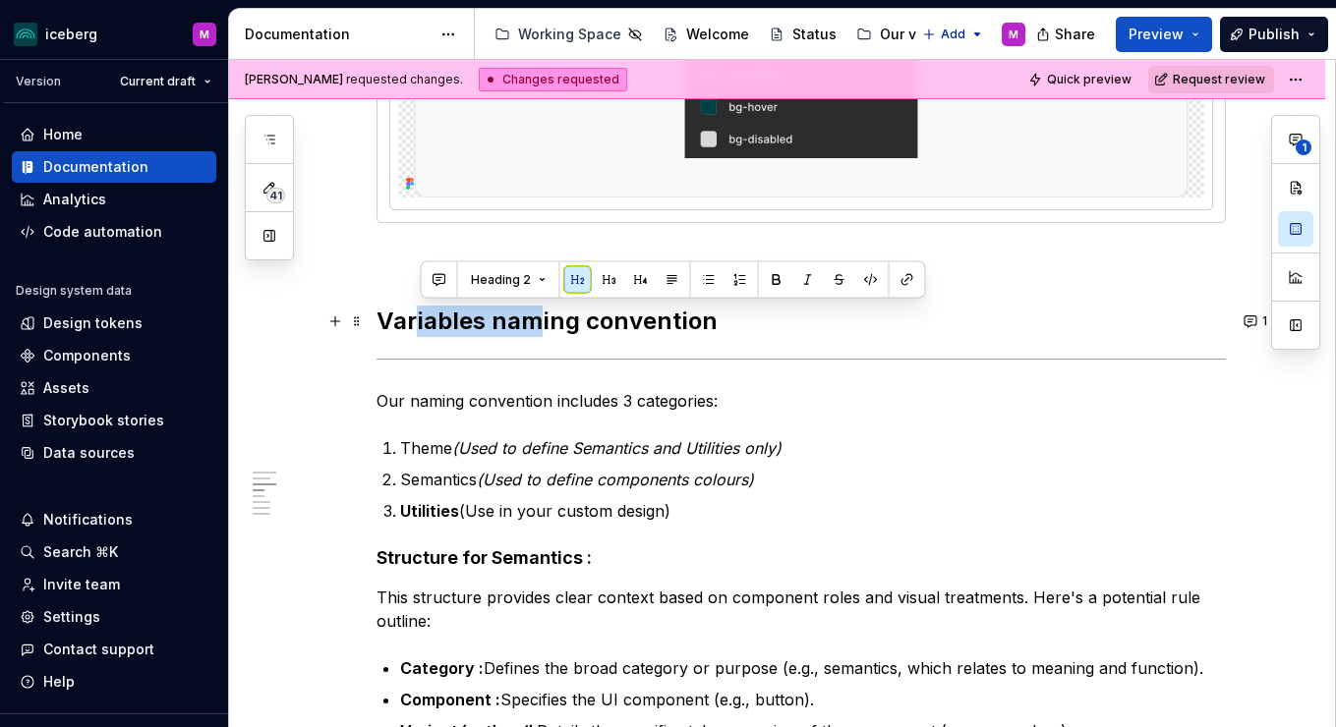
click at [417, 318] on h2 "Variables naming convention" at bounding box center [801, 321] width 849 height 31
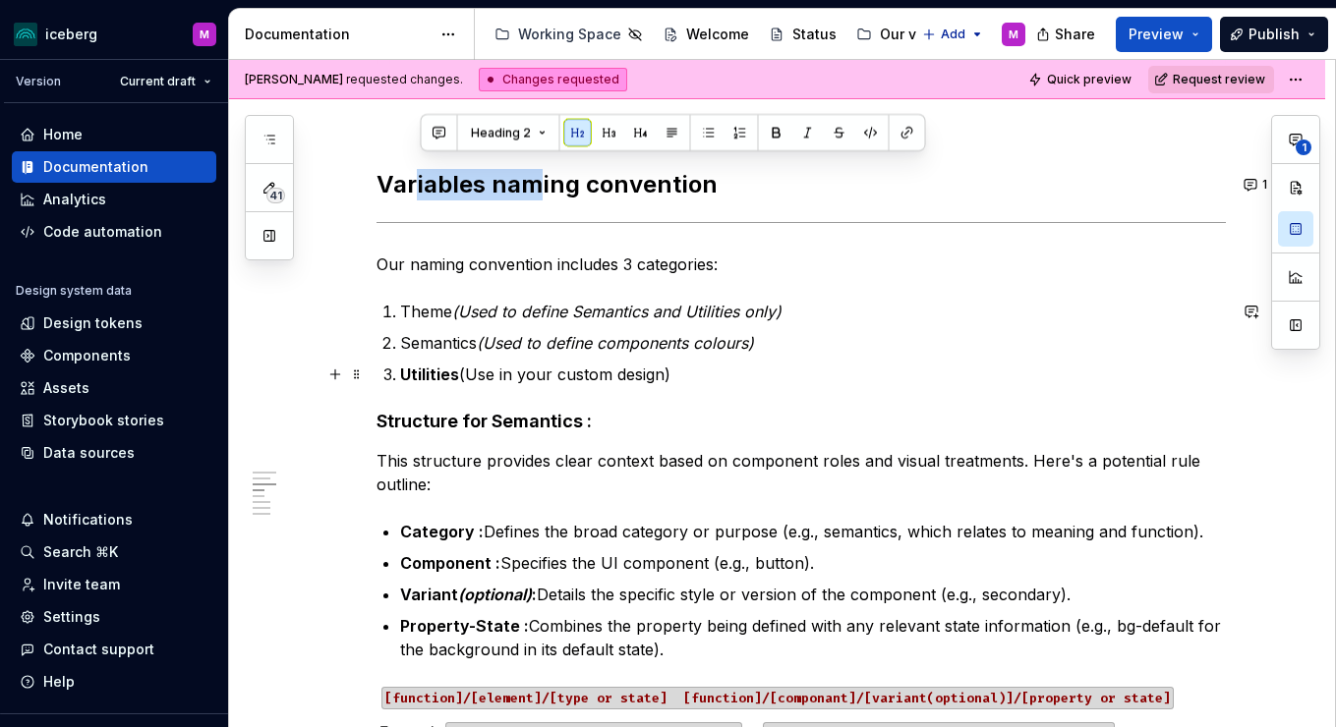
scroll to position [1675, 0]
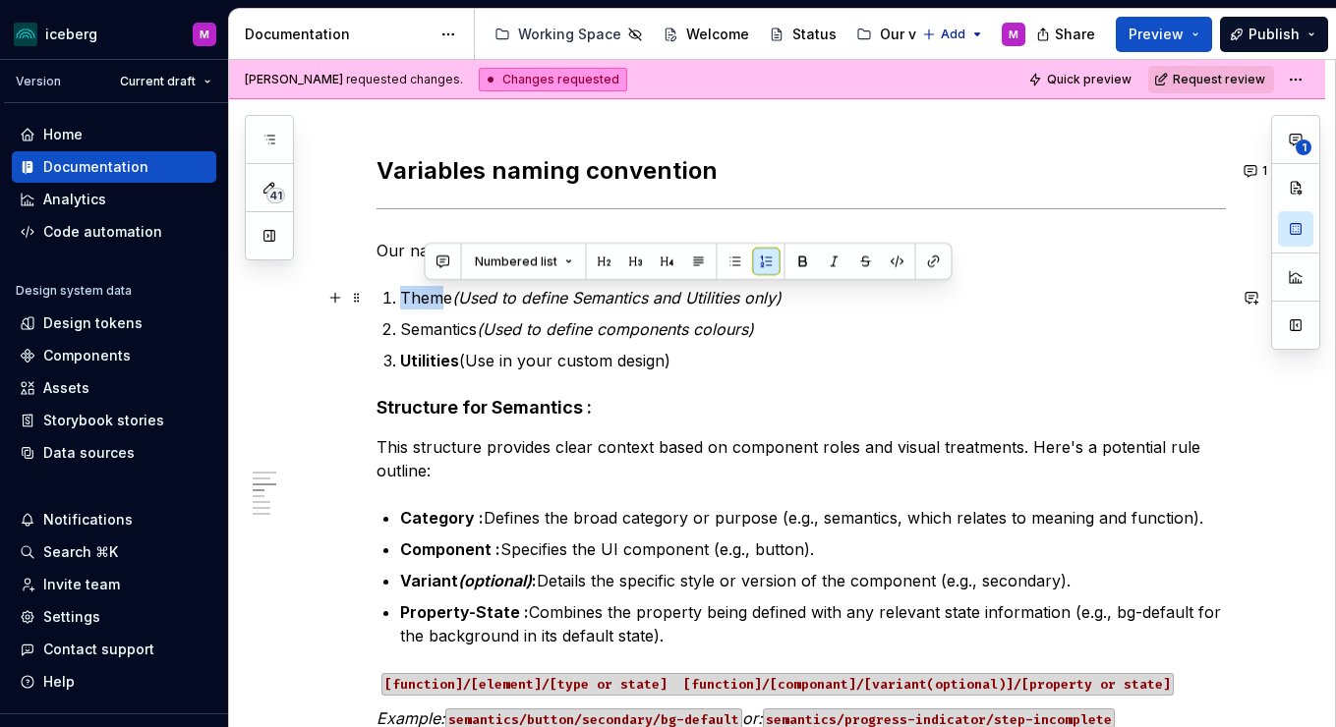
drag, startPoint x: 448, startPoint y: 303, endPoint x: 394, endPoint y: 295, distance: 54.6
click at [400, 295] on li "Theme (Used to define Semantics and Utilities only)" at bounding box center [813, 298] width 826 height 24
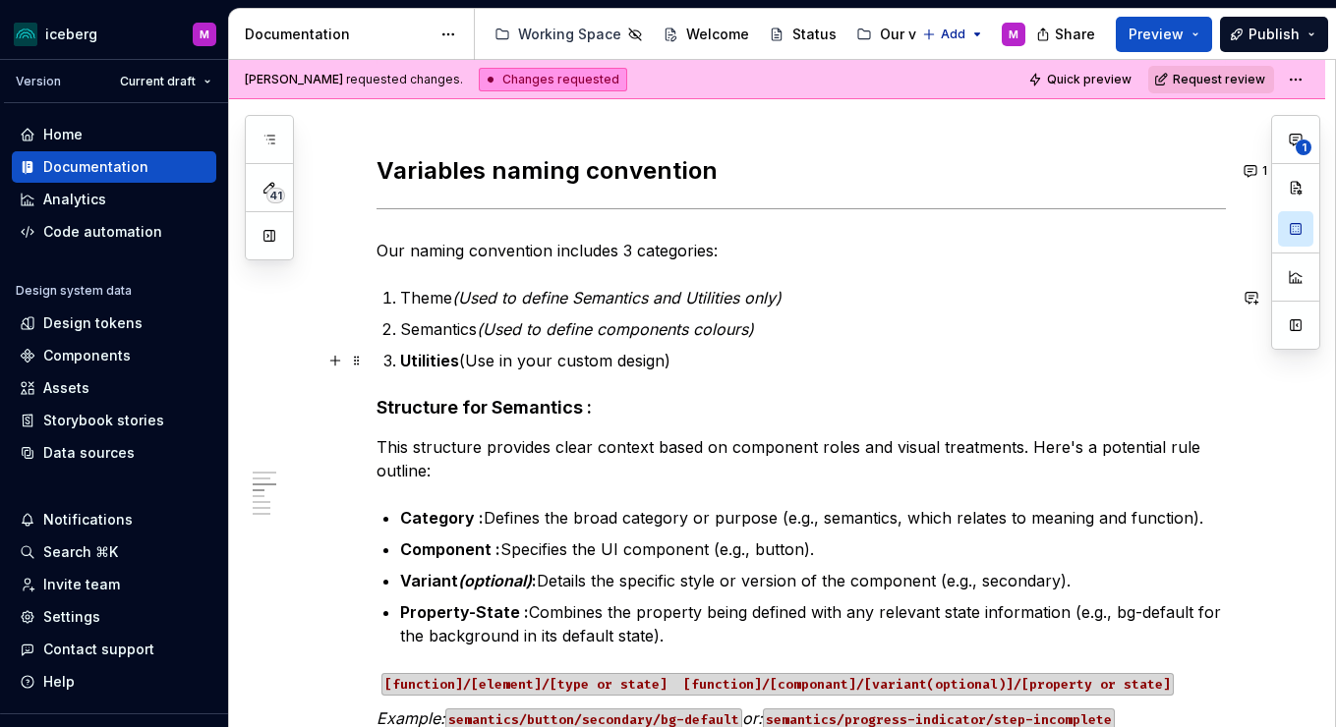
click at [653, 348] on ol "Theme (Used to define Semantics and Utilities only) Semantics (Used to define c…" at bounding box center [813, 329] width 826 height 87
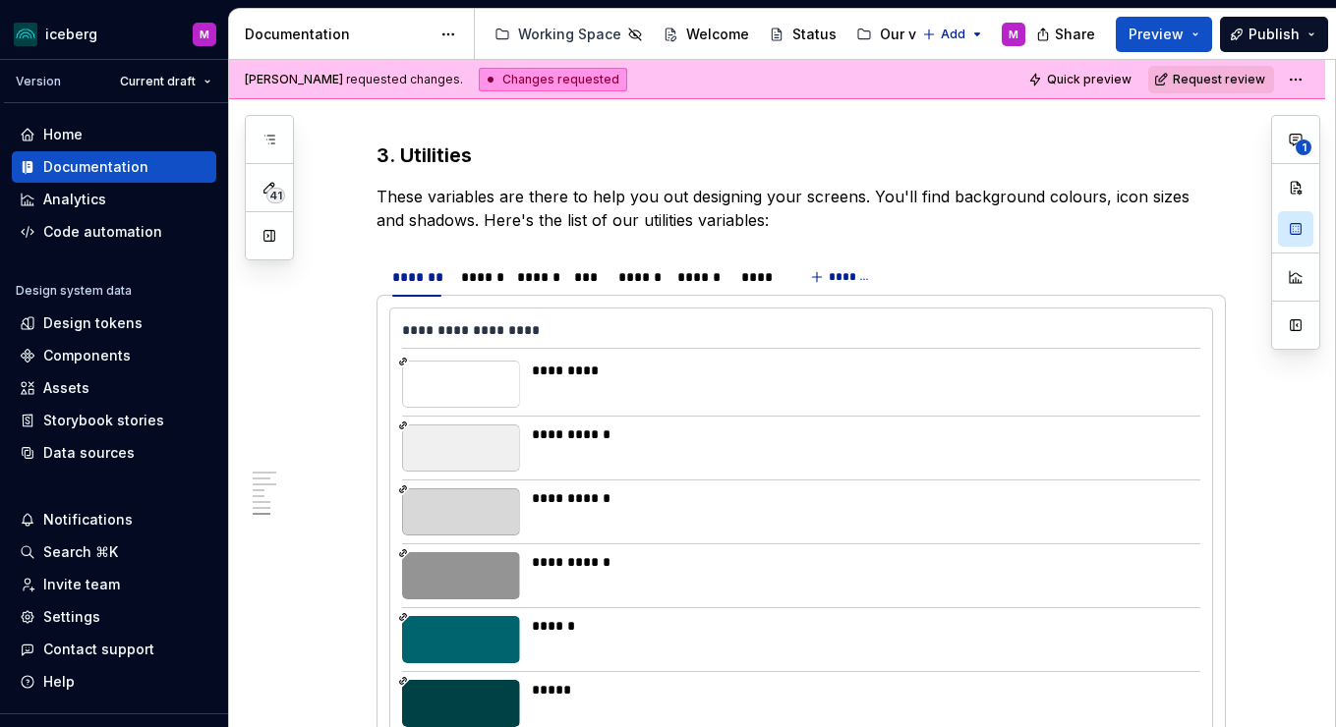
scroll to position [13050, 0]
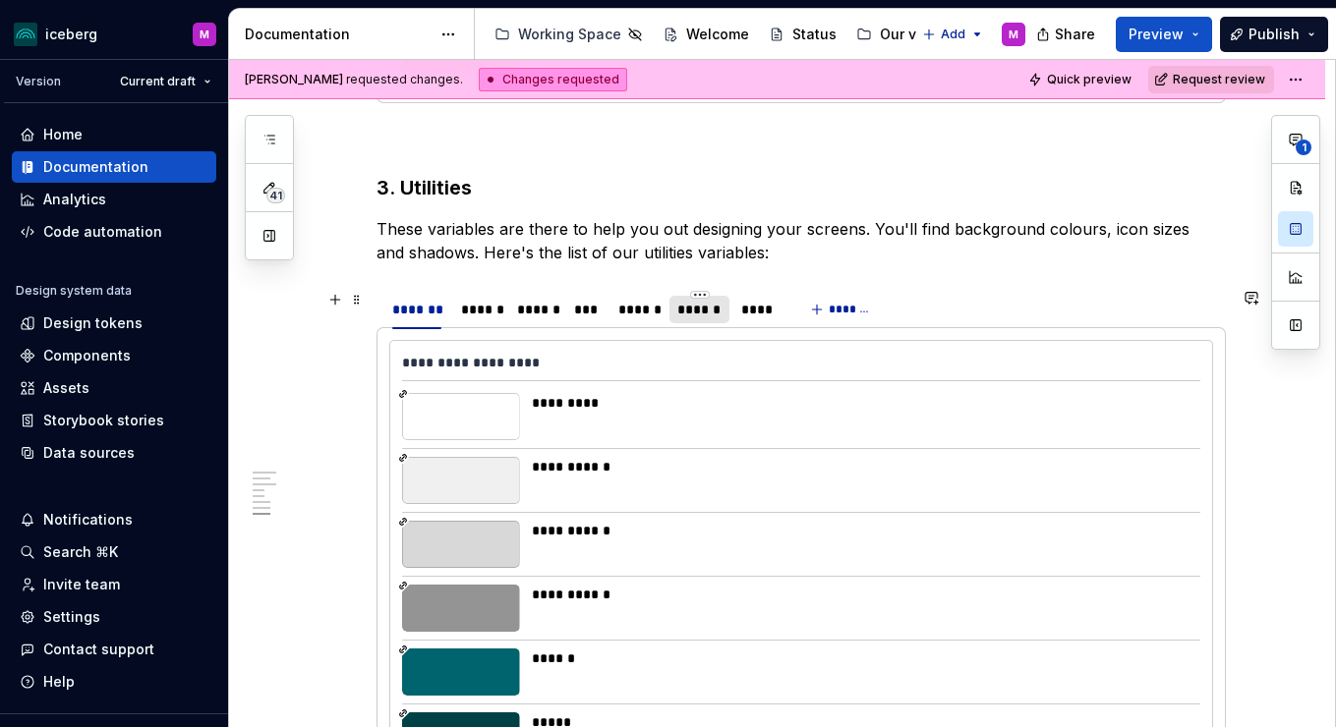
click at [711, 314] on div "******" at bounding box center [699, 310] width 44 height 20
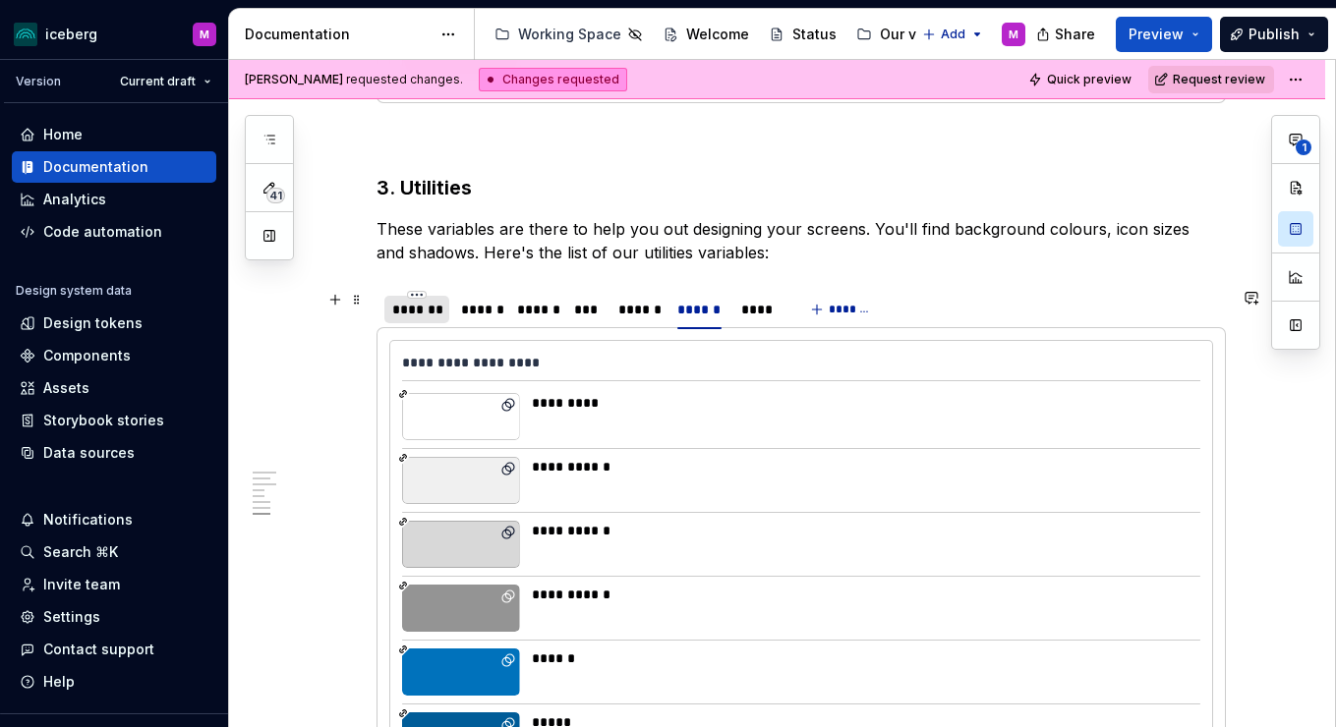
click at [442, 315] on div "*******" at bounding box center [417, 310] width 50 height 20
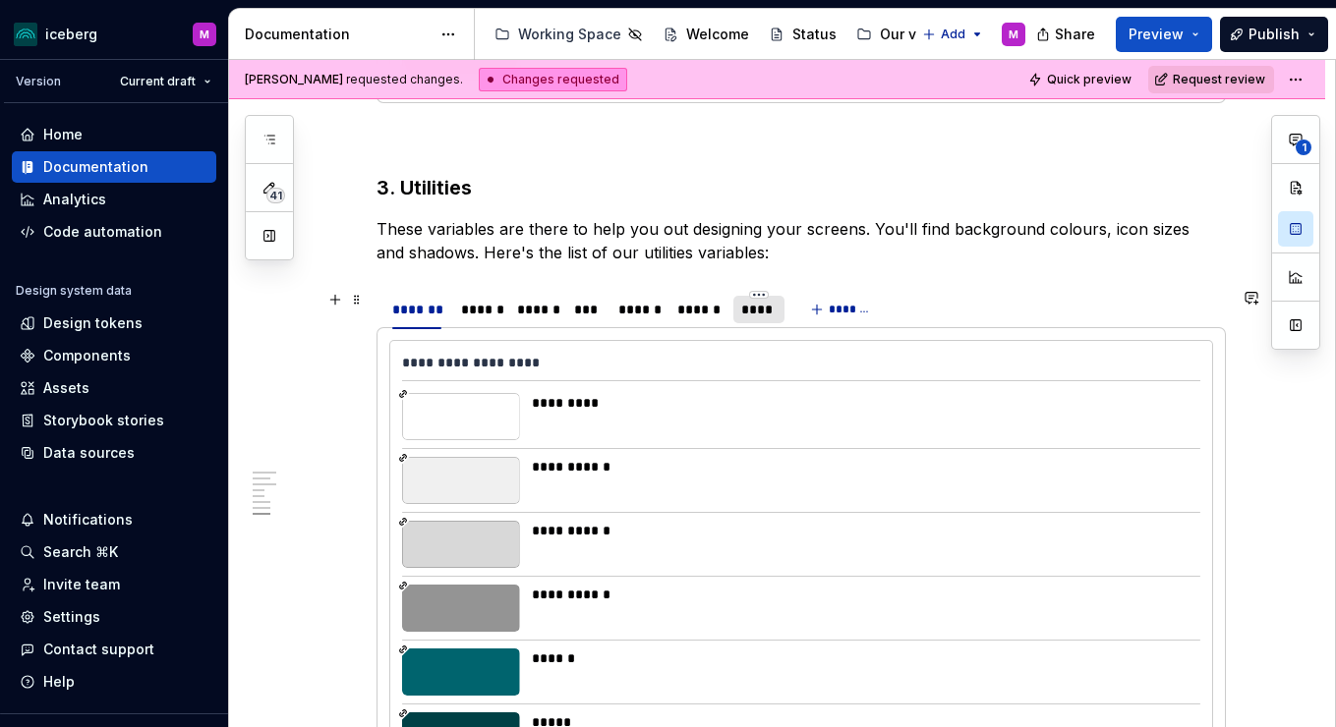
click at [757, 319] on div "****" at bounding box center [758, 310] width 51 height 28
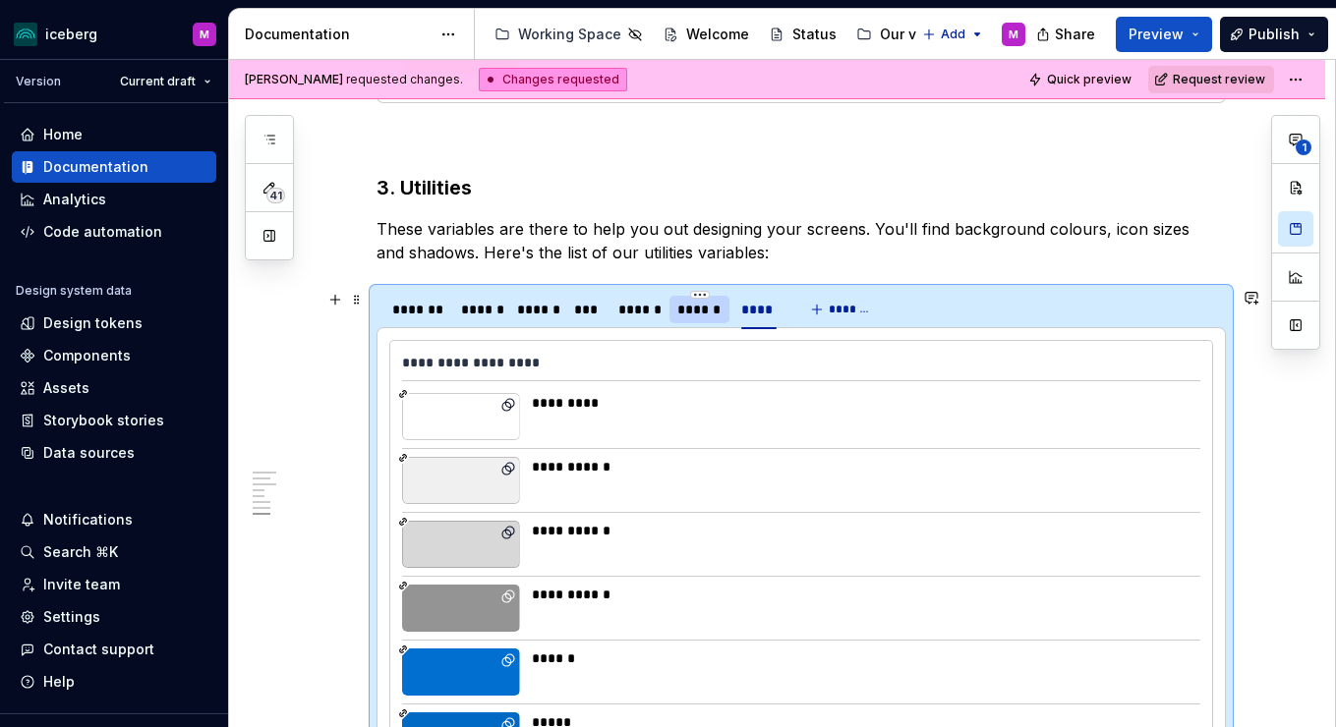
click at [704, 313] on div "******" at bounding box center [699, 310] width 44 height 20
click at [422, 313] on div "*******" at bounding box center [417, 310] width 50 height 20
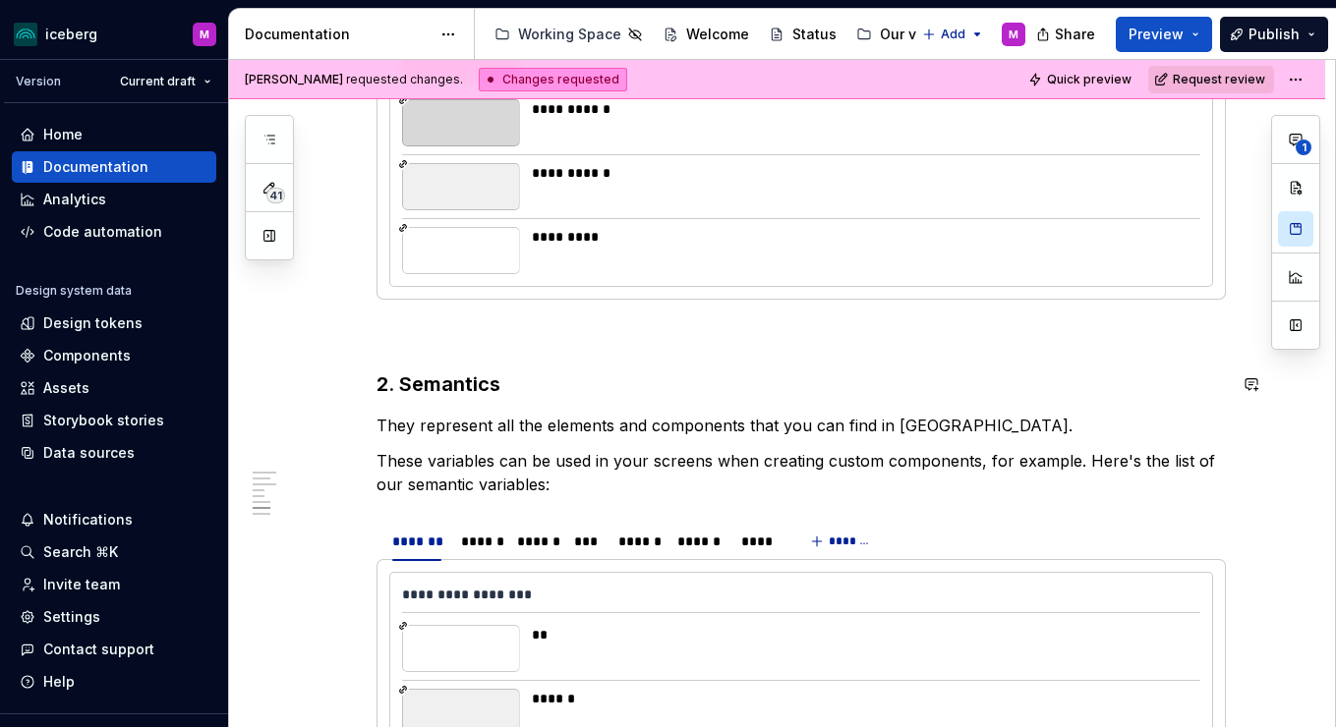
scroll to position [3918, 0]
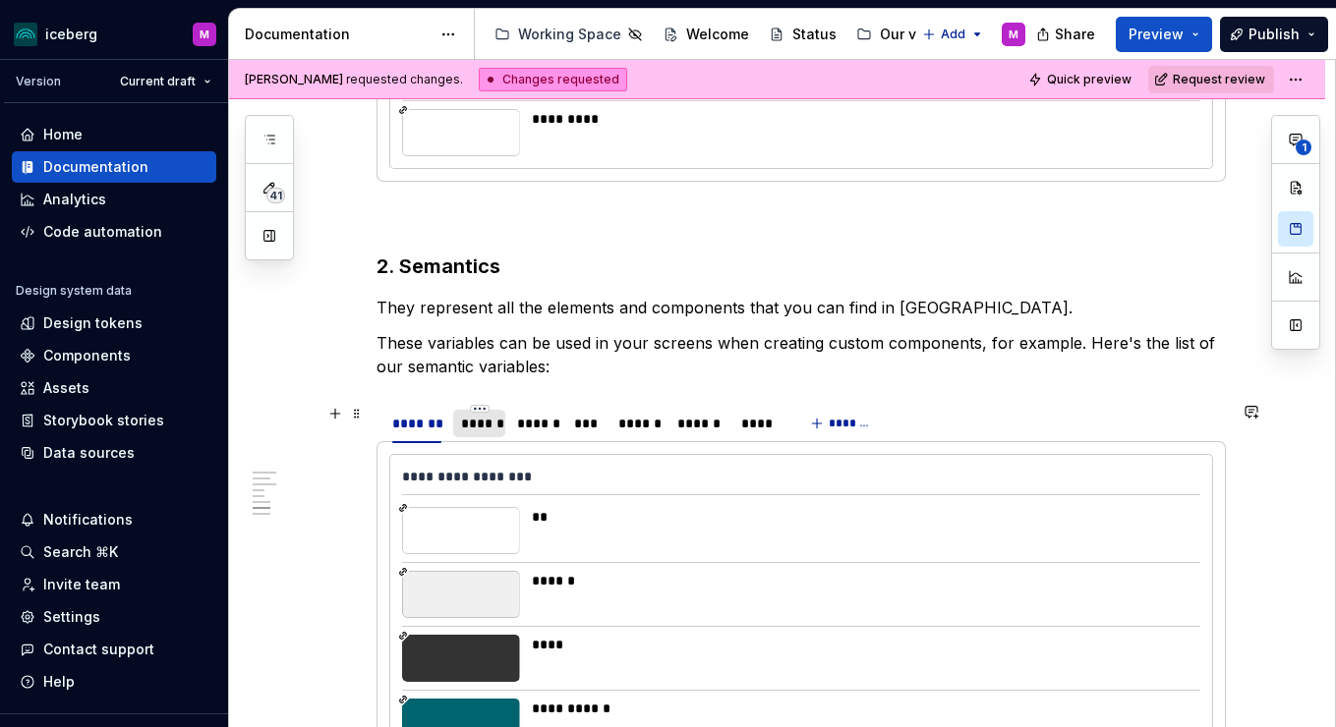
click at [493, 420] on div "******" at bounding box center [479, 424] width 36 height 20
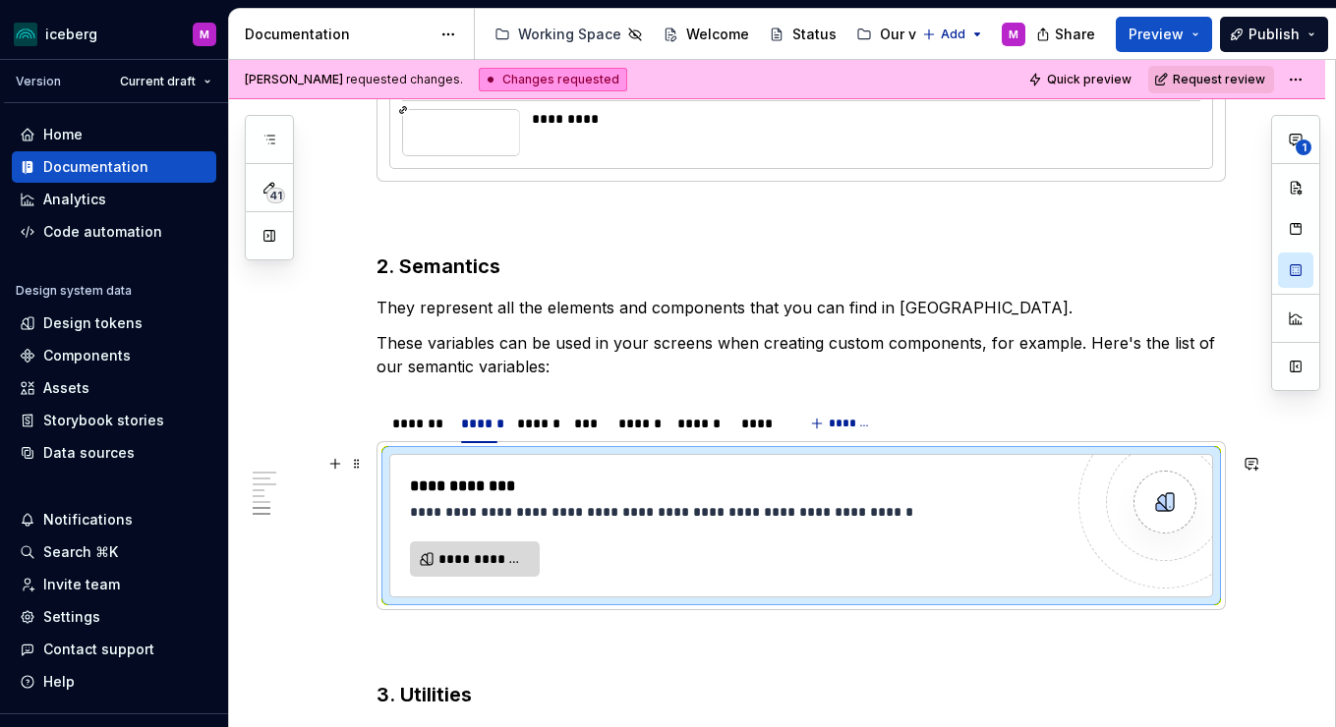
click at [460, 562] on span "**********" at bounding box center [482, 560] width 88 height 20
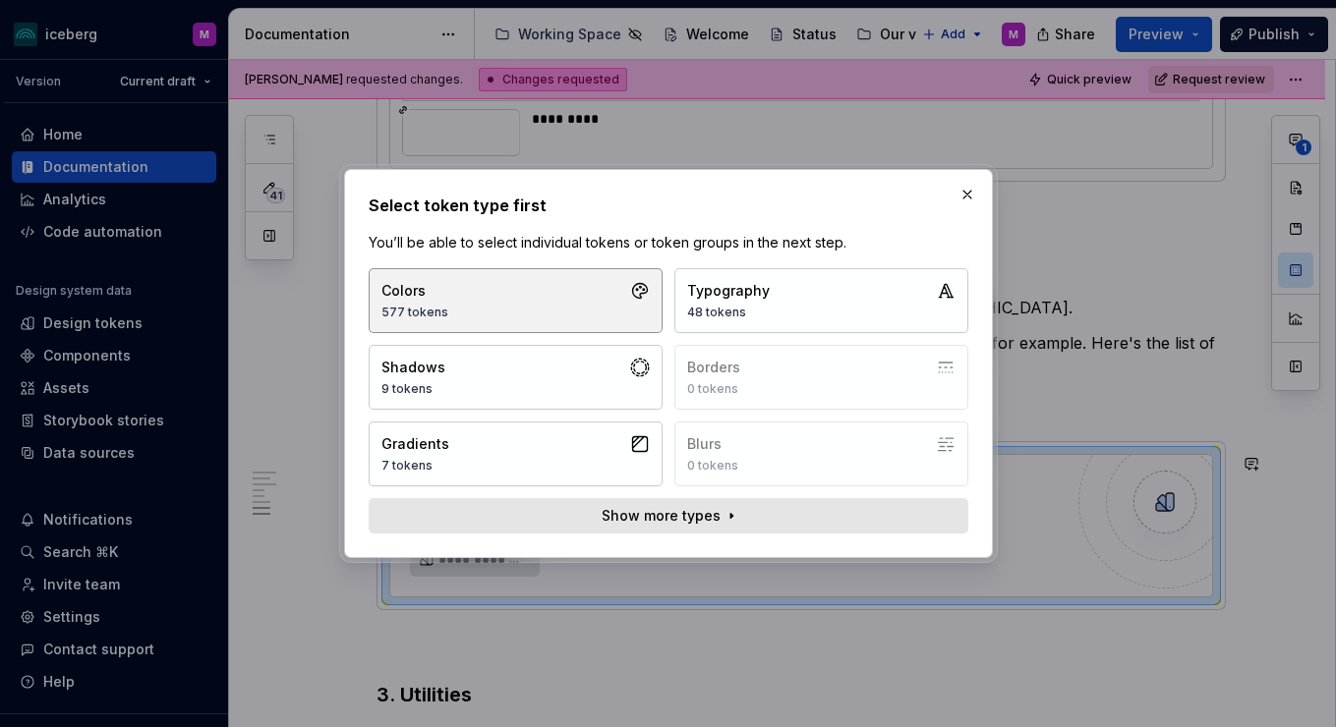
click at [585, 298] on button "Colors 577 tokens" at bounding box center [516, 300] width 294 height 65
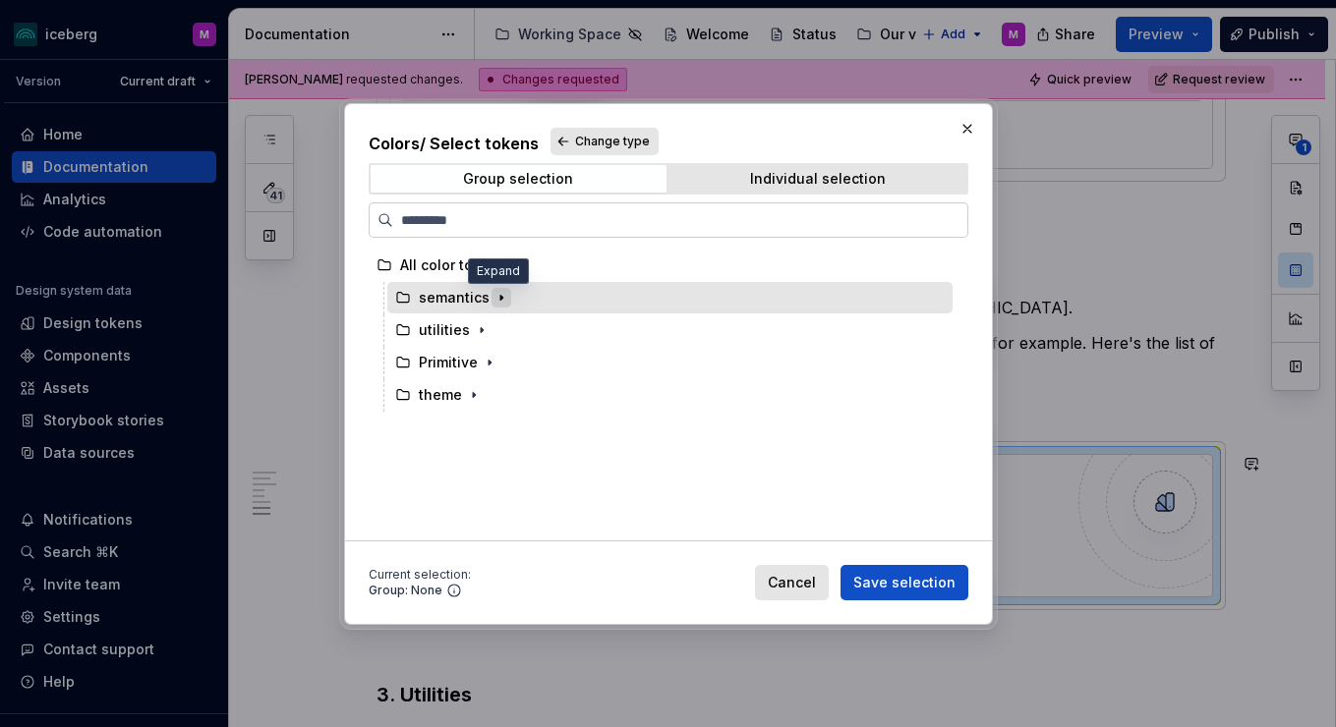
click at [493, 298] on icon "button" at bounding box center [501, 298] width 16 height 16
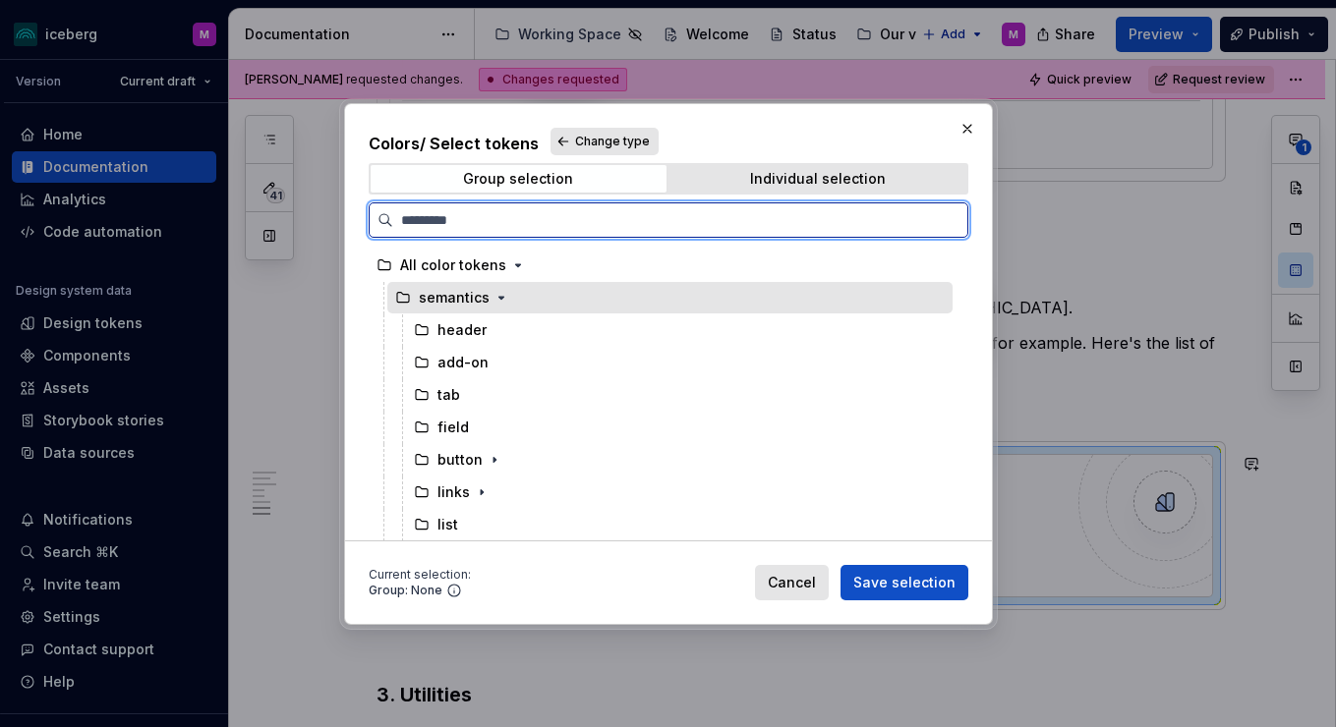
click at [446, 299] on div "semantics" at bounding box center [454, 298] width 71 height 20
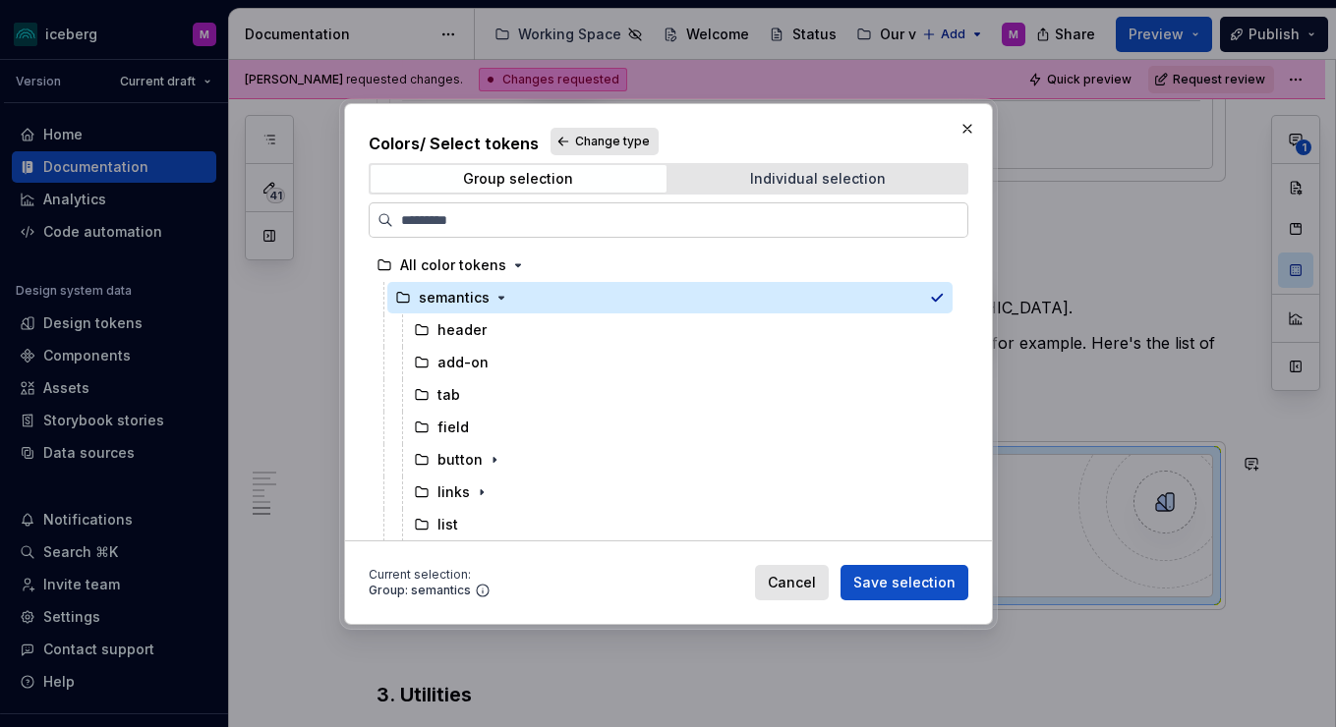
click at [860, 165] on span "Individual selection" at bounding box center [818, 179] width 296 height 28
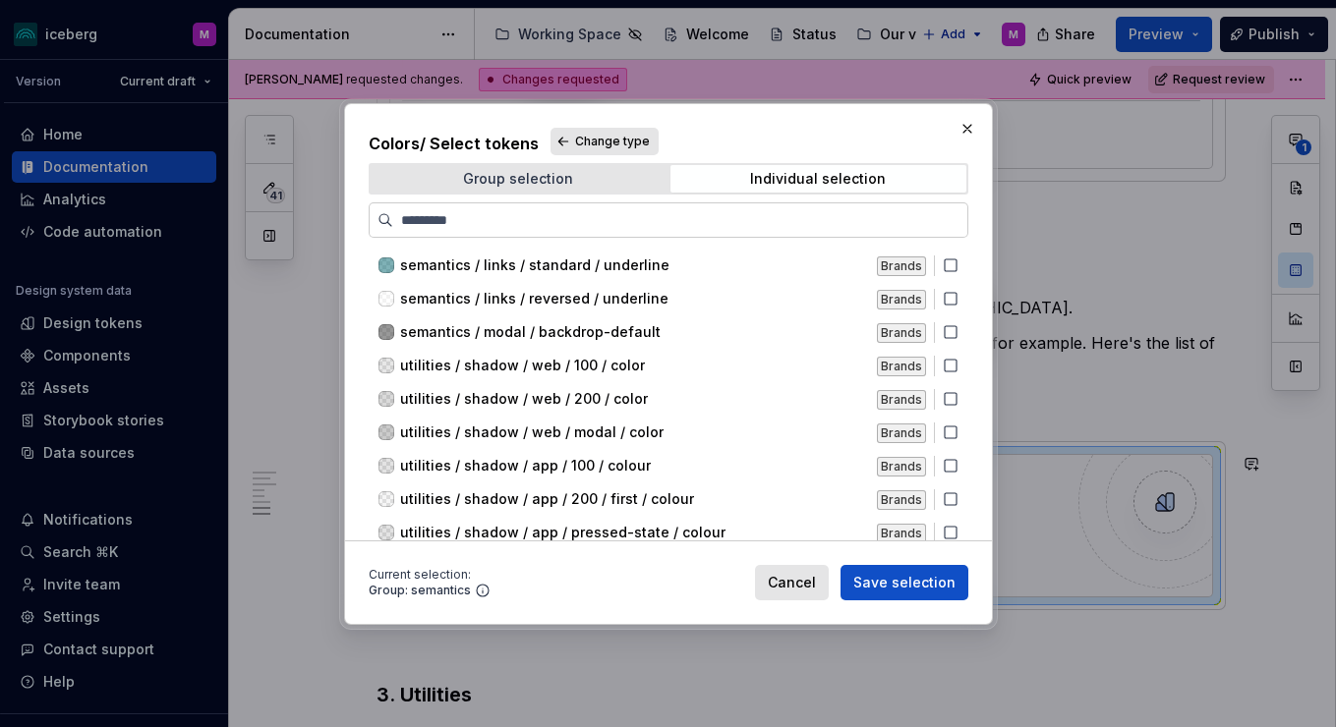
click at [542, 190] on span "Group selection" at bounding box center [519, 179] width 296 height 28
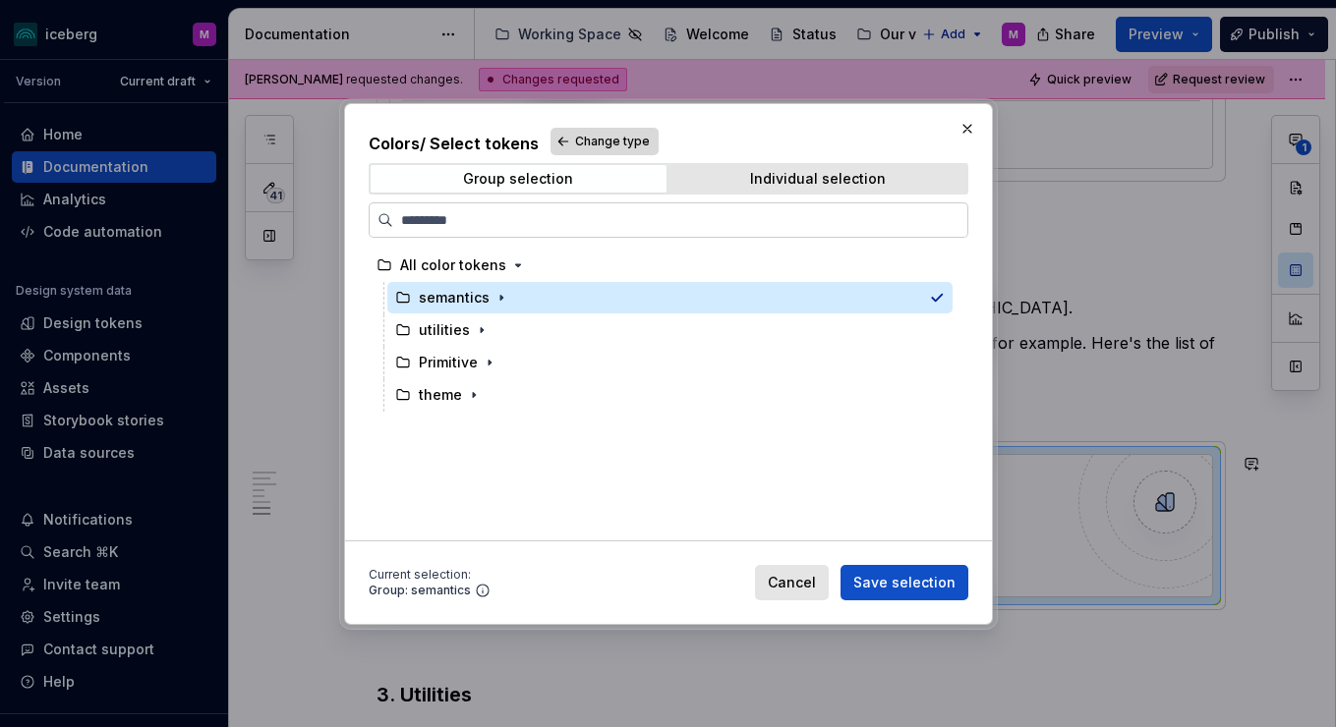
click at [609, 139] on span "Change type" at bounding box center [612, 142] width 75 height 16
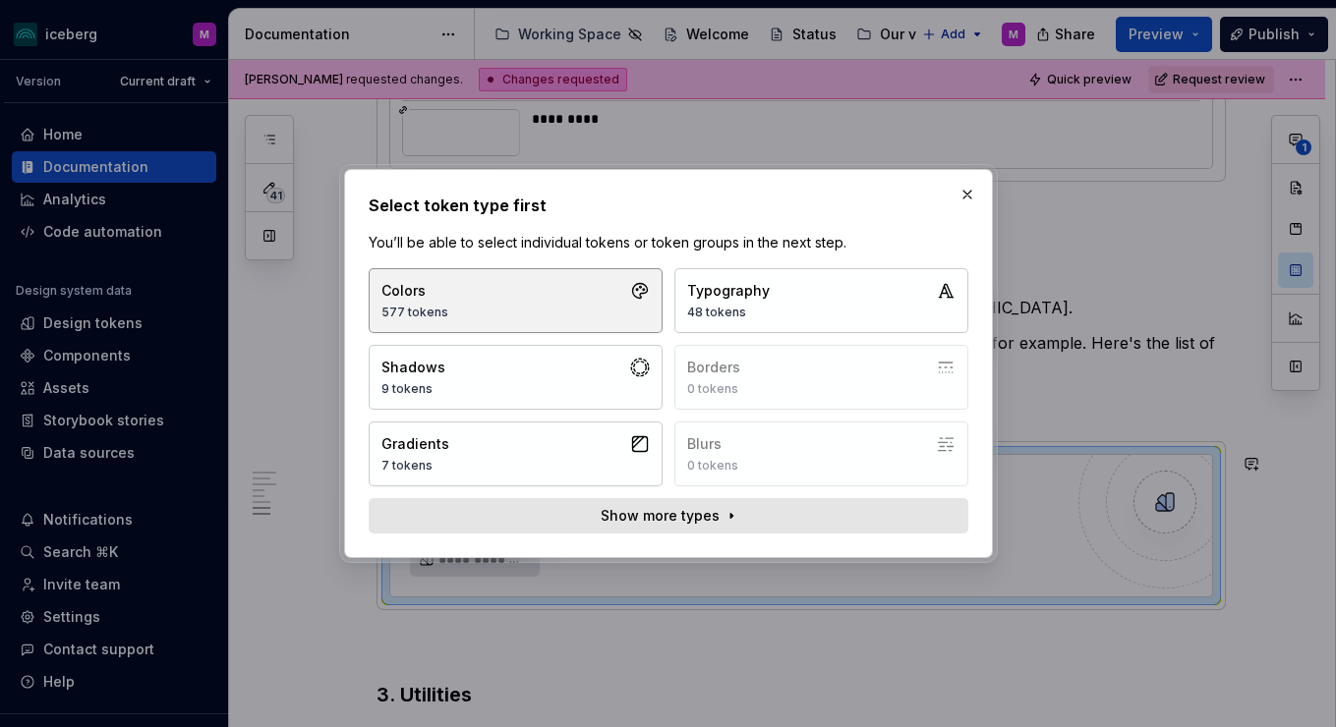
click at [581, 288] on button "Colors 577 tokens" at bounding box center [516, 300] width 294 height 65
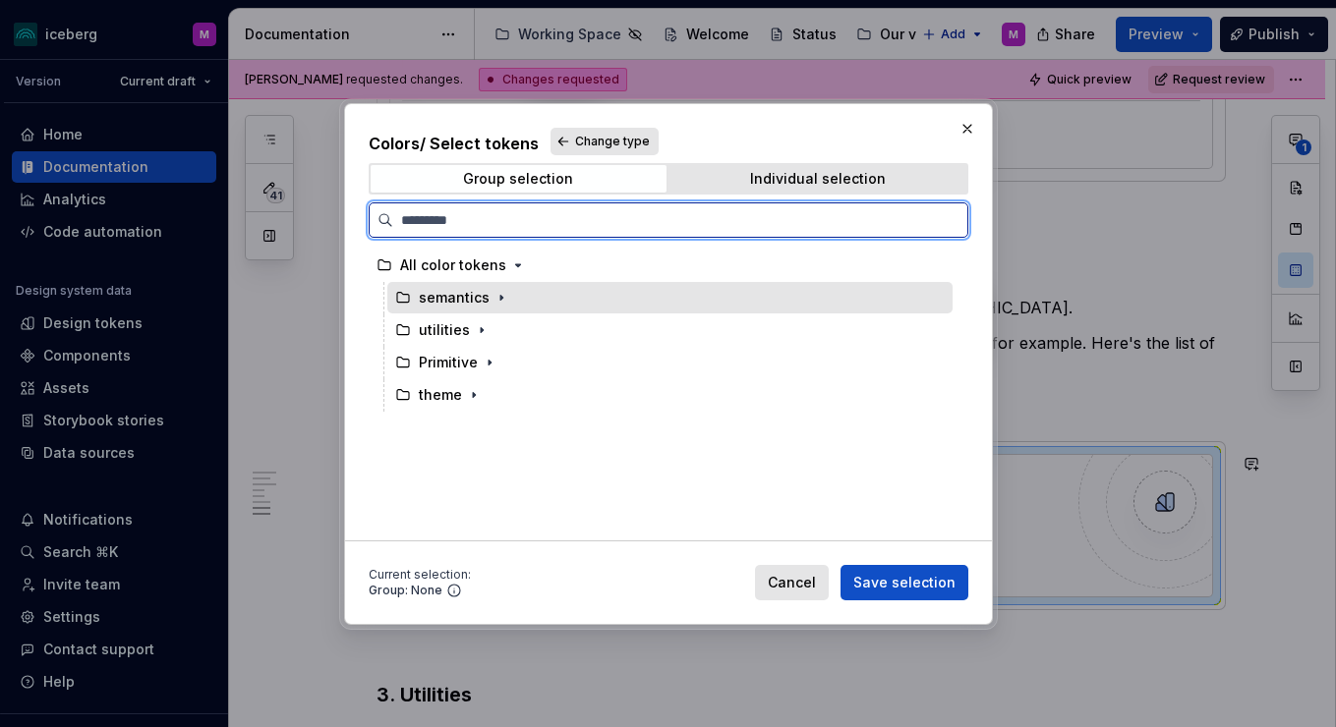
click at [534, 292] on div "semantics" at bounding box center [669, 297] width 565 height 31
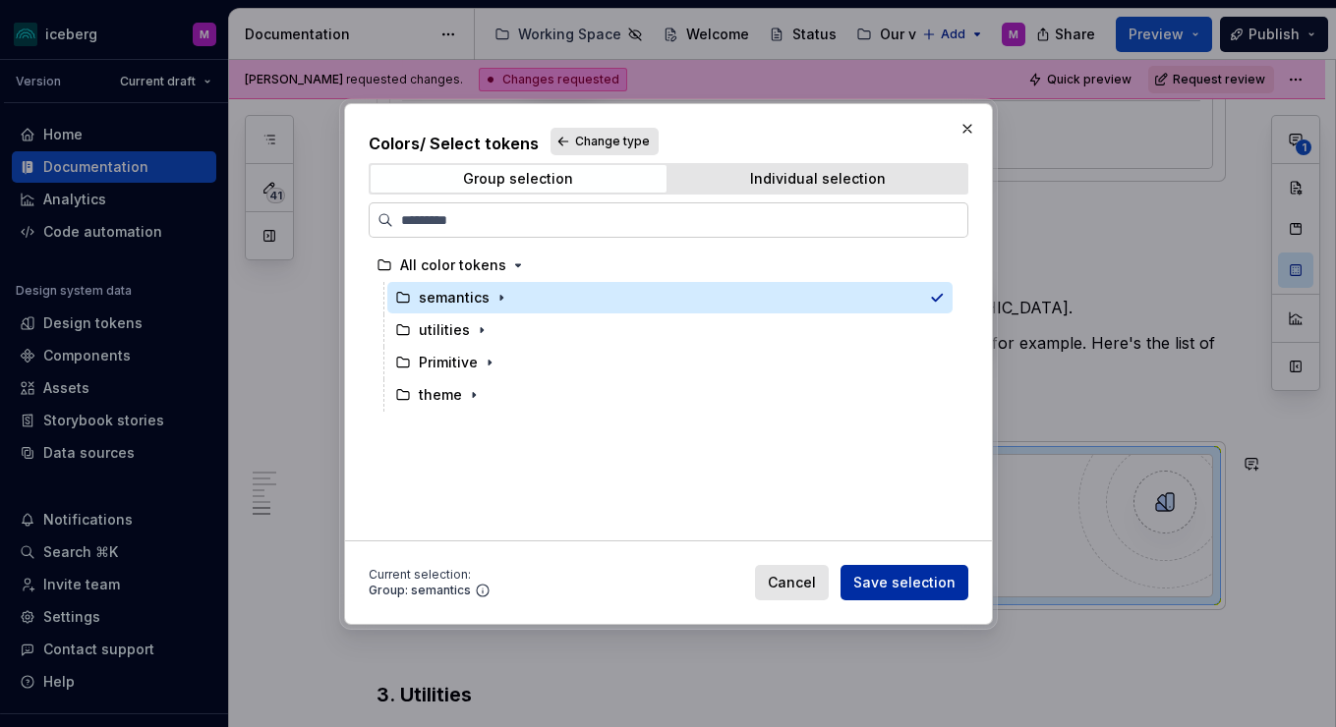
click at [903, 590] on span "Save selection" at bounding box center [904, 583] width 102 height 20
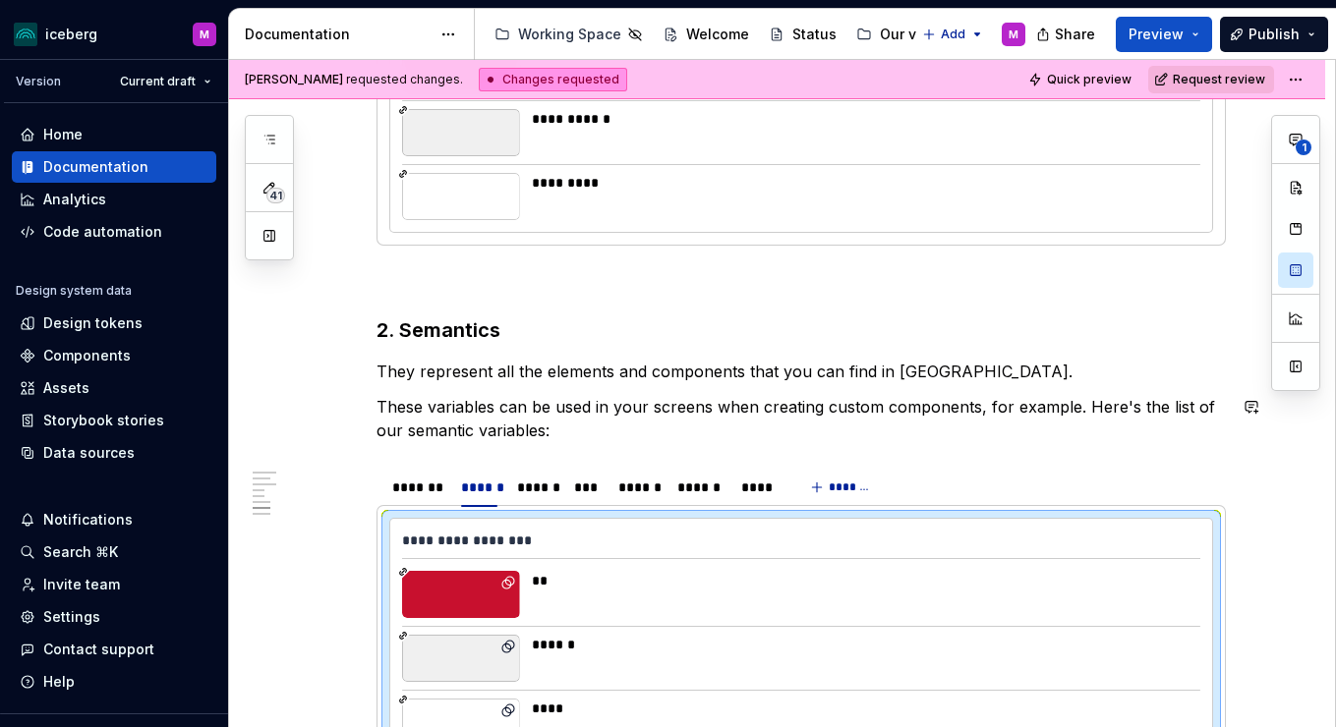
scroll to position [3859, 0]
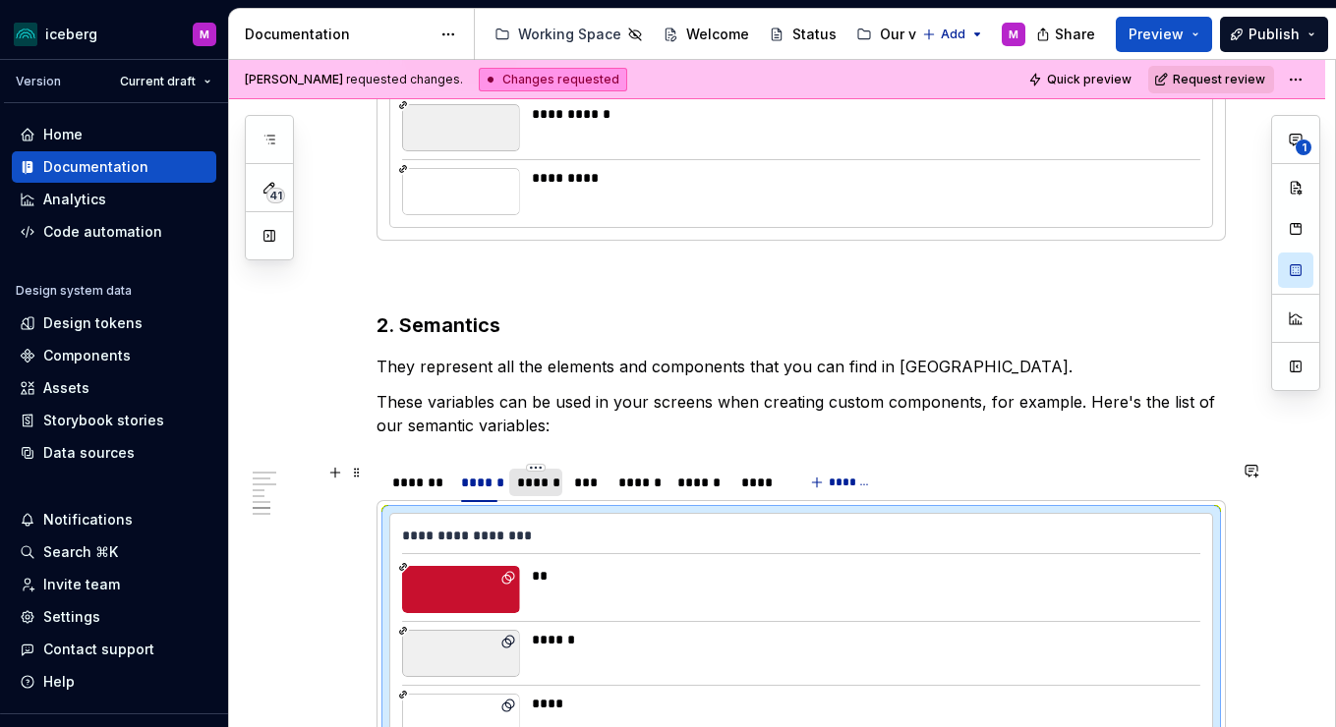
click at [538, 491] on div "******" at bounding box center [535, 483] width 37 height 20
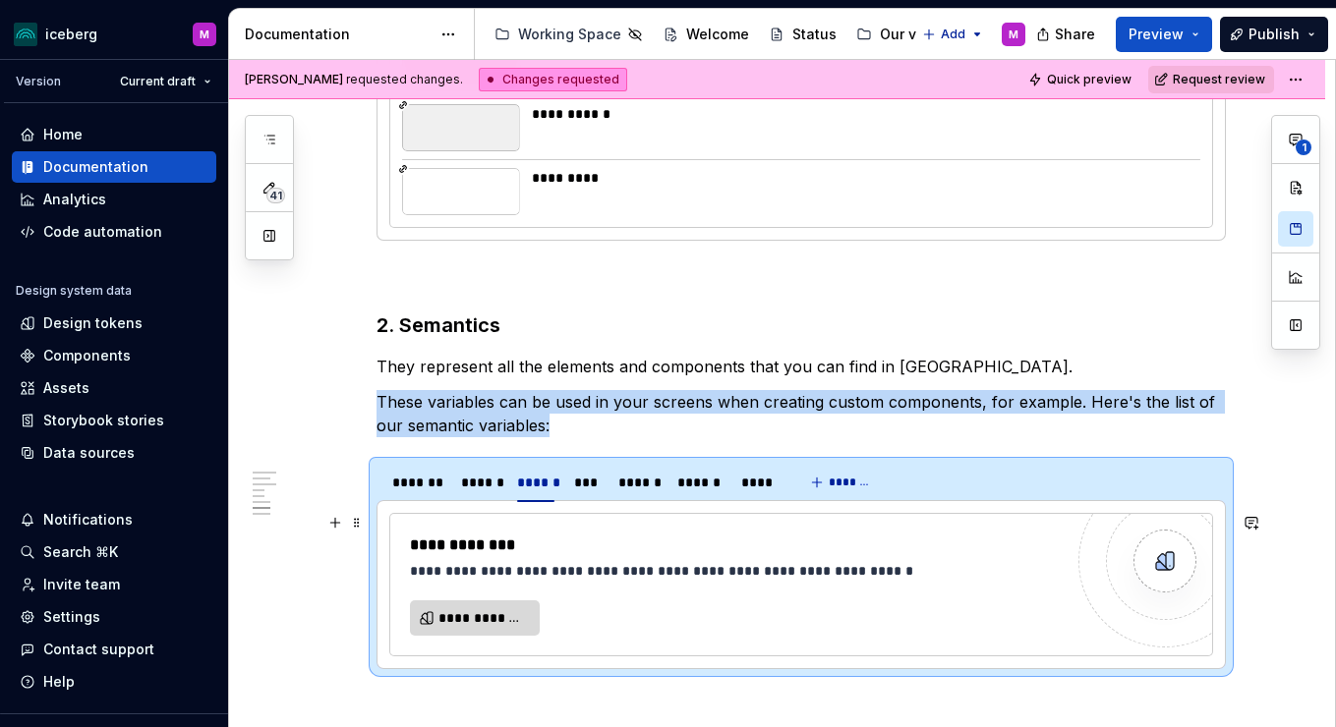
click at [491, 621] on span "**********" at bounding box center [482, 619] width 88 height 20
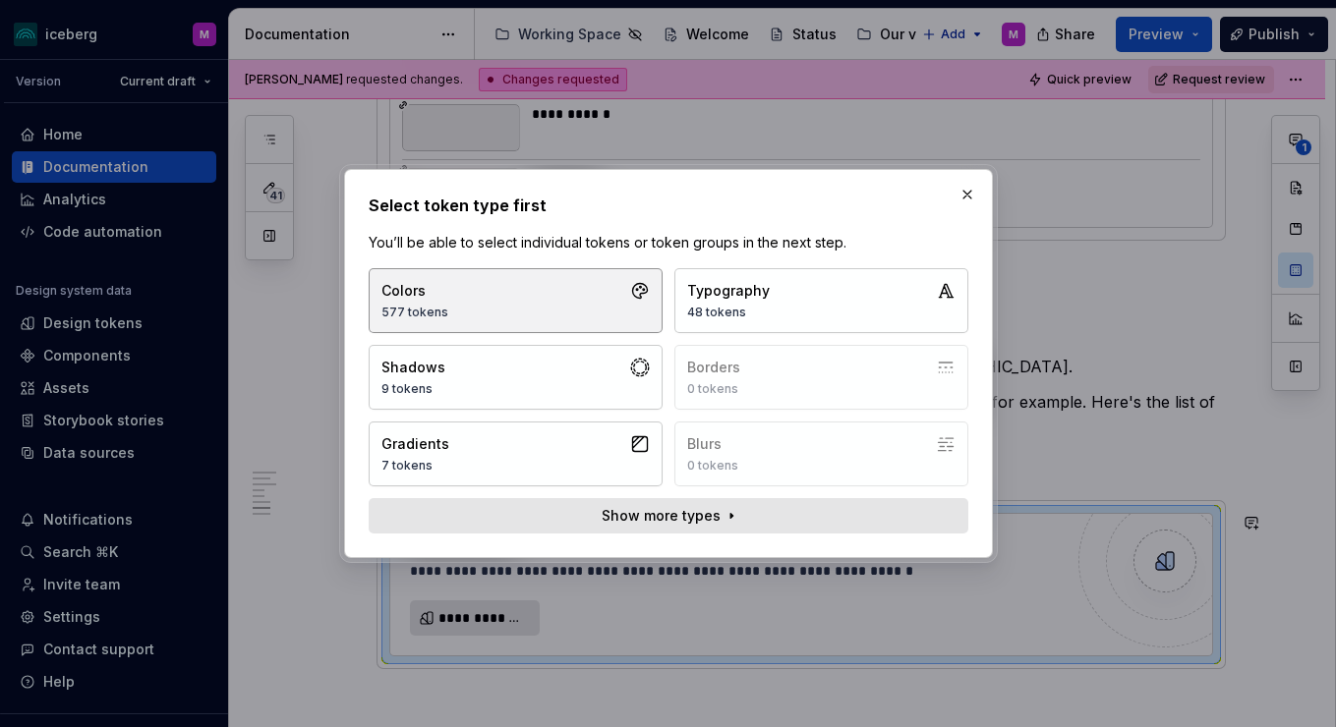
click at [578, 306] on button "Colors 577 tokens" at bounding box center [516, 300] width 294 height 65
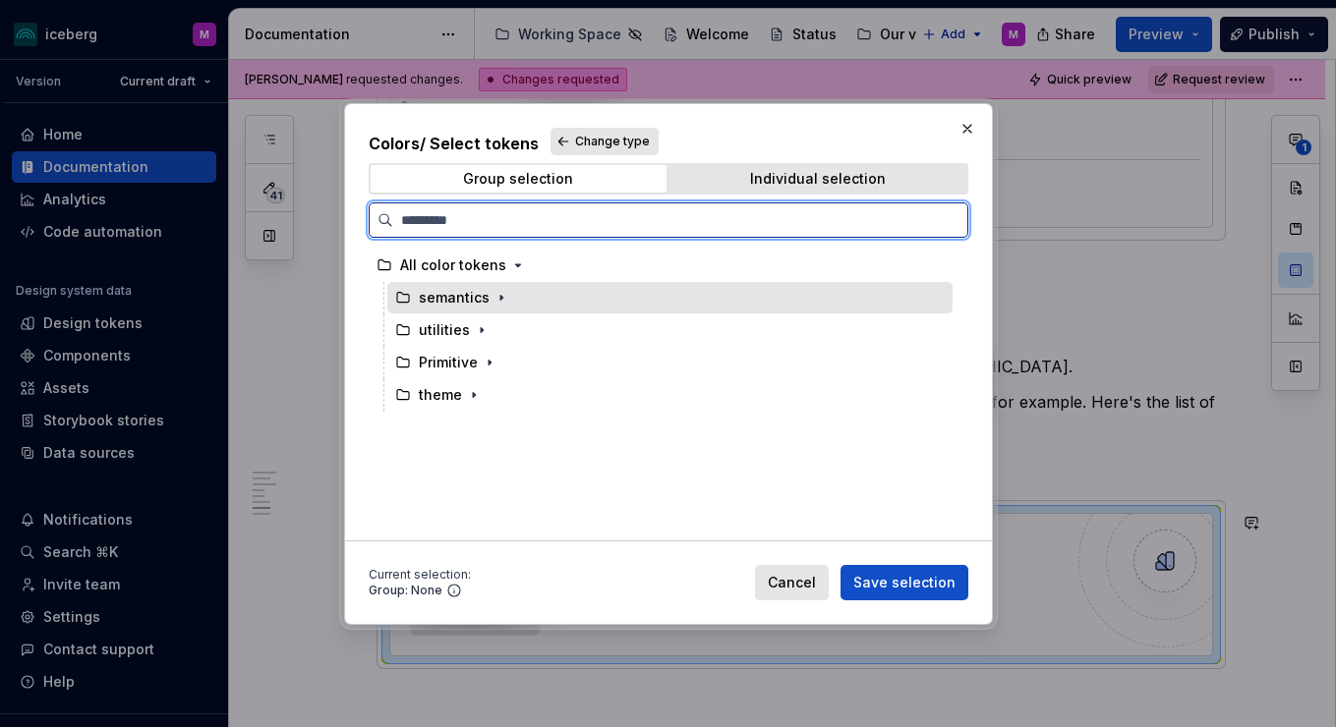
click at [572, 311] on div "semantics" at bounding box center [669, 297] width 565 height 31
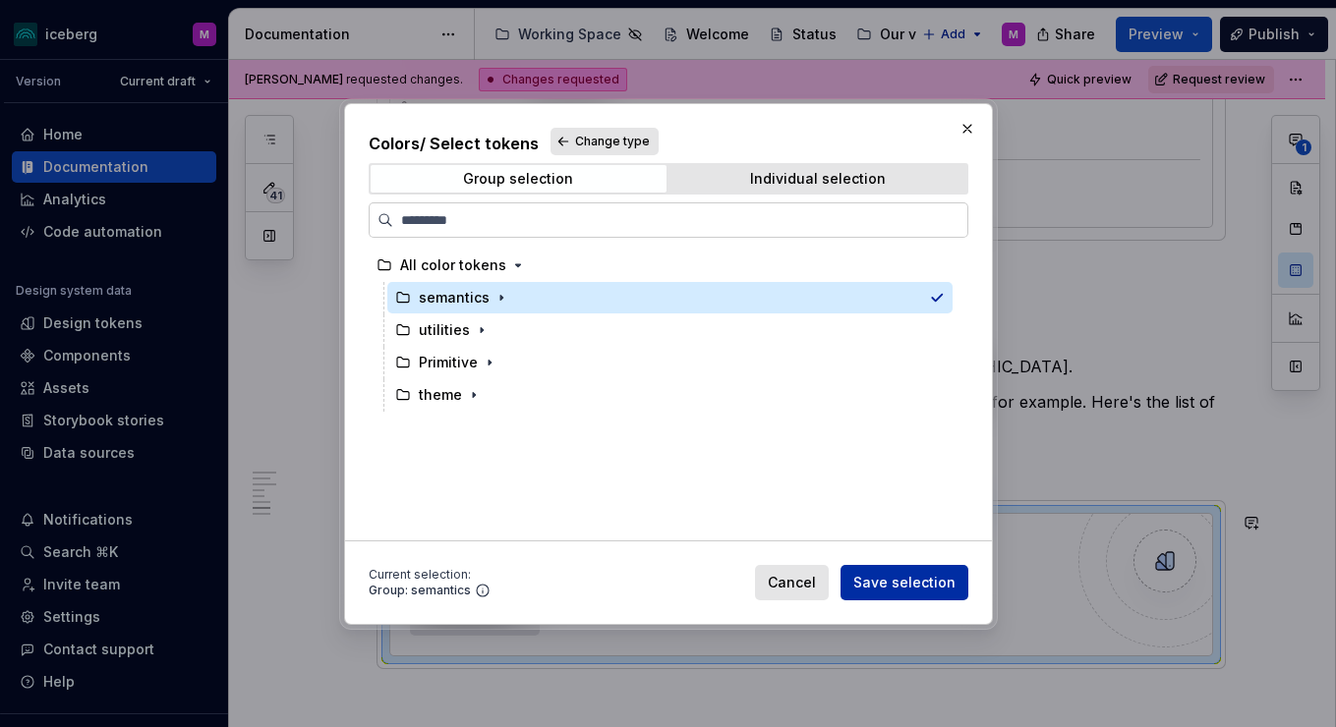
click at [914, 586] on span "Save selection" at bounding box center [904, 583] width 102 height 20
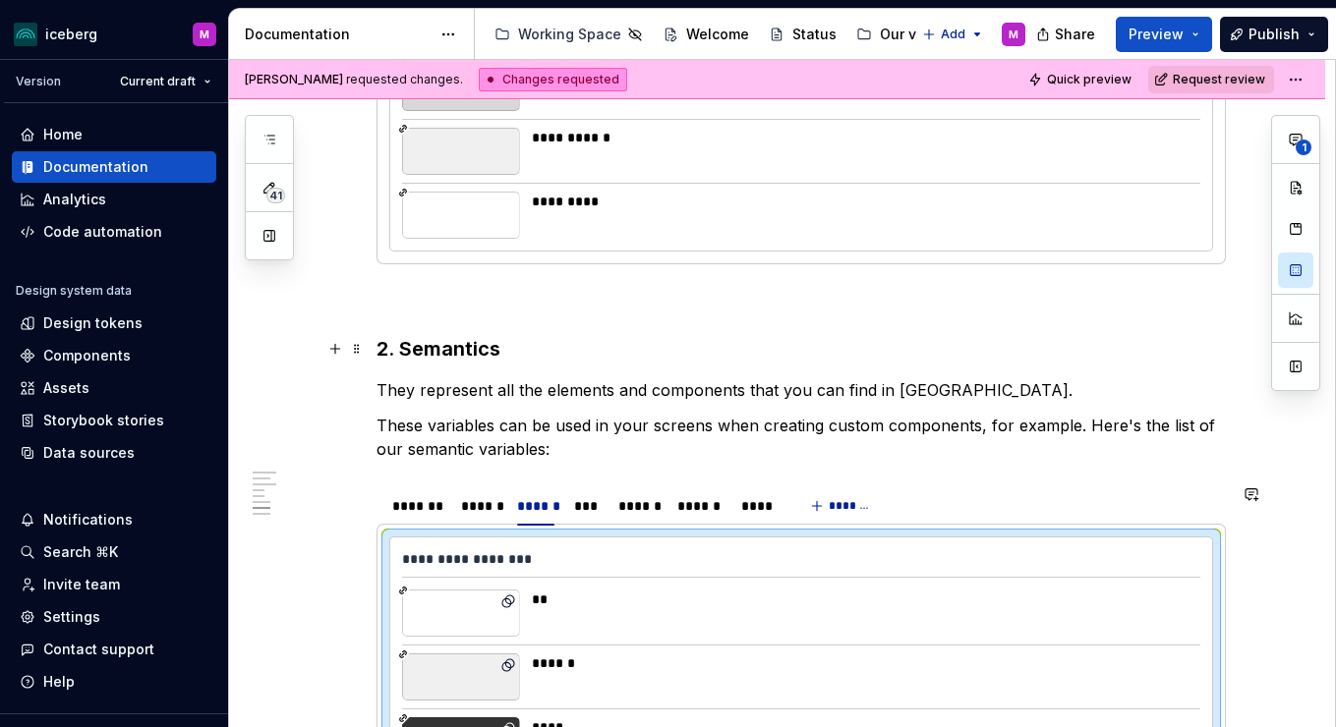
scroll to position [3831, 0]
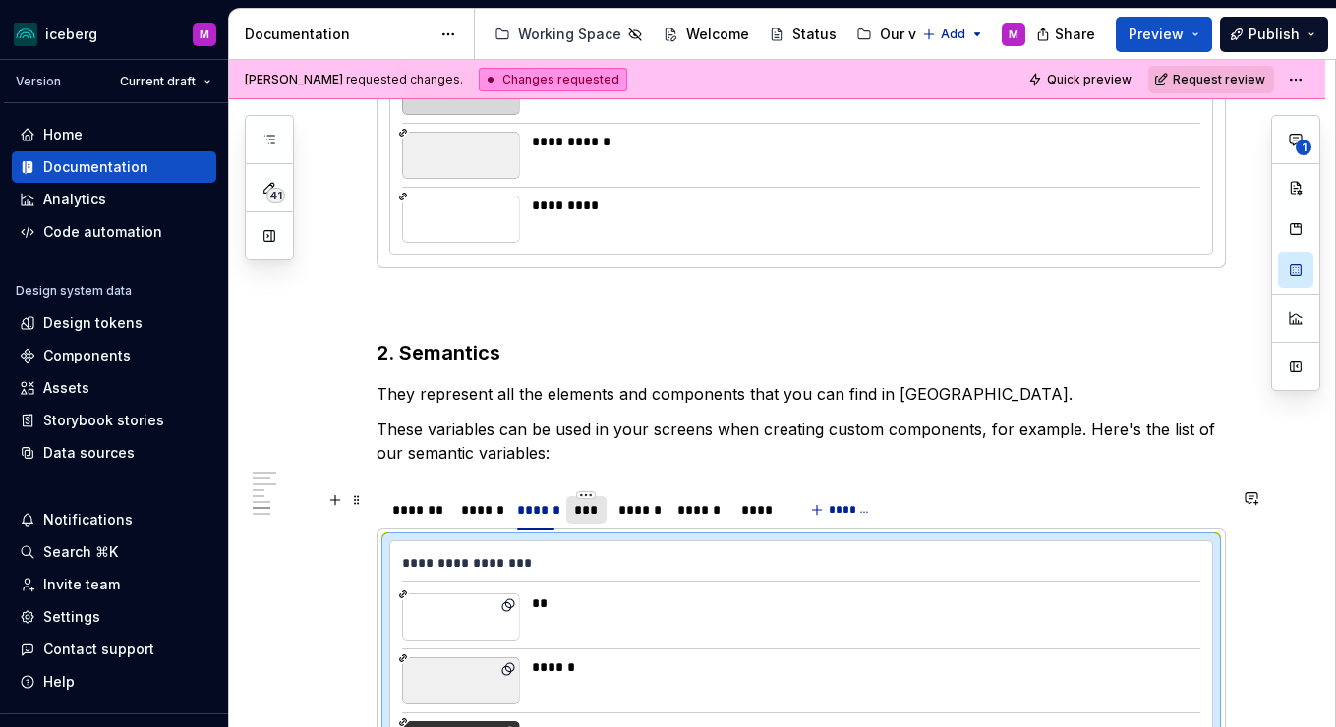
click at [588, 507] on div "***" at bounding box center [586, 510] width 25 height 20
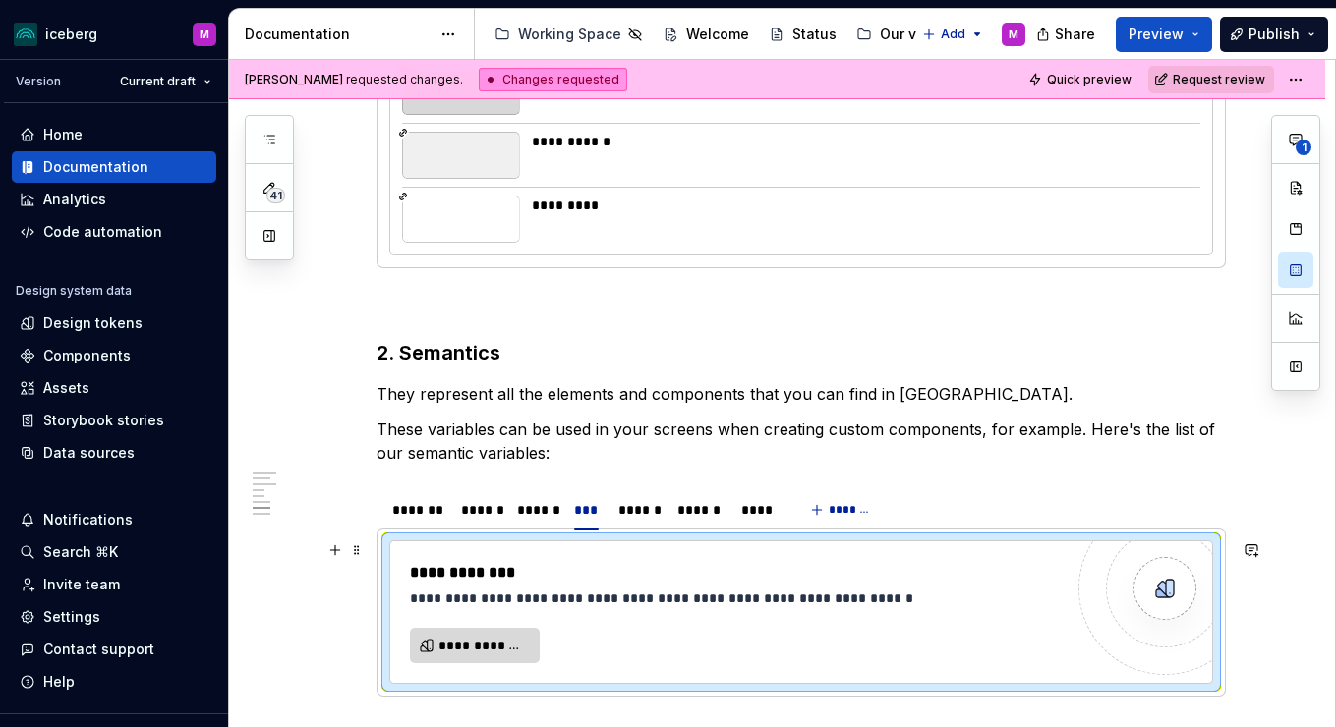
click at [486, 648] on span "**********" at bounding box center [482, 646] width 88 height 20
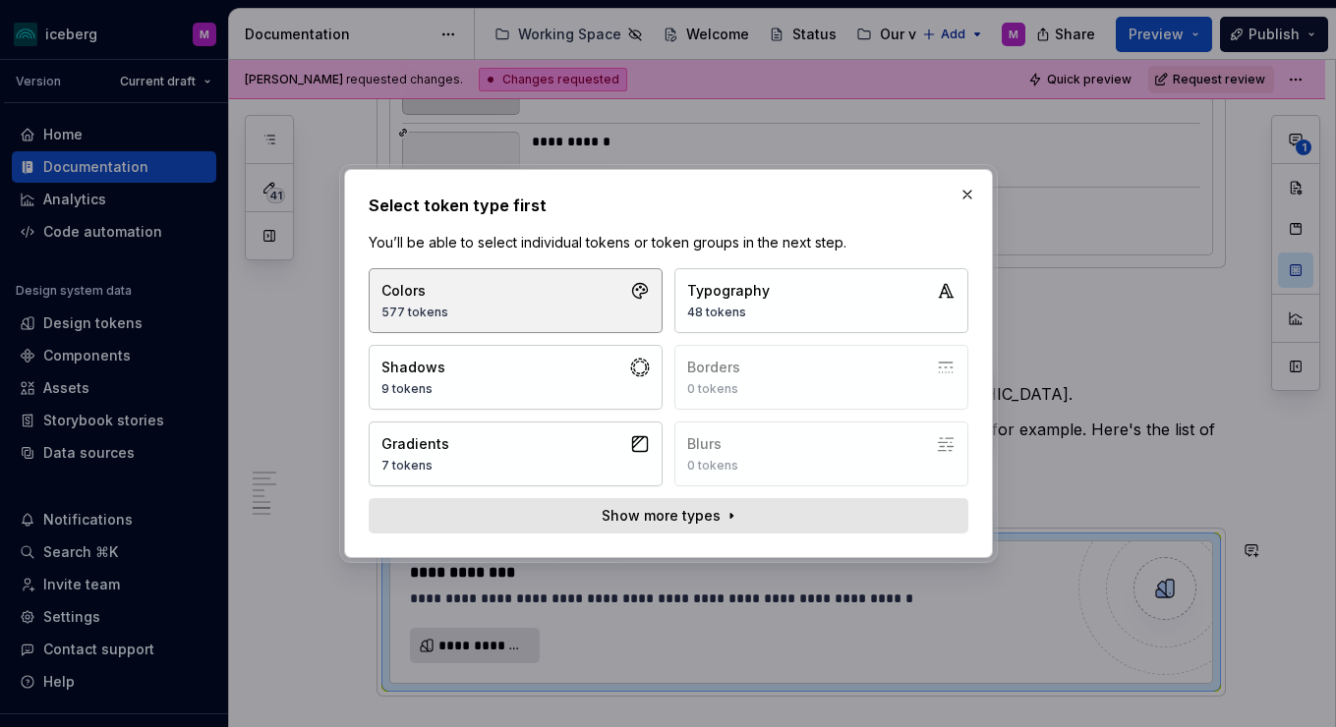
click at [558, 305] on button "Colors 577 tokens" at bounding box center [516, 300] width 294 height 65
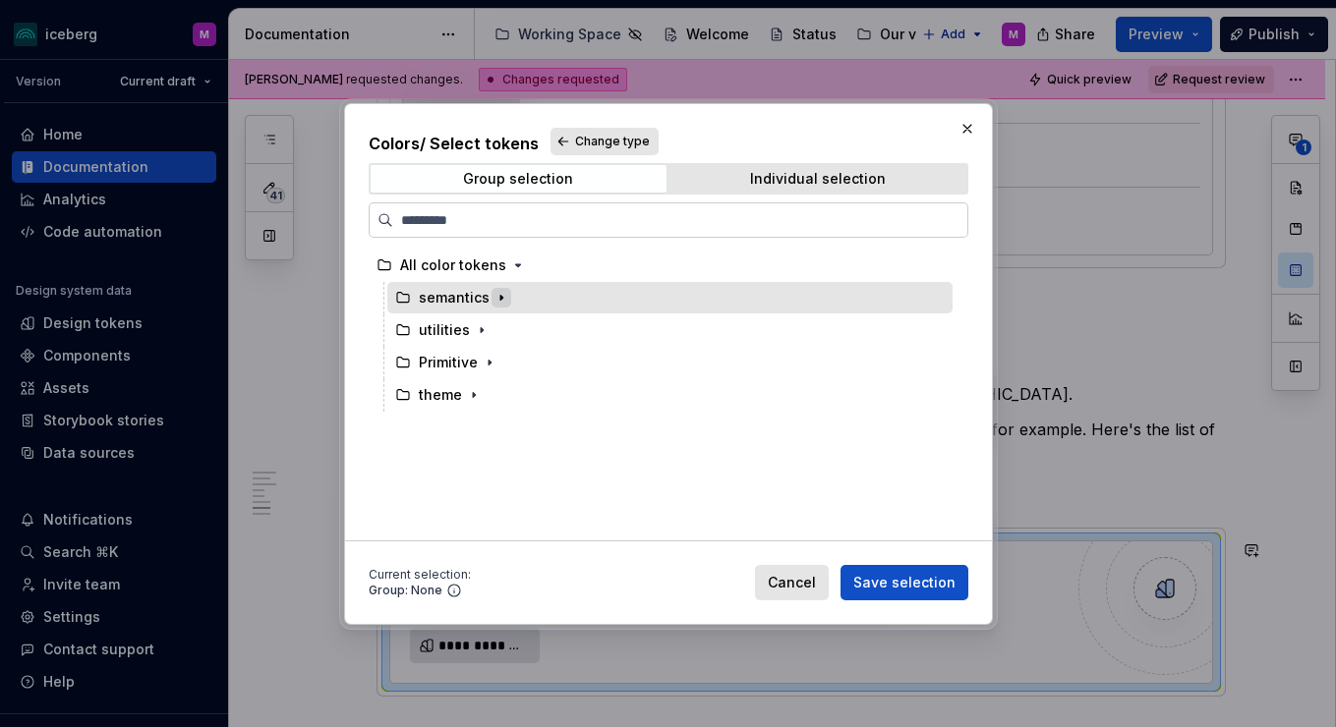
click at [493, 300] on icon "button" at bounding box center [501, 298] width 16 height 16
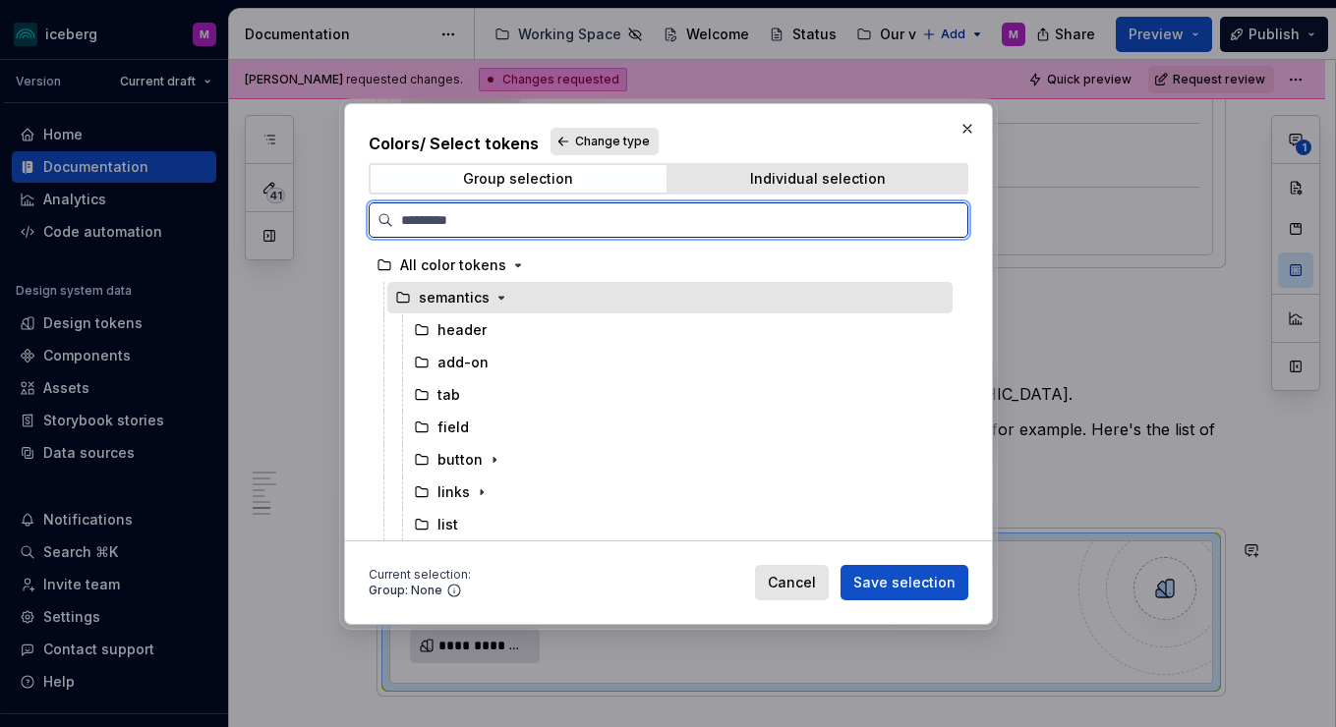
click at [637, 307] on div "semantics" at bounding box center [669, 297] width 565 height 31
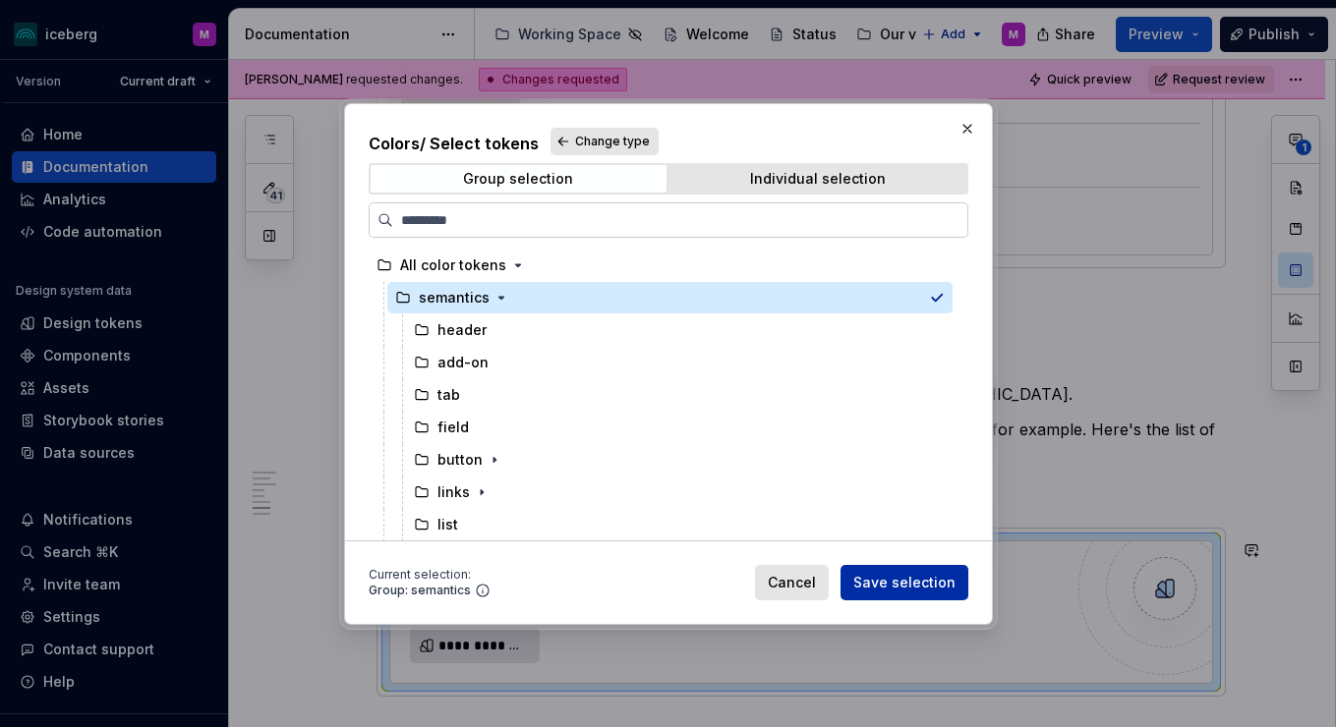
click at [942, 574] on span "Save selection" at bounding box center [904, 583] width 102 height 20
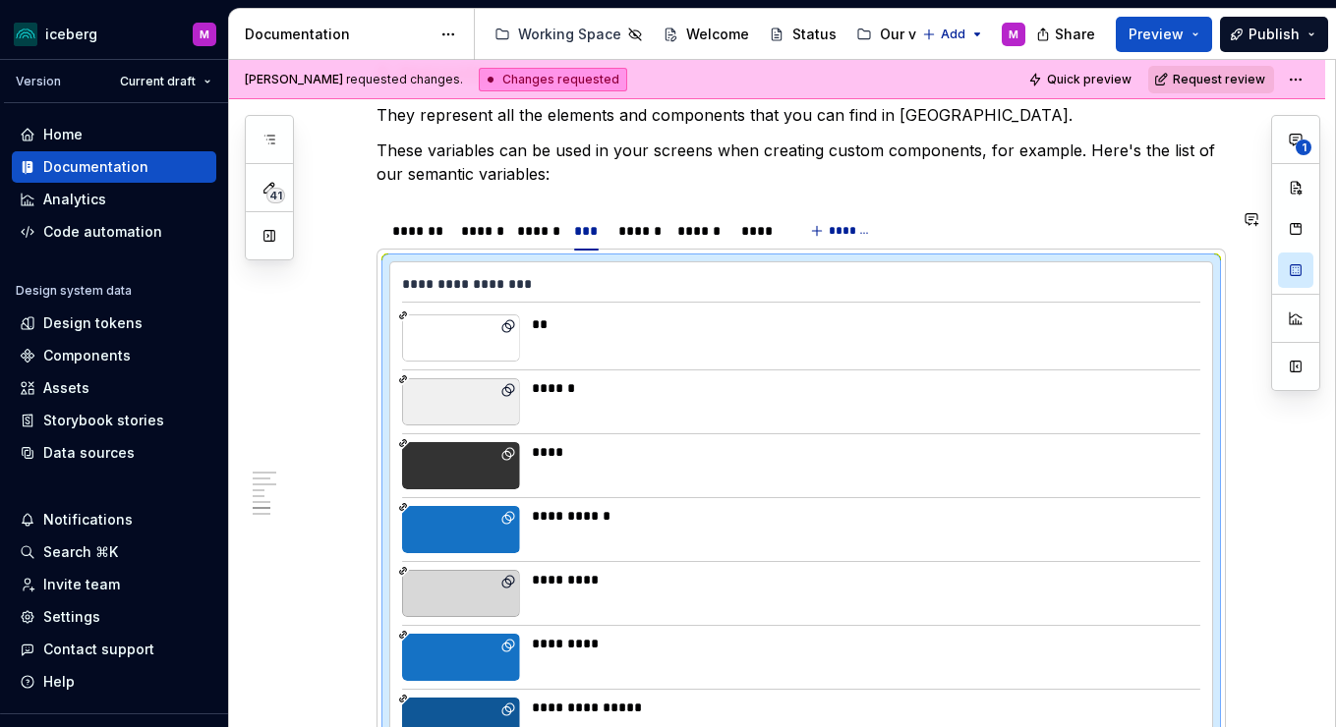
scroll to position [4048, 0]
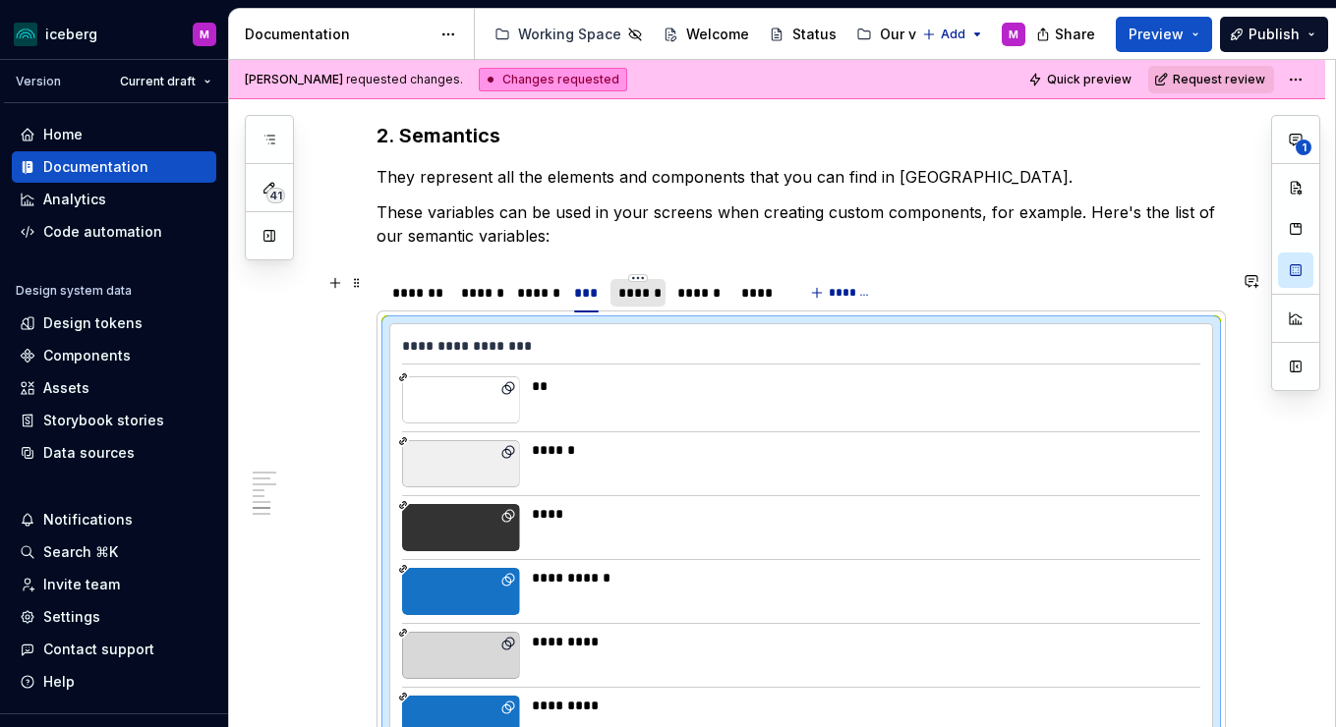
click at [648, 297] on div "******" at bounding box center [637, 293] width 39 height 20
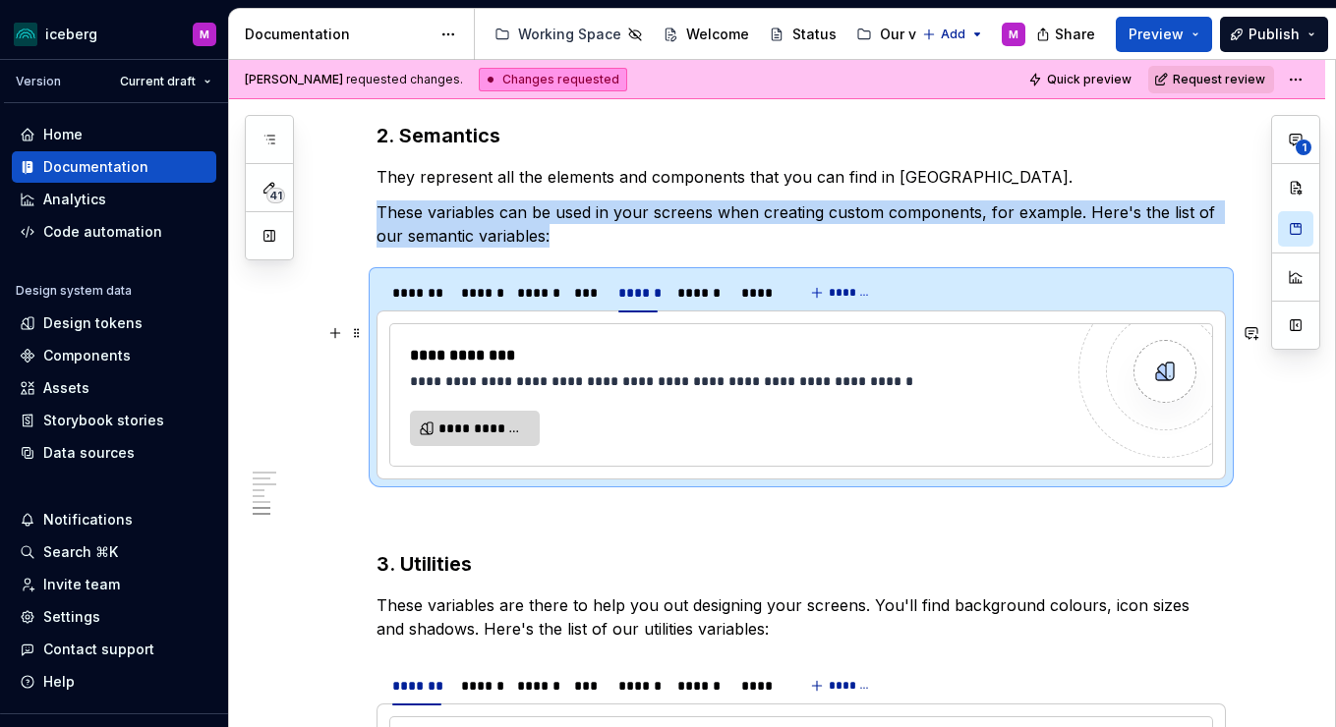
click at [489, 435] on span "**********" at bounding box center [482, 429] width 88 height 20
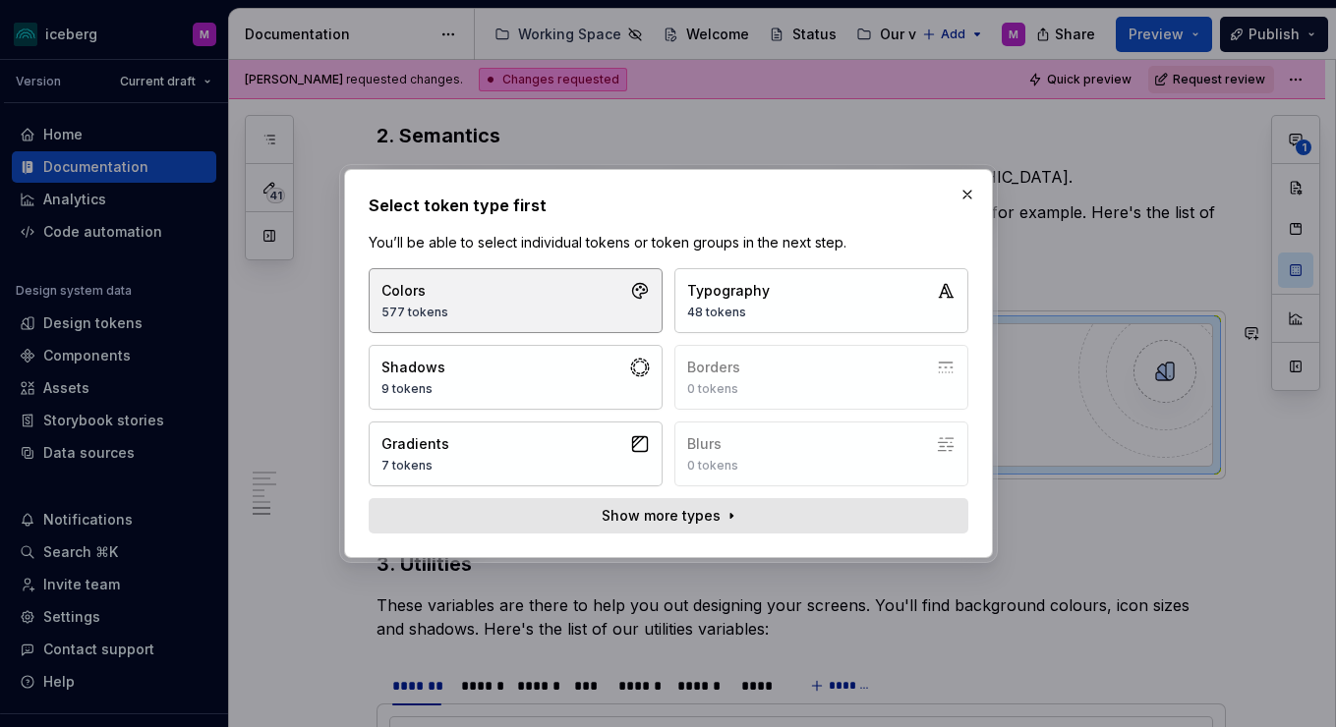
click at [548, 305] on button "Colors 577 tokens" at bounding box center [516, 300] width 294 height 65
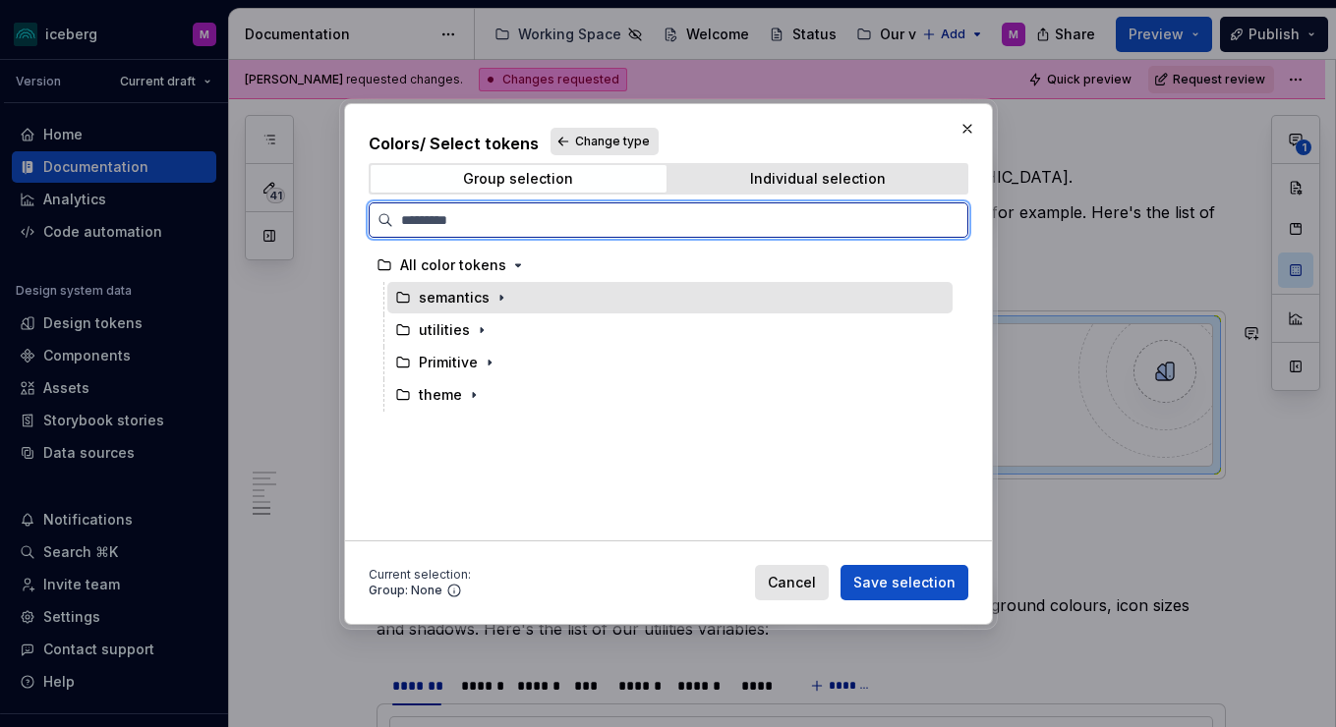
click at [481, 293] on div "semantics" at bounding box center [454, 298] width 71 height 20
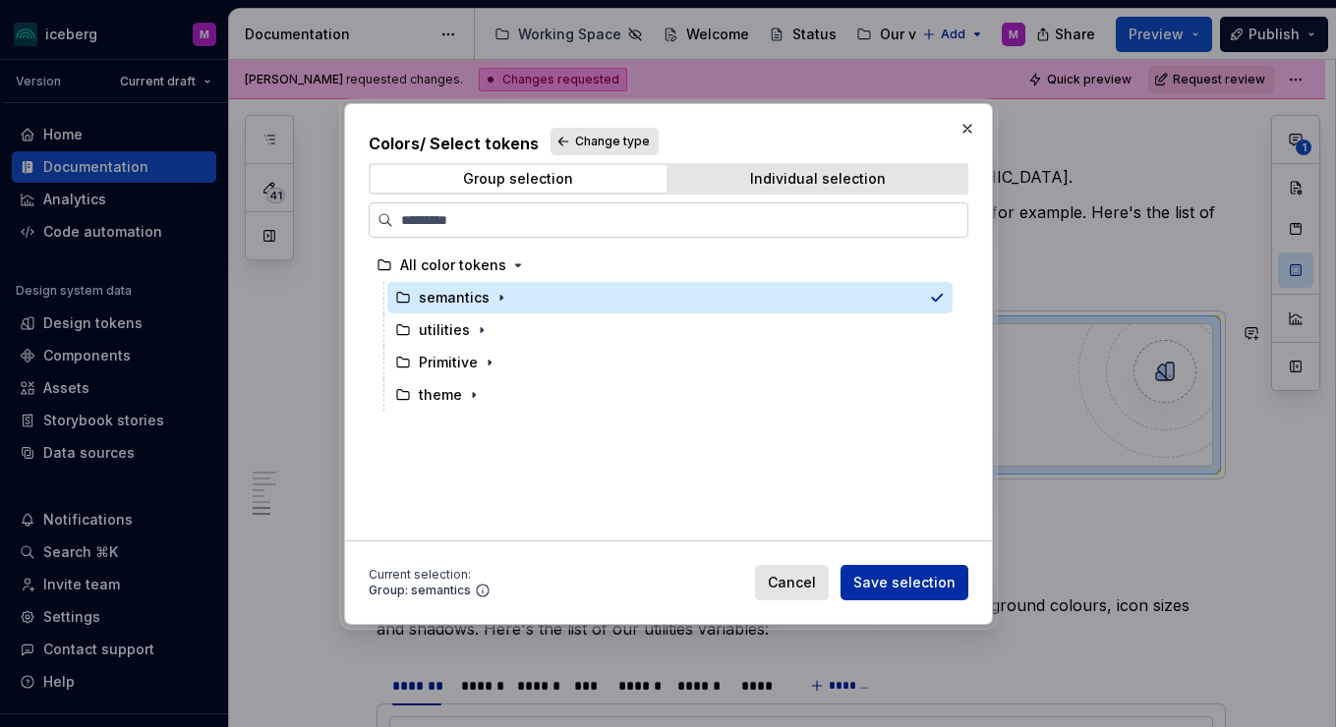
click at [909, 588] on span "Save selection" at bounding box center [904, 583] width 102 height 20
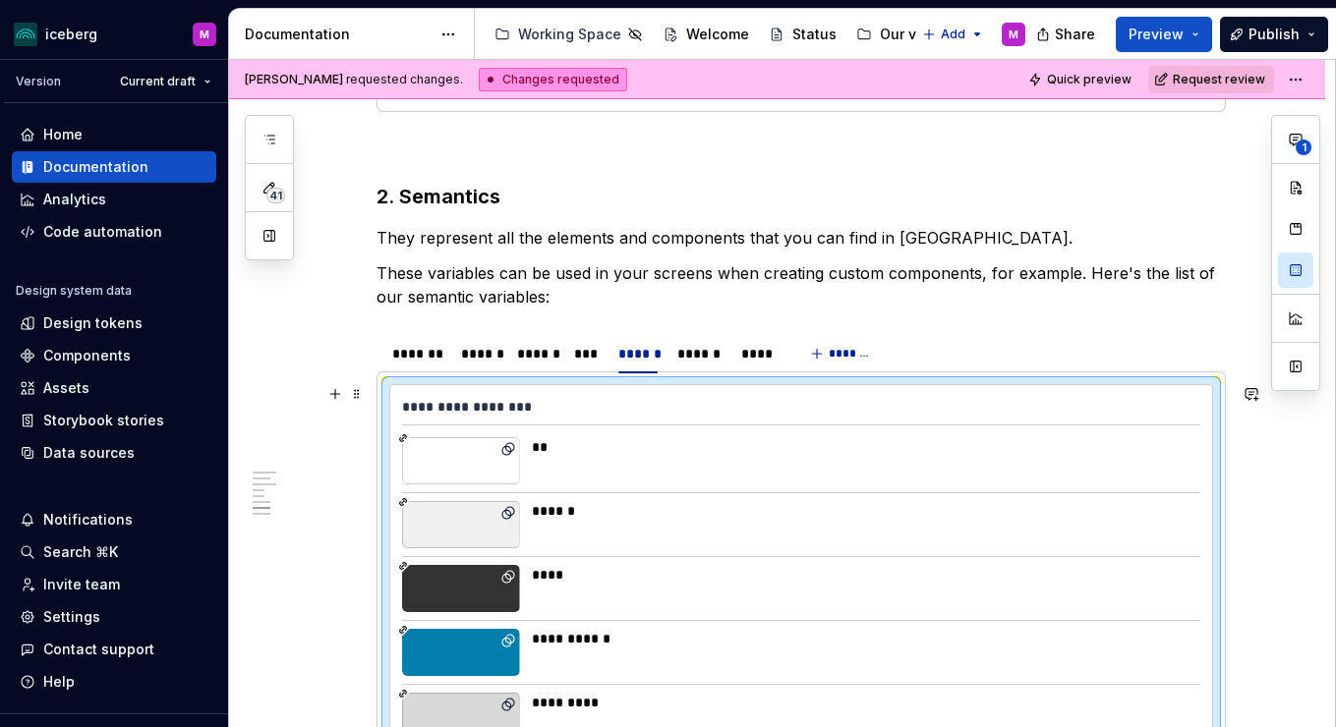
scroll to position [3969, 0]
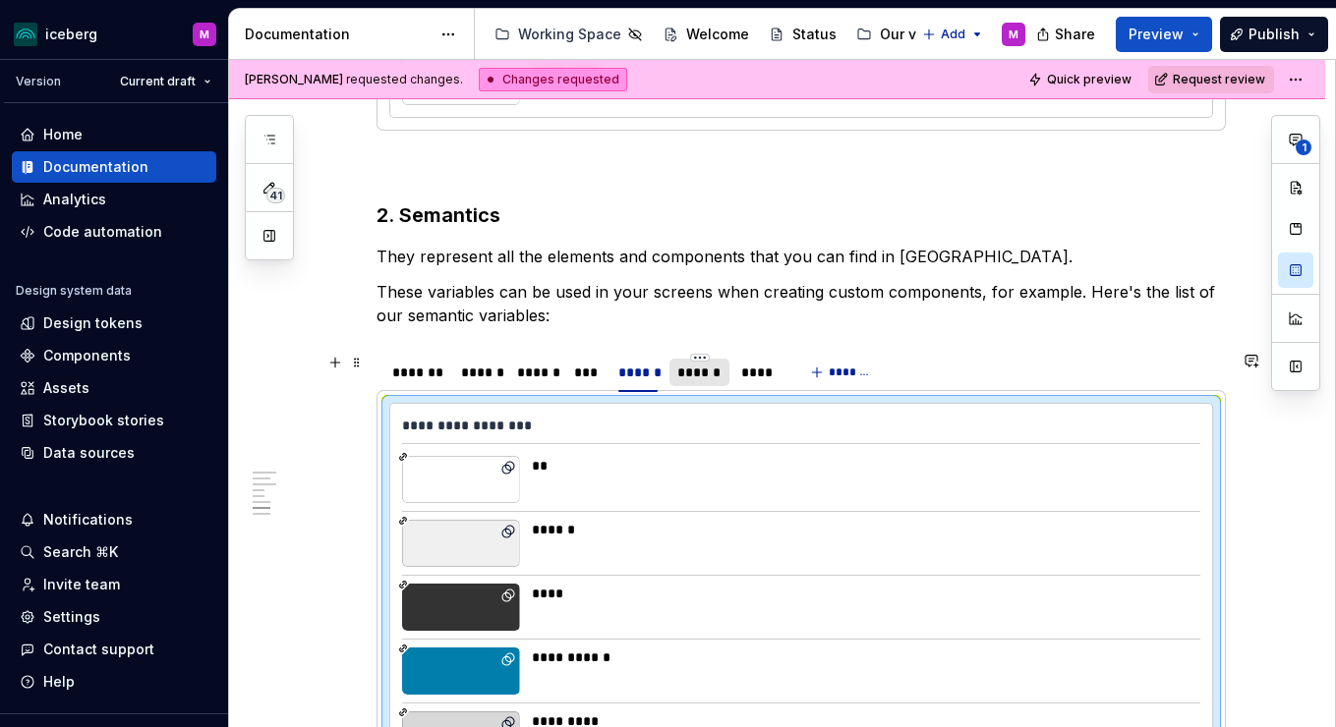
click at [691, 372] on div "******" at bounding box center [699, 373] width 44 height 20
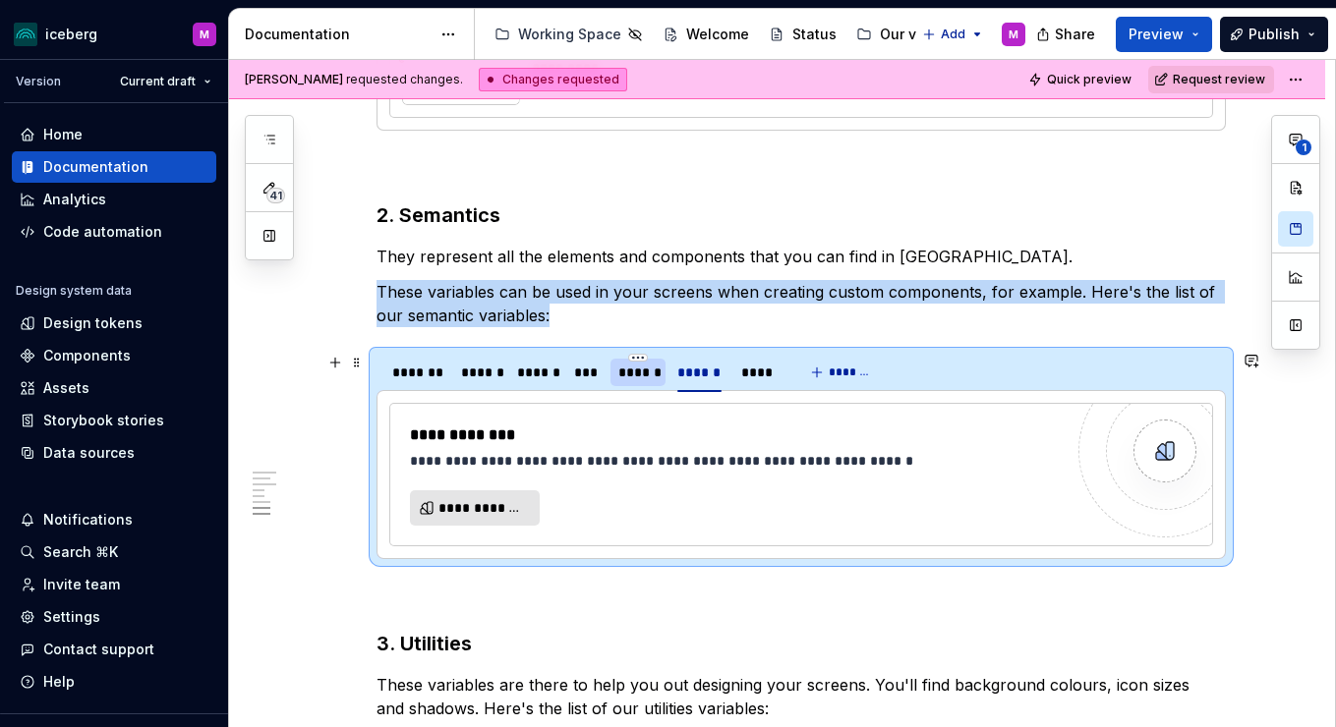
click at [625, 373] on div "******" at bounding box center [637, 373] width 39 height 20
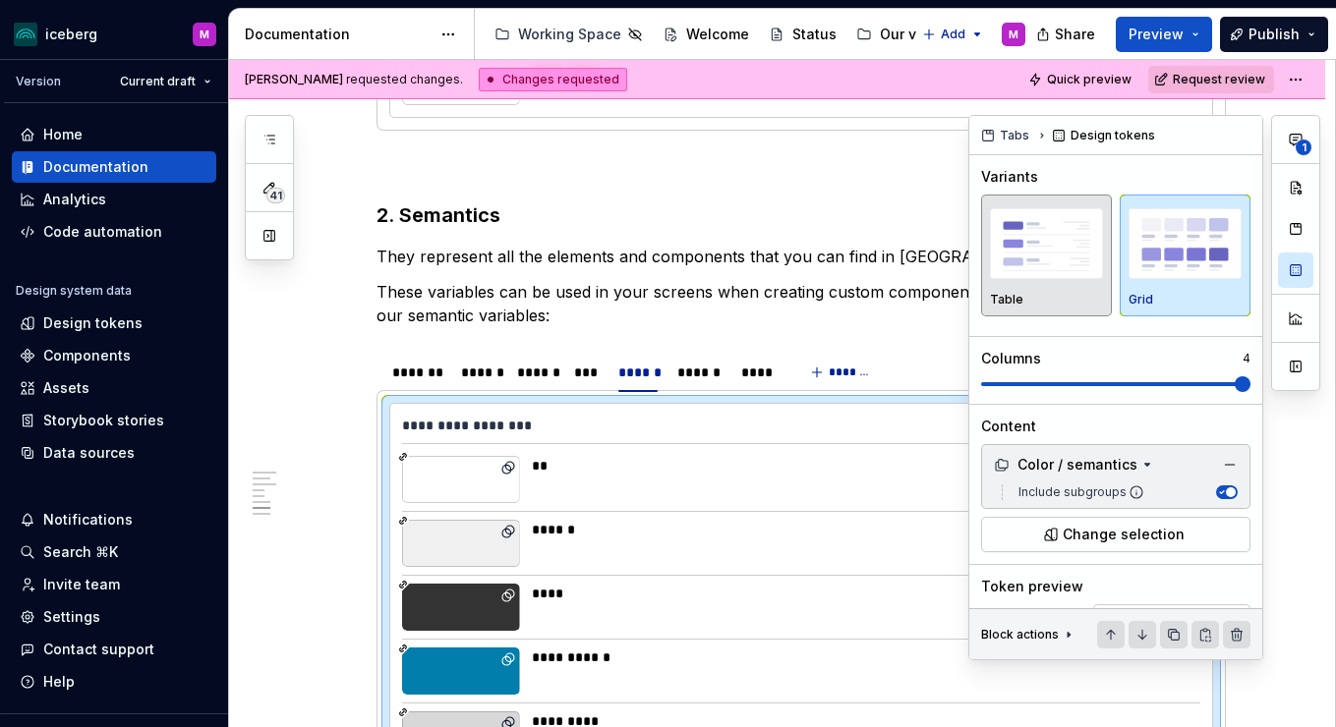
click at [1024, 276] on img "button" at bounding box center [1046, 244] width 113 height 72
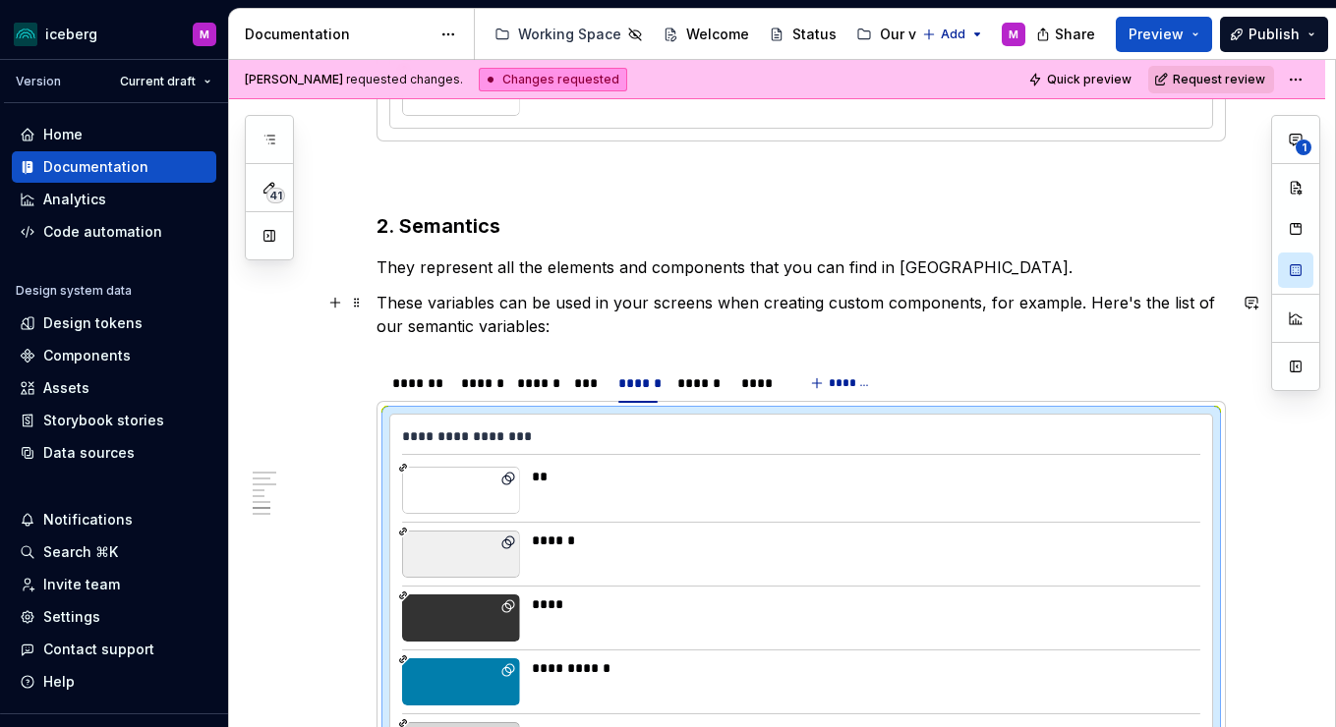
scroll to position [3996, 0]
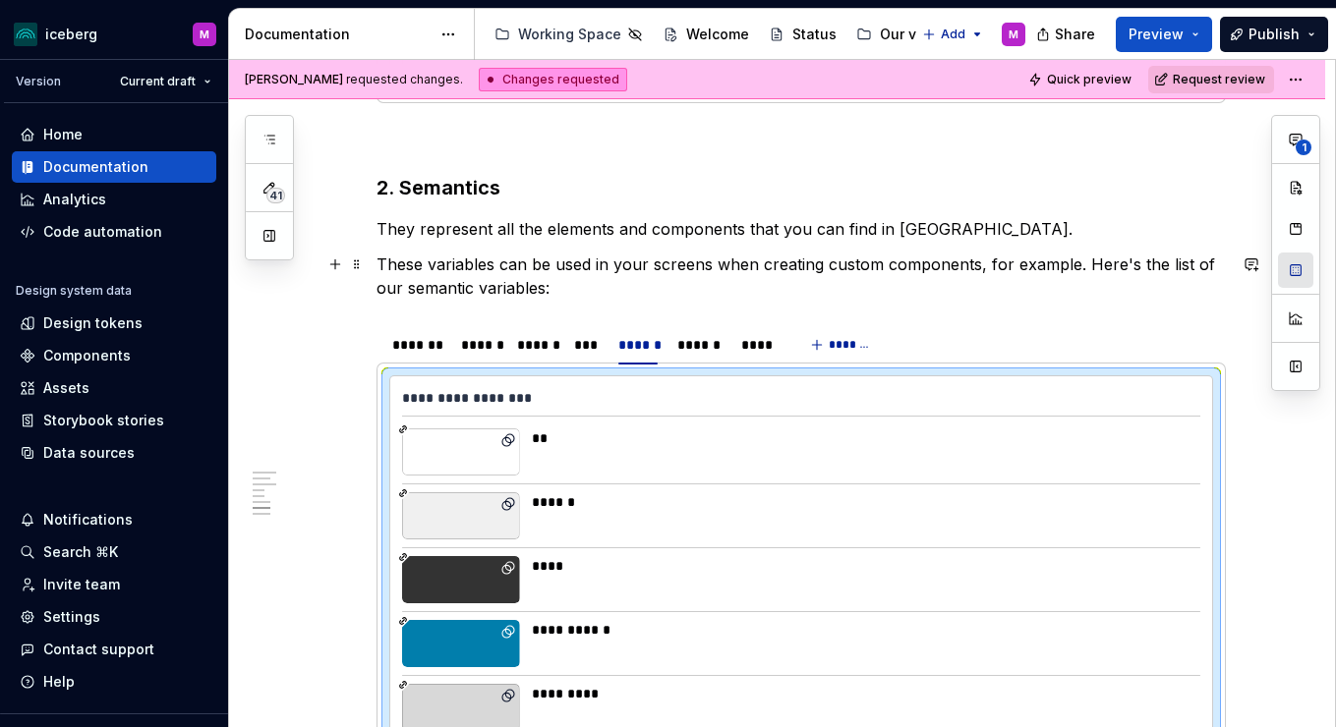
click at [1306, 275] on button "button" at bounding box center [1295, 270] width 35 height 35
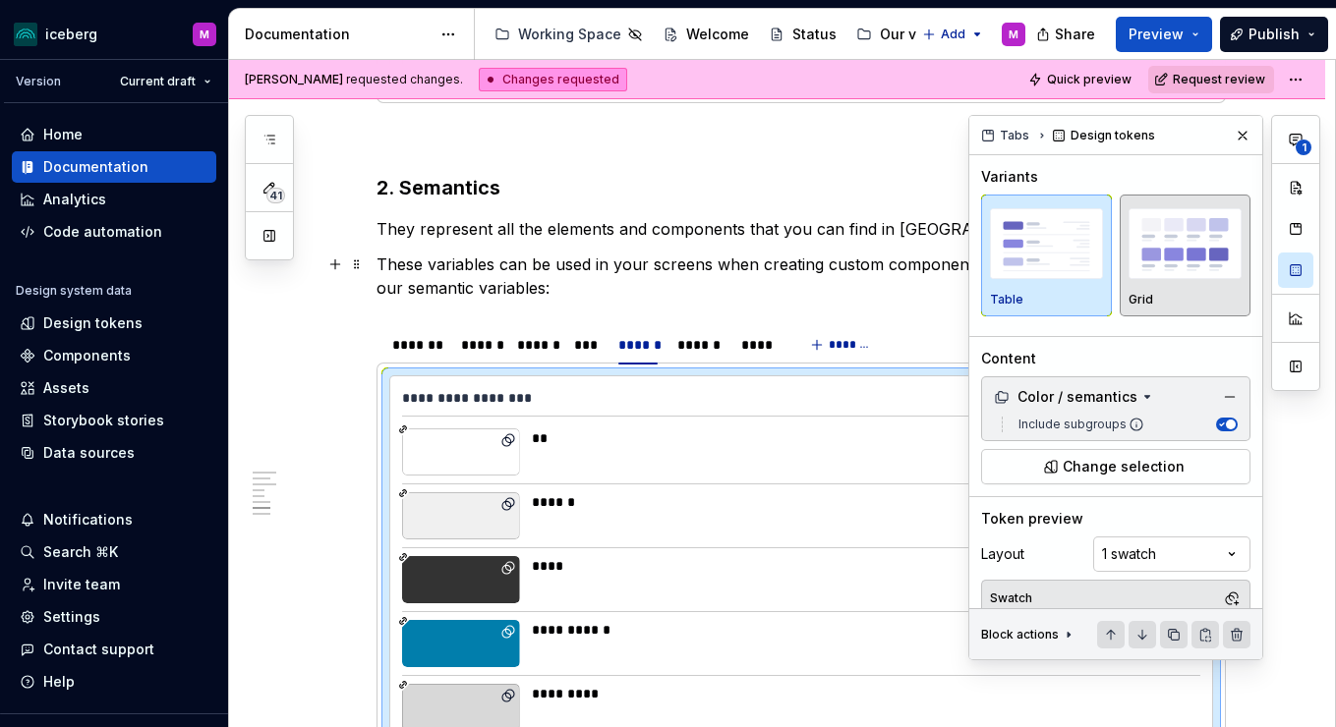
click at [1168, 285] on div "Grid" at bounding box center [1185, 255] width 113 height 104
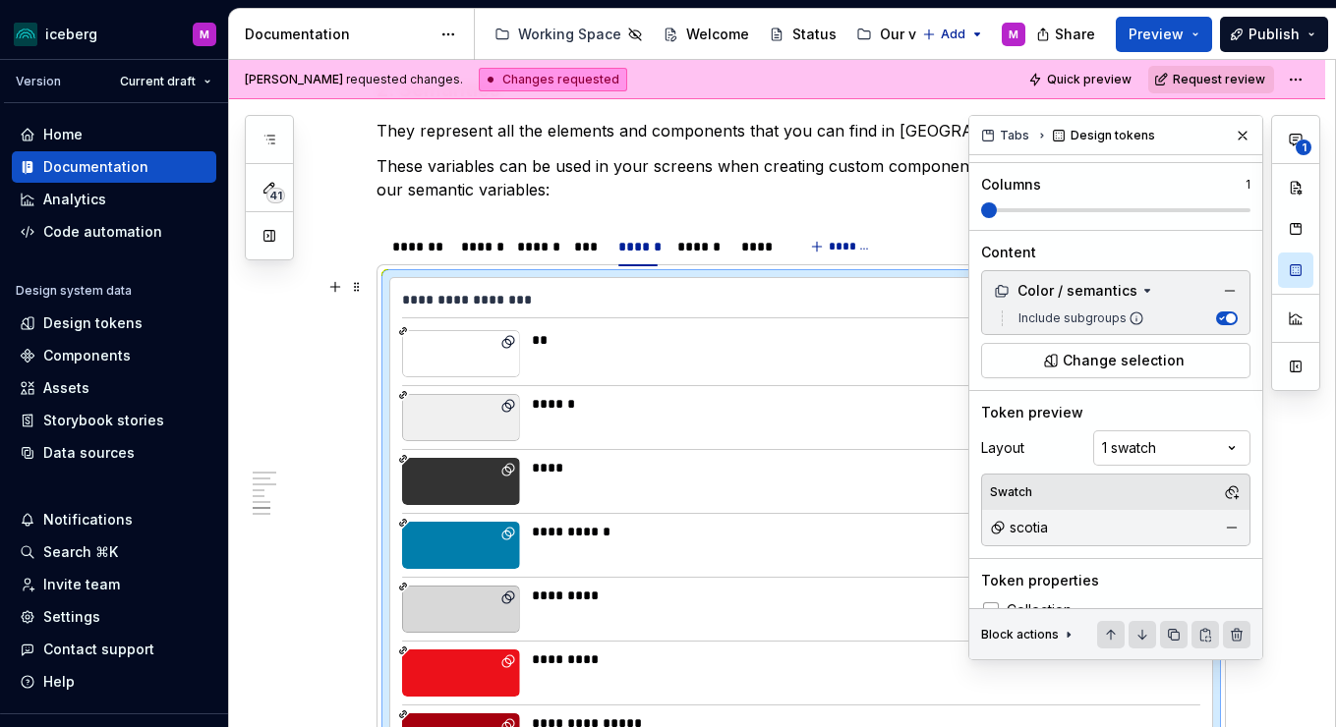
scroll to position [200, 0]
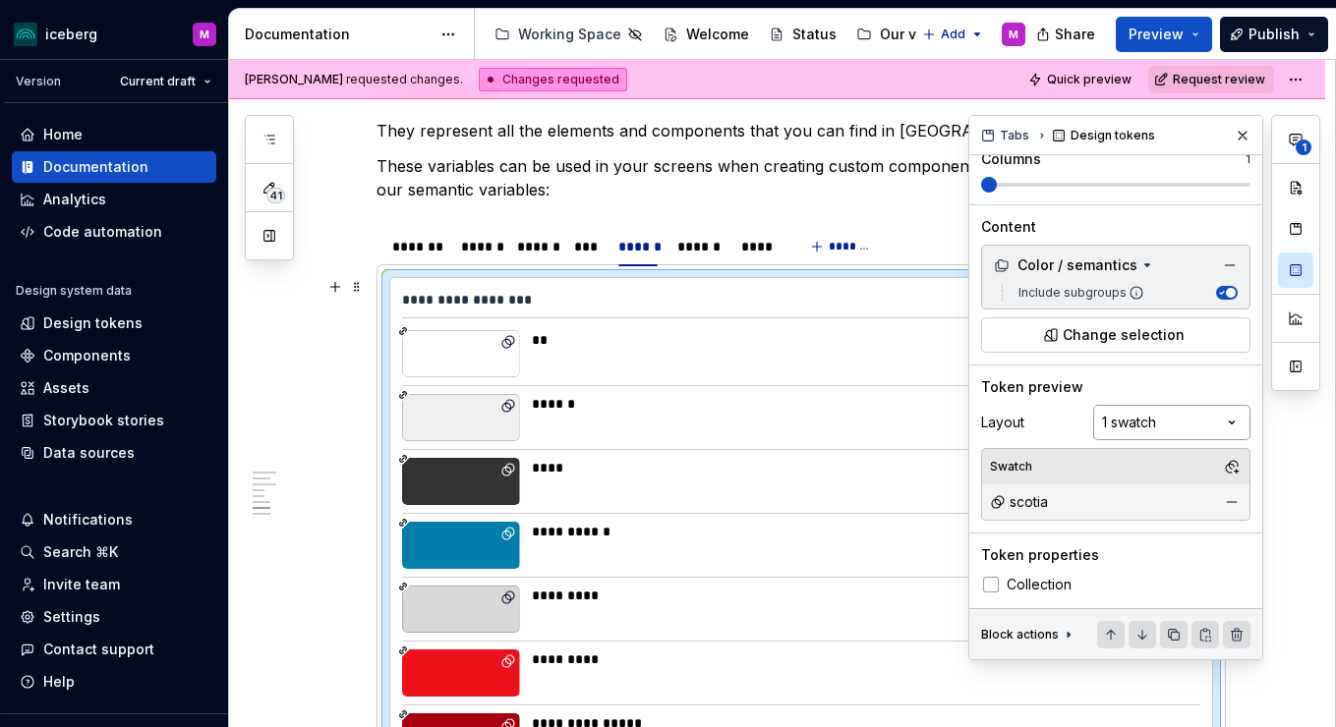
click at [1206, 433] on div "**********" at bounding box center [1144, 388] width 352 height 546
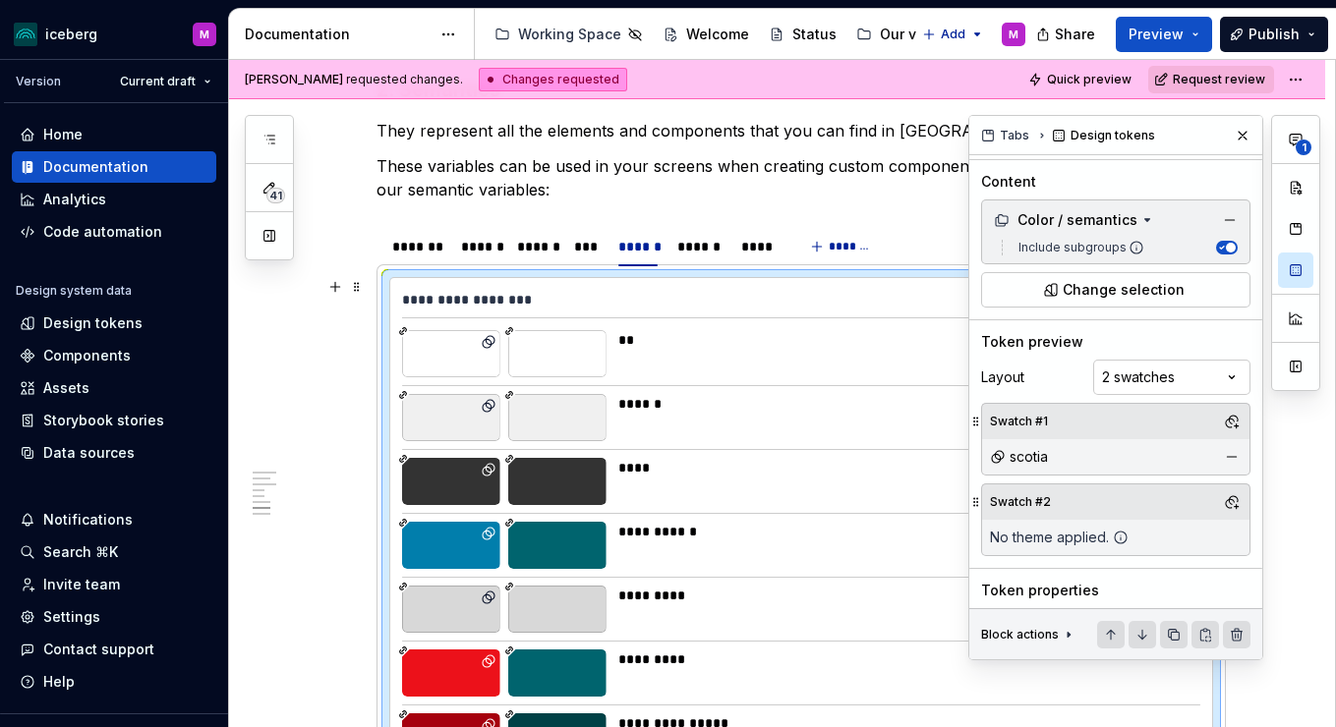
scroll to position [280, 0]
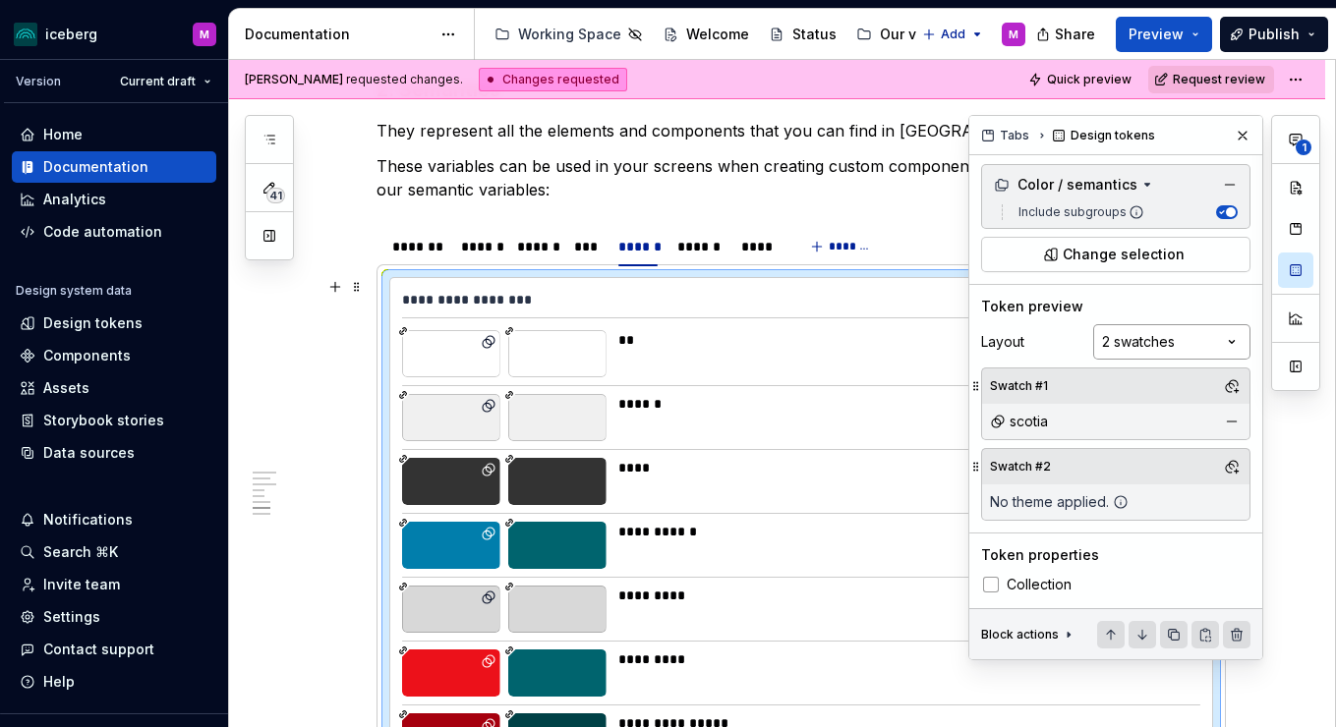
click at [1221, 342] on div "**********" at bounding box center [1144, 388] width 352 height 546
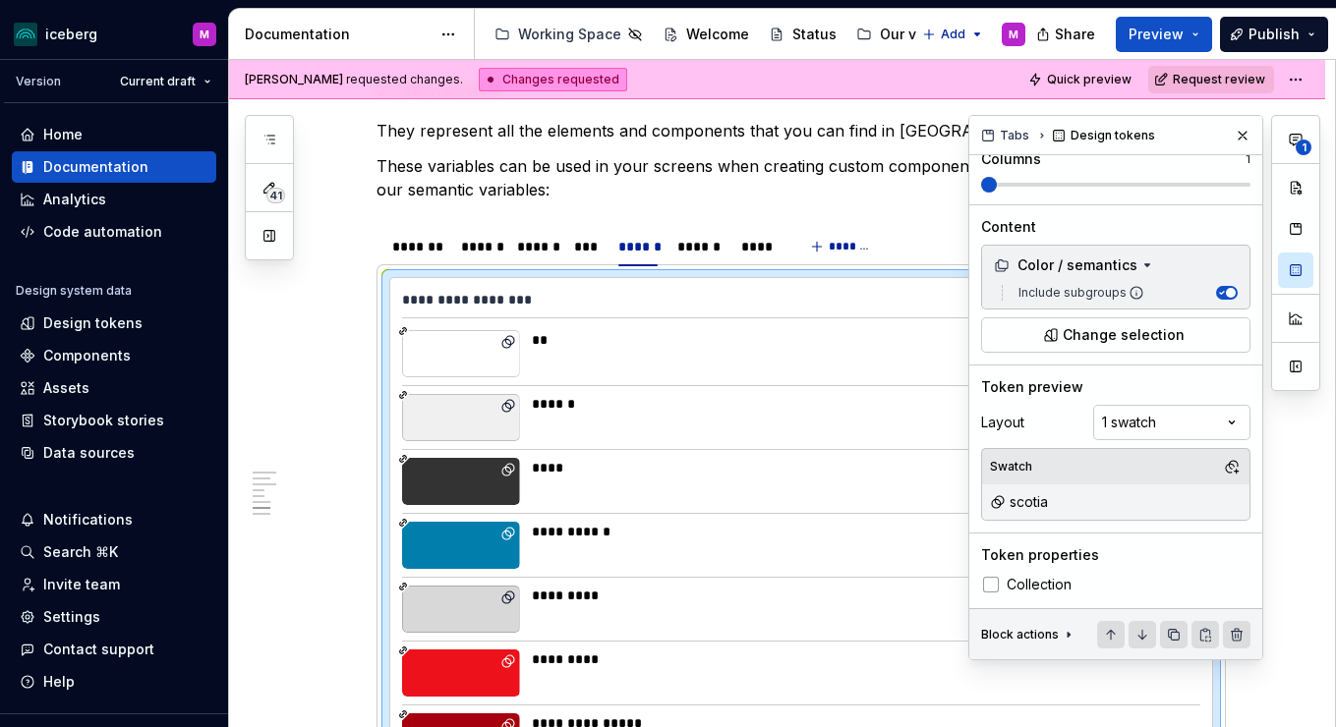
scroll to position [200, 0]
click at [998, 586] on div at bounding box center [991, 585] width 16 height 16
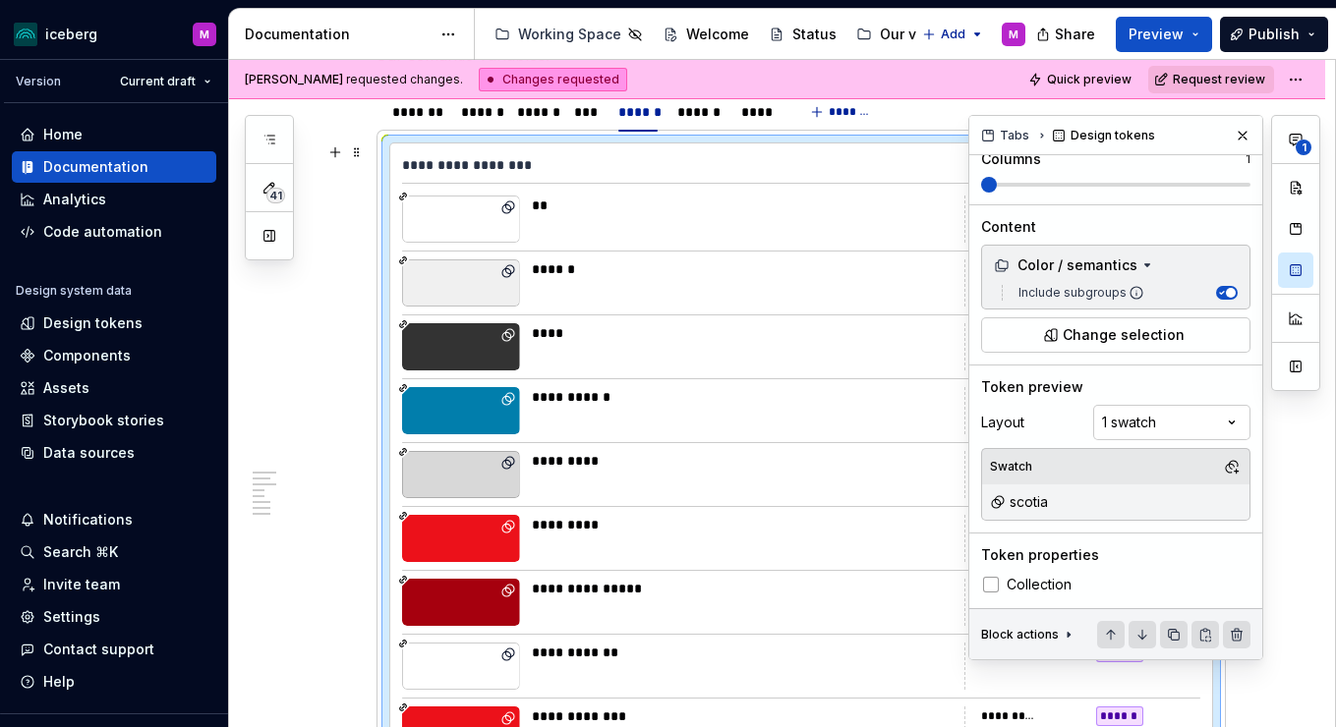
scroll to position [4230, 0]
click at [991, 585] on icon at bounding box center [991, 585] width 0 height 0
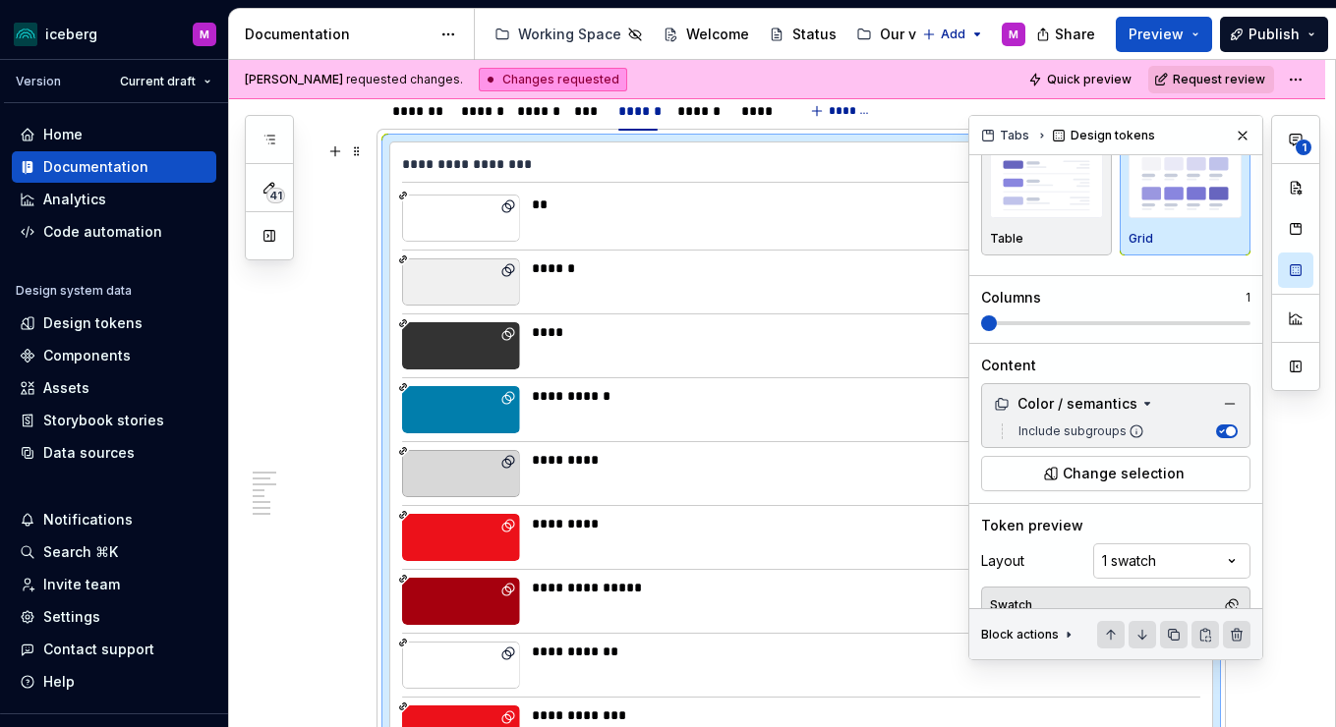
scroll to position [25, 0]
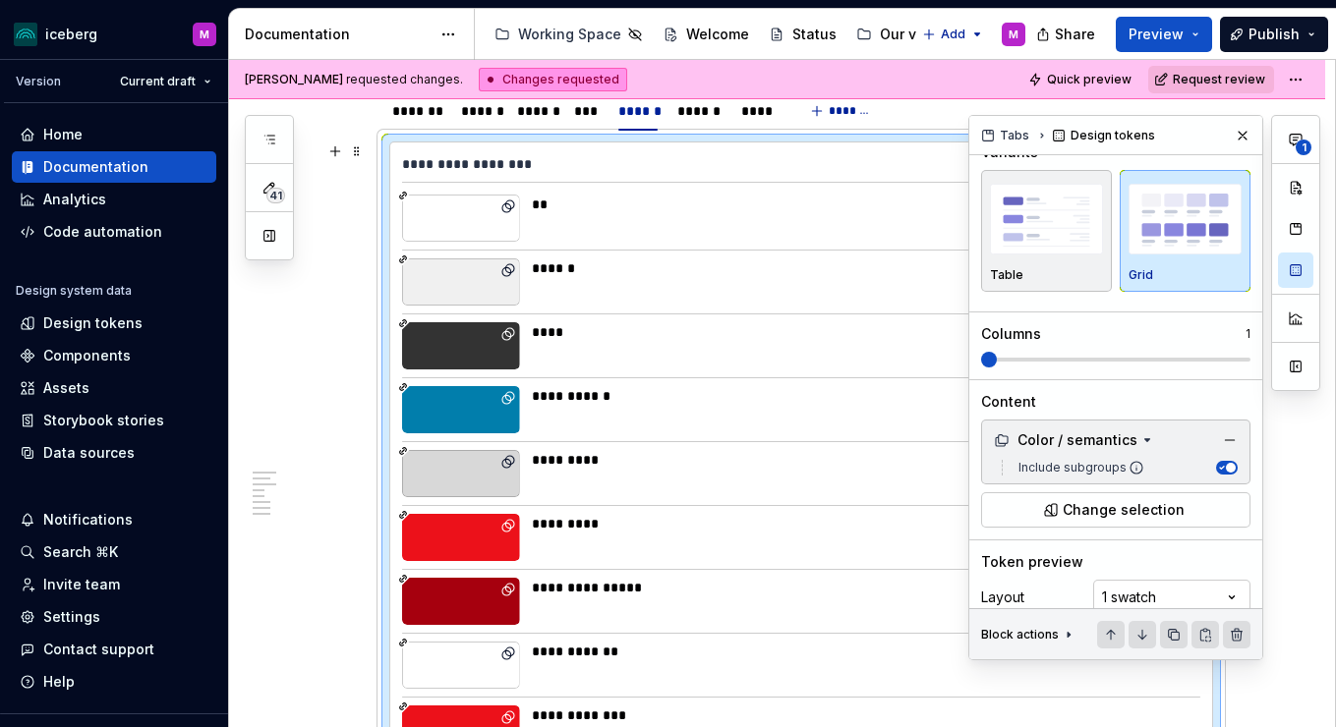
click at [1135, 354] on span at bounding box center [1115, 360] width 269 height 16
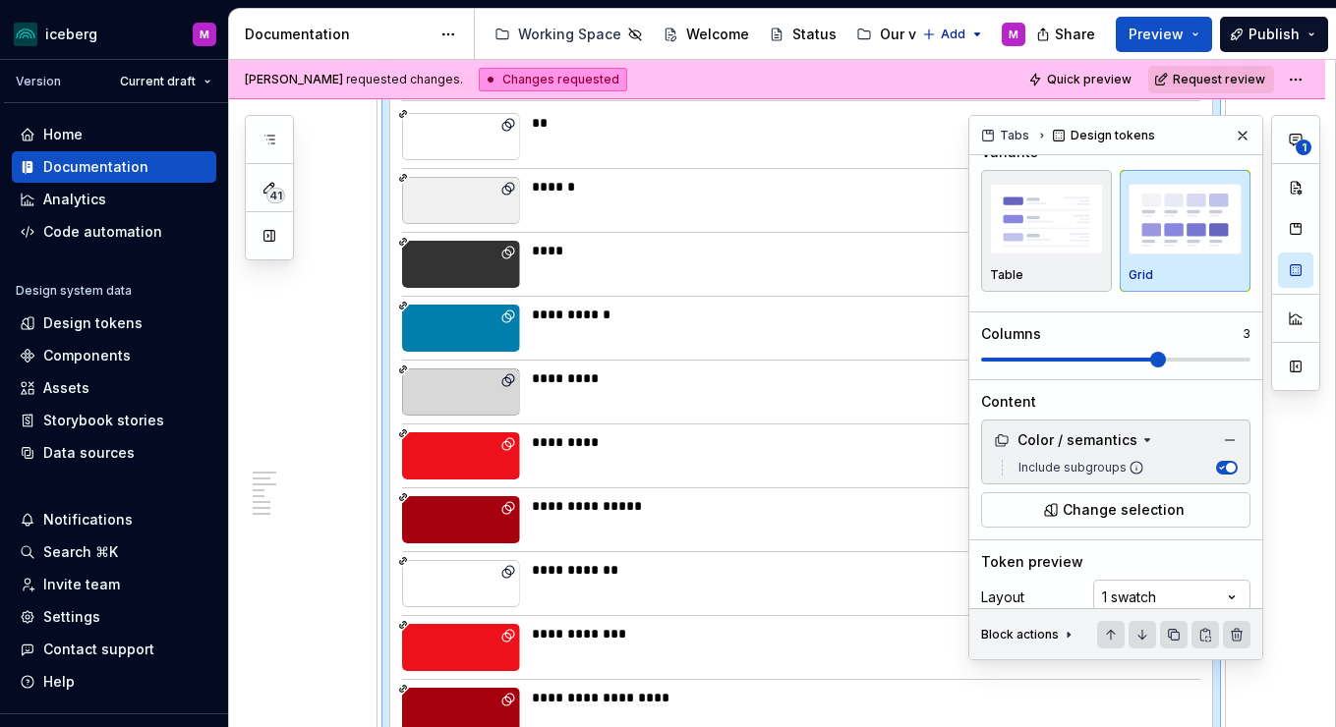
click at [1143, 360] on span at bounding box center [1071, 360] width 180 height 4
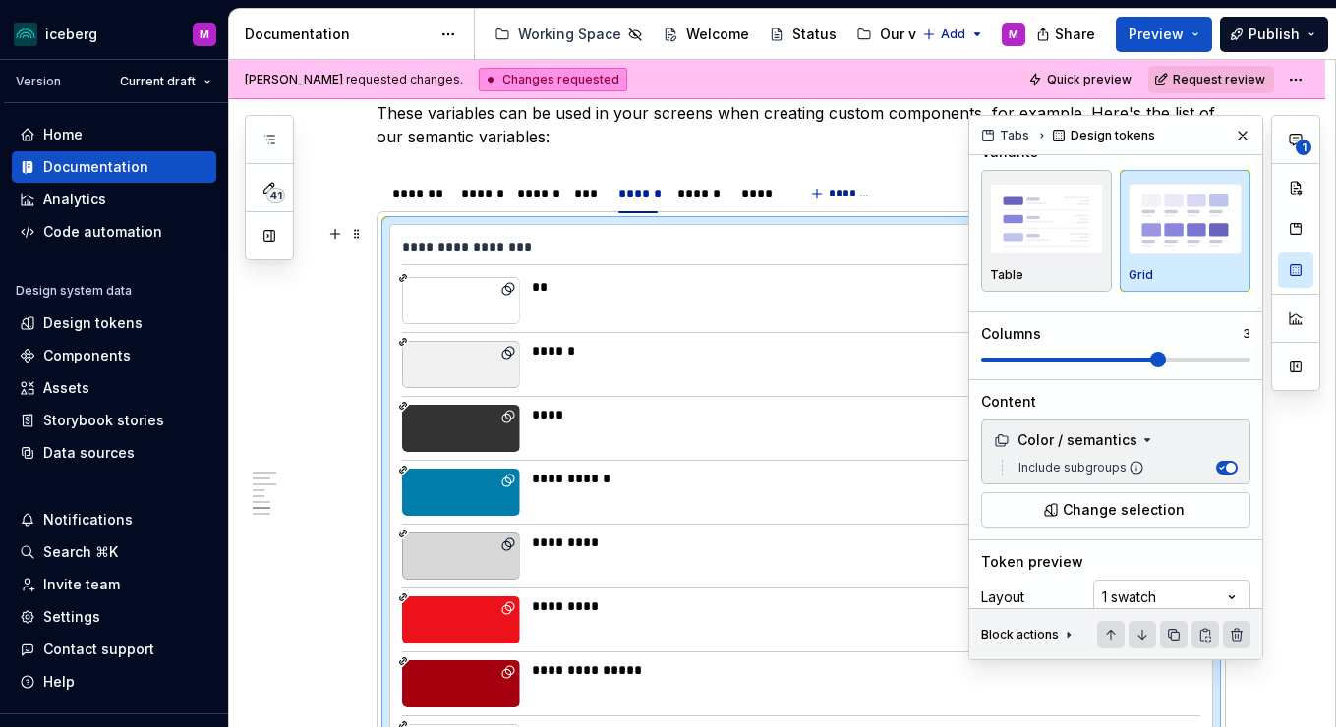
scroll to position [4012, 0]
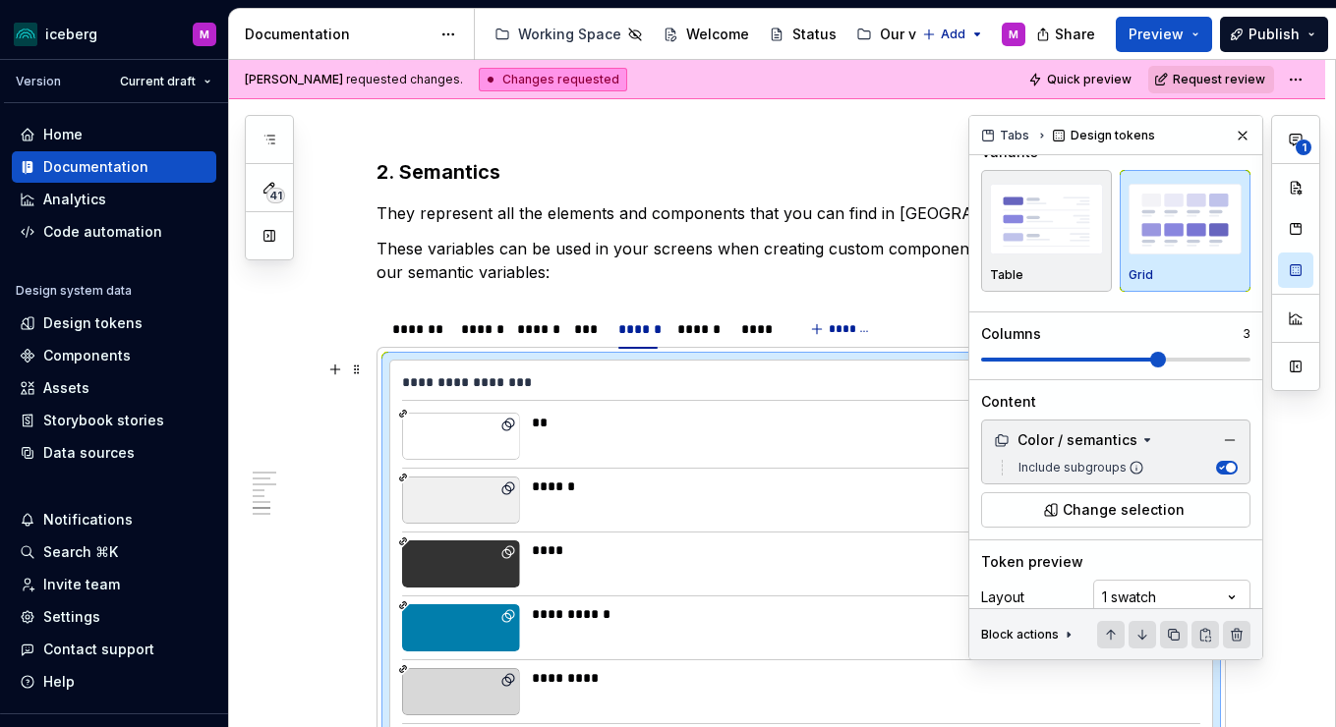
click at [1166, 364] on span at bounding box center [1158, 360] width 16 height 16
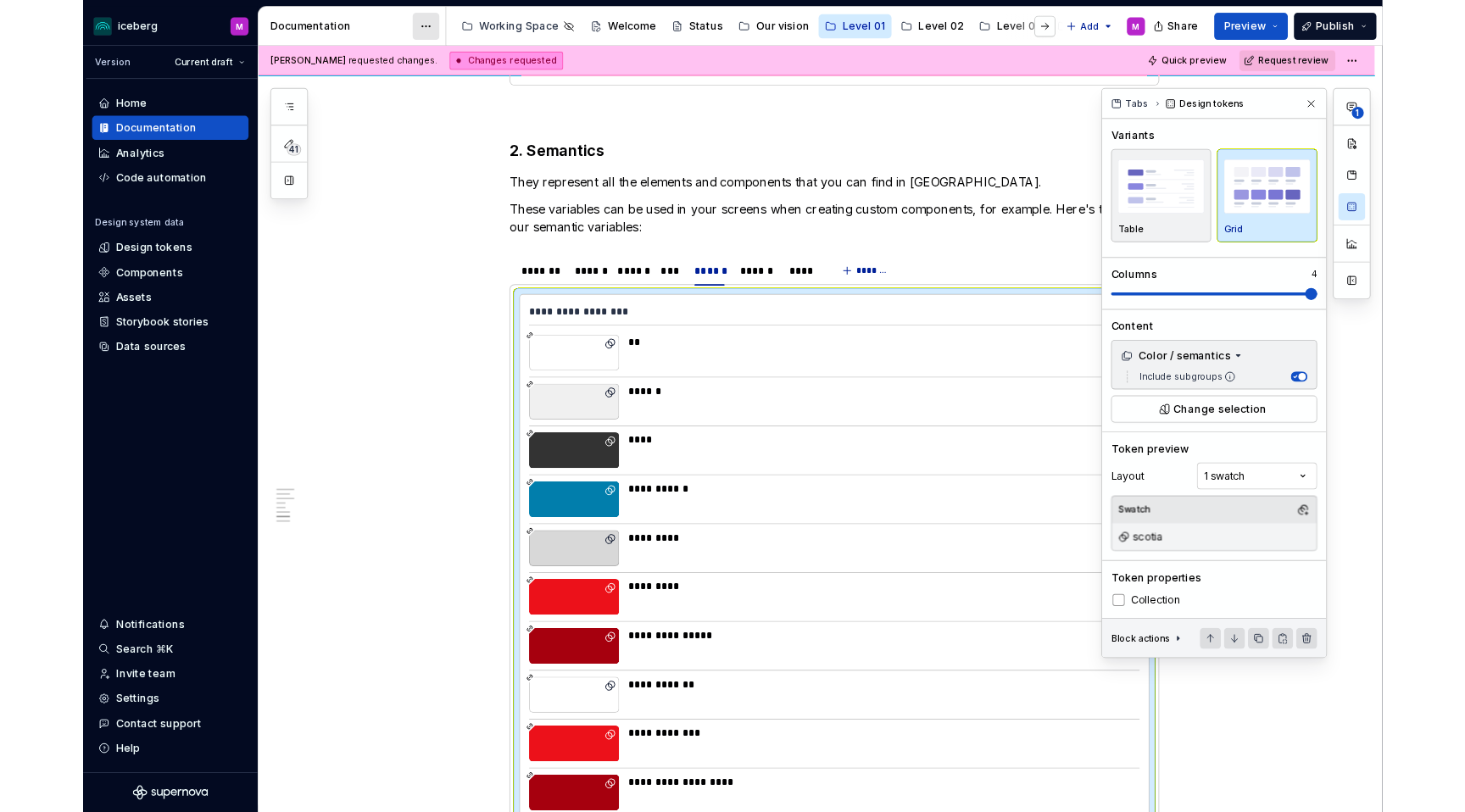
scroll to position [0, 0]
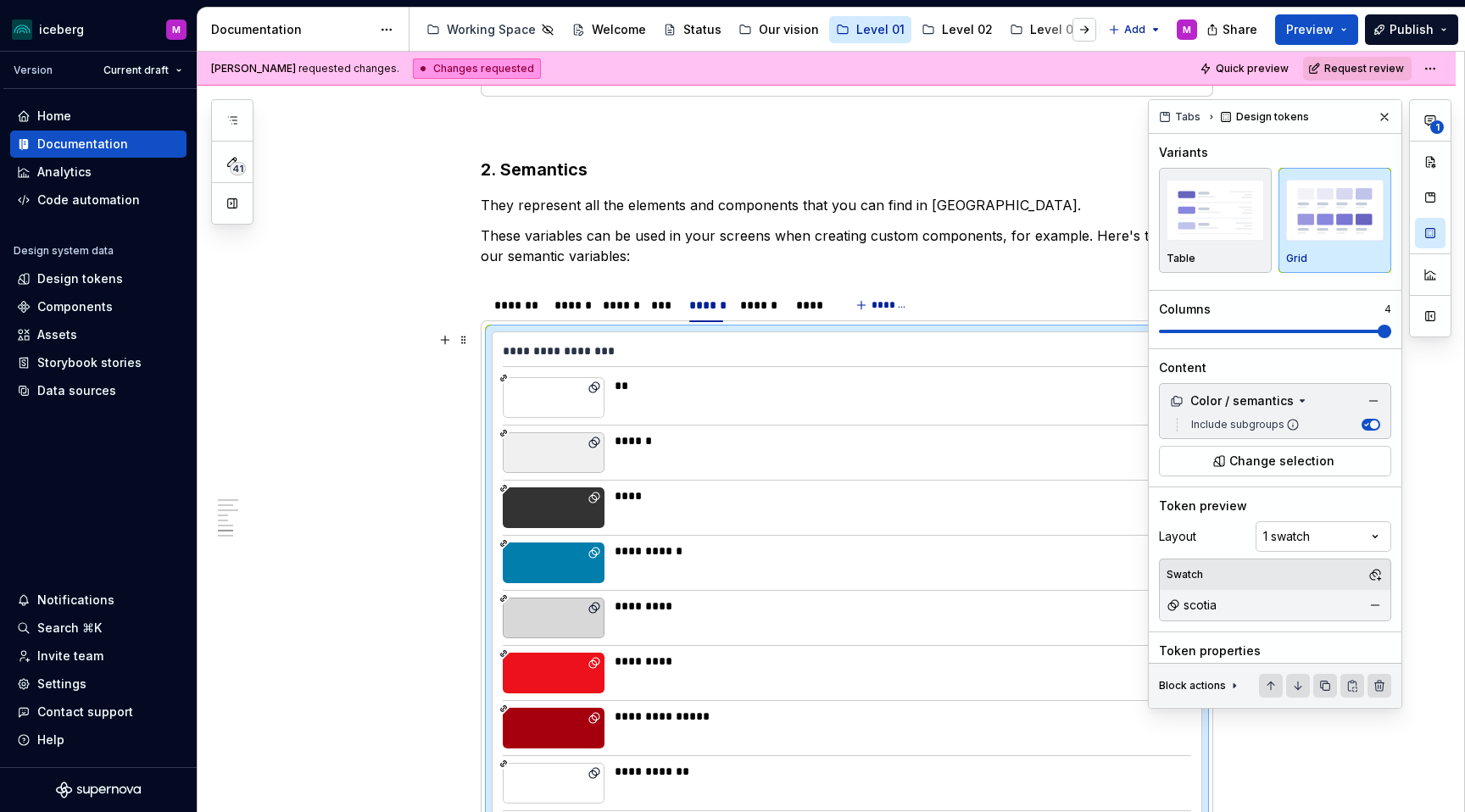
drag, startPoint x: 897, startPoint y: 542, endPoint x: 1252, endPoint y: 333, distance: 412.0
click at [1151, 333] on span at bounding box center [1274, 332] width 232 height 14
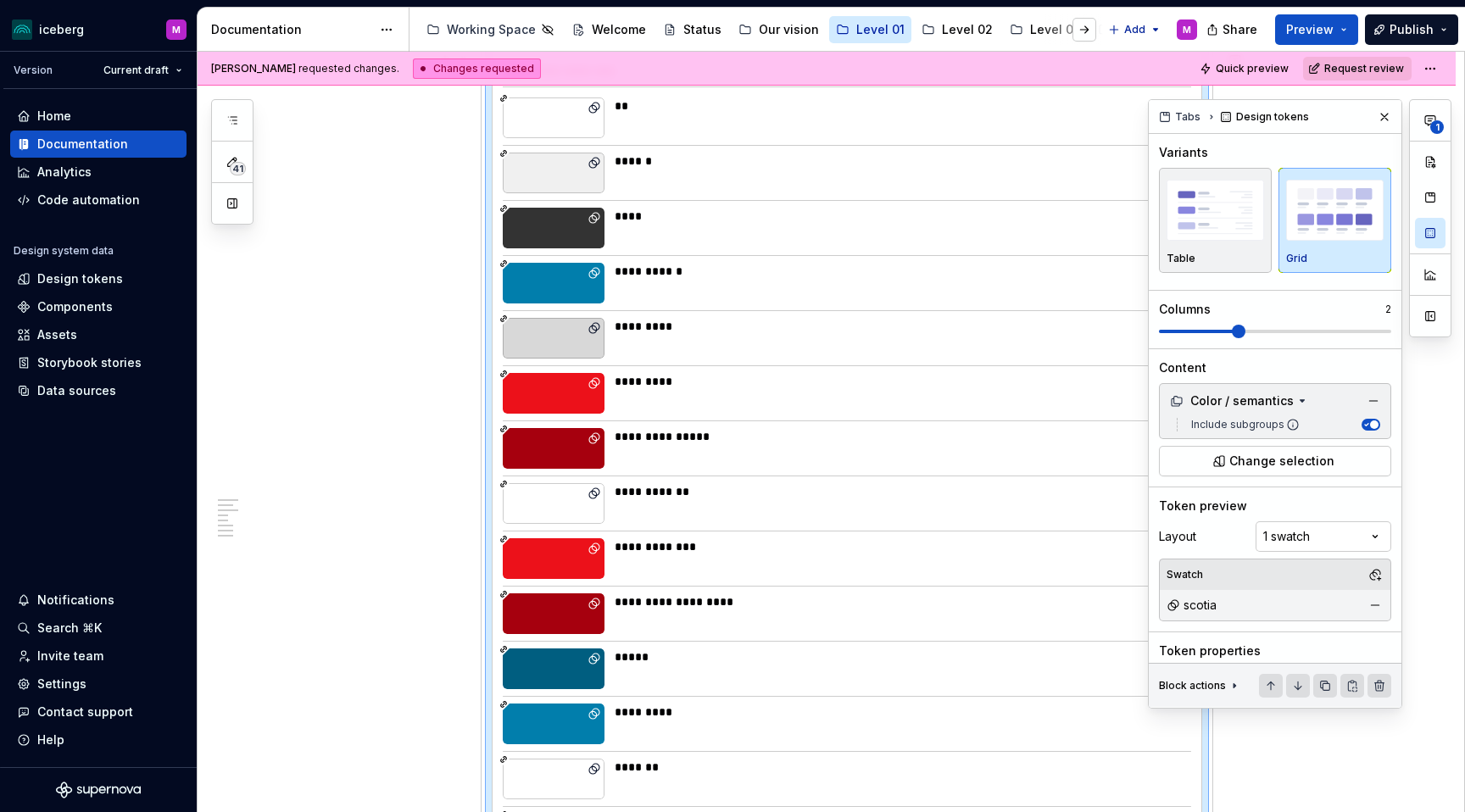
click at [1151, 334] on span at bounding box center [1274, 332] width 232 height 14
click at [1151, 328] on span at bounding box center [1274, 332] width 232 height 14
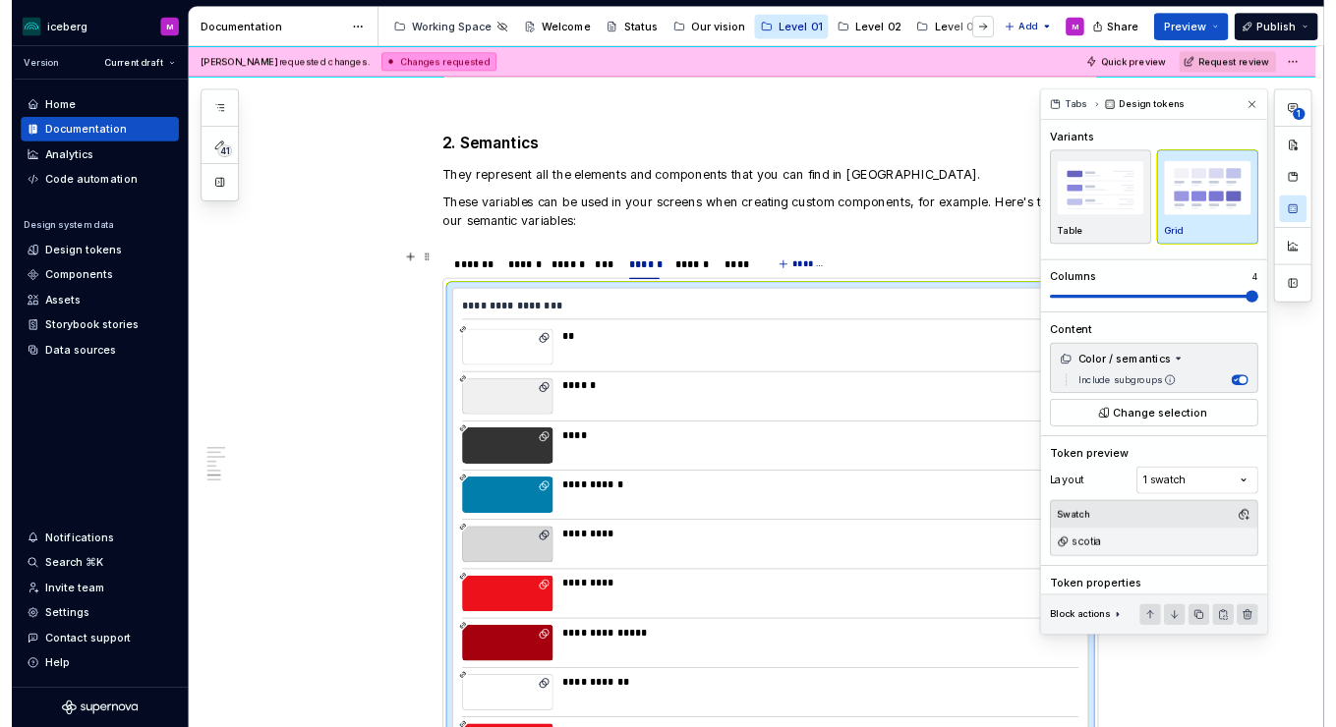
scroll to position [4034, 0]
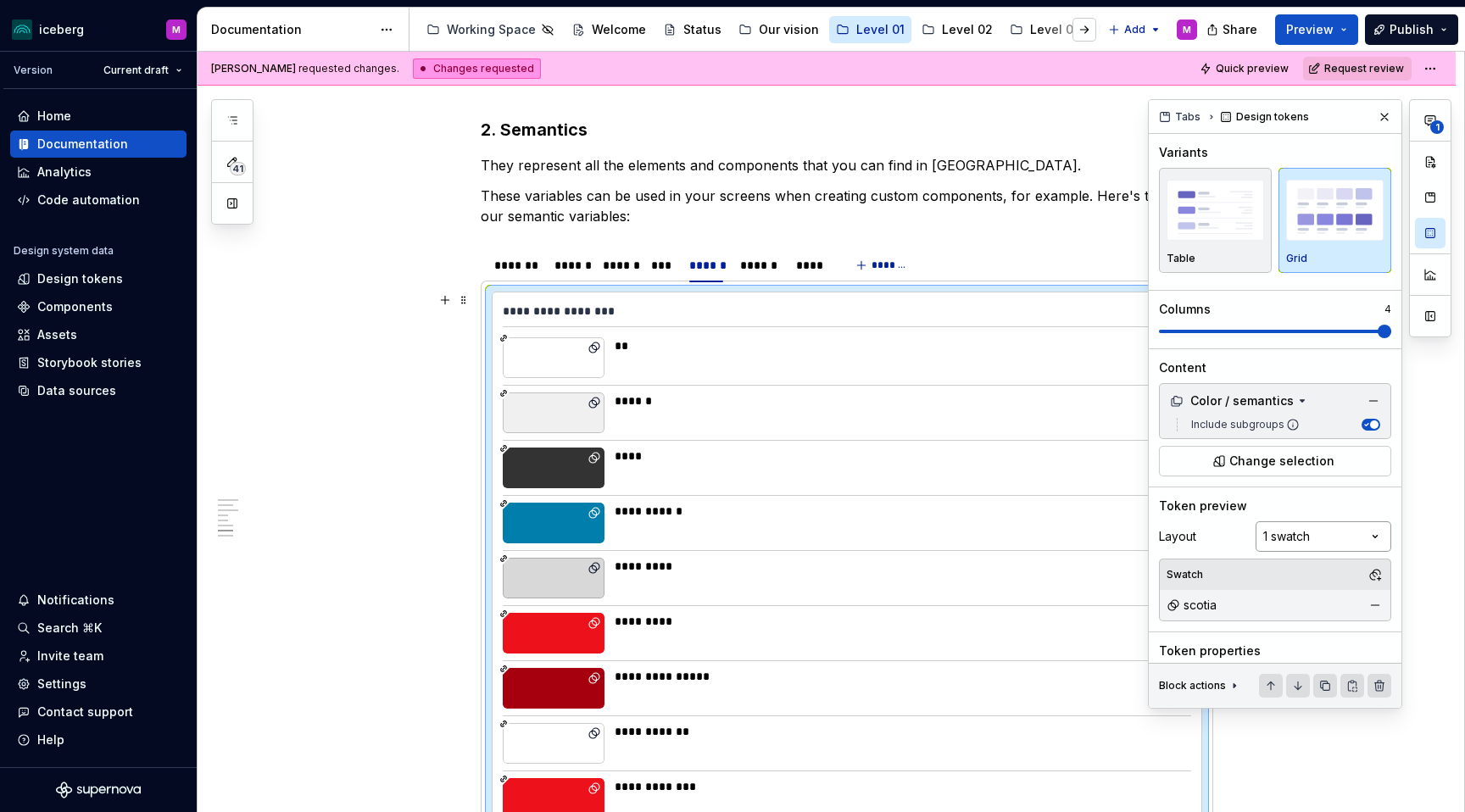
click at [1151, 547] on div "**********" at bounding box center [1299, 403] width 304 height 609
click at [1151, 318] on div "**********" at bounding box center [1299, 403] width 304 height 609
click at [1151, 545] on div "**********" at bounding box center [1299, 403] width 304 height 609
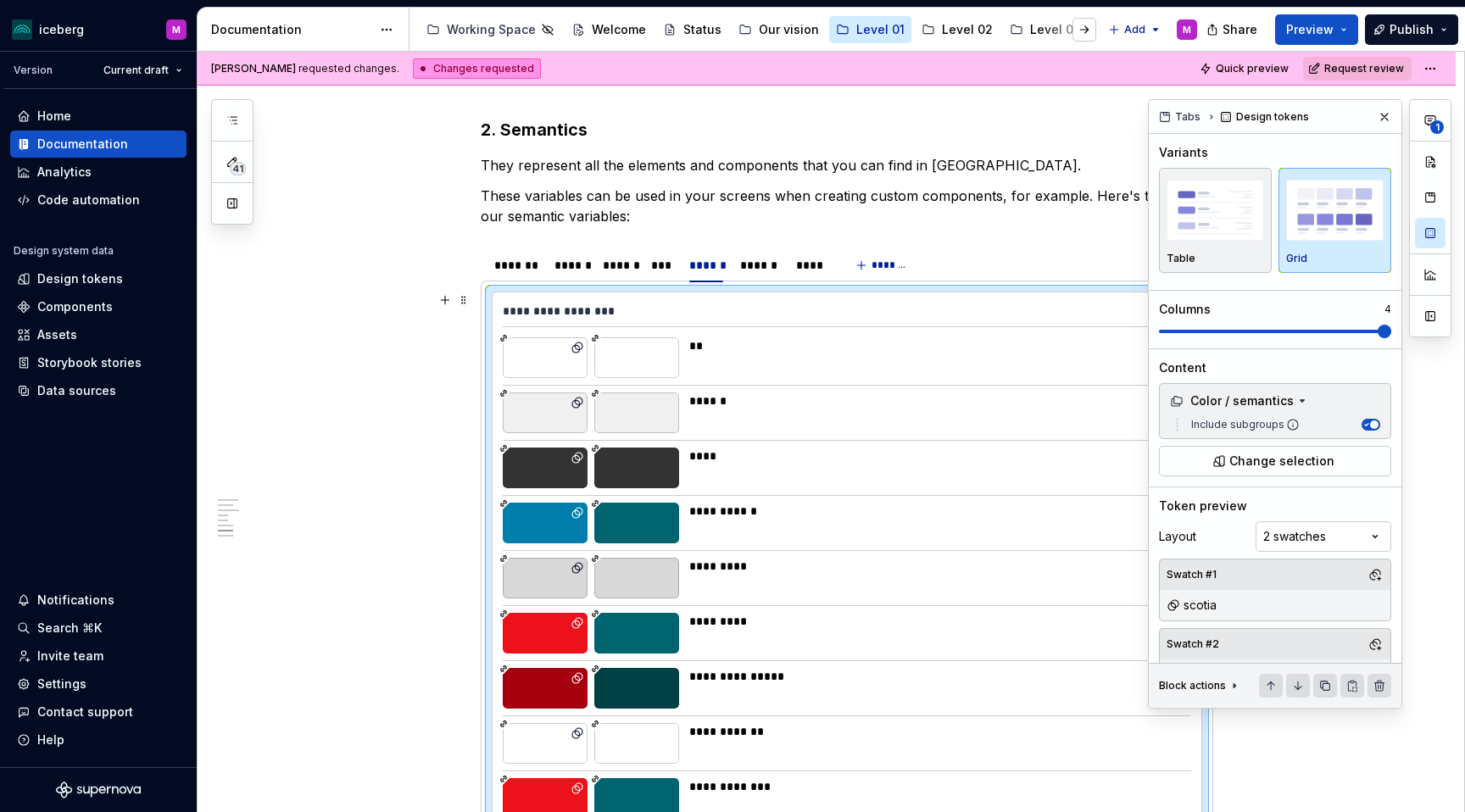
click at [1151, 538] on div "**********" at bounding box center [1299, 403] width 304 height 609
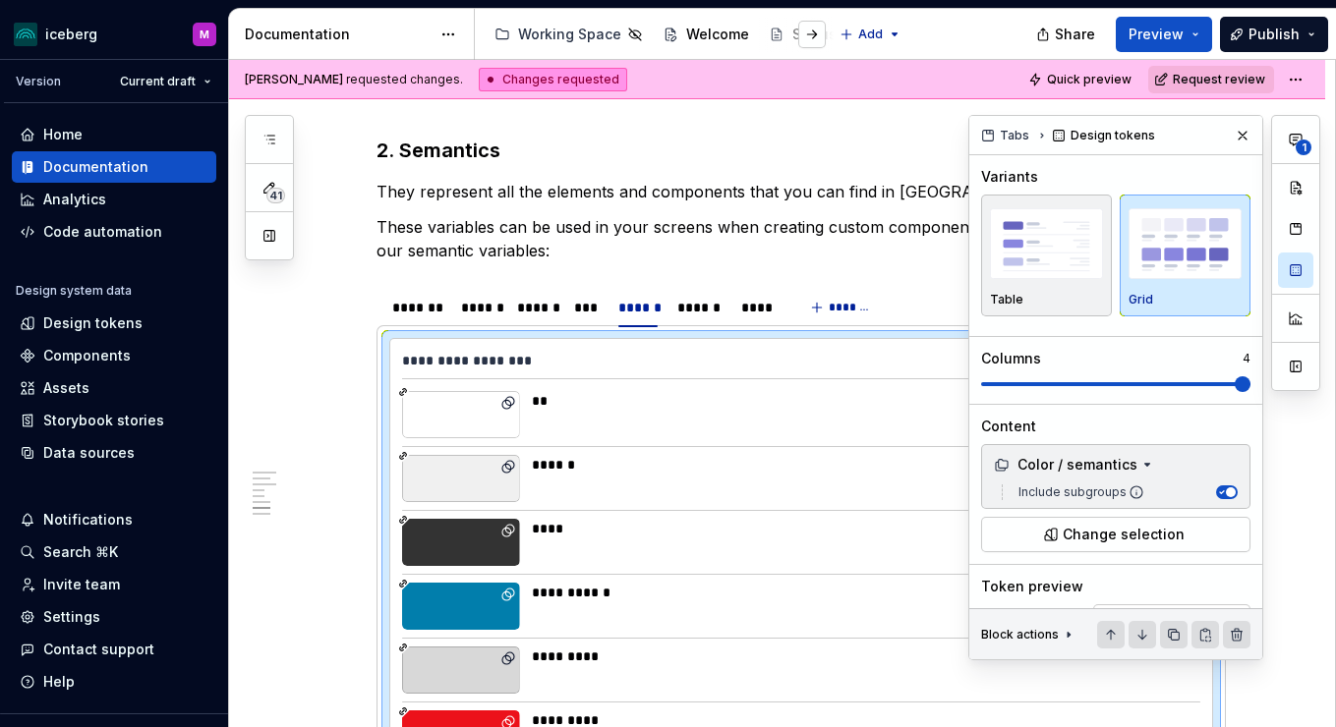
type textarea "*"
